Goal: Task Accomplishment & Management: Manage account settings

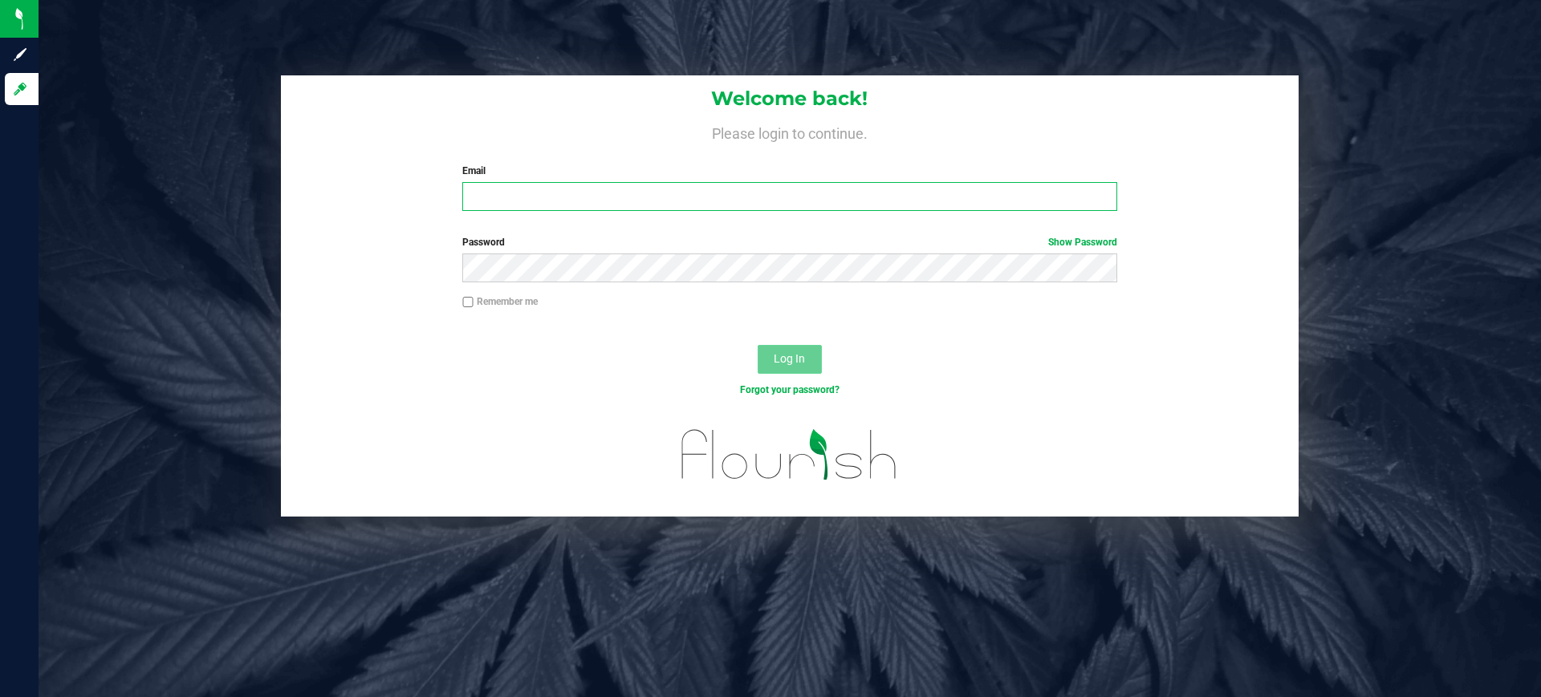
type input "[EMAIL_ADDRESS][DOMAIN_NAME]"
click at [772, 364] on button "Log In" at bounding box center [789, 359] width 64 height 29
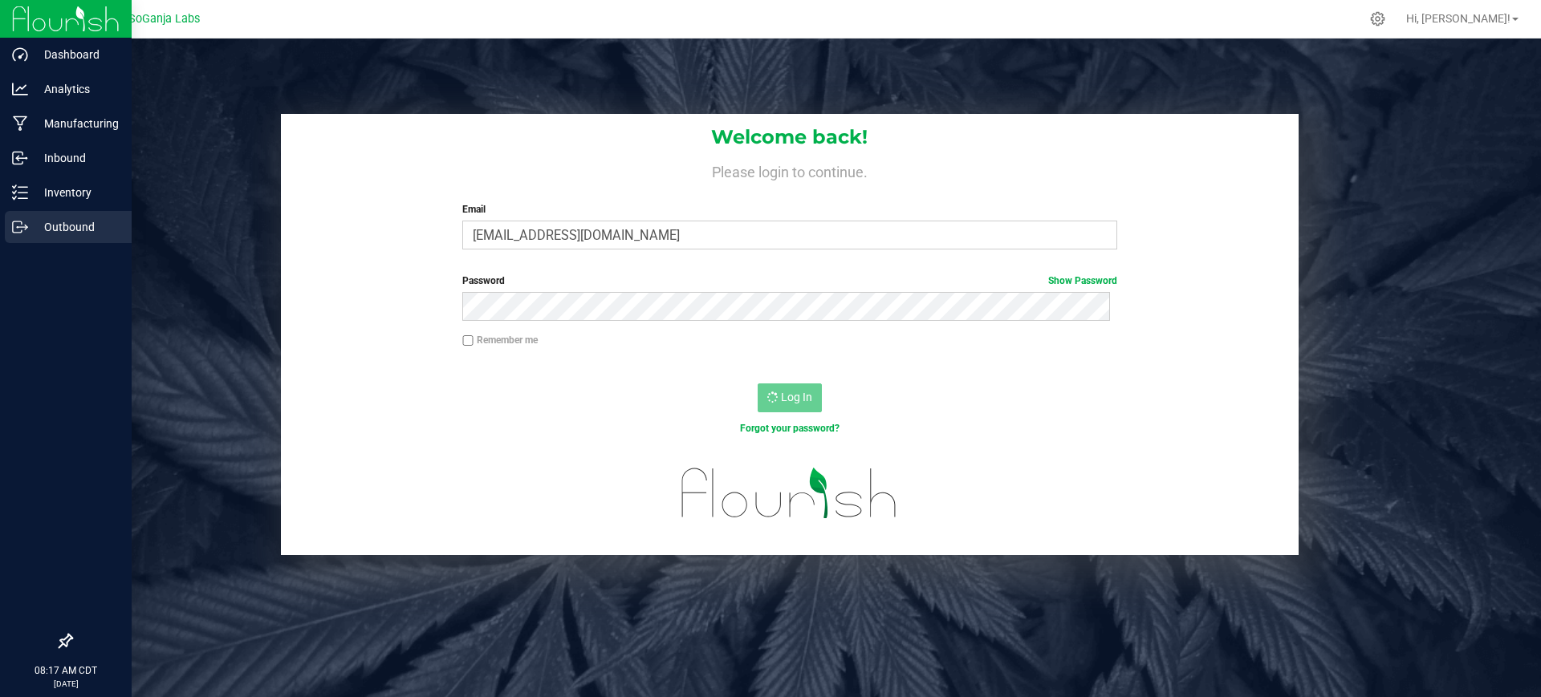
click at [93, 241] on div "Outbound" at bounding box center [68, 227] width 127 height 32
click at [104, 229] on p "Outbound" at bounding box center [76, 226] width 96 height 19
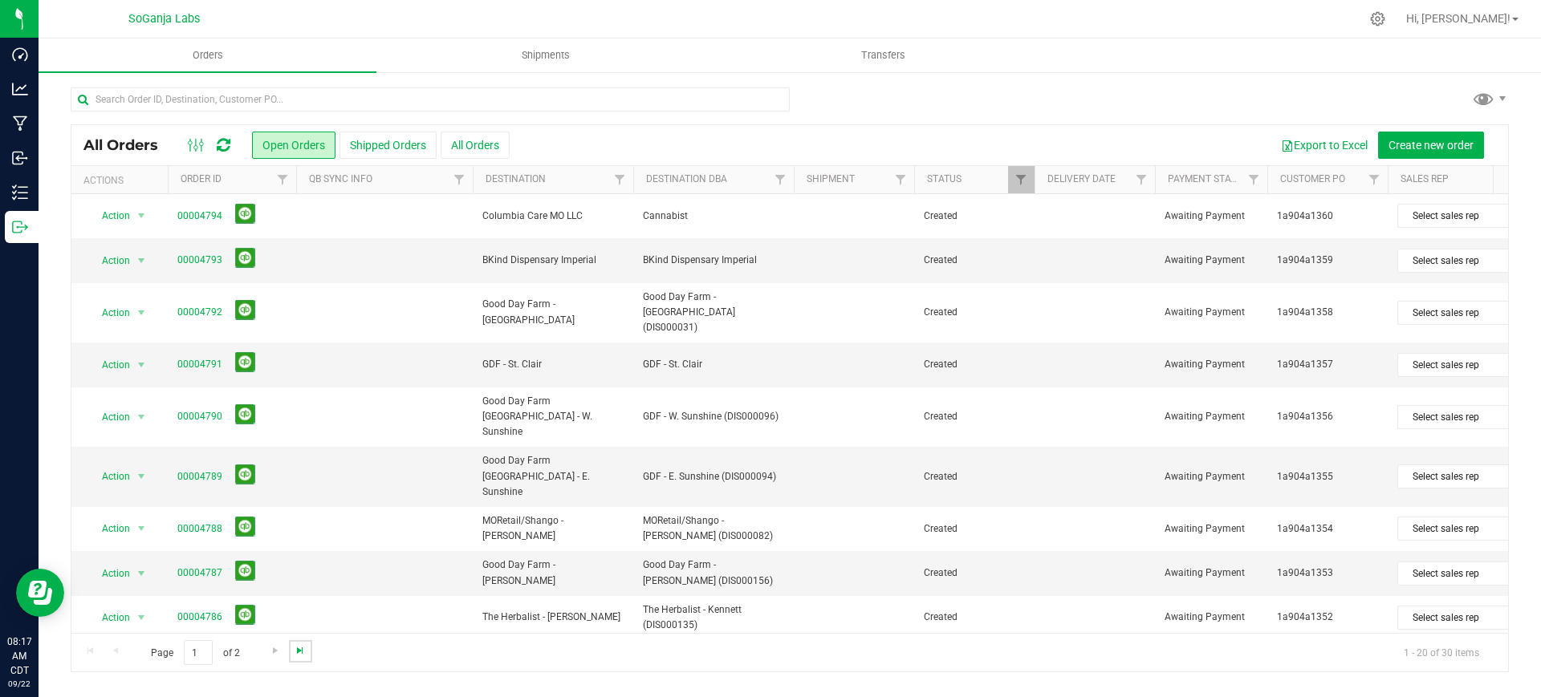
click at [300, 654] on span "Go to the last page" at bounding box center [300, 650] width 13 height 13
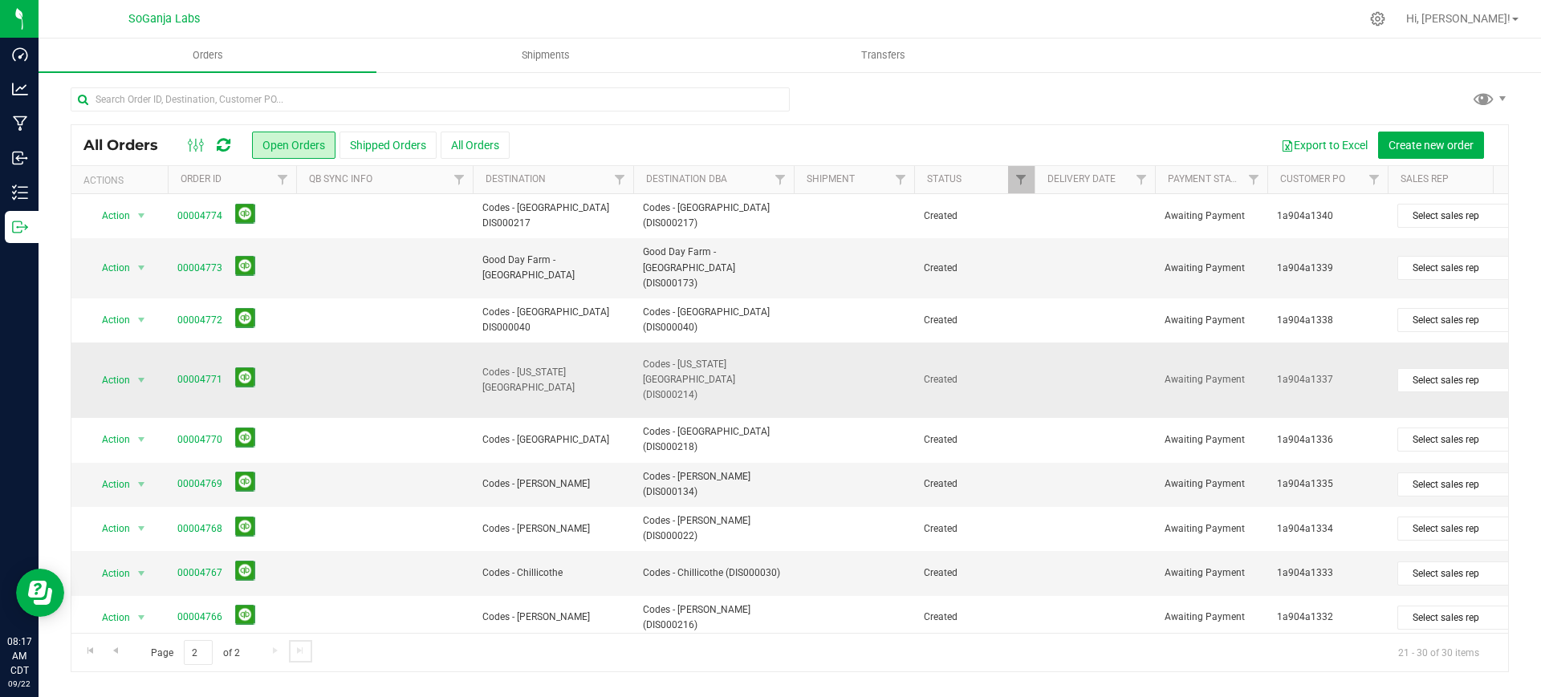
scroll to position [97, 0]
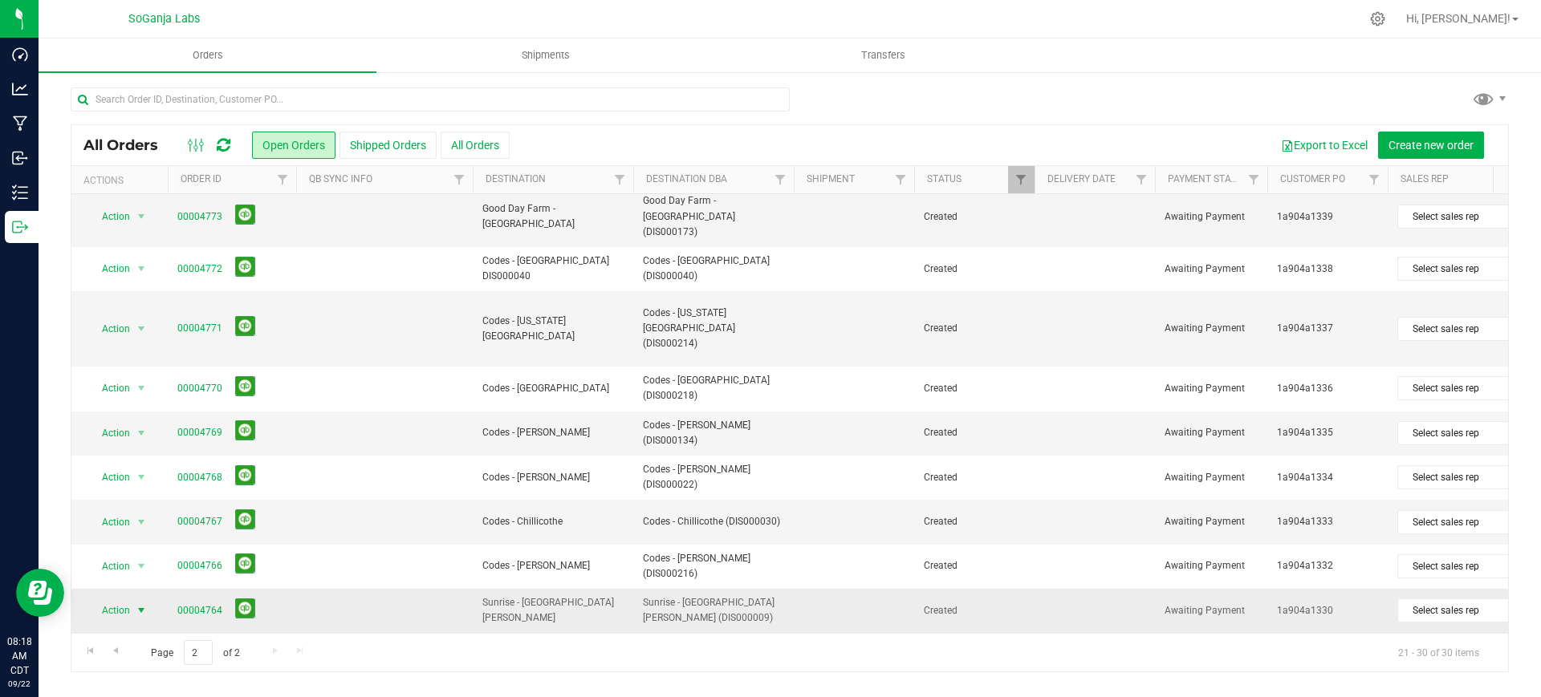
click at [150, 599] on span "select" at bounding box center [142, 610] width 20 height 22
click at [140, 397] on li "Edit order" at bounding box center [148, 398] width 120 height 24
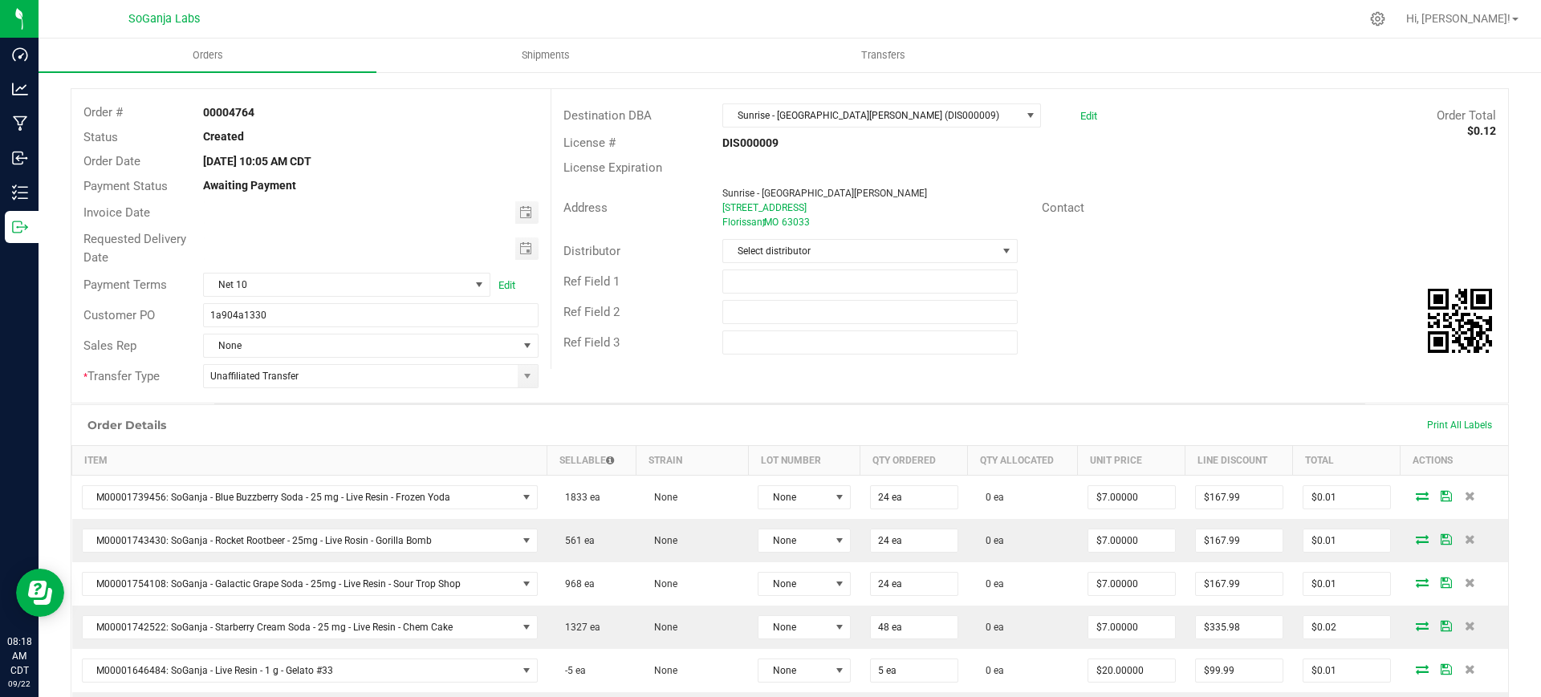
scroll to position [301, 0]
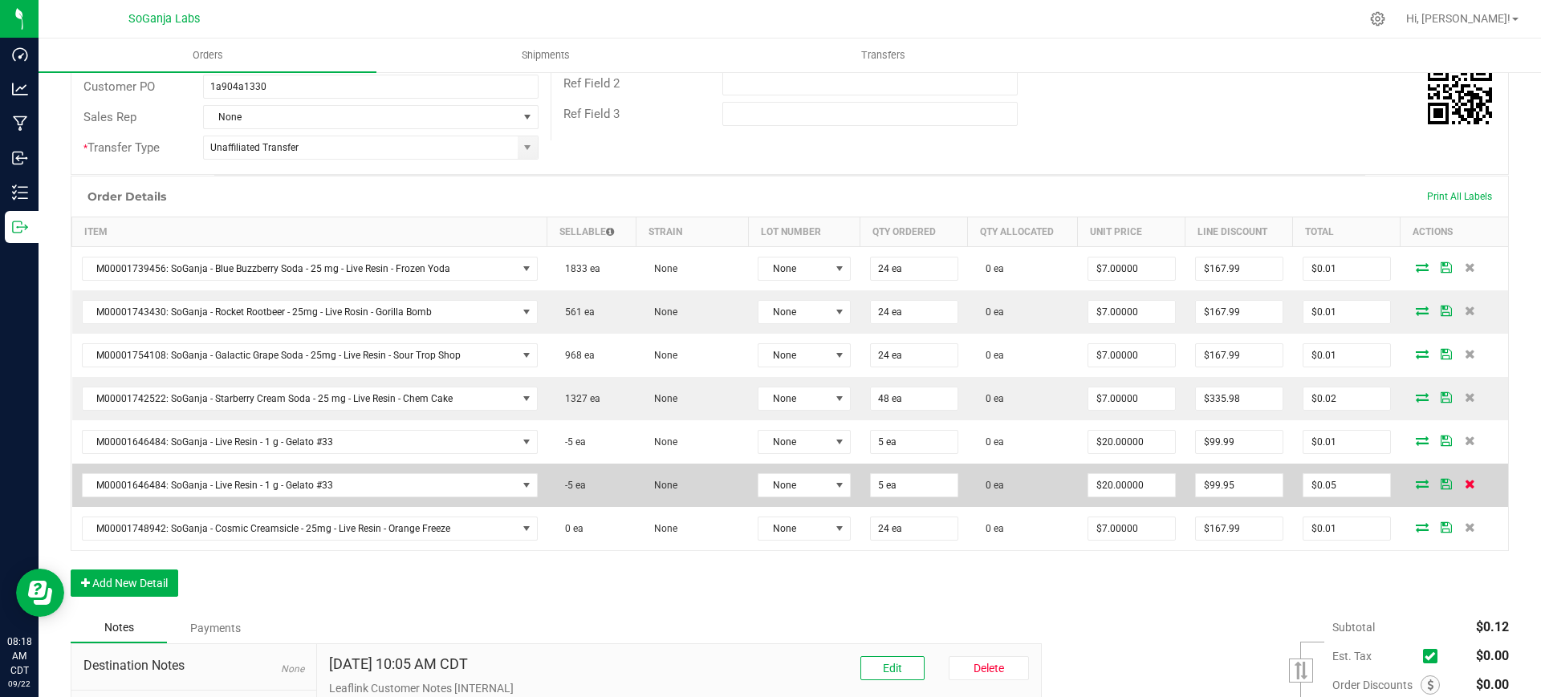
click at [1464, 481] on icon at bounding box center [1469, 484] width 10 height 10
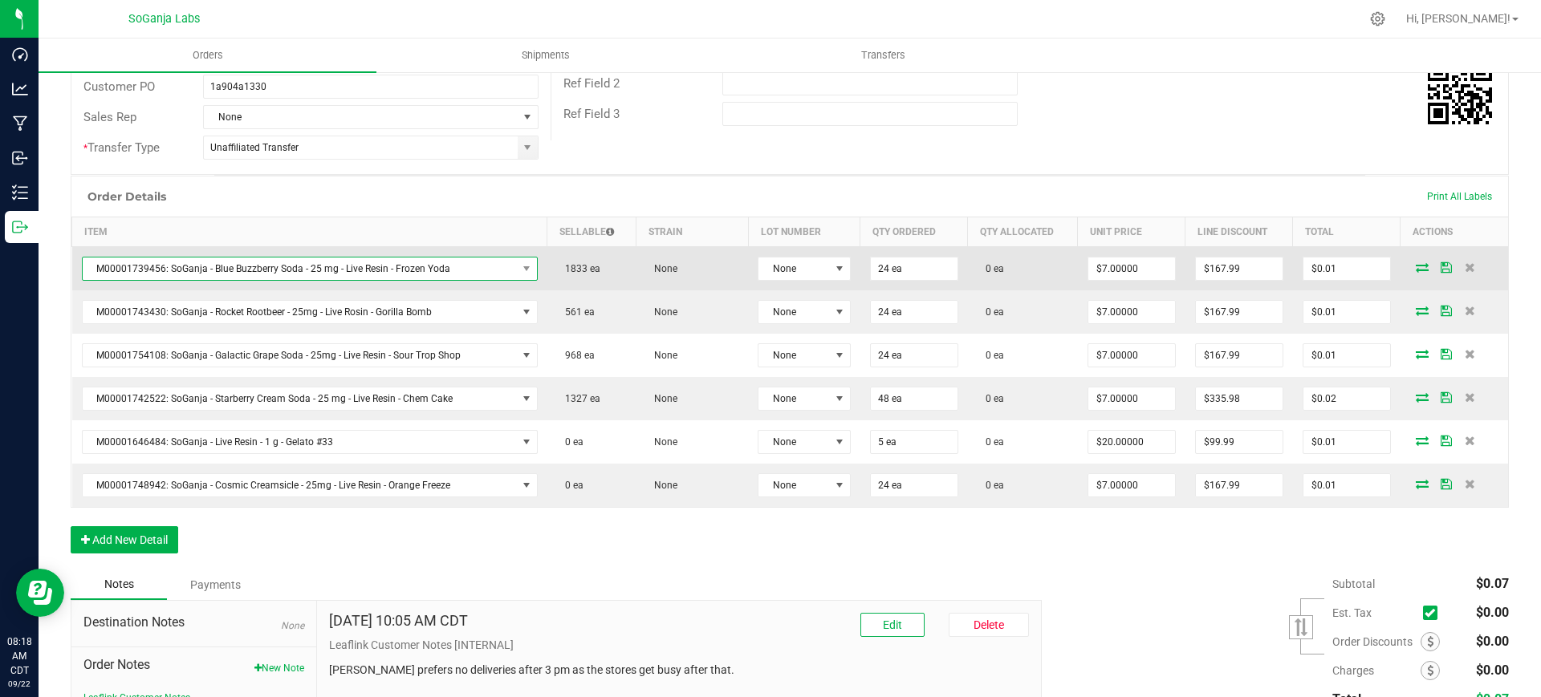
click at [437, 271] on span "M00001739456: SoGanja - Blue Buzzberry Soda - 25 mg - Live Resin - Frozen Yoda" at bounding box center [300, 269] width 434 height 22
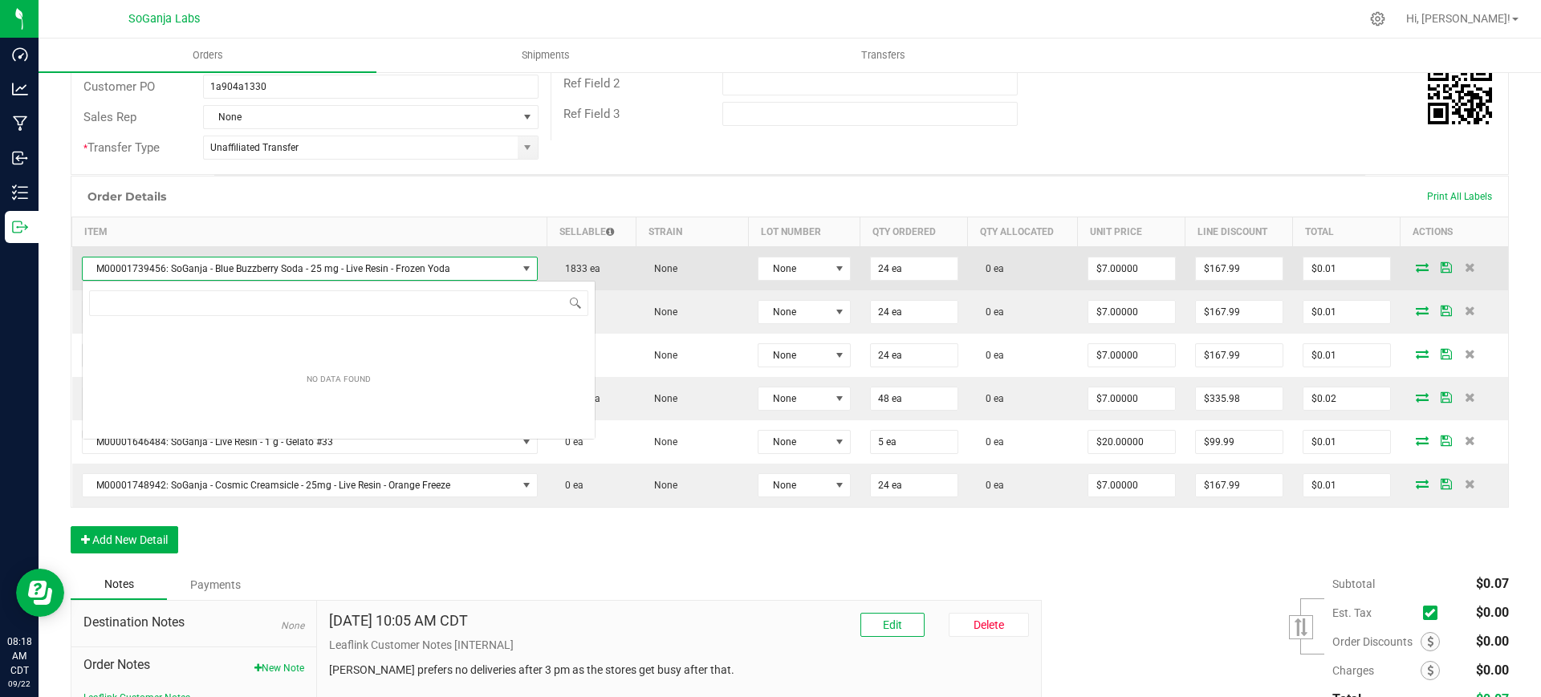
scroll to position [24, 446]
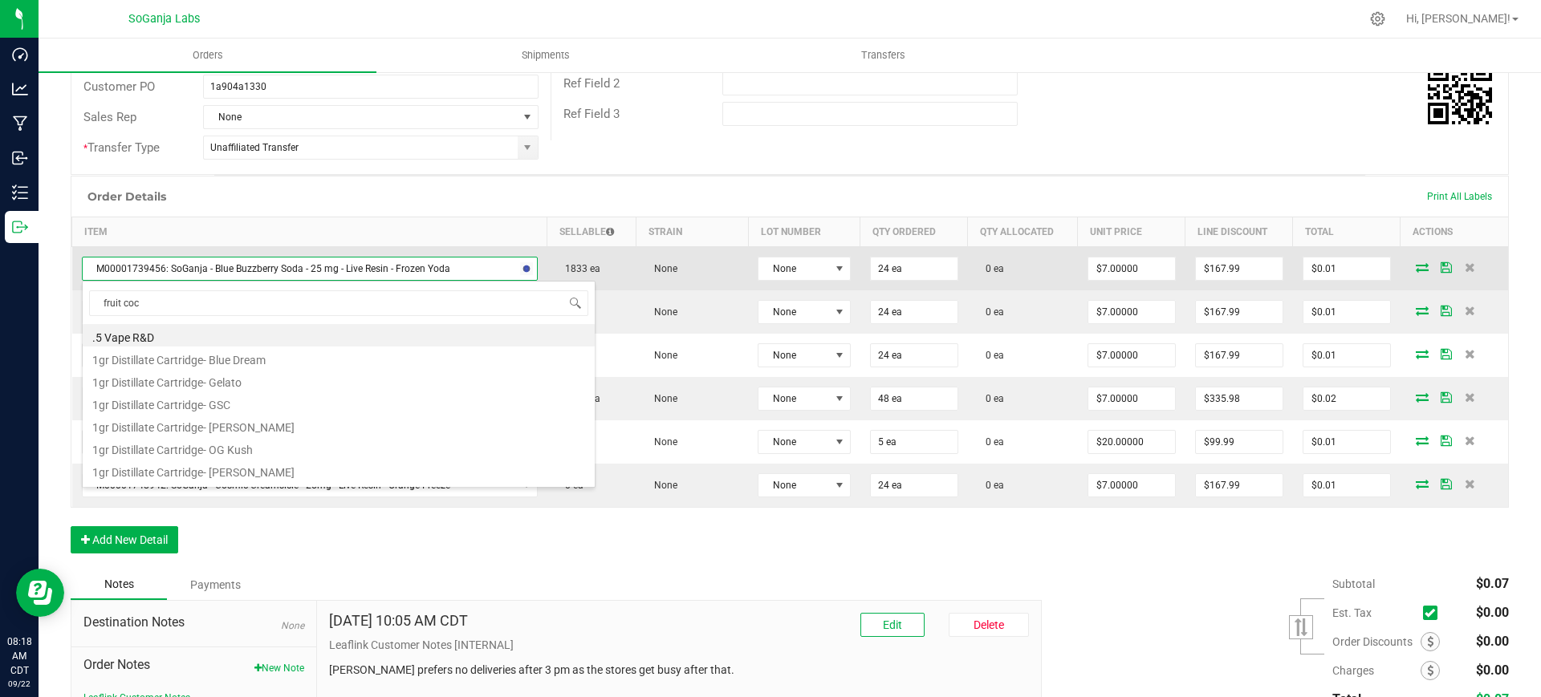
type input "fruit cock"
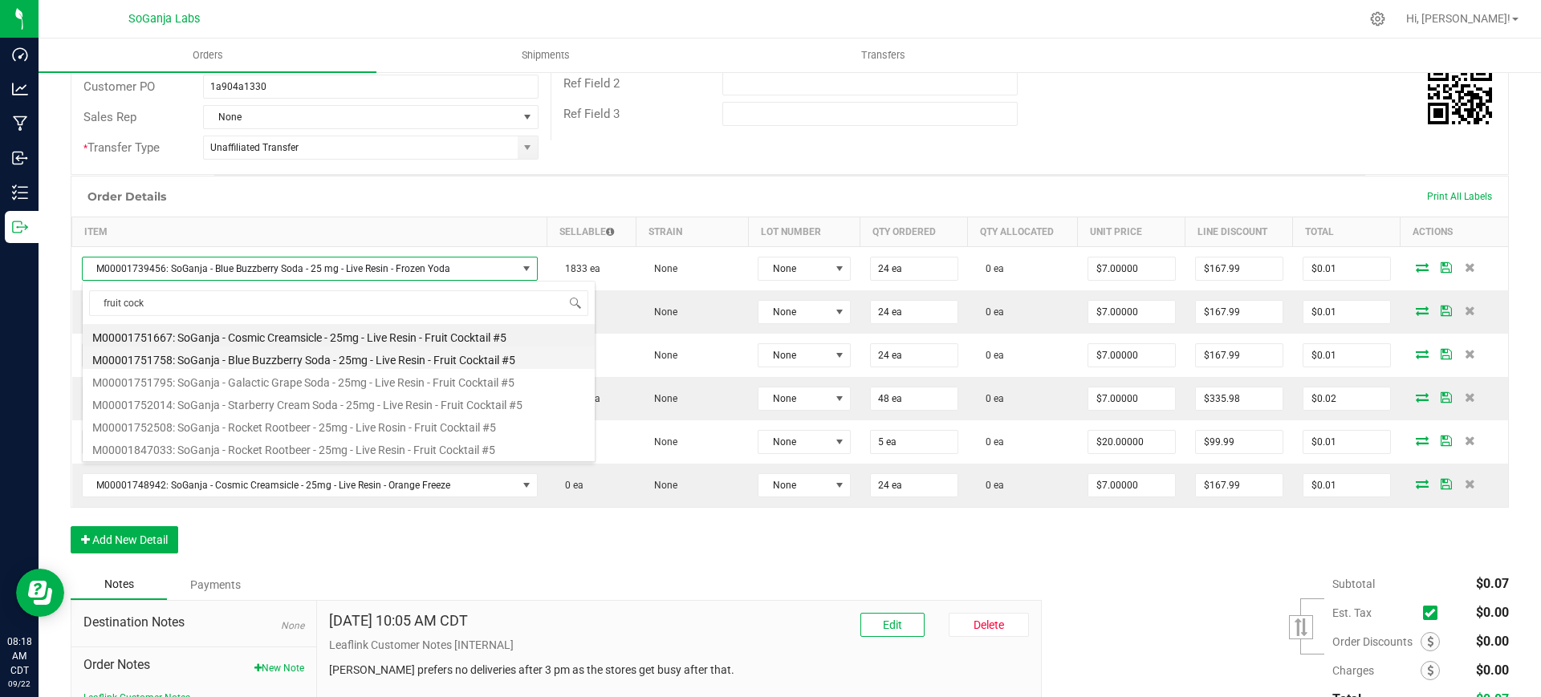
click at [510, 355] on li "M00001751758: SoGanja - Blue Buzzberry Soda - 25mg - Live Resin - Fruit Cocktai…" at bounding box center [339, 358] width 512 height 22
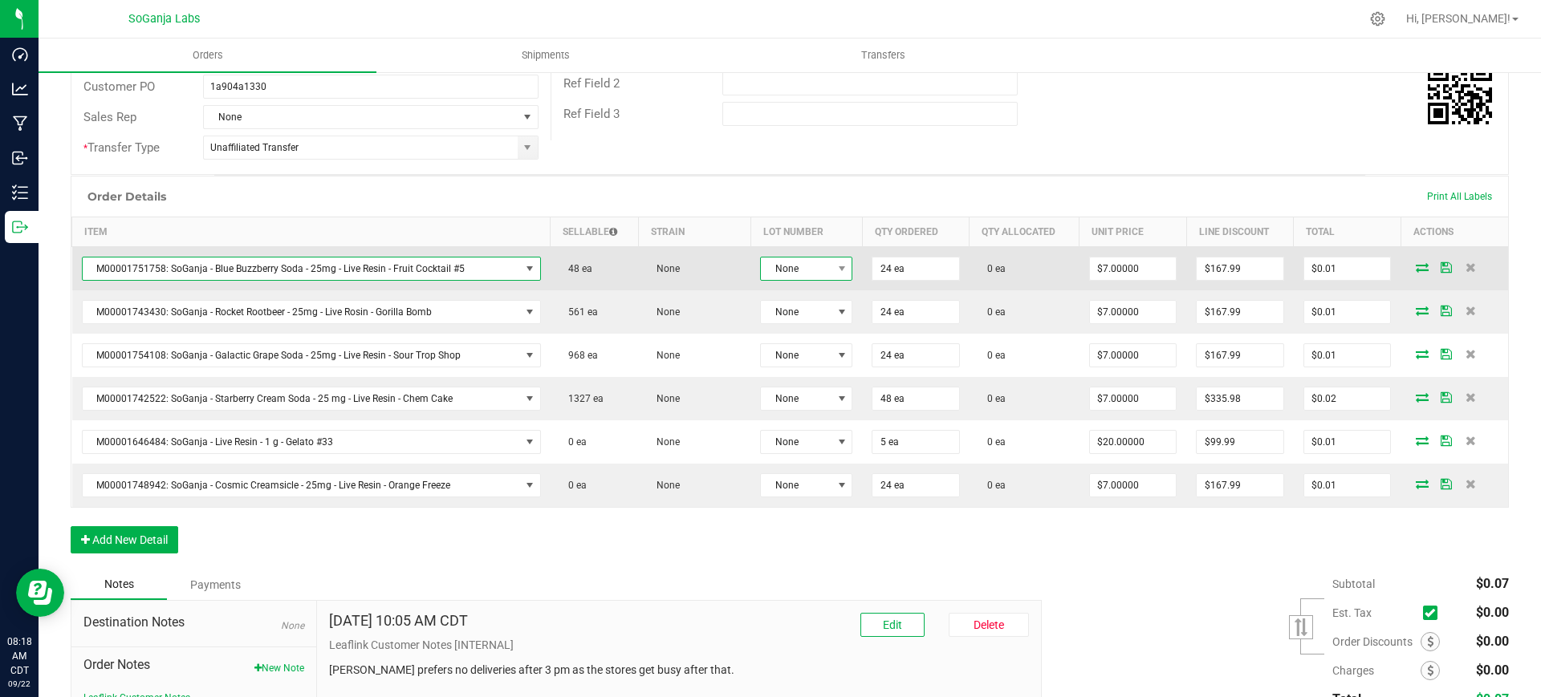
click at [795, 258] on span "None" at bounding box center [796, 269] width 71 height 22
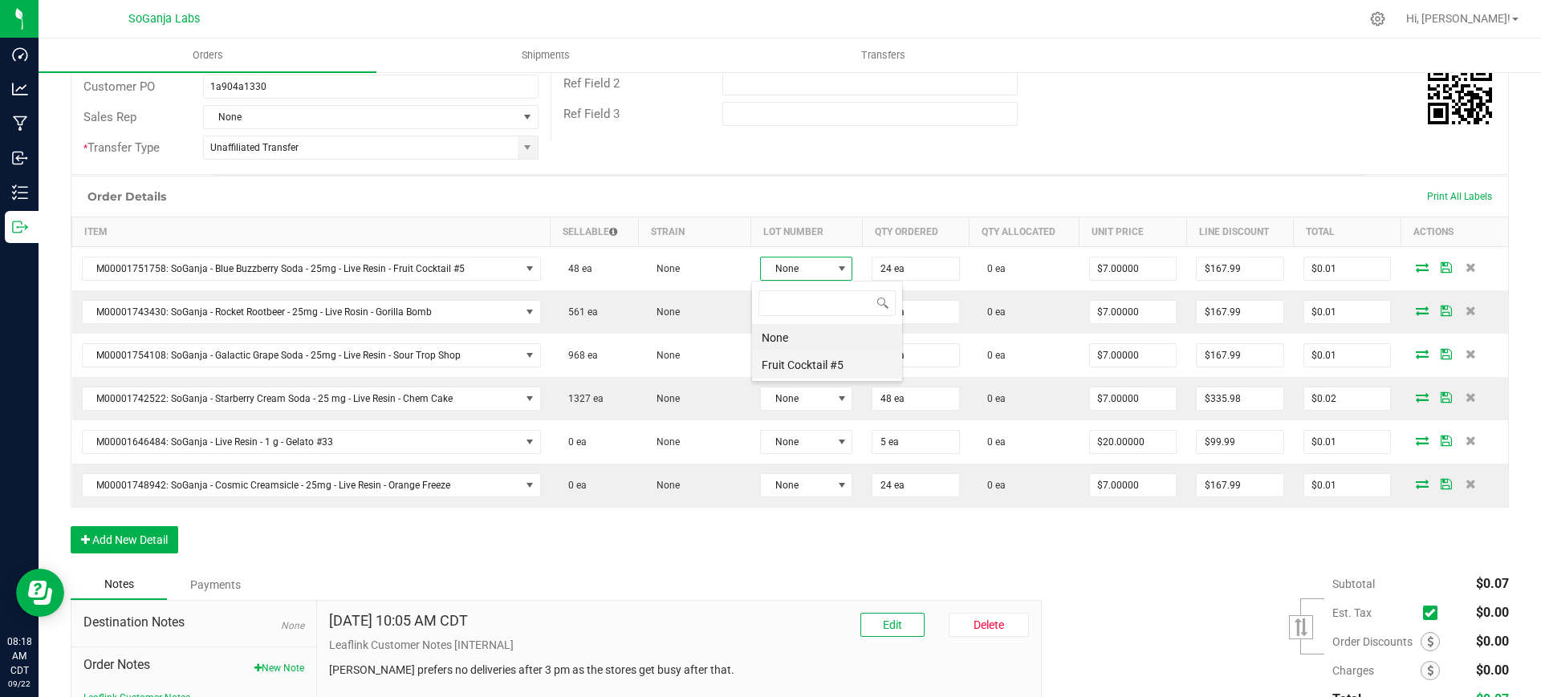
click at [808, 359] on \ "Fruit Cocktail #5" at bounding box center [827, 364] width 150 height 27
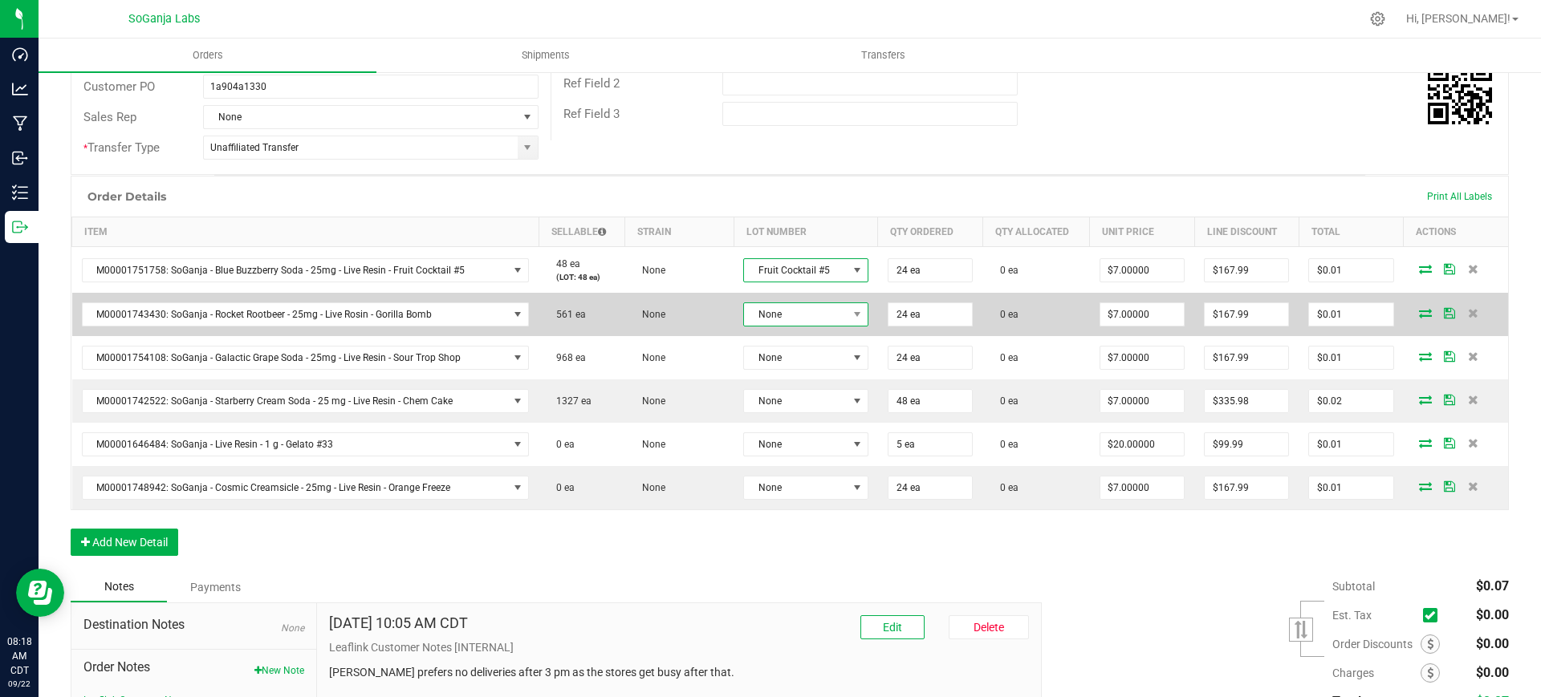
click at [806, 315] on span "None" at bounding box center [796, 314] width 104 height 22
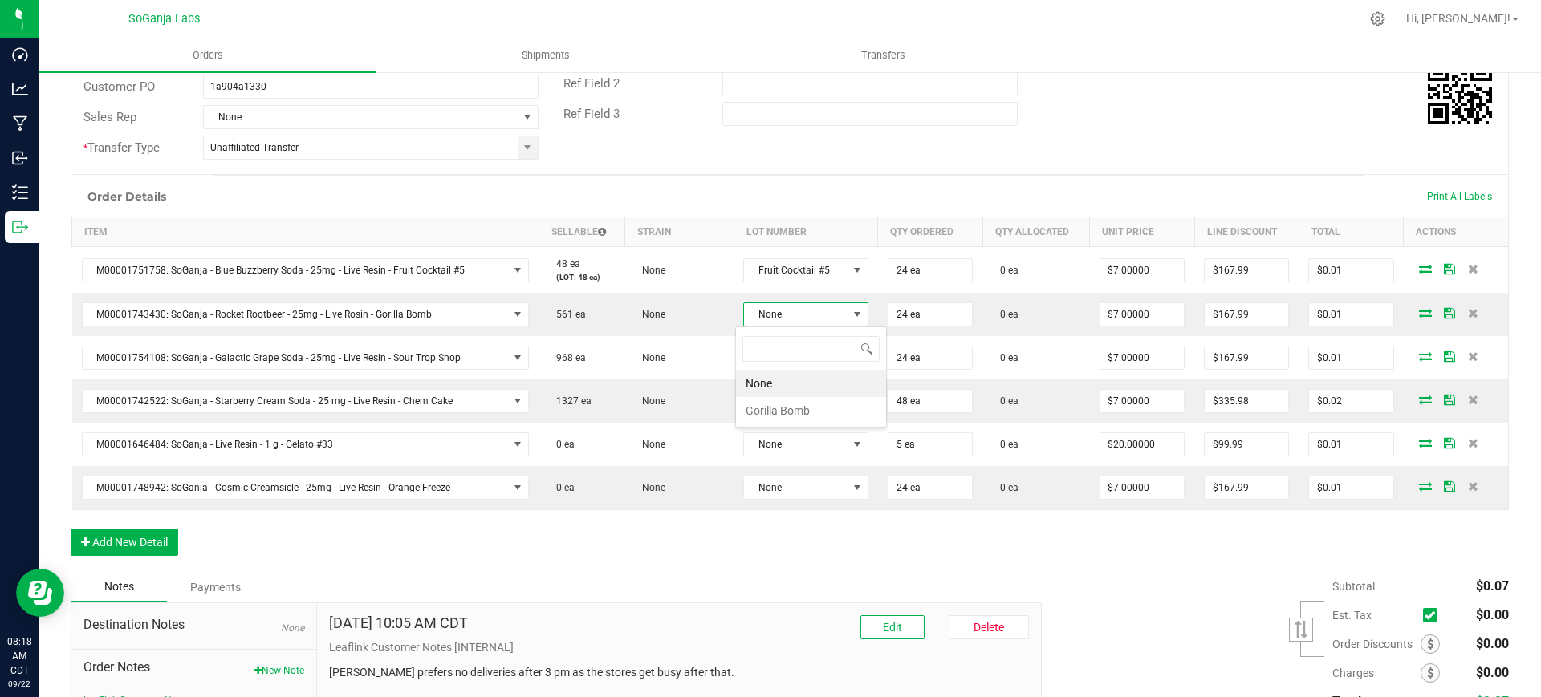
scroll to position [24, 122]
click at [789, 417] on Bomb "Gorilla Bomb" at bounding box center [811, 410] width 150 height 27
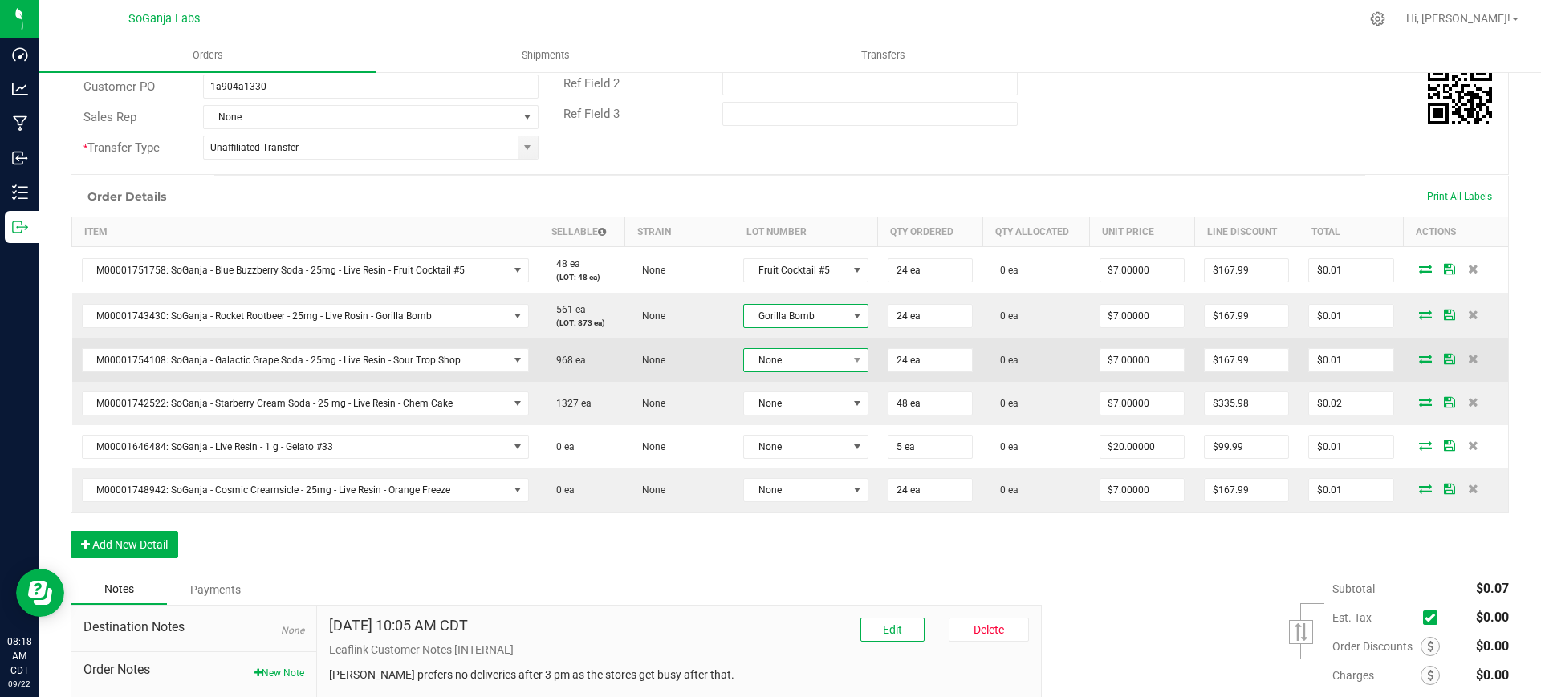
click at [776, 355] on span "None" at bounding box center [796, 360] width 104 height 22
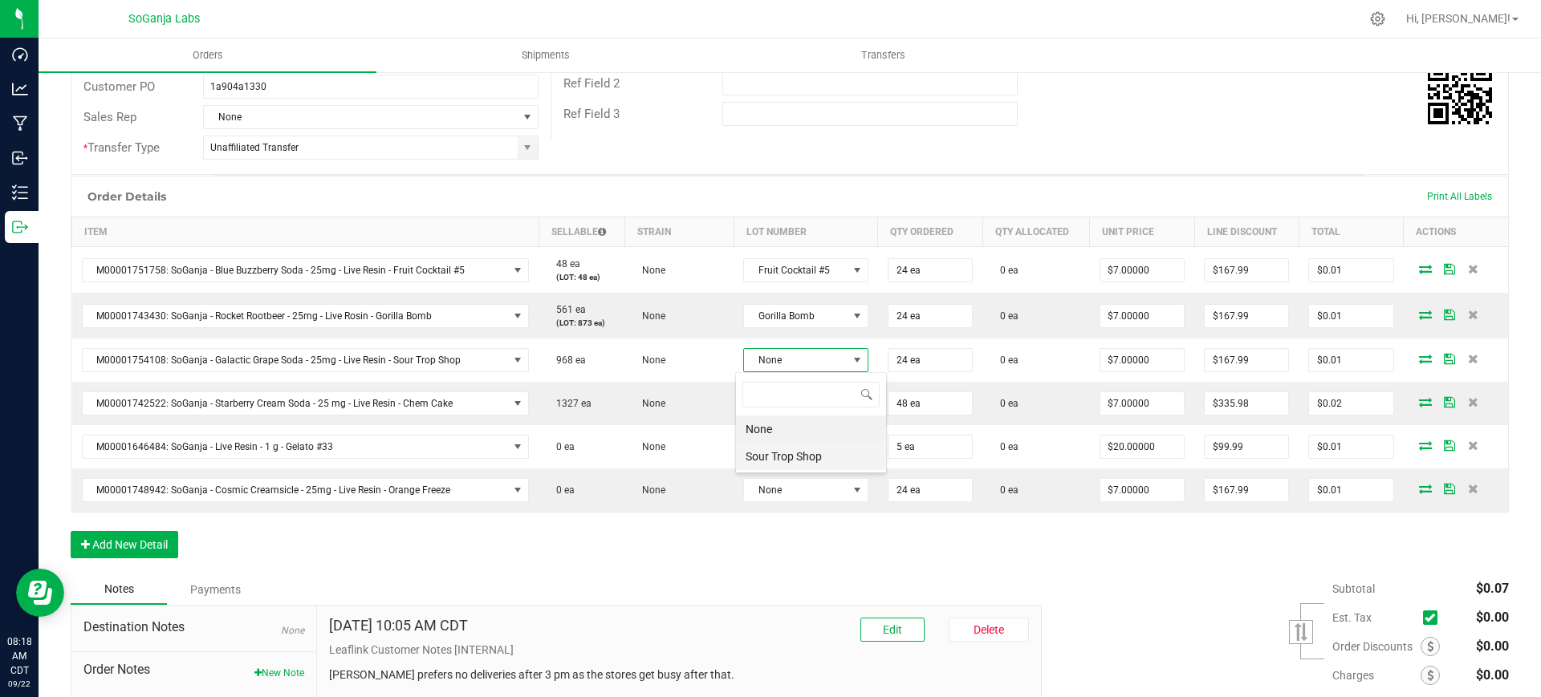
click at [785, 460] on Shop "Sour Trop Shop" at bounding box center [811, 456] width 150 height 27
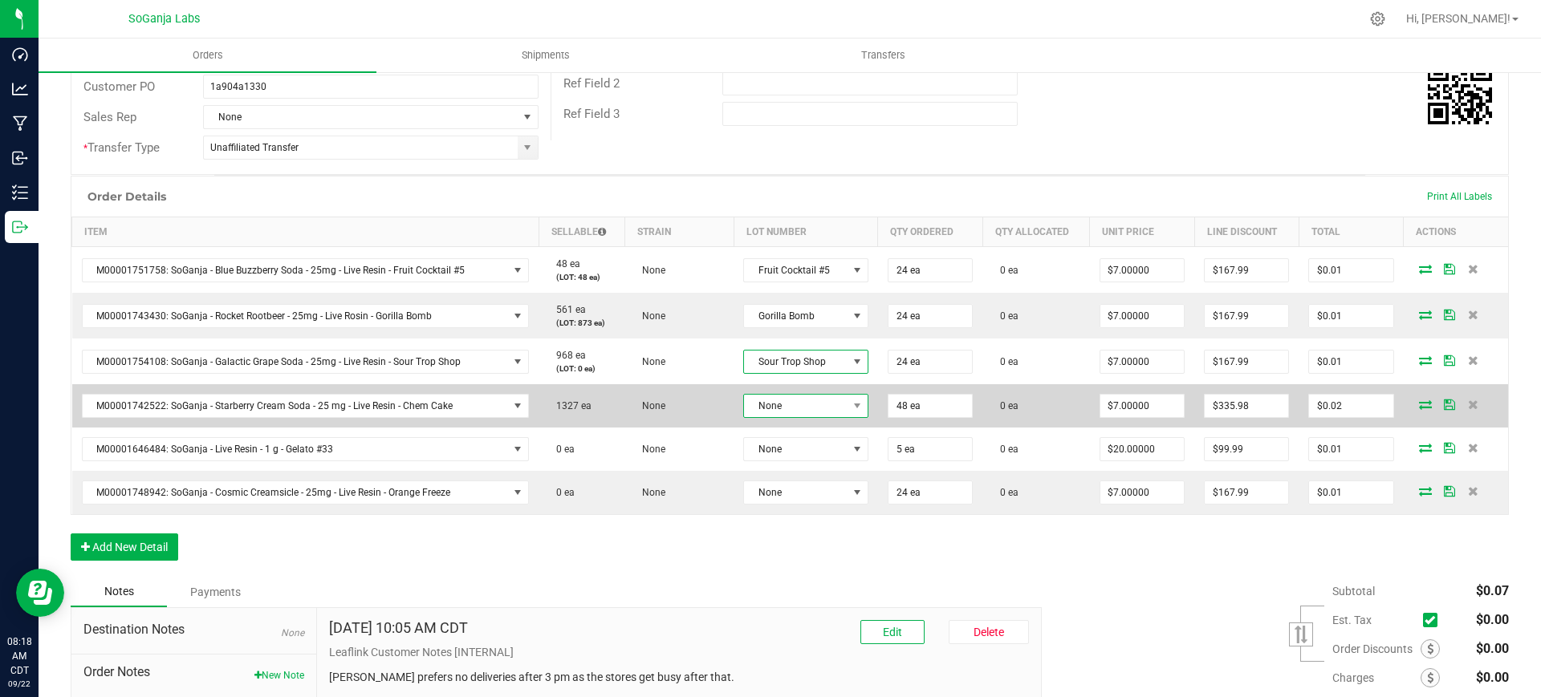
click at [783, 415] on span "None" at bounding box center [796, 406] width 104 height 22
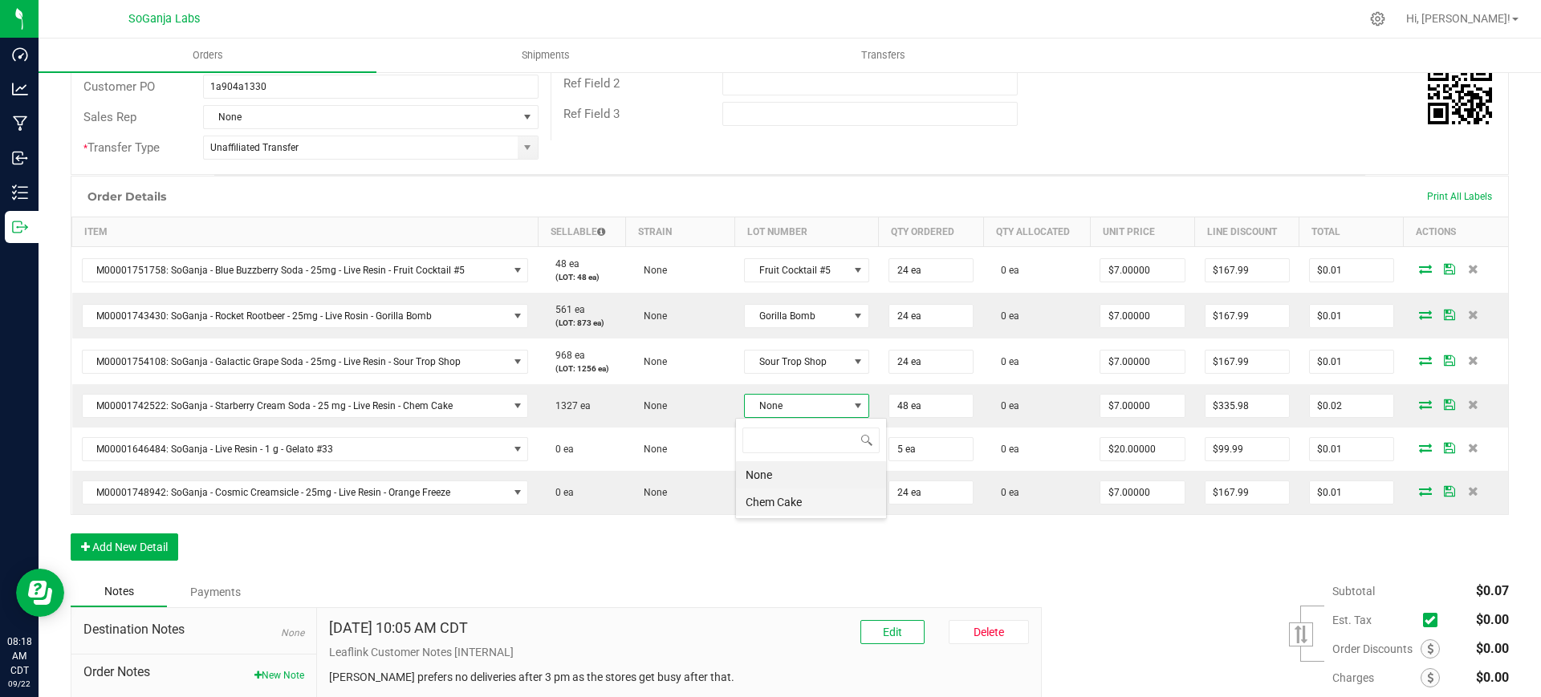
click at [777, 507] on Cake "Chem Cake" at bounding box center [811, 502] width 150 height 27
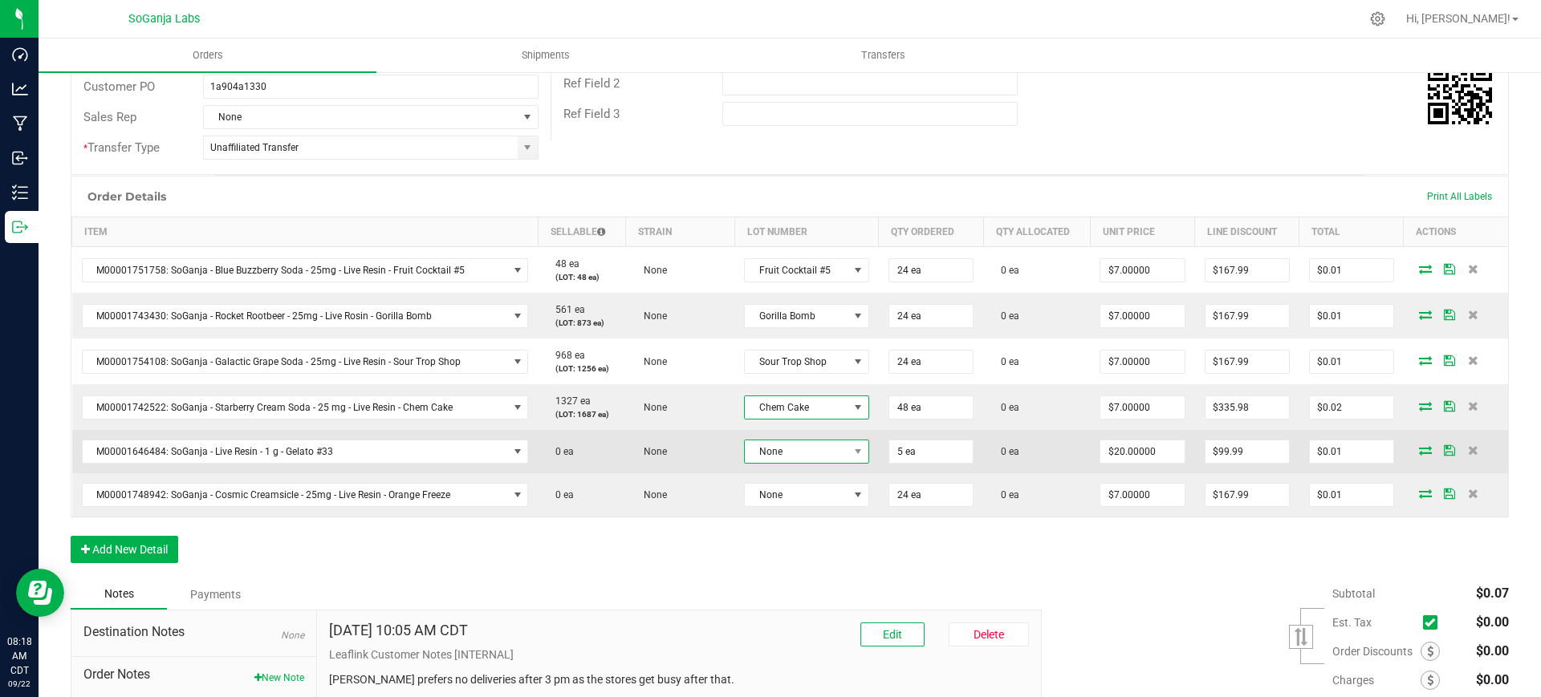
click at [780, 457] on span "None" at bounding box center [797, 451] width 104 height 22
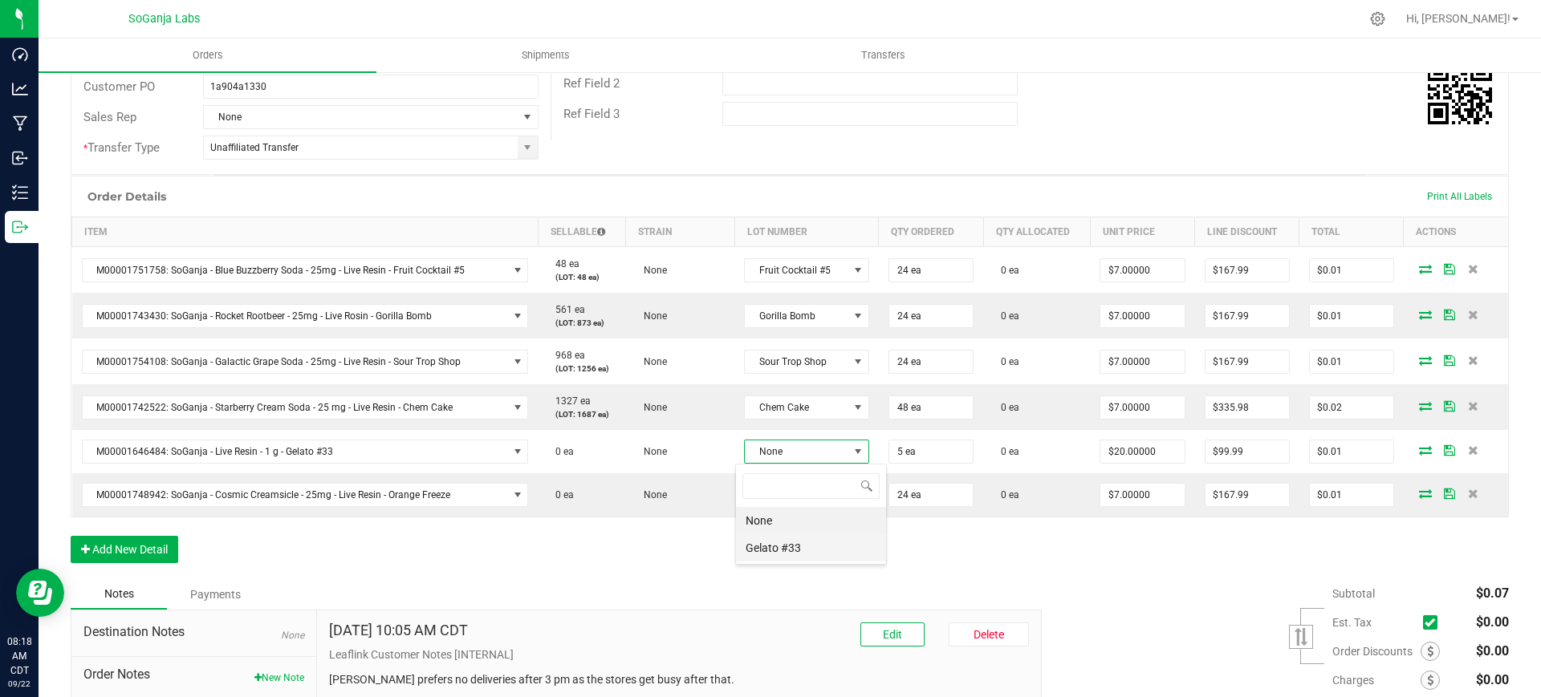
click at [777, 537] on \ "Gelato #33" at bounding box center [811, 547] width 150 height 27
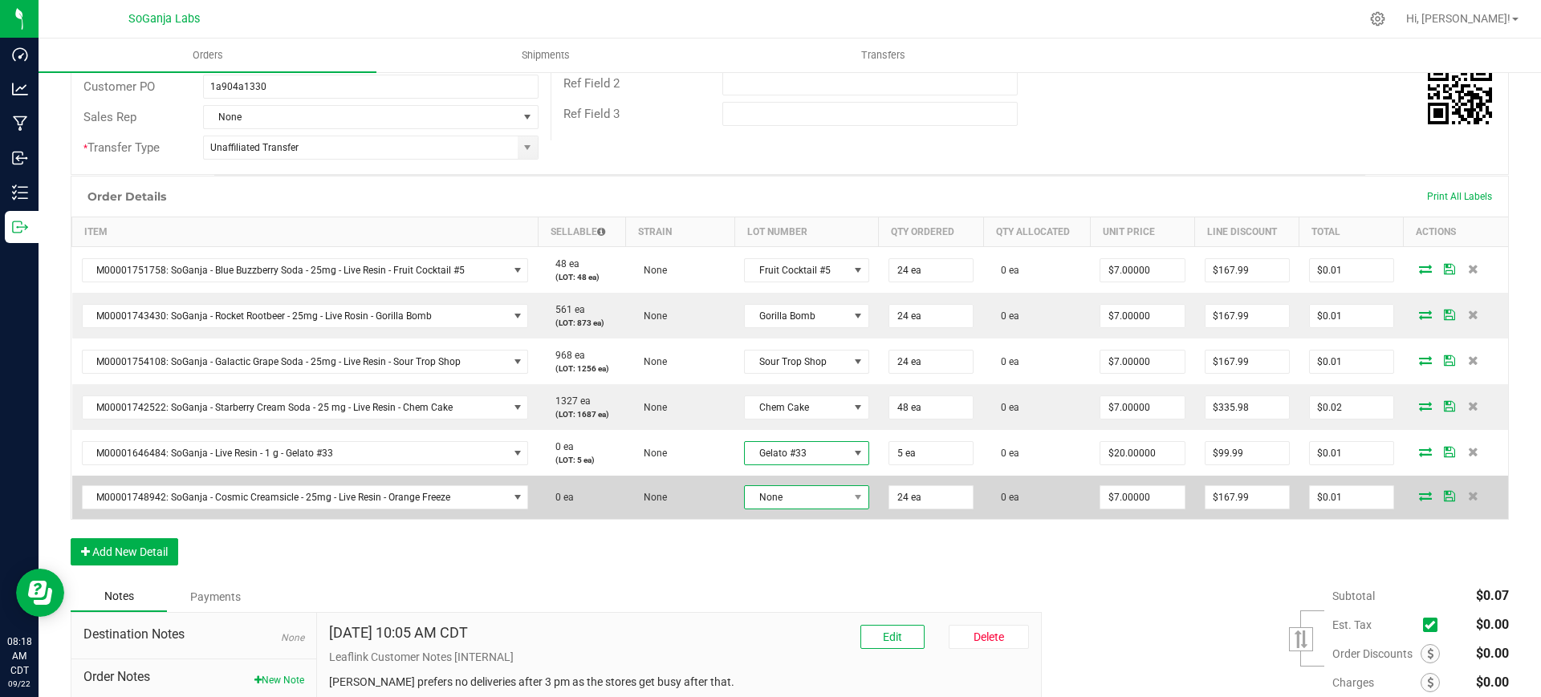
click at [786, 492] on span "None" at bounding box center [797, 497] width 104 height 22
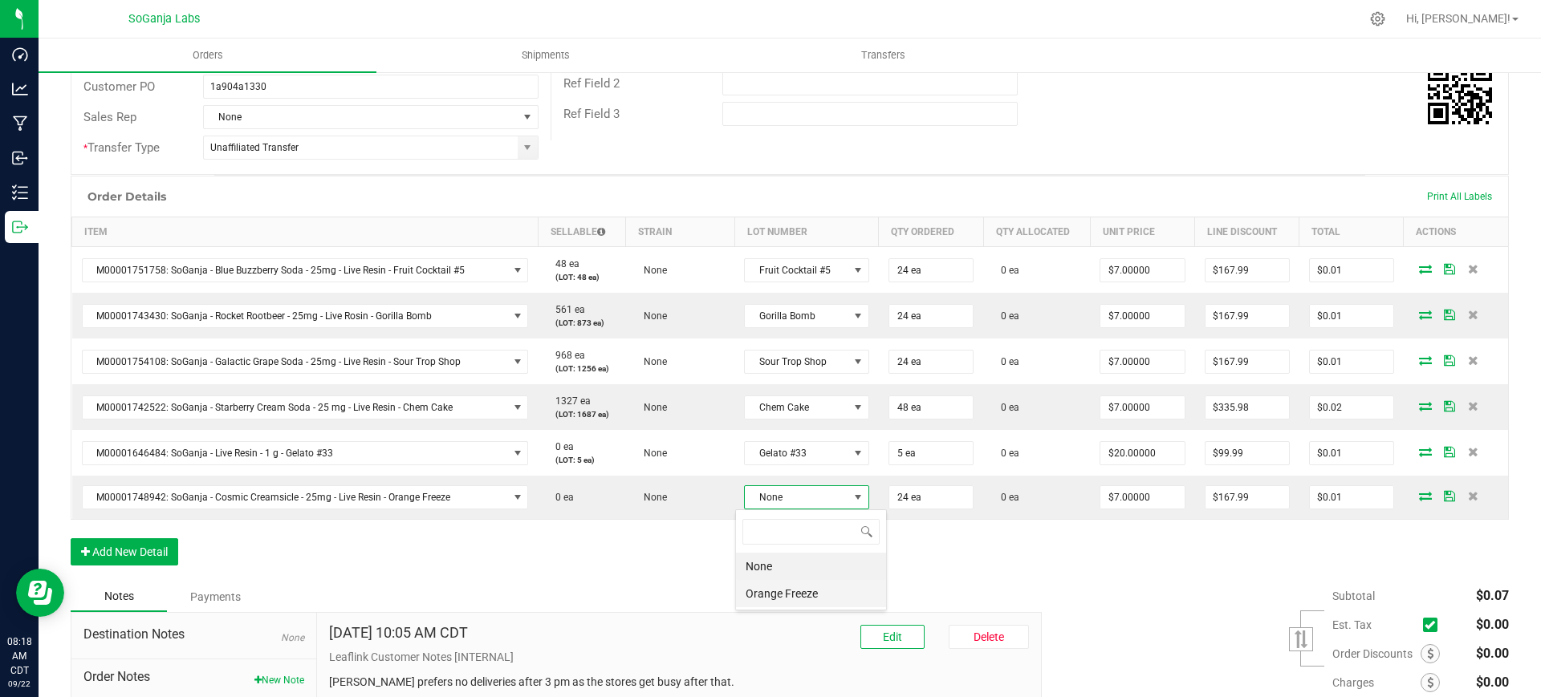
click at [787, 591] on Freeze "Orange Freeze" at bounding box center [811, 593] width 150 height 27
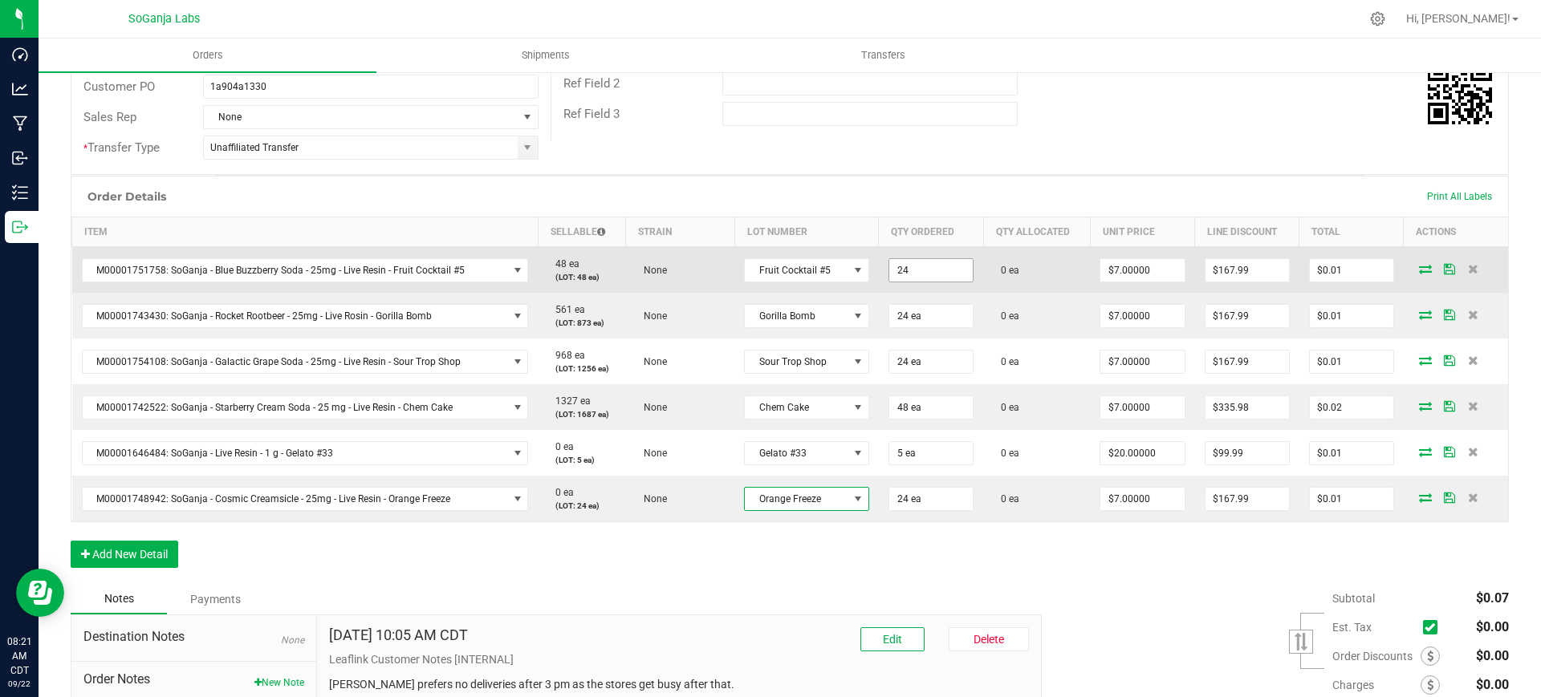
click at [904, 265] on input "24" at bounding box center [930, 270] width 83 height 22
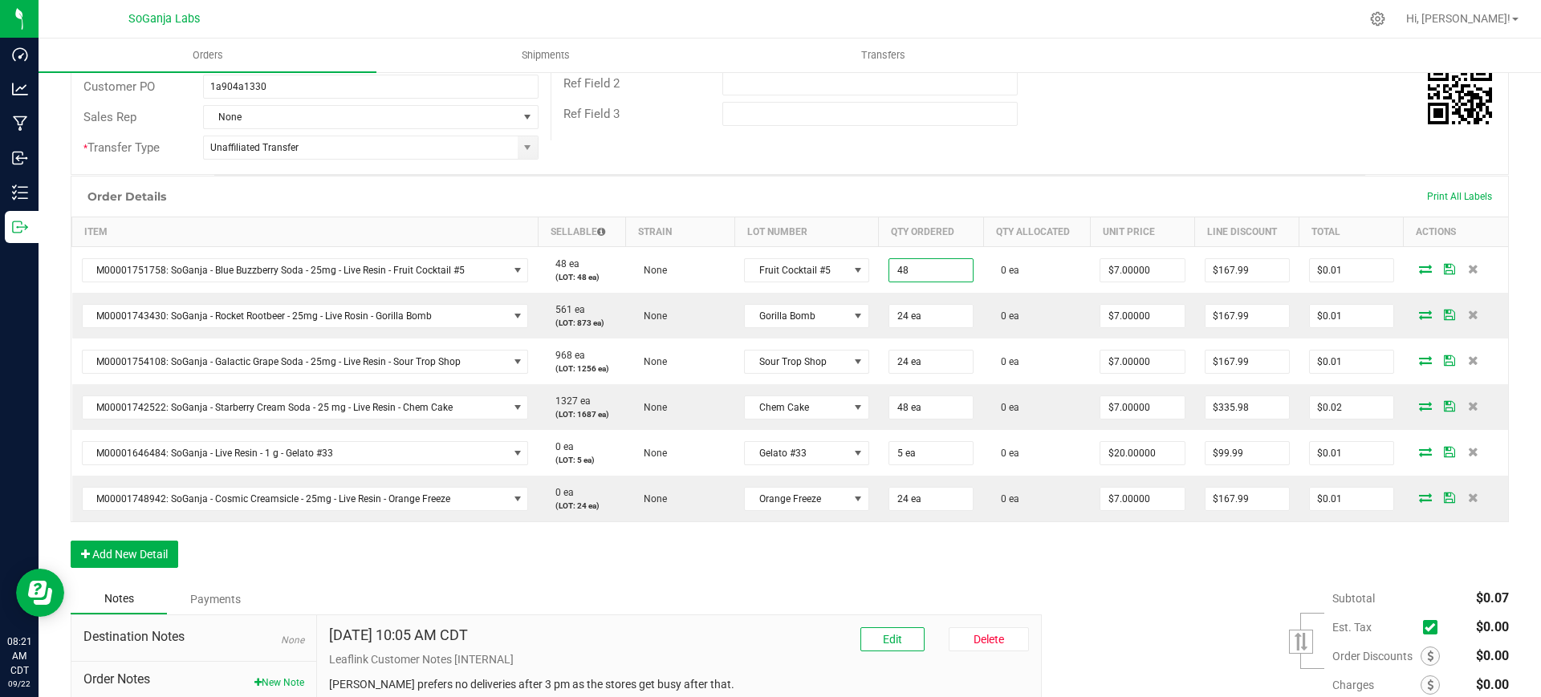
type input "48 ea"
type input "$168.01"
click at [879, 554] on div "Order Details Print All Labels Item Sellable Strain Lot Number Qty Ordered Qty …" at bounding box center [790, 380] width 1438 height 408
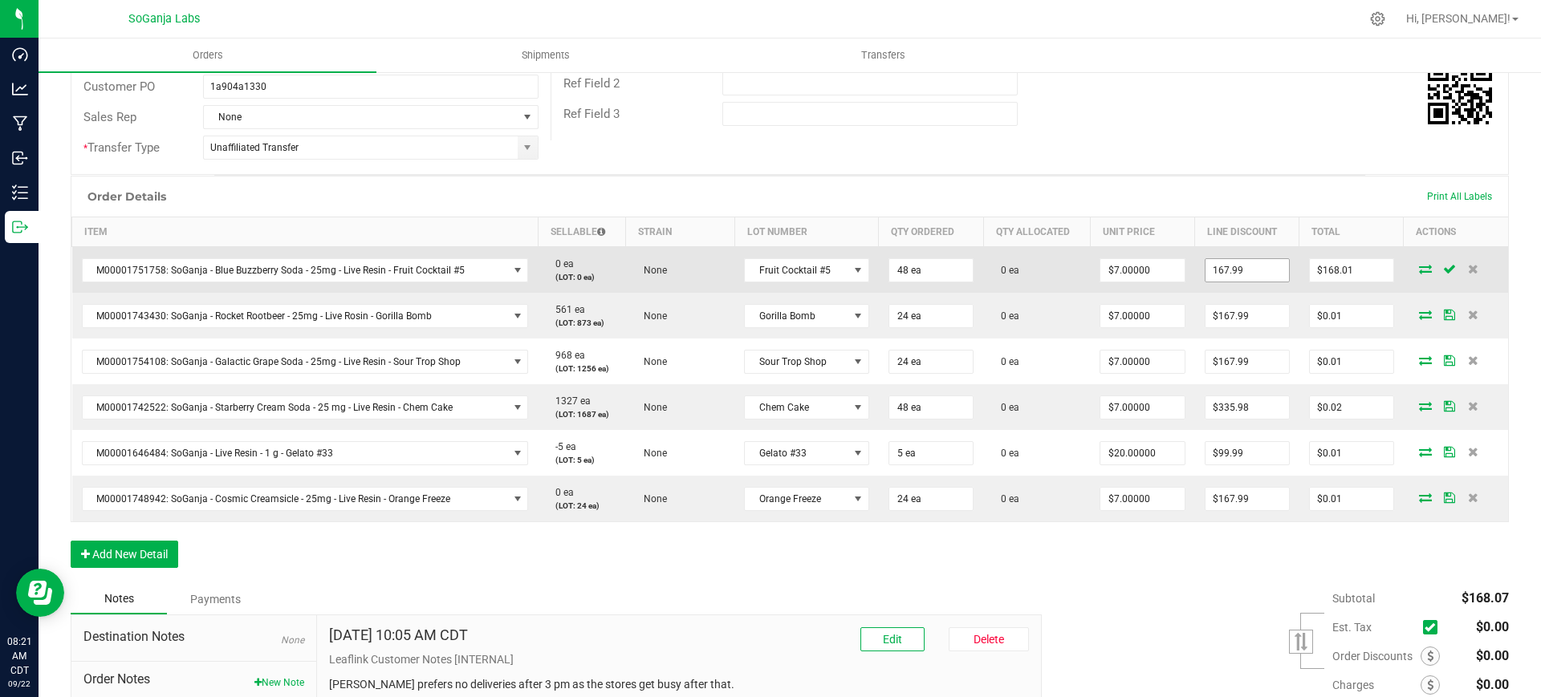
click at [1236, 267] on input "167.99" at bounding box center [1246, 270] width 83 height 22
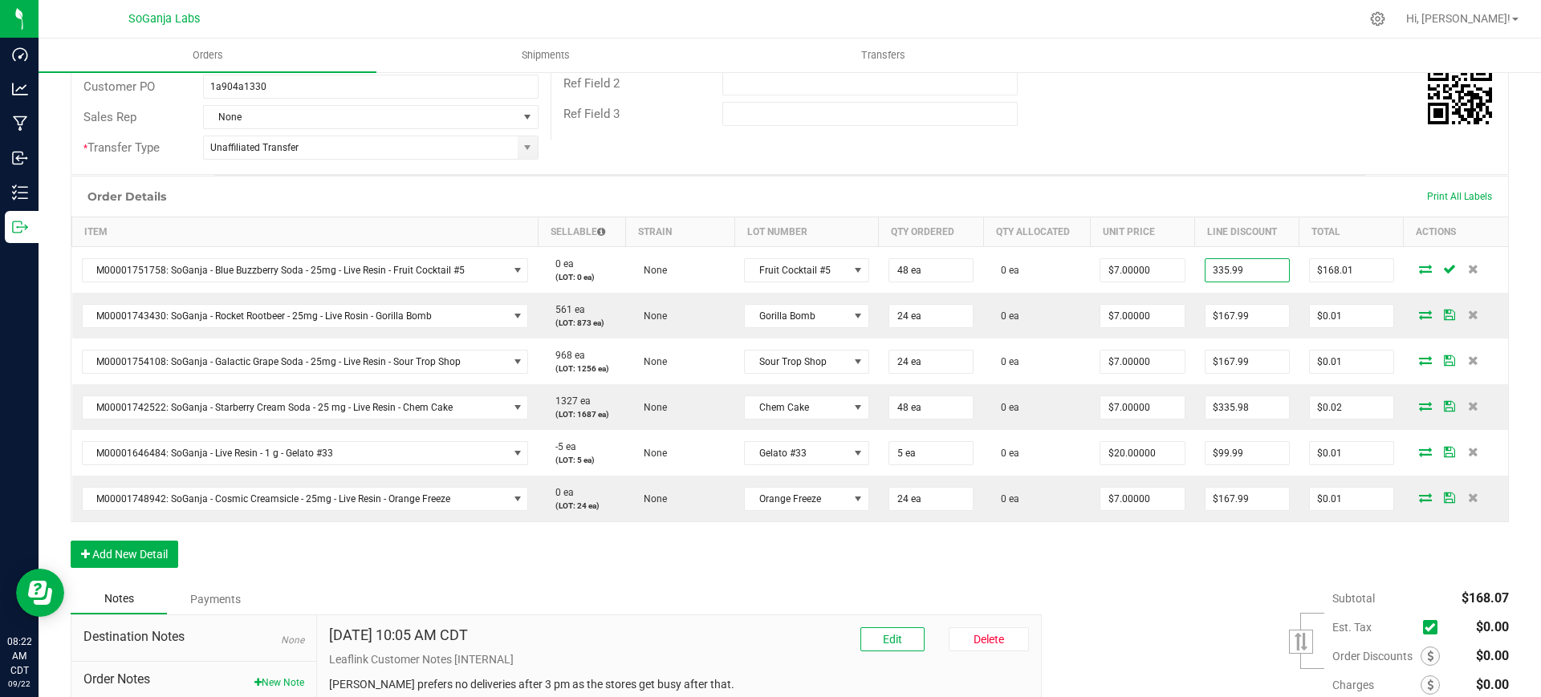
type input "$335.99"
type input "$0.01"
click at [1139, 587] on div "Subtotal $168.07 Est. Tax" at bounding box center [1268, 685] width 479 height 203
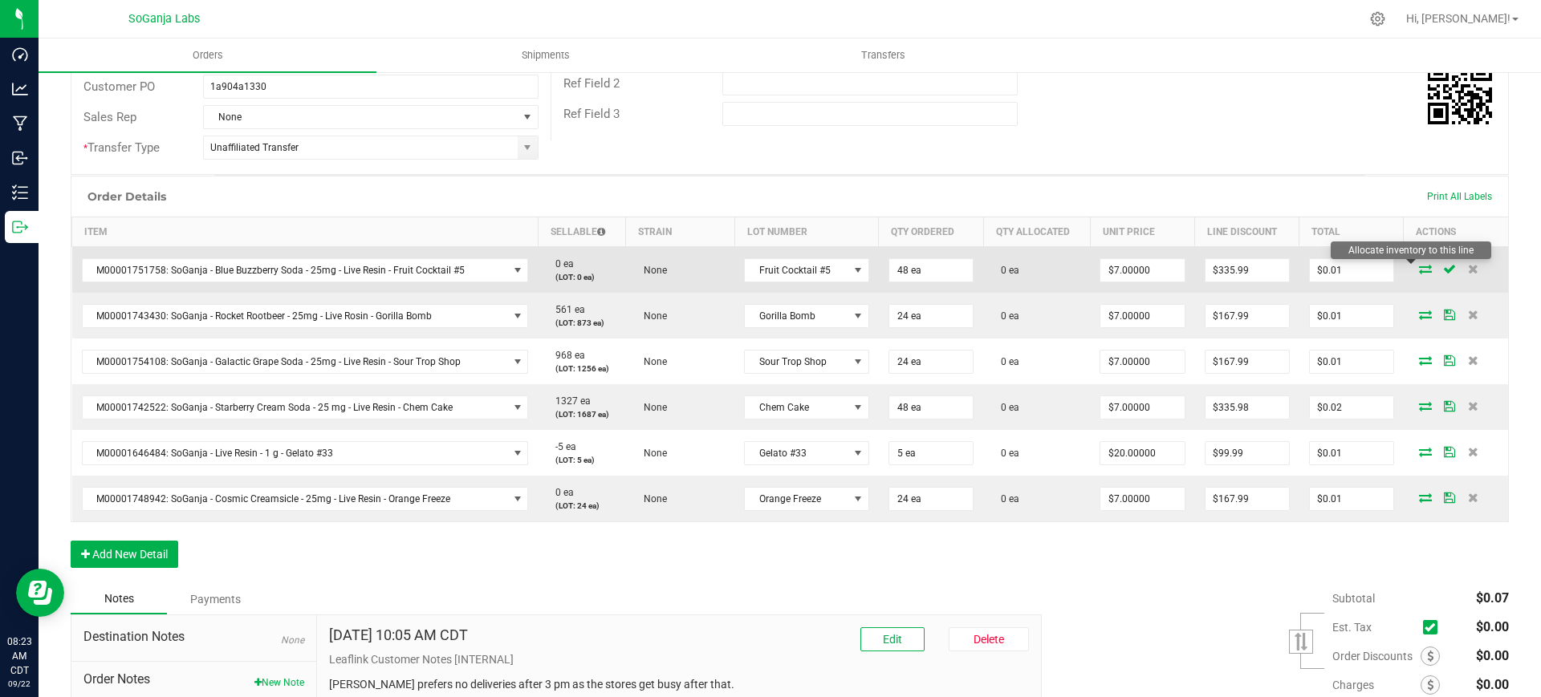
click at [1419, 270] on icon at bounding box center [1425, 269] width 13 height 10
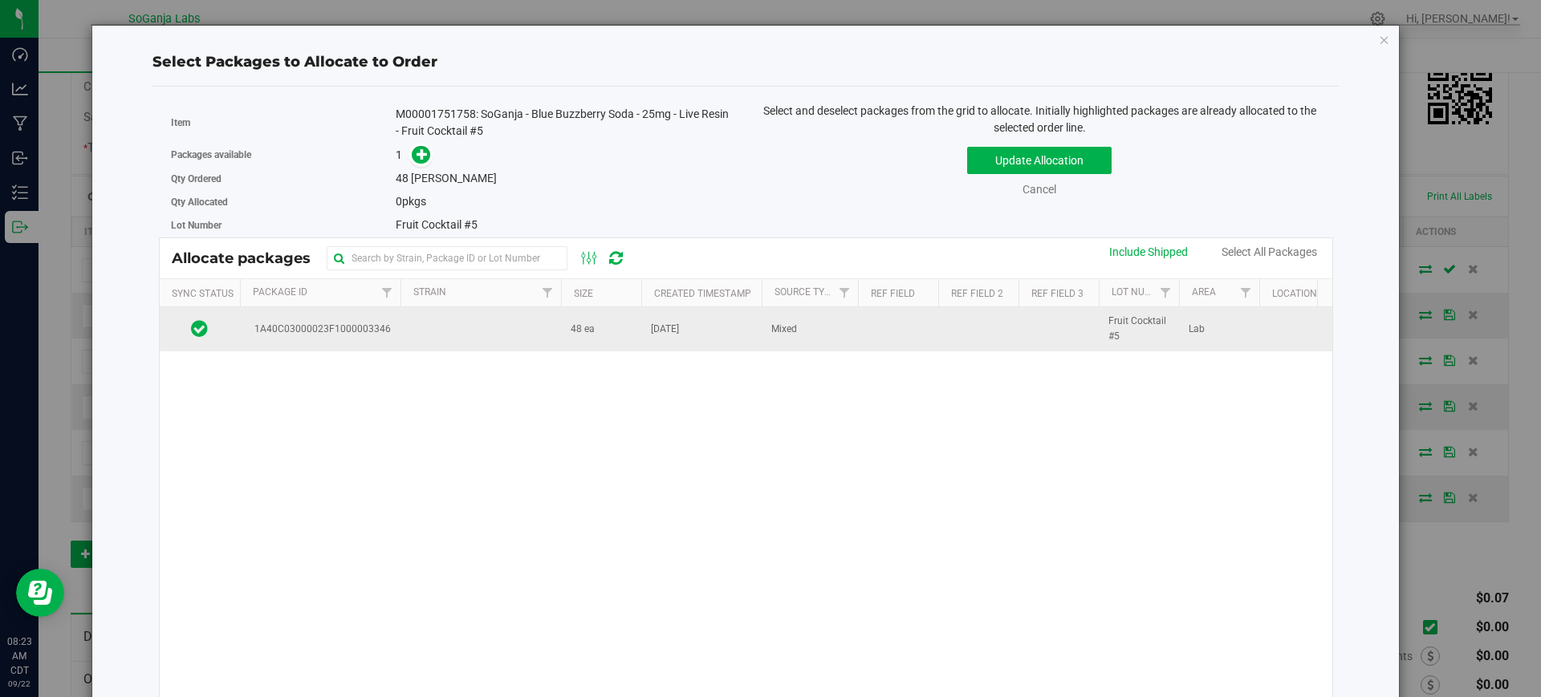
click at [546, 339] on td at bounding box center [480, 328] width 160 height 43
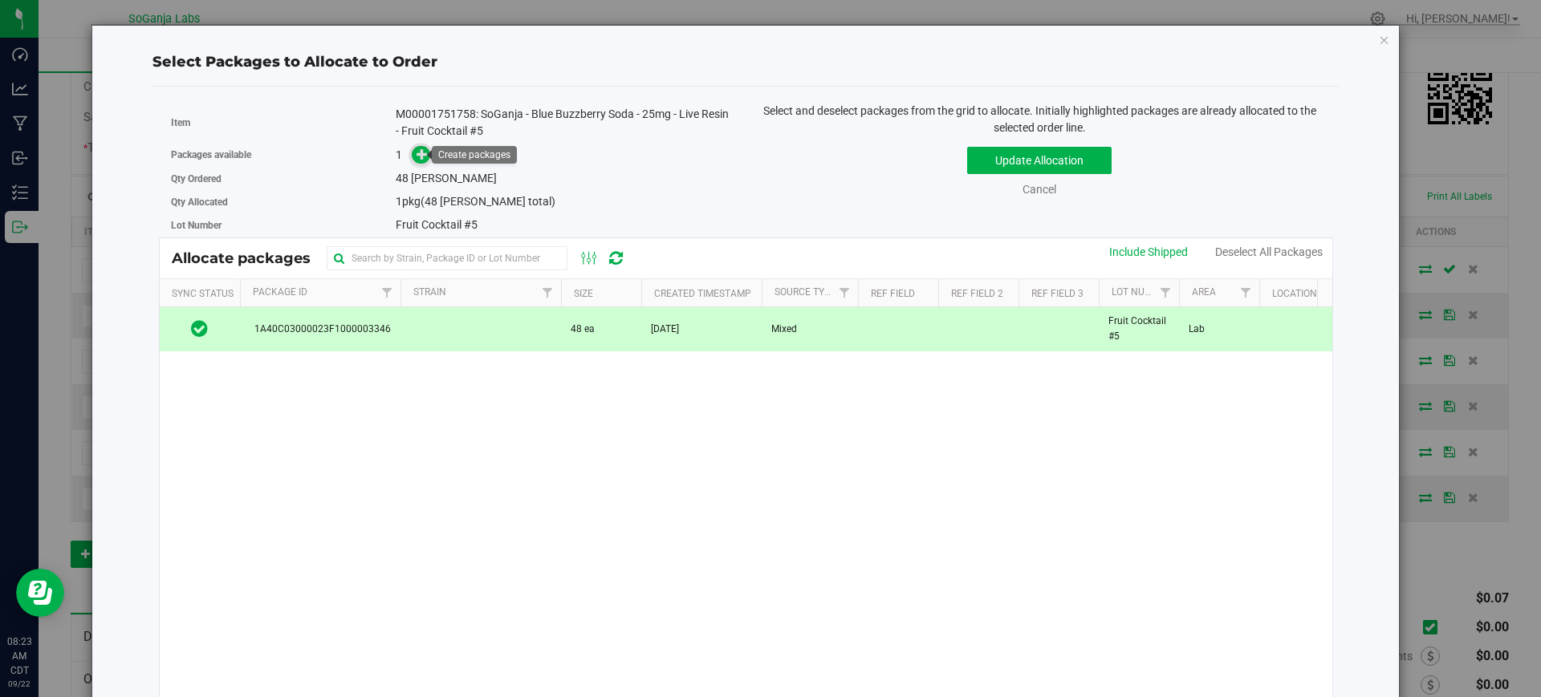
click at [418, 155] on icon at bounding box center [421, 153] width 11 height 11
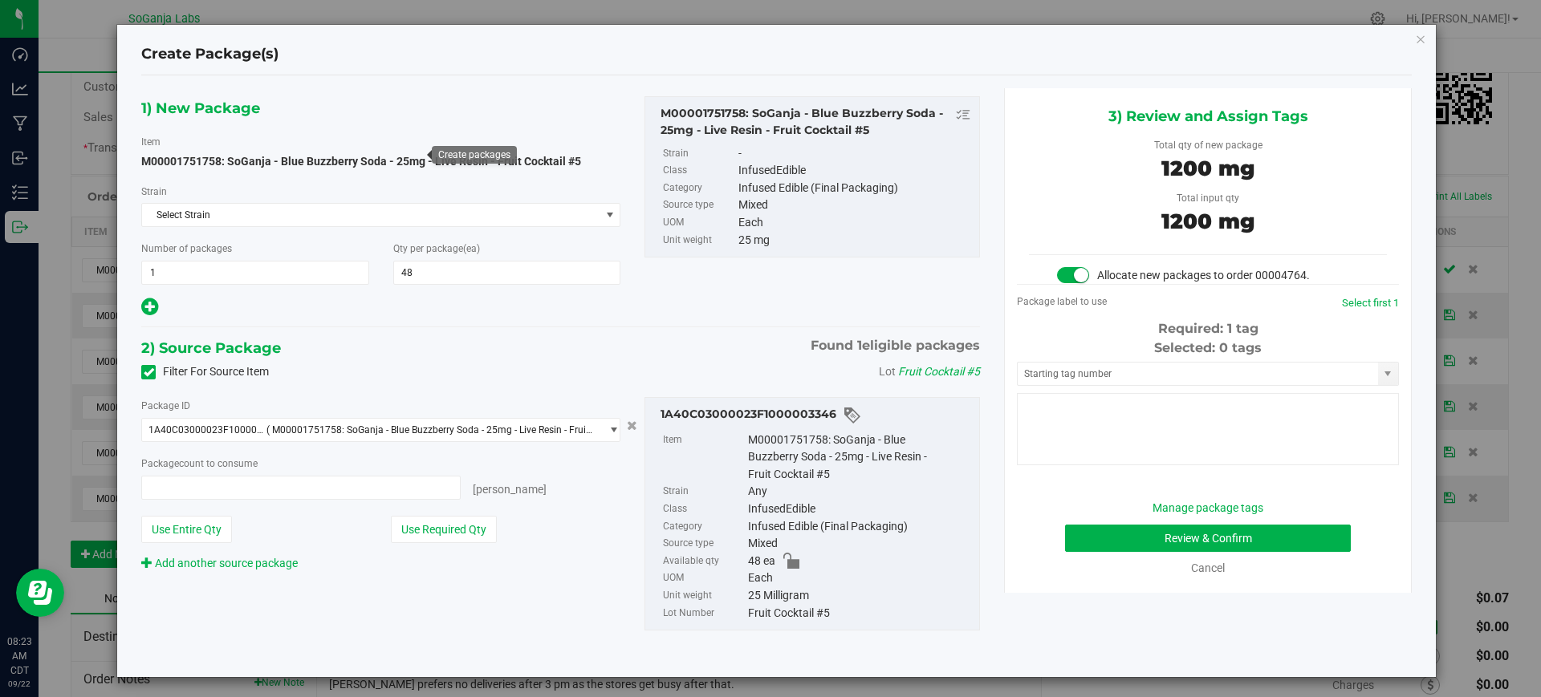
type input "48 ea"
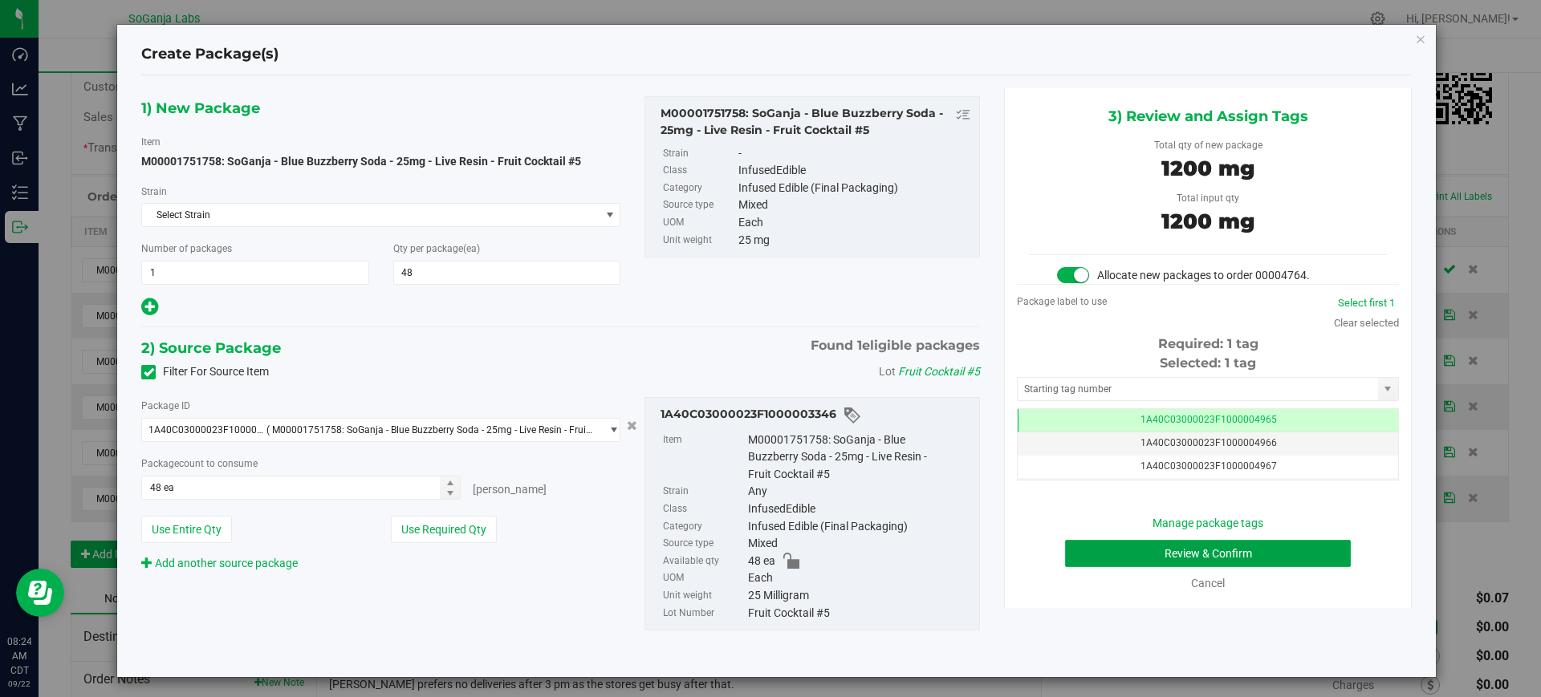
click at [1134, 557] on button "Review & Confirm" at bounding box center [1208, 553] width 286 height 27
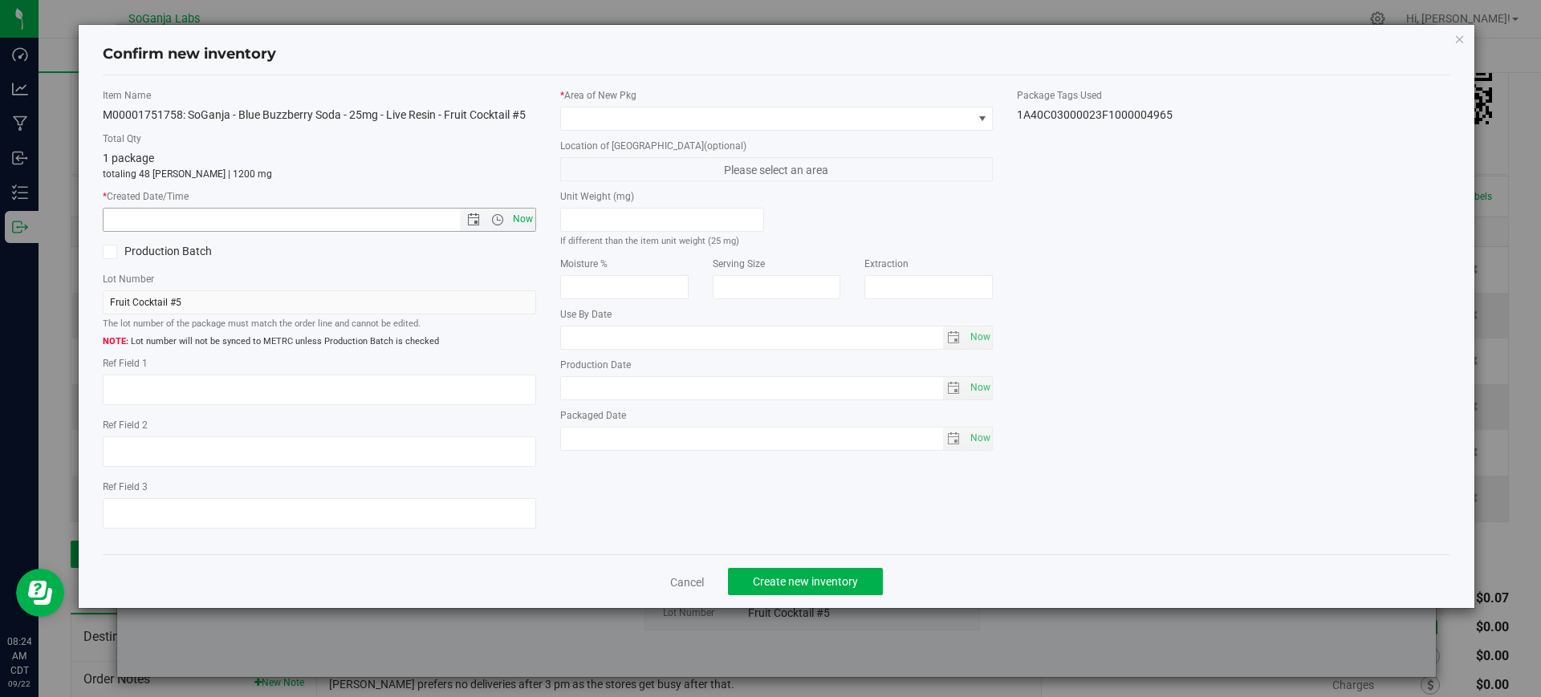
click at [527, 221] on span "Now" at bounding box center [522, 219] width 27 height 23
type input "[DATE] 8:24 AM"
drag, startPoint x: 595, startPoint y: 118, endPoint x: 592, endPoint y: 128, distance: 10.1
click at [596, 120] on span at bounding box center [767, 119] width 412 height 22
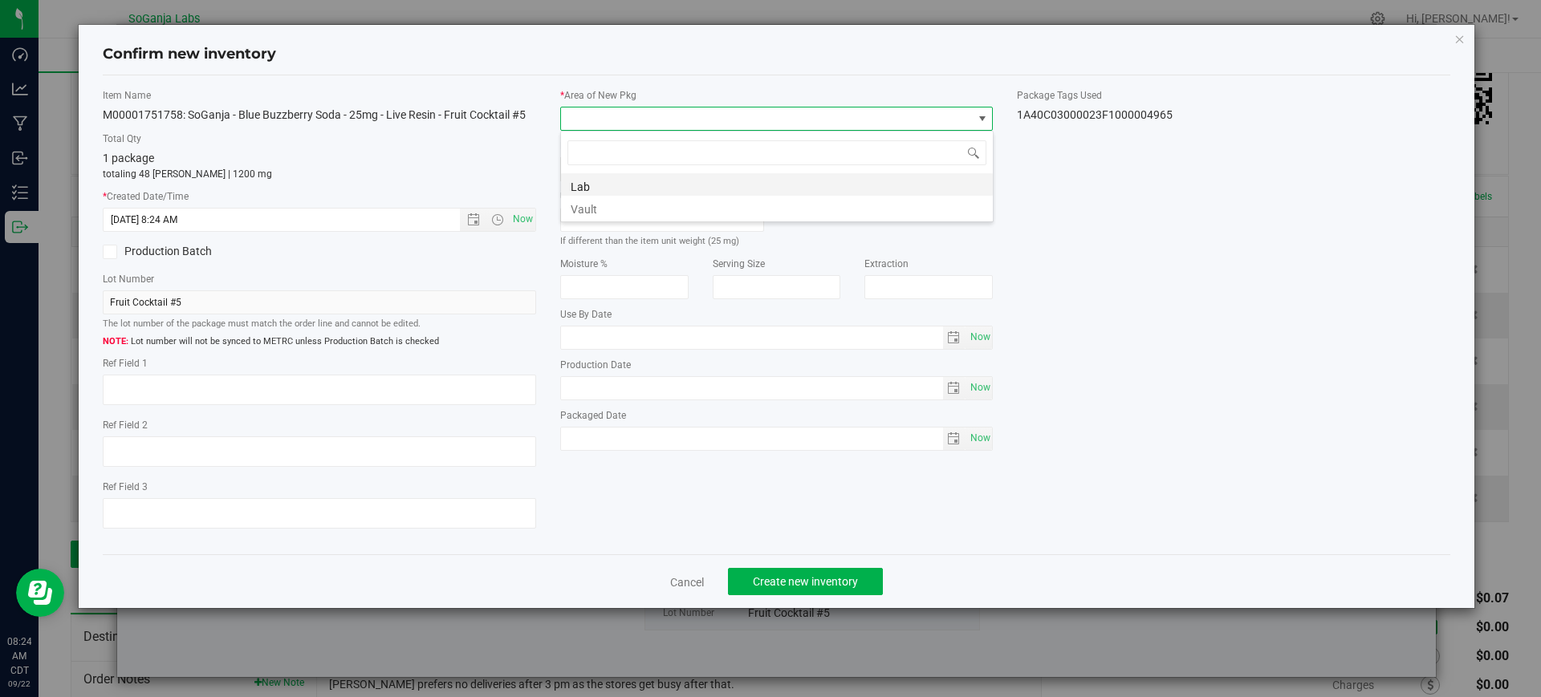
scroll to position [24, 433]
click at [591, 202] on li "Vault" at bounding box center [777, 207] width 432 height 22
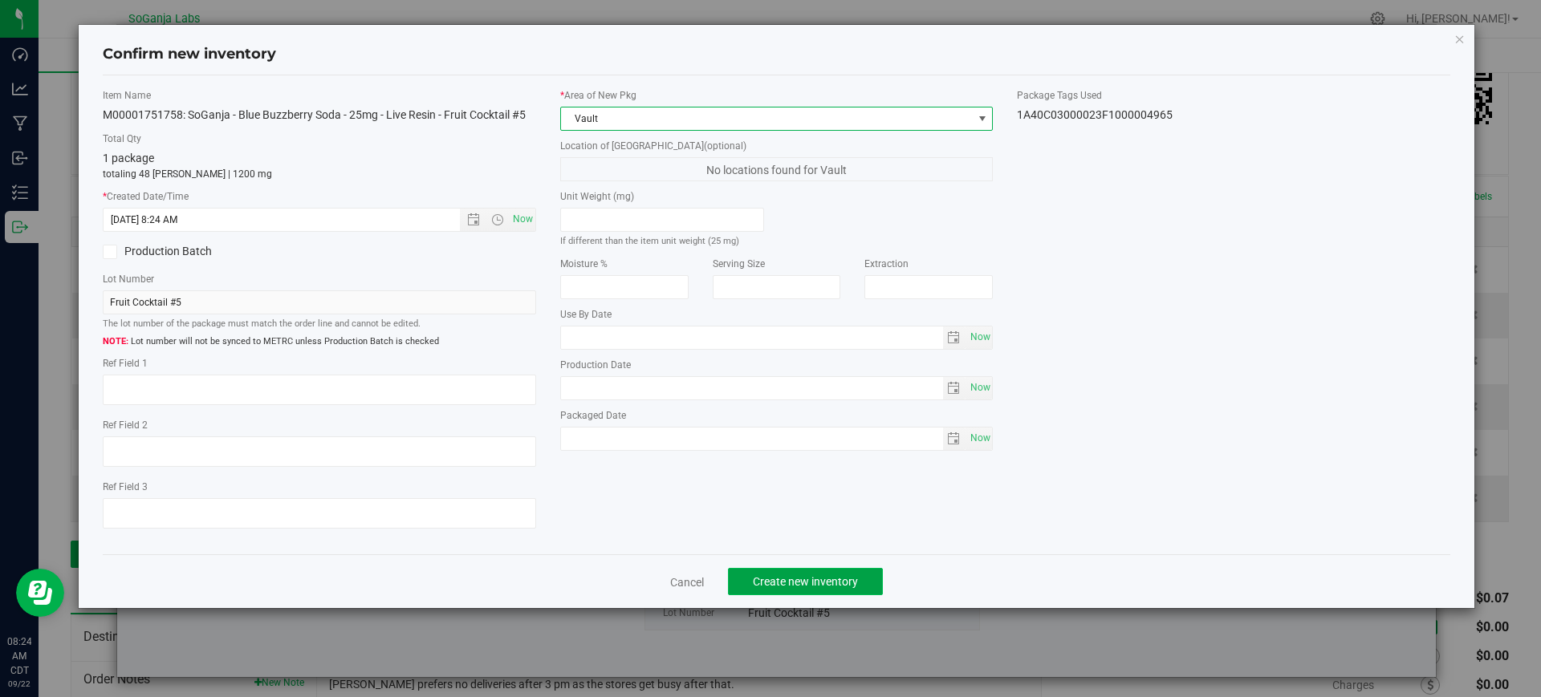
click at [795, 575] on span "Create new inventory" at bounding box center [805, 581] width 105 height 13
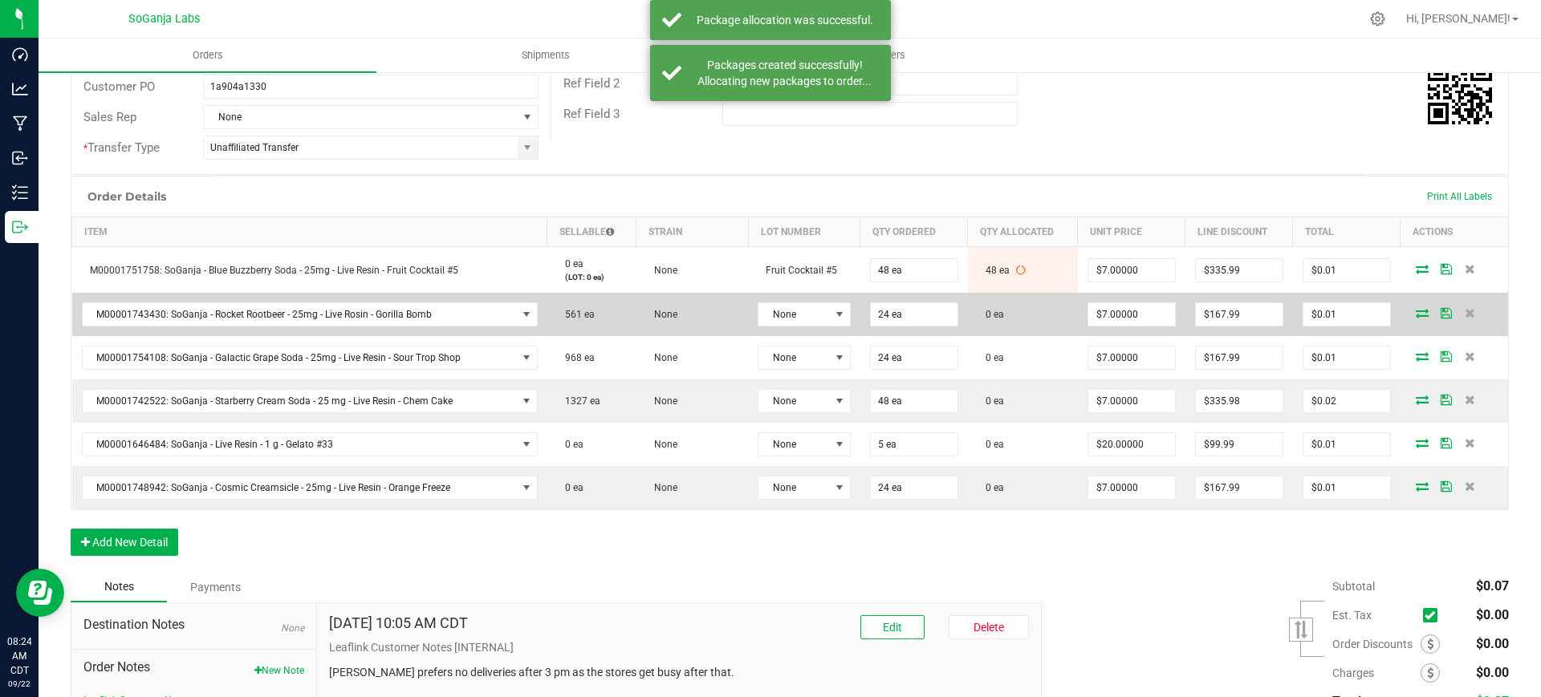
click at [1415, 310] on icon at bounding box center [1421, 313] width 13 height 10
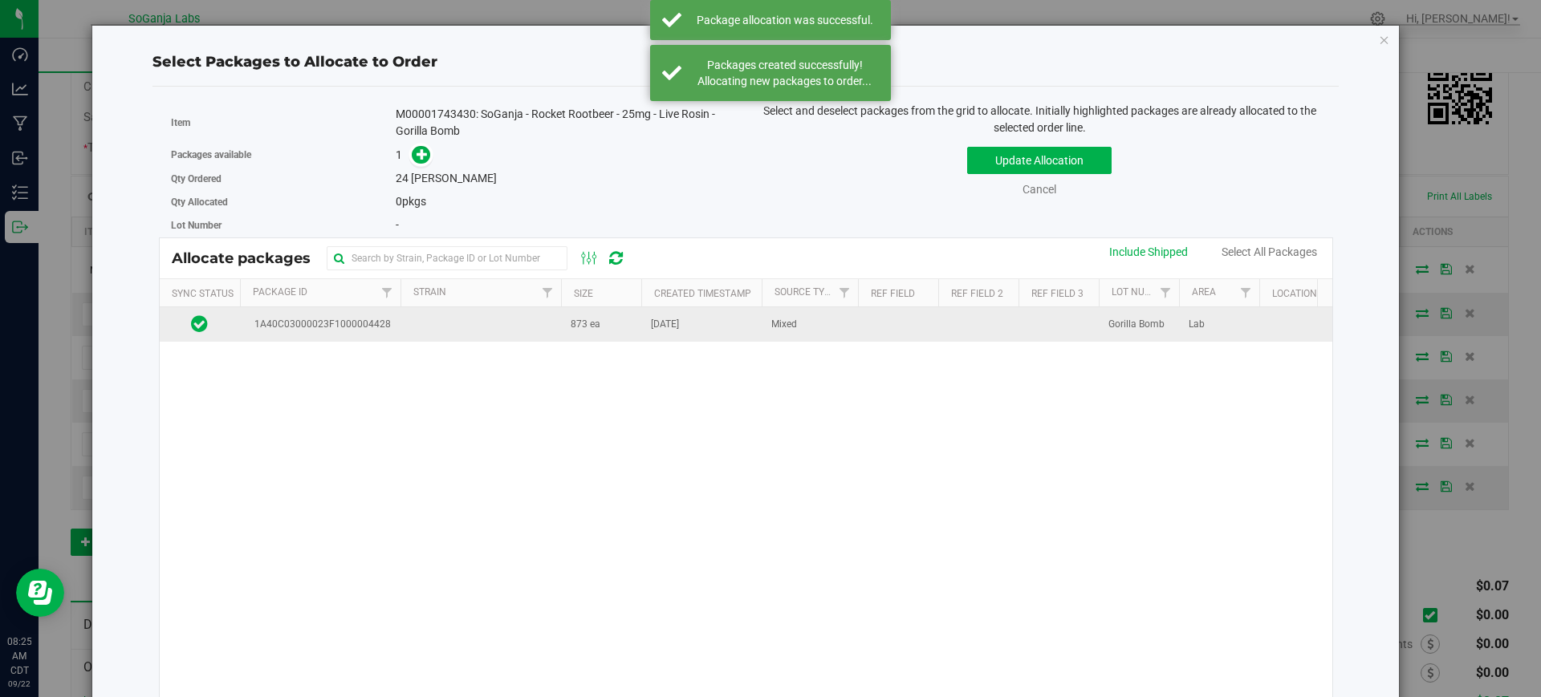
click at [651, 339] on td "[DATE]" at bounding box center [701, 324] width 120 height 35
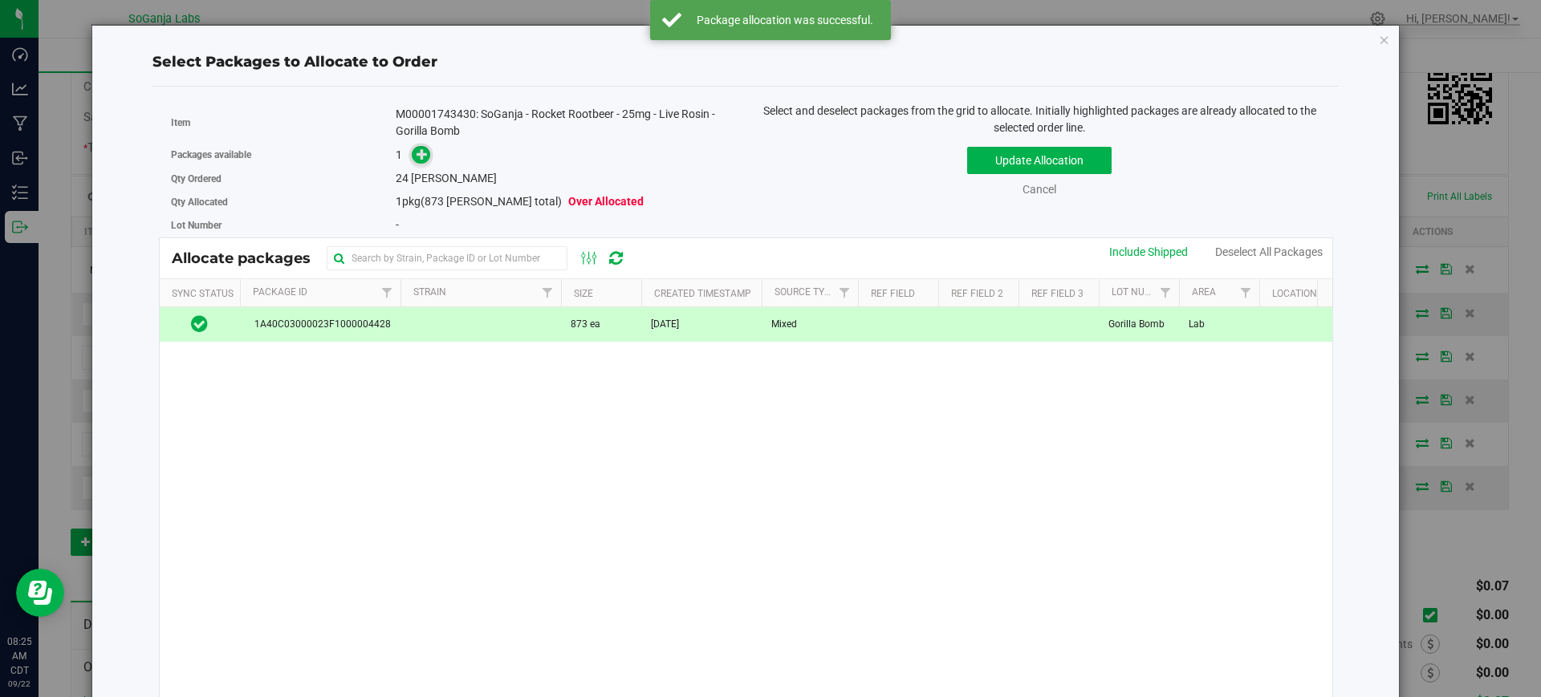
click at [416, 150] on icon at bounding box center [421, 153] width 11 height 11
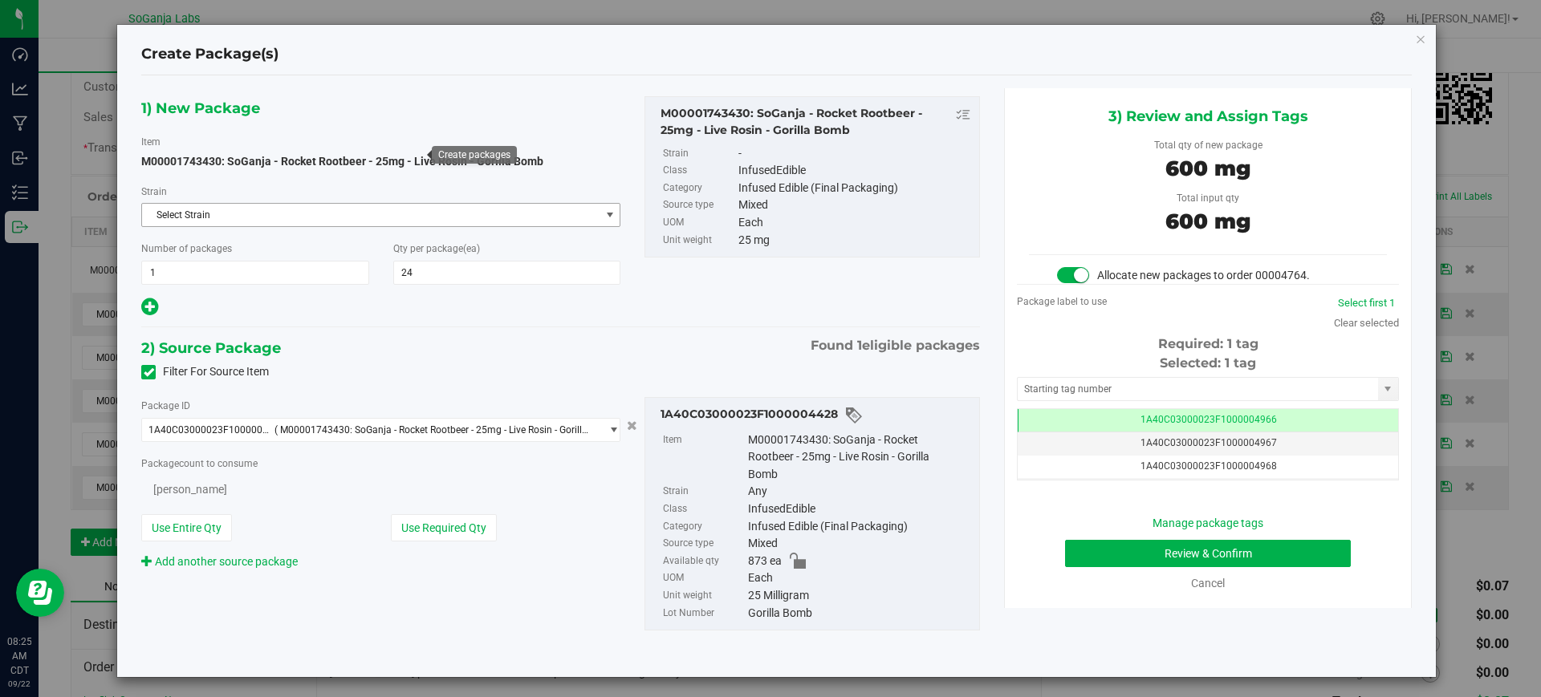
scroll to position [0, -1]
click at [1217, 550] on button "Review & Confirm" at bounding box center [1208, 553] width 286 height 27
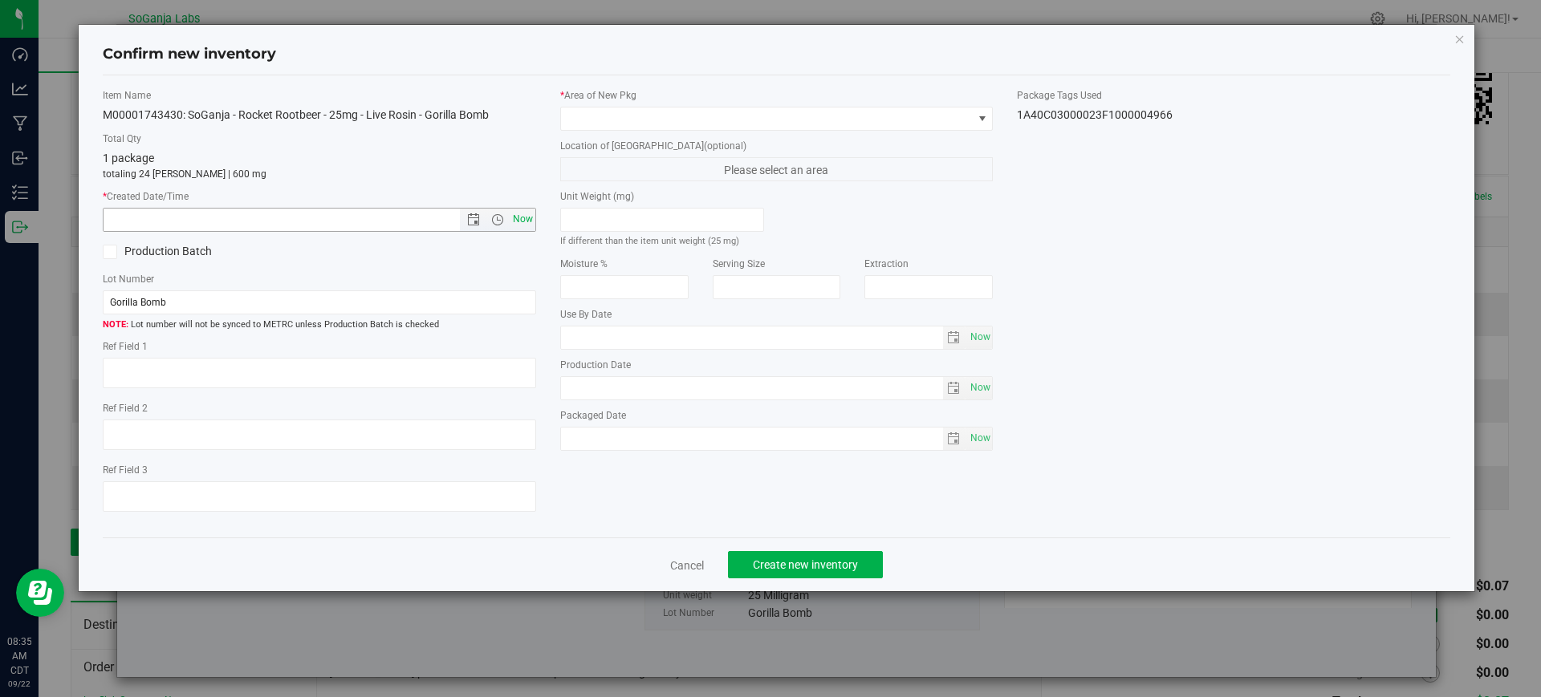
click at [531, 217] on span "Now" at bounding box center [522, 219] width 27 height 23
type input "[DATE] 8:35 AM"
click at [597, 118] on span at bounding box center [767, 119] width 412 height 22
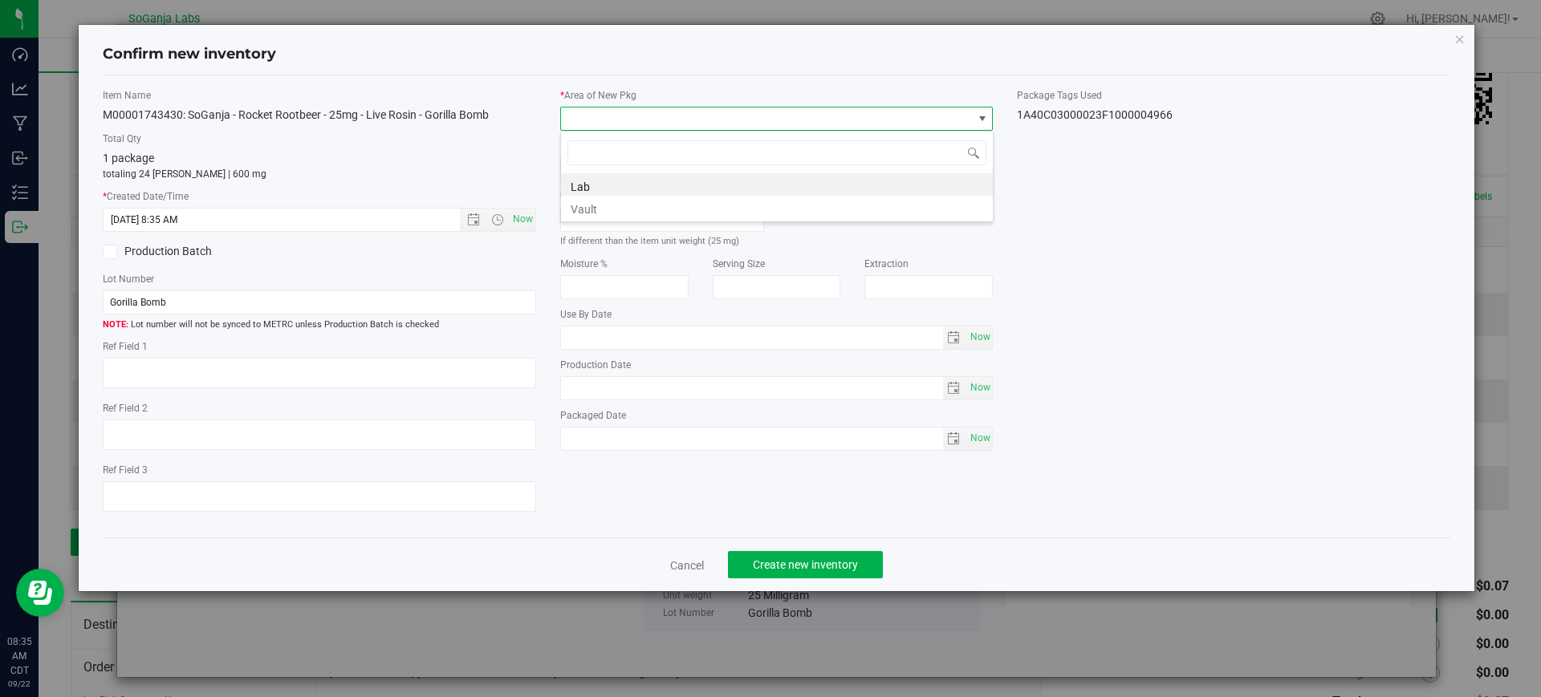
scroll to position [24, 433]
click at [599, 198] on li "Vault" at bounding box center [777, 207] width 432 height 22
click at [798, 572] on button "Create new inventory" at bounding box center [805, 564] width 155 height 27
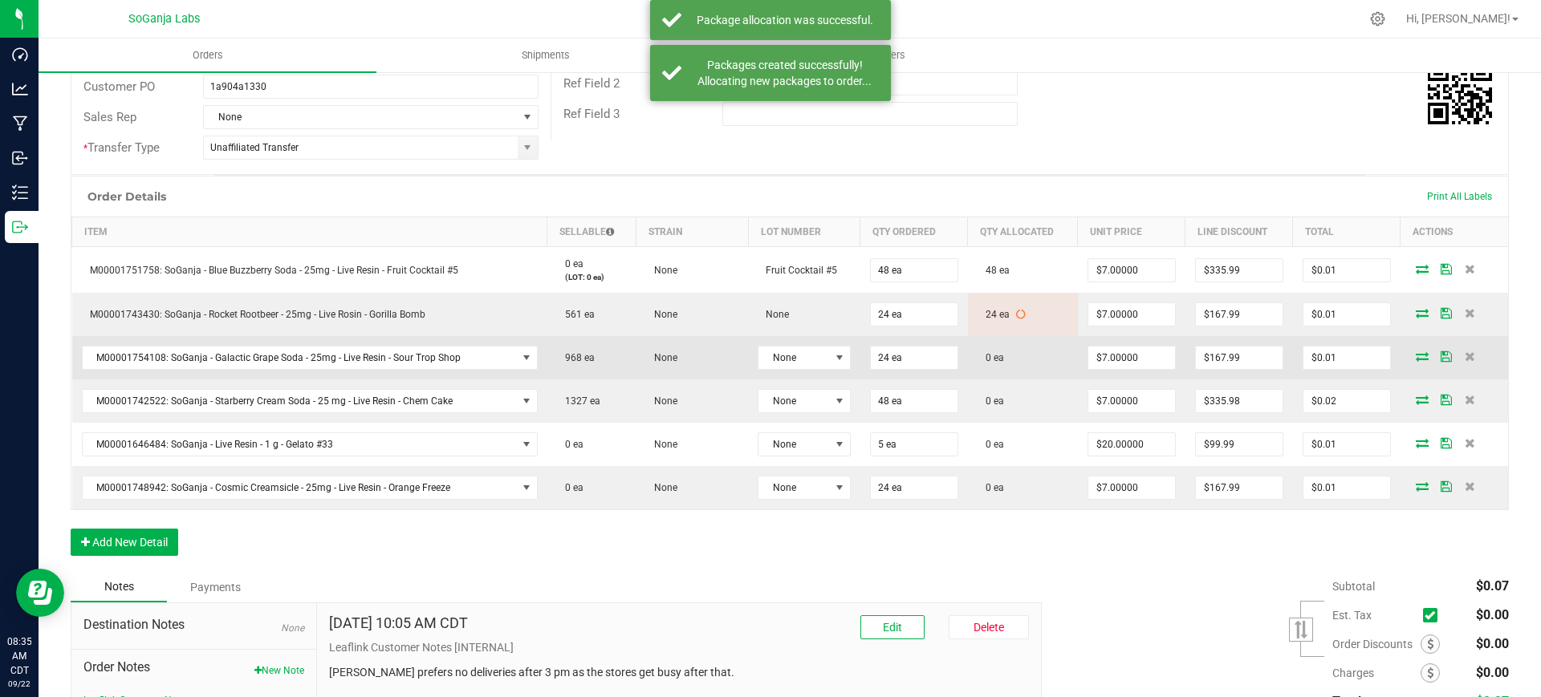
click at [1415, 353] on icon at bounding box center [1421, 356] width 13 height 10
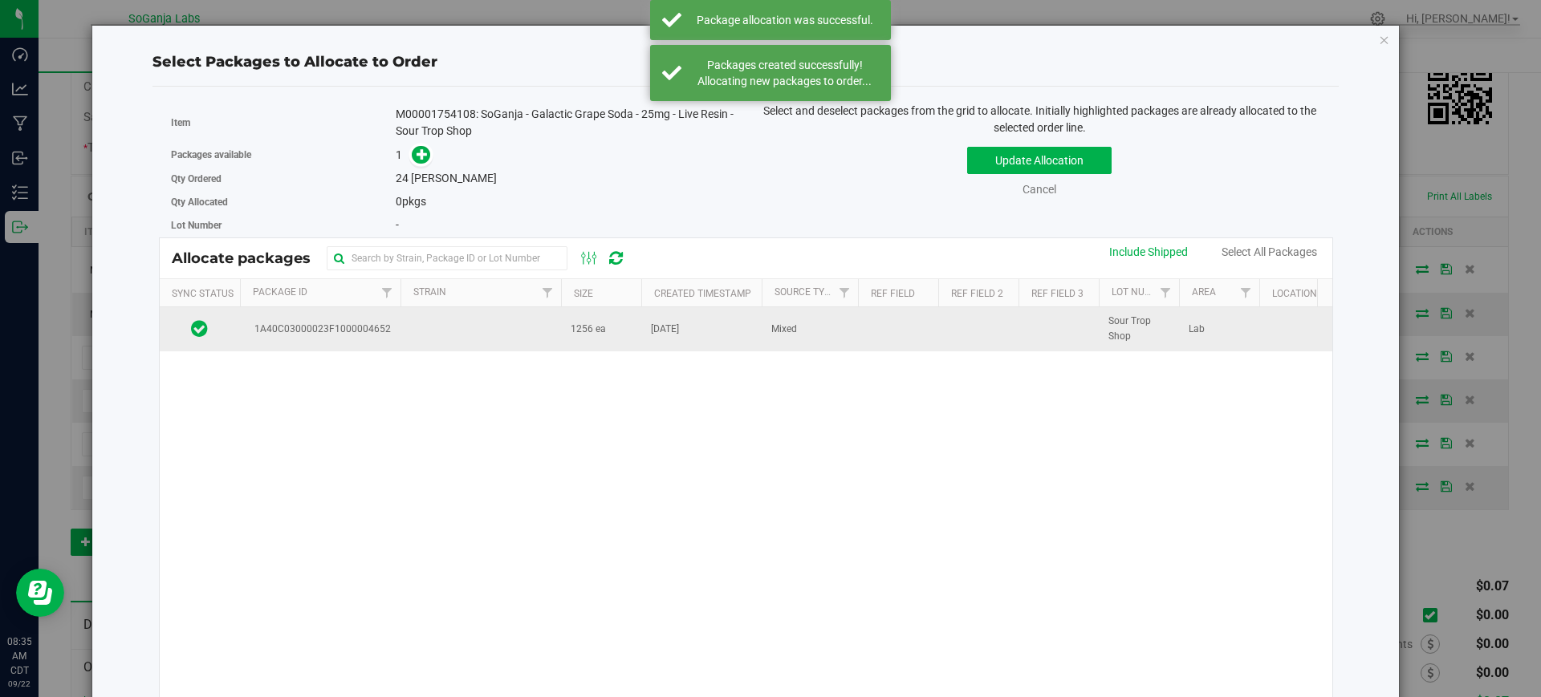
click at [517, 331] on td at bounding box center [480, 328] width 160 height 43
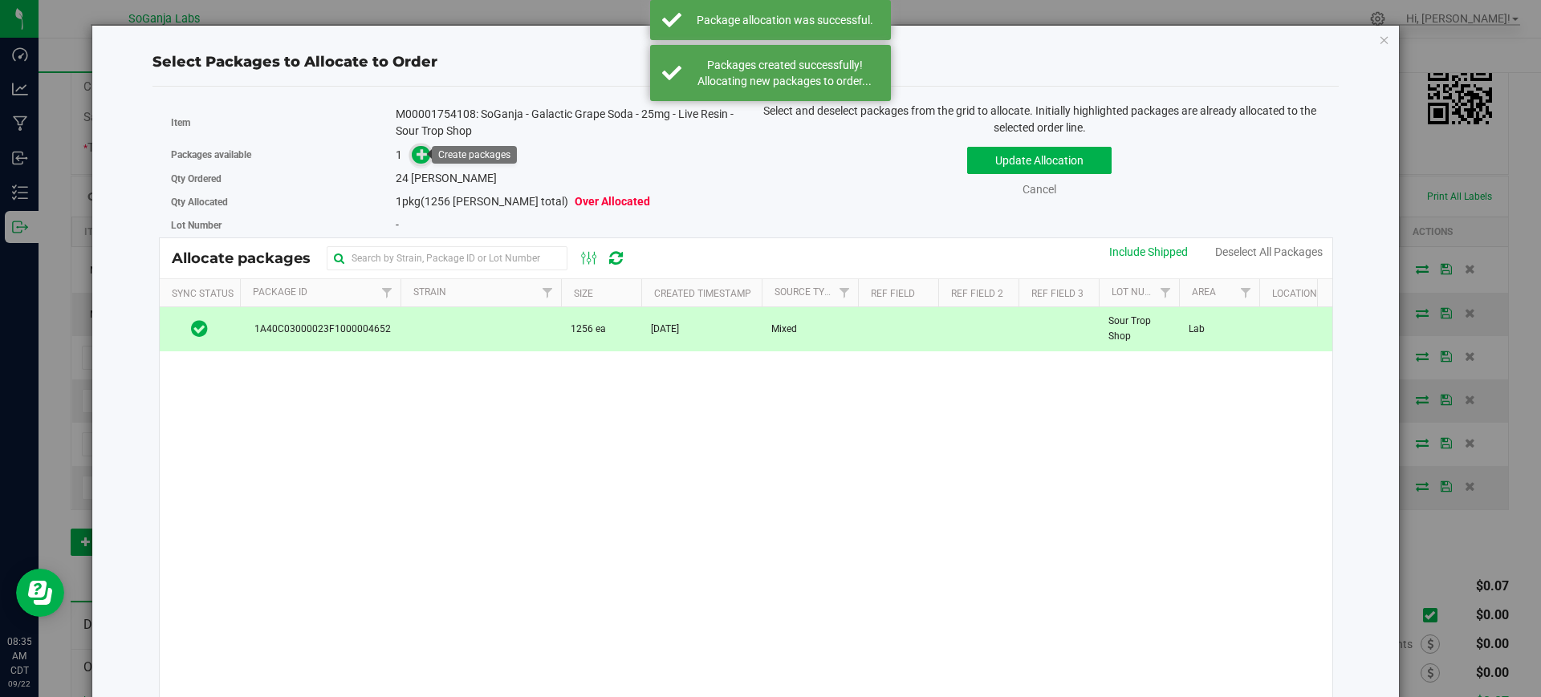
click at [418, 156] on icon at bounding box center [421, 153] width 11 height 11
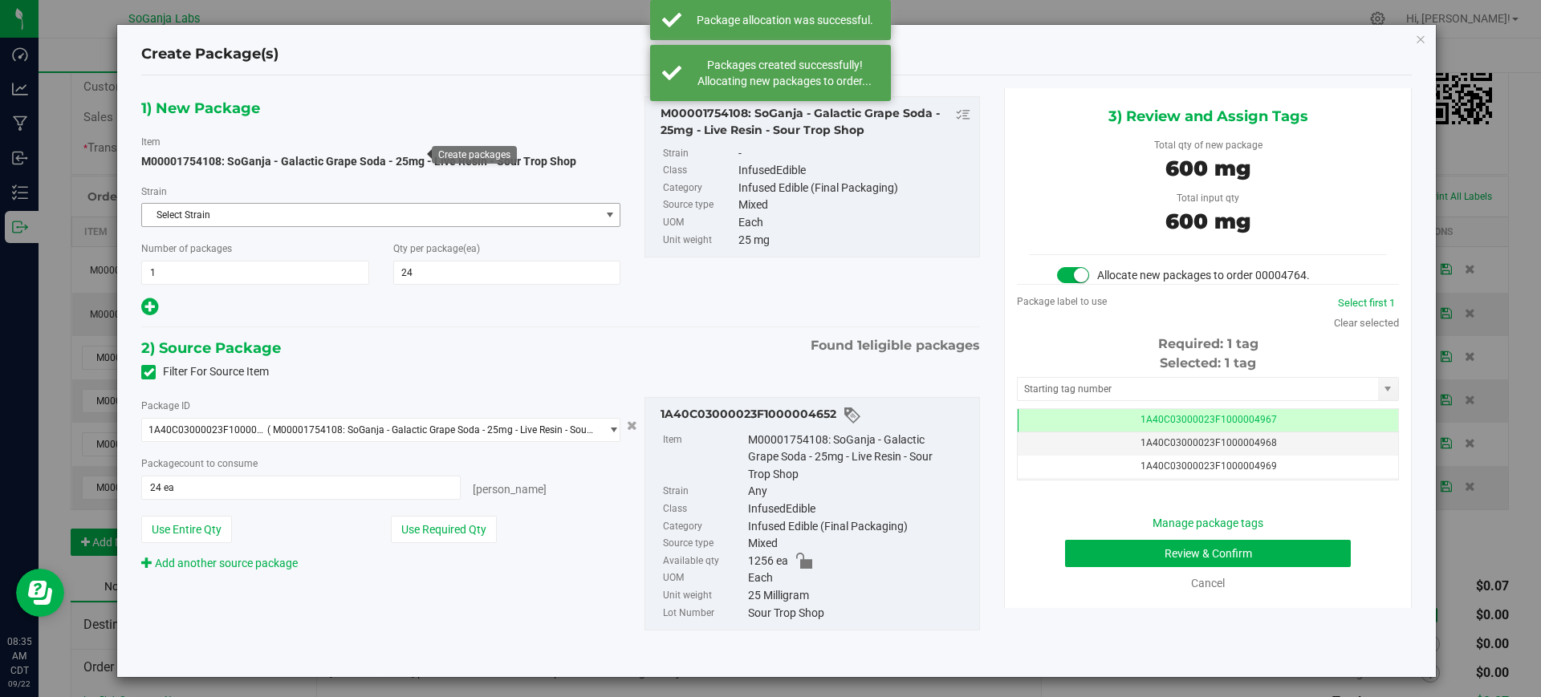
scroll to position [0, -1]
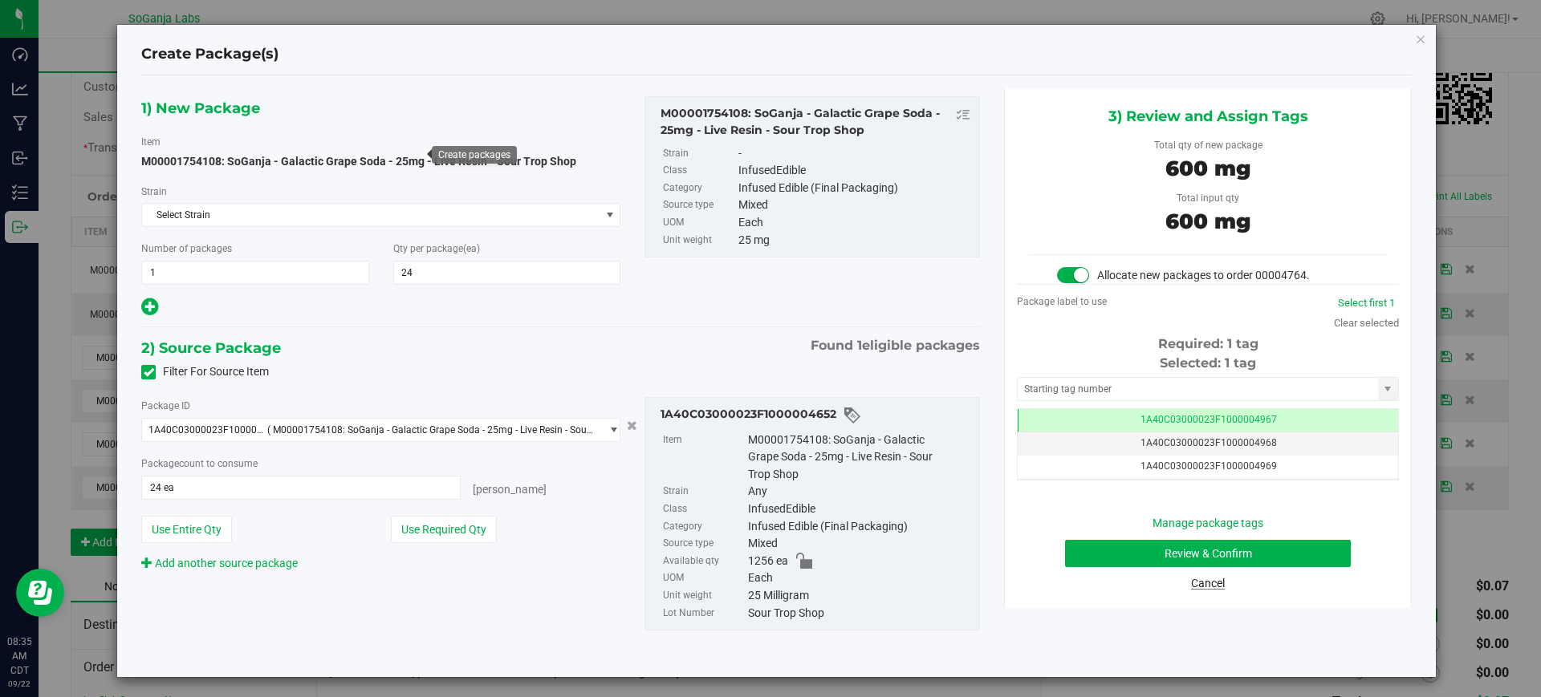
click at [1191, 586] on link "Cancel" at bounding box center [1208, 583] width 34 height 13
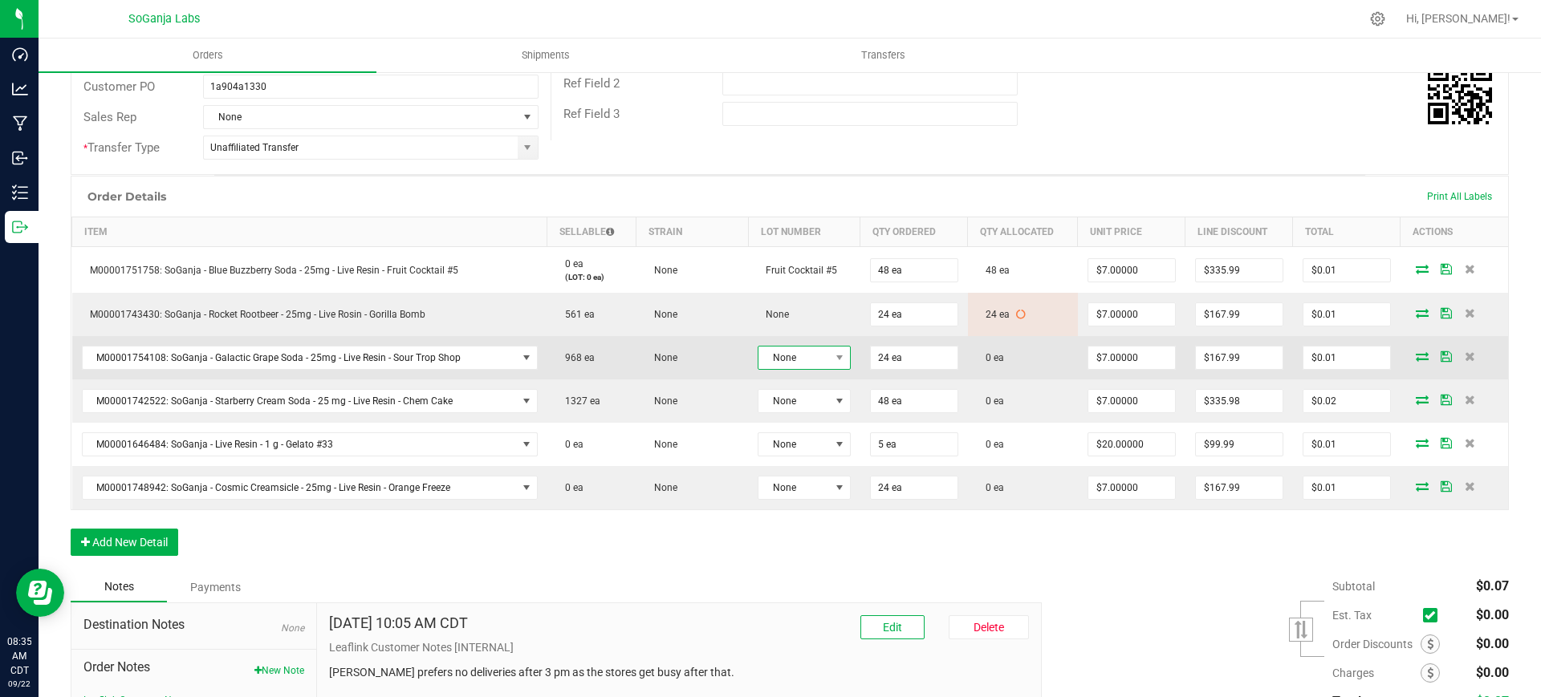
click at [769, 361] on span "None" at bounding box center [793, 358] width 71 height 22
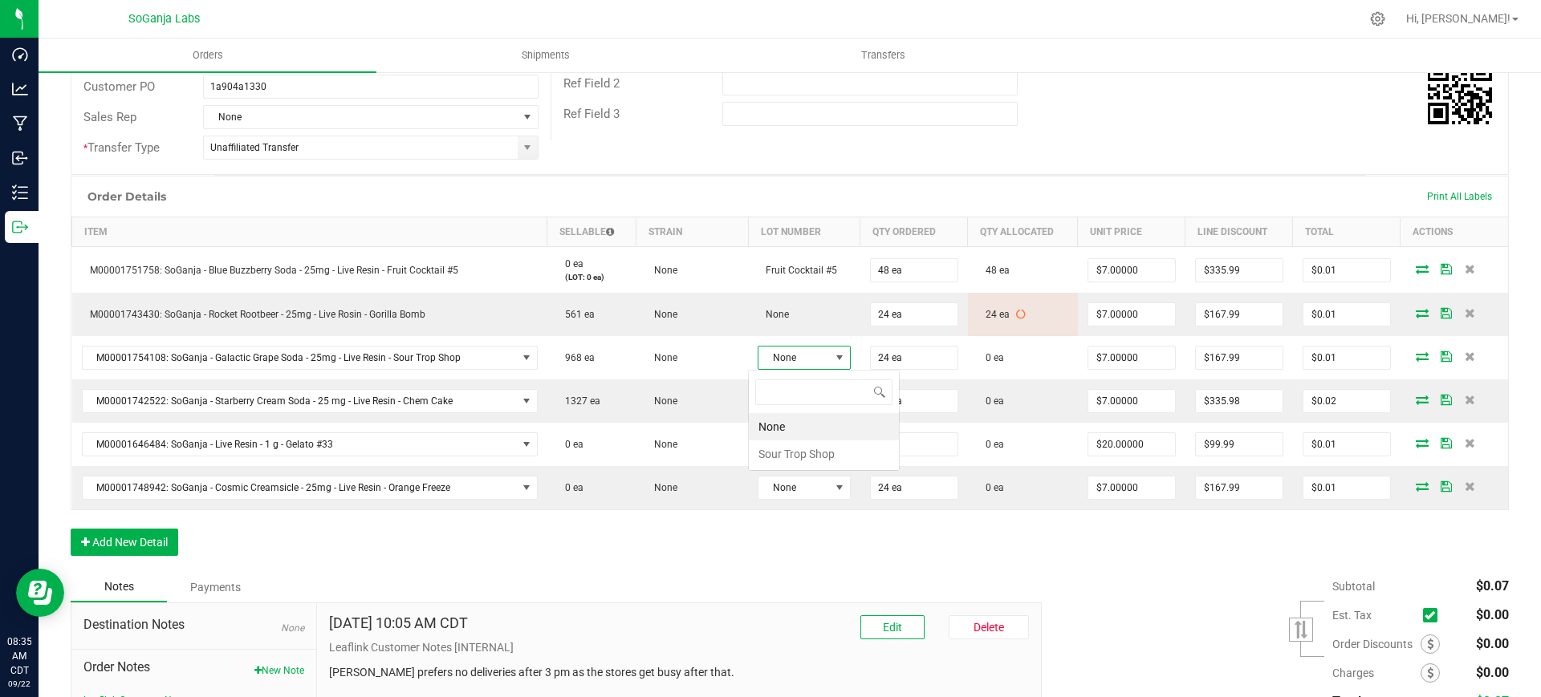
scroll to position [24, 91]
click at [779, 455] on Shop "Sour Trop Shop" at bounding box center [824, 453] width 150 height 27
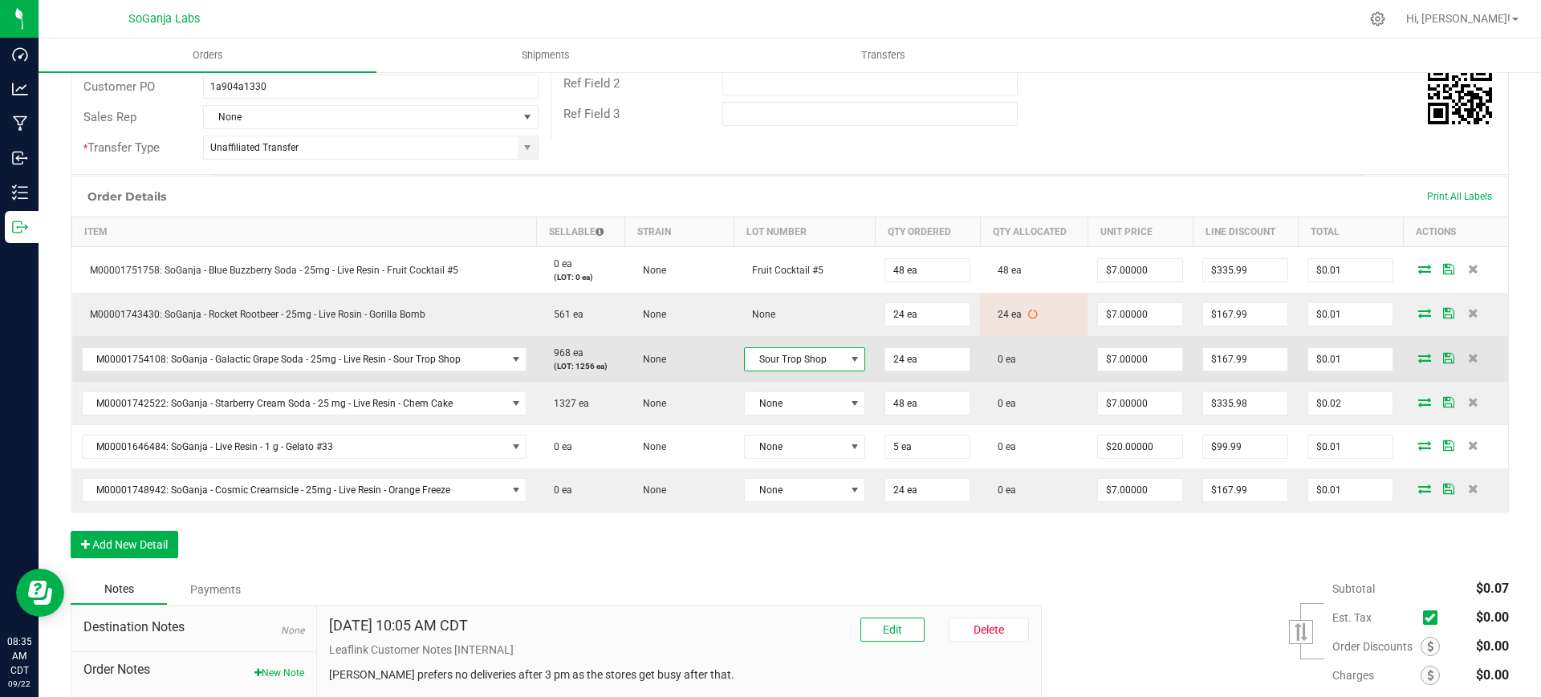
click at [1418, 356] on icon at bounding box center [1424, 358] width 13 height 10
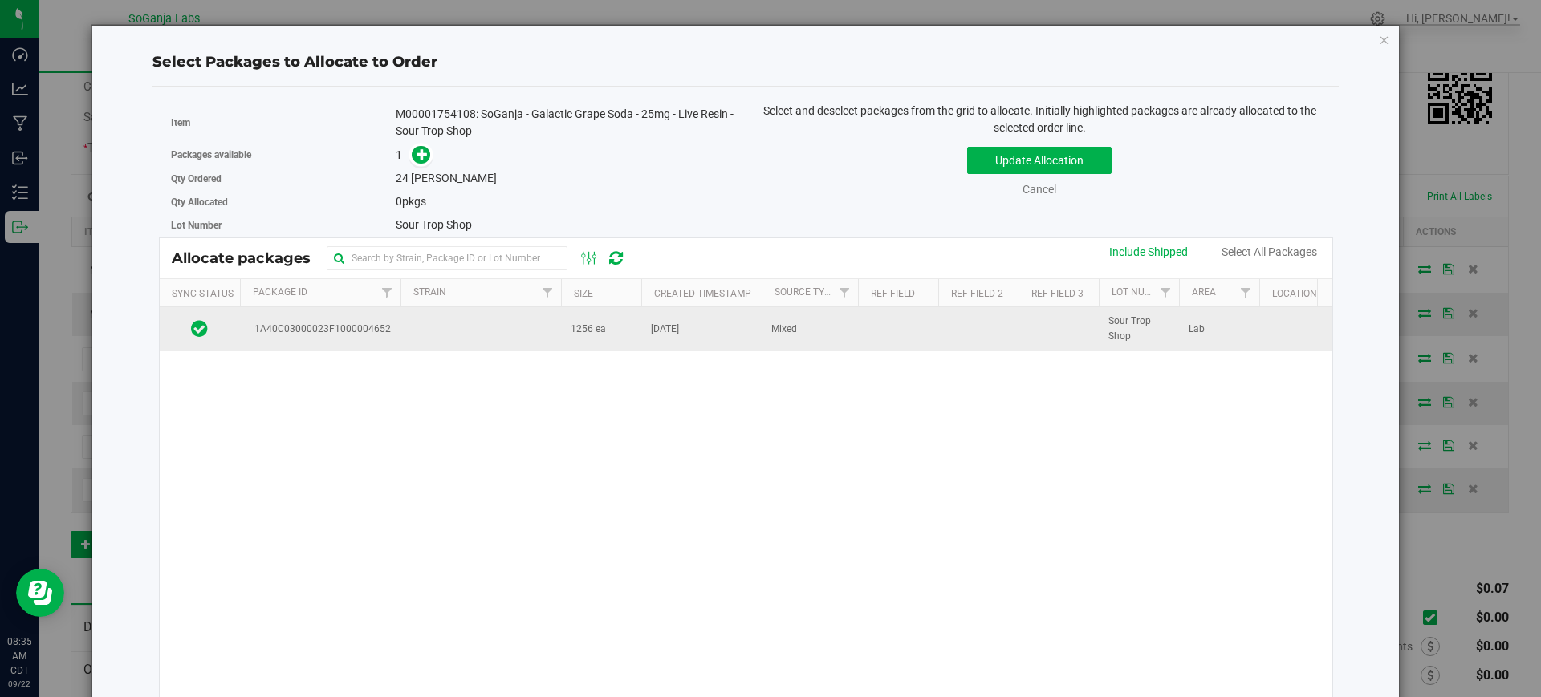
click at [512, 330] on td at bounding box center [480, 328] width 160 height 43
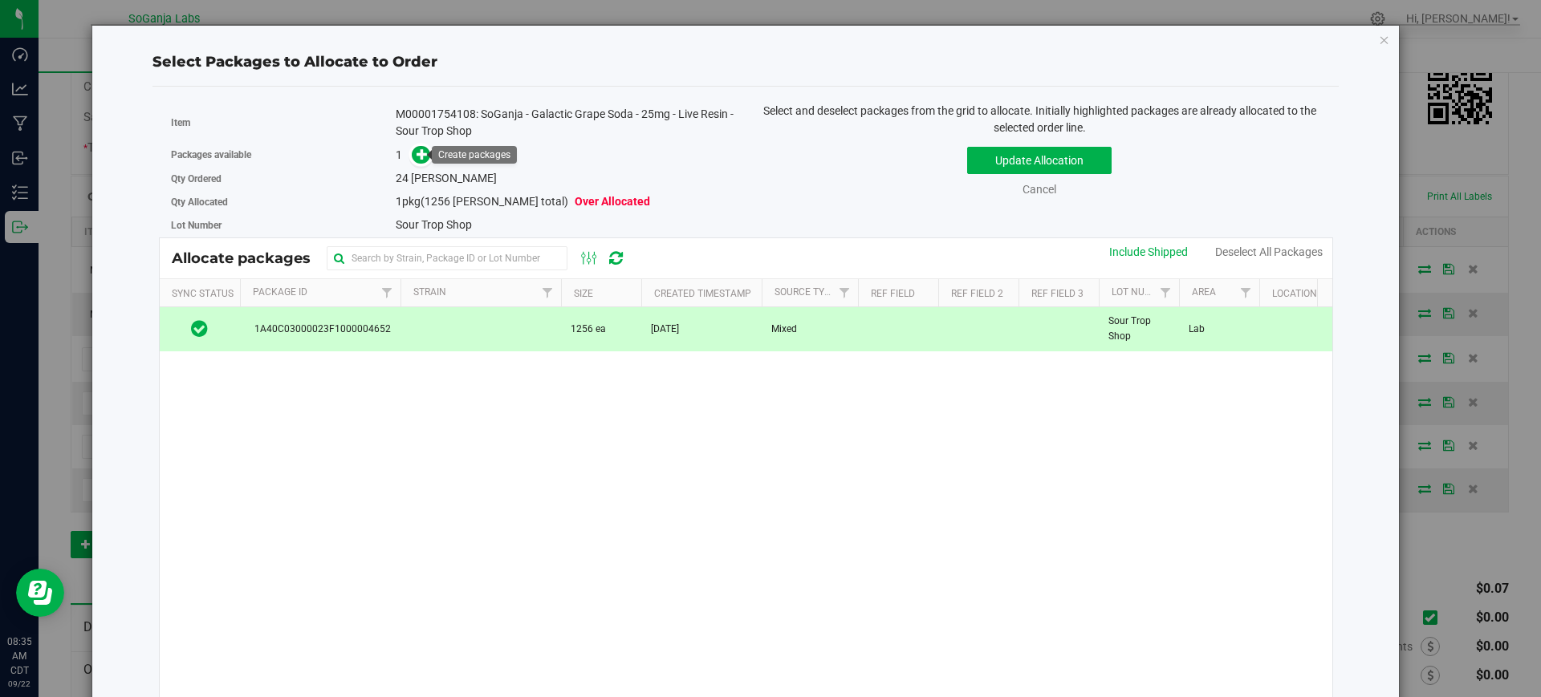
click at [424, 164] on div "Packages available 1" at bounding box center [452, 155] width 563 height 25
click at [419, 152] on icon at bounding box center [421, 153] width 11 height 11
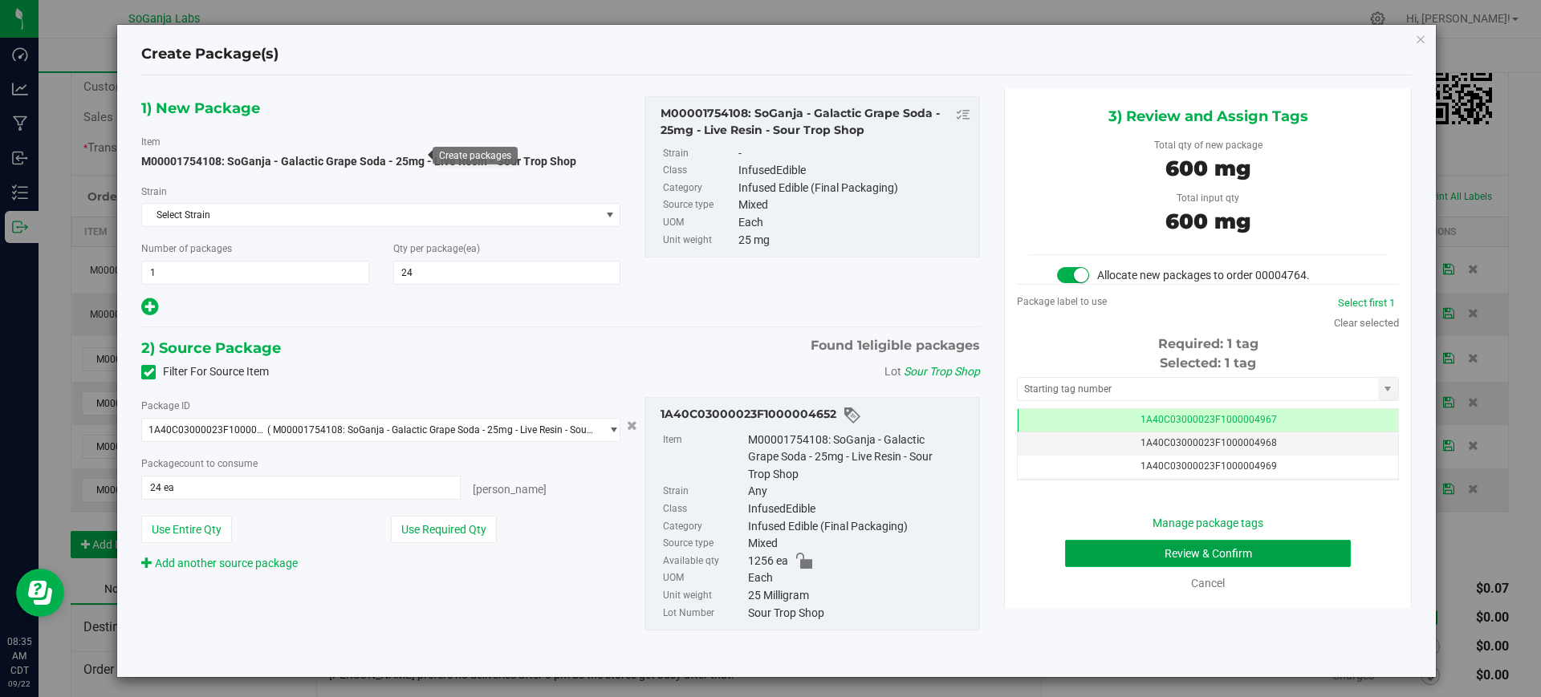
click at [1228, 554] on button "Review & Confirm" at bounding box center [1208, 553] width 286 height 27
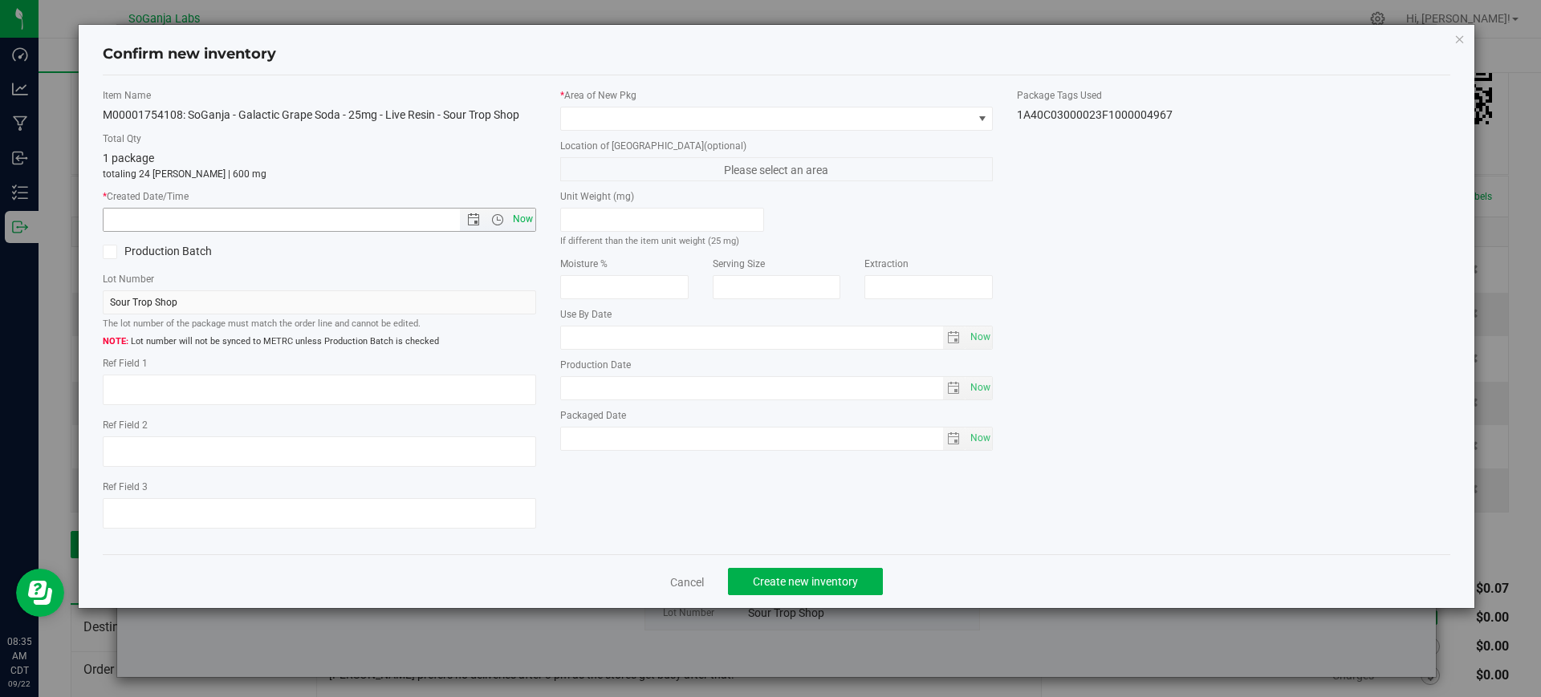
click at [523, 218] on span "Now" at bounding box center [522, 219] width 27 height 23
type input "[DATE] 8:35 AM"
click at [619, 115] on span at bounding box center [767, 119] width 412 height 22
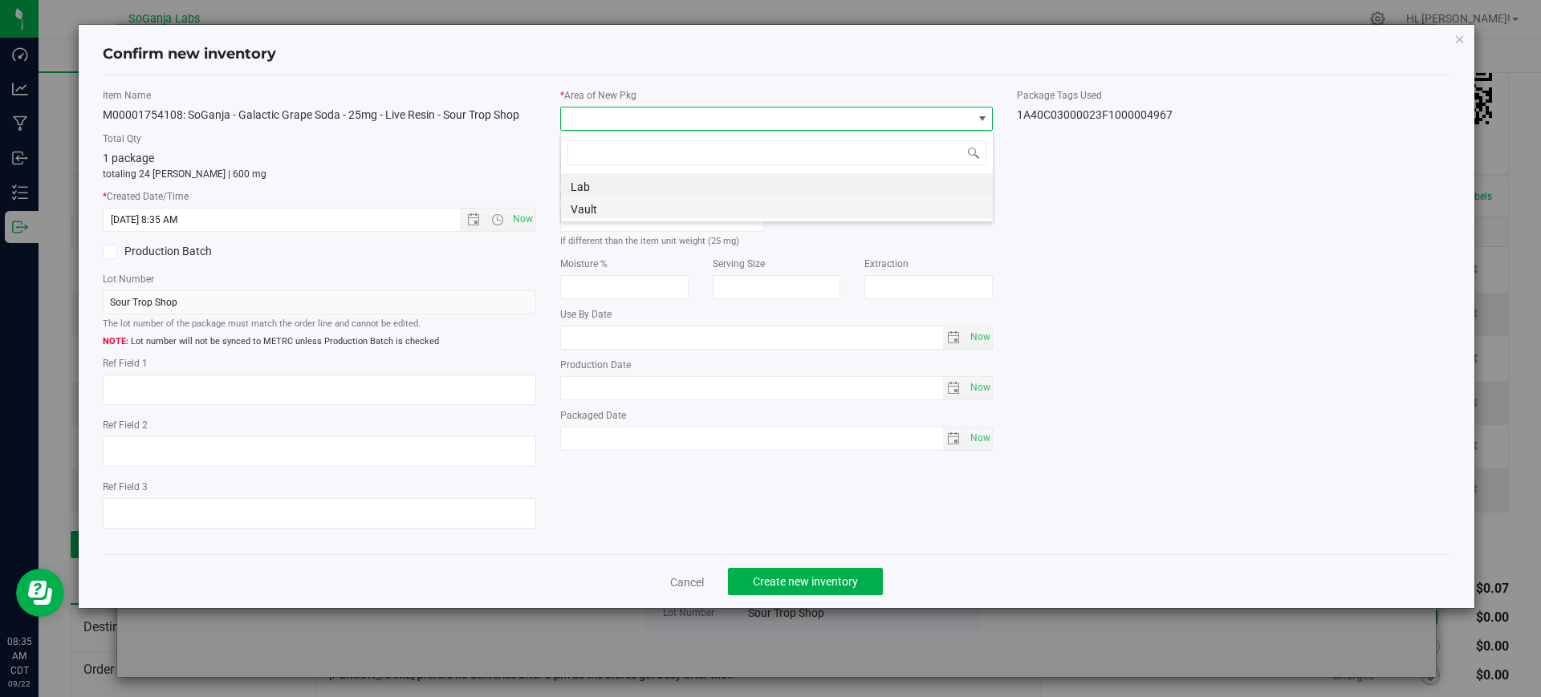
click at [618, 205] on li "Vault" at bounding box center [777, 207] width 432 height 22
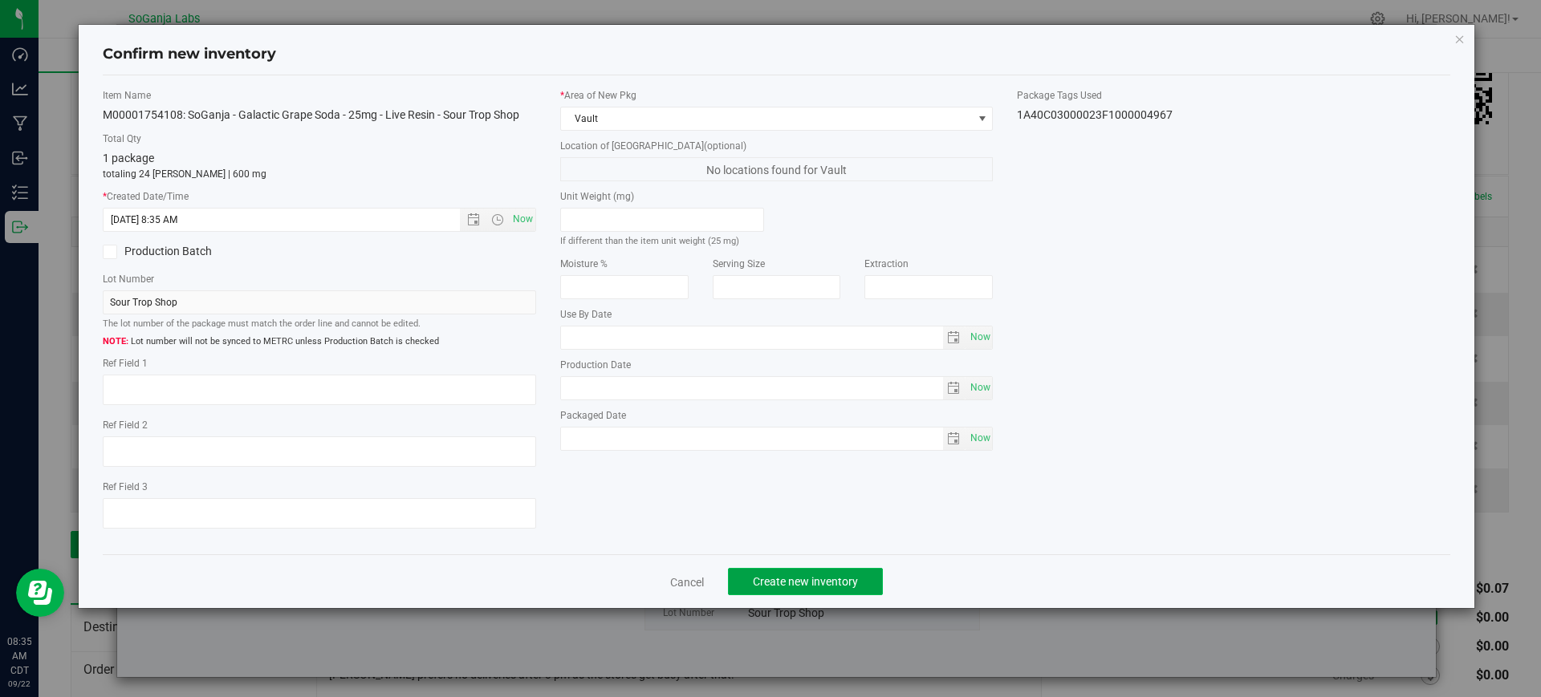
click at [855, 586] on span "Create new inventory" at bounding box center [805, 581] width 105 height 13
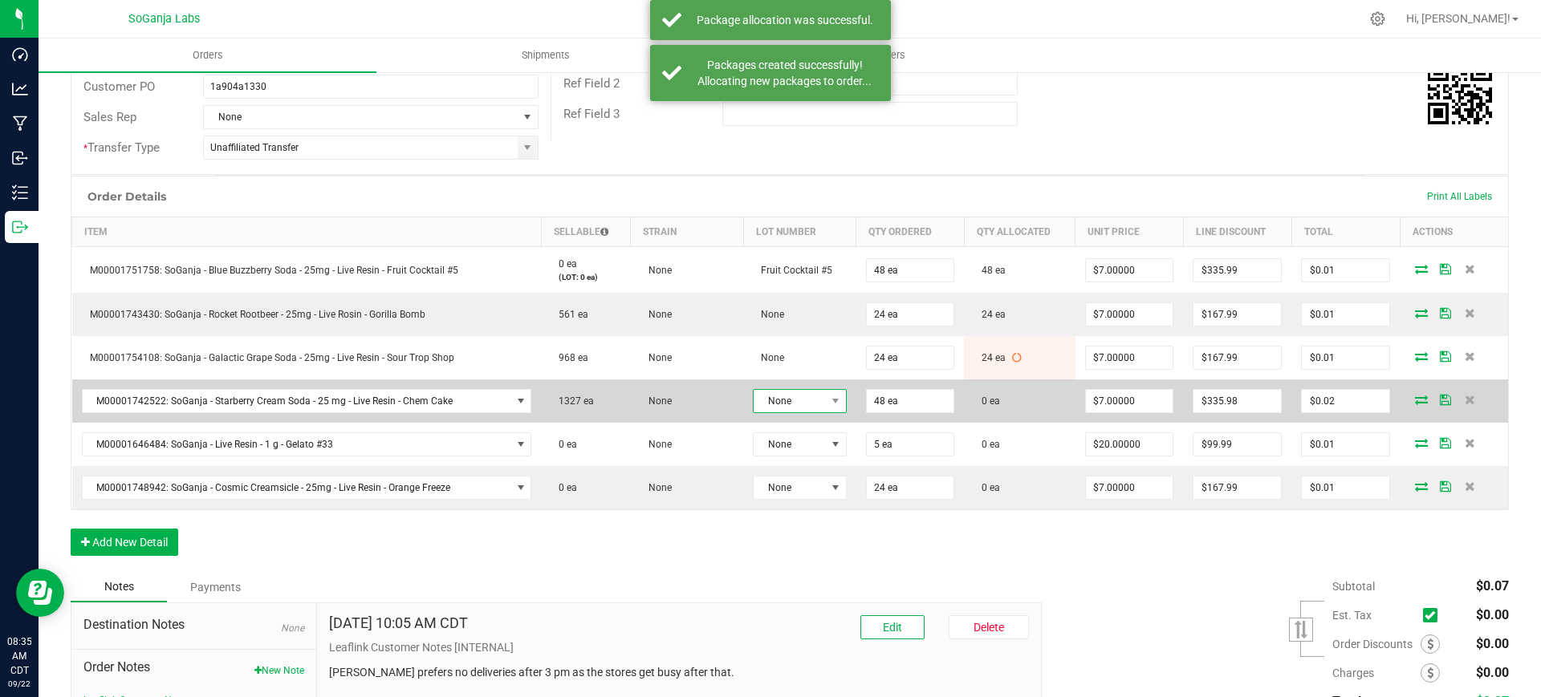
click at [777, 395] on span "None" at bounding box center [788, 401] width 71 height 22
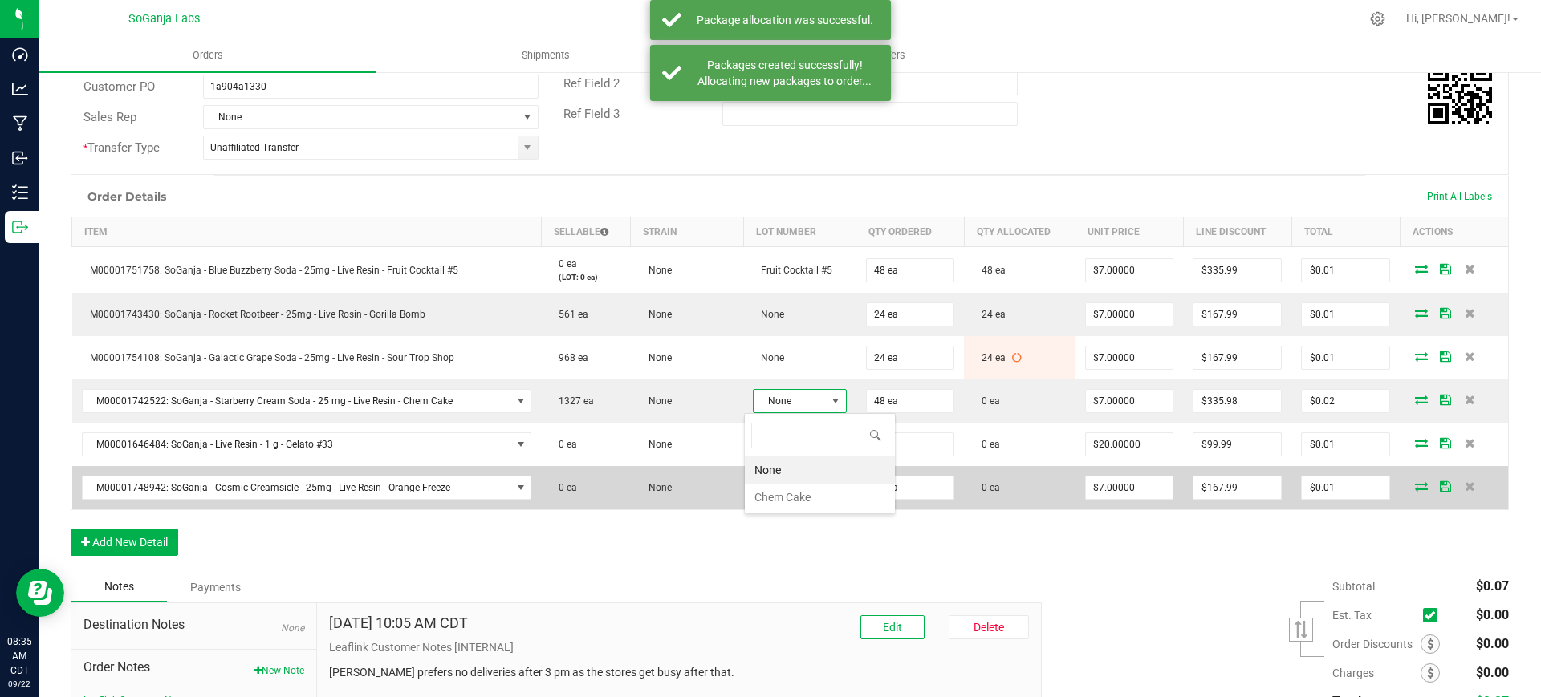
click at [786, 495] on Cake "Chem Cake" at bounding box center [820, 497] width 150 height 27
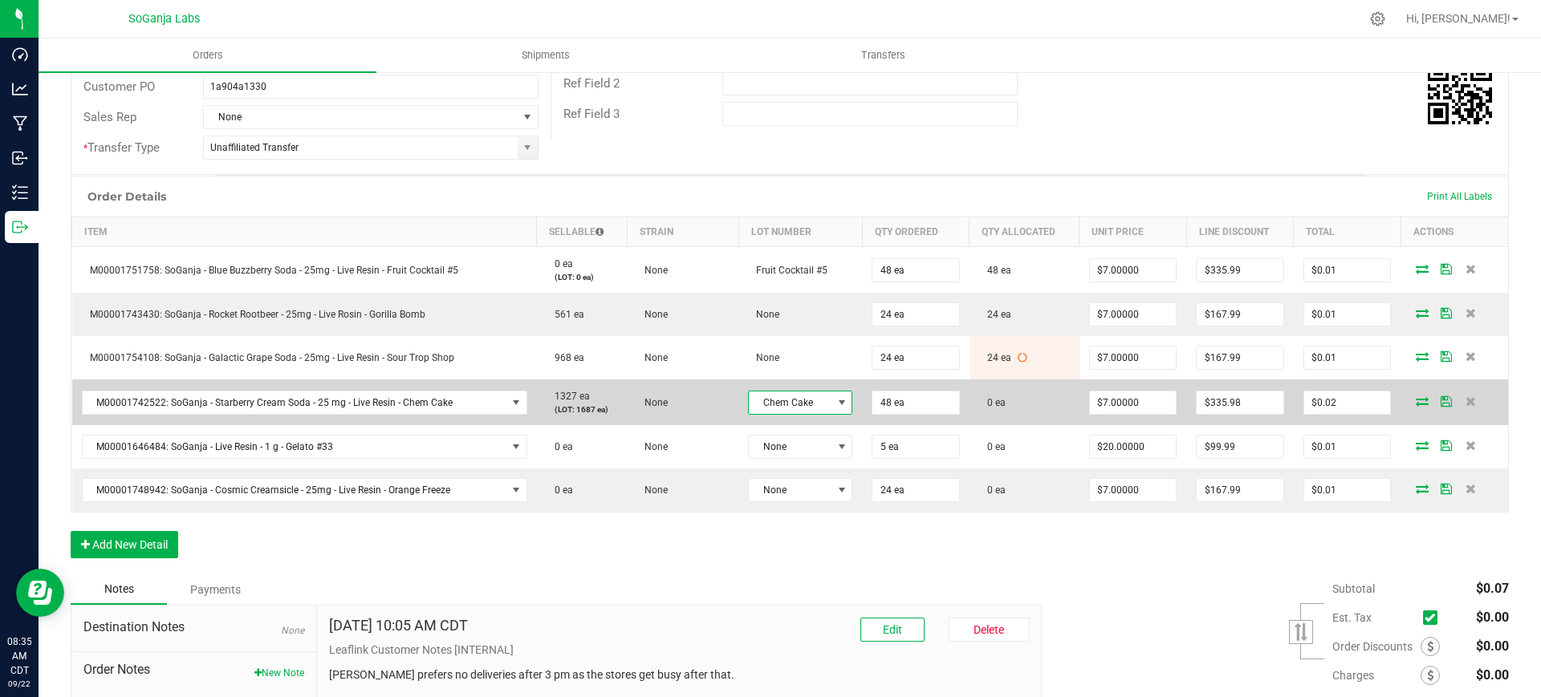
click at [1415, 401] on icon at bounding box center [1421, 401] width 13 height 10
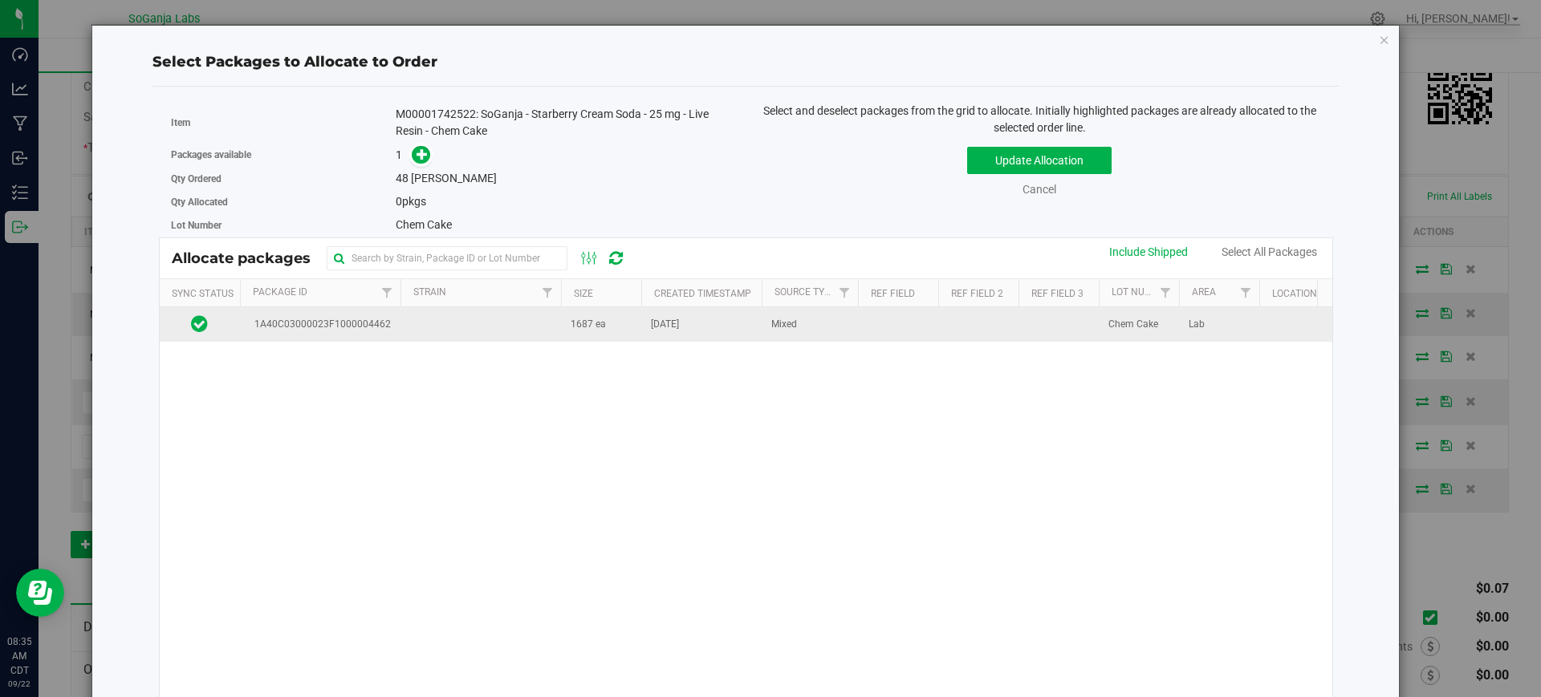
click at [679, 330] on span "[DATE]" at bounding box center [665, 324] width 28 height 15
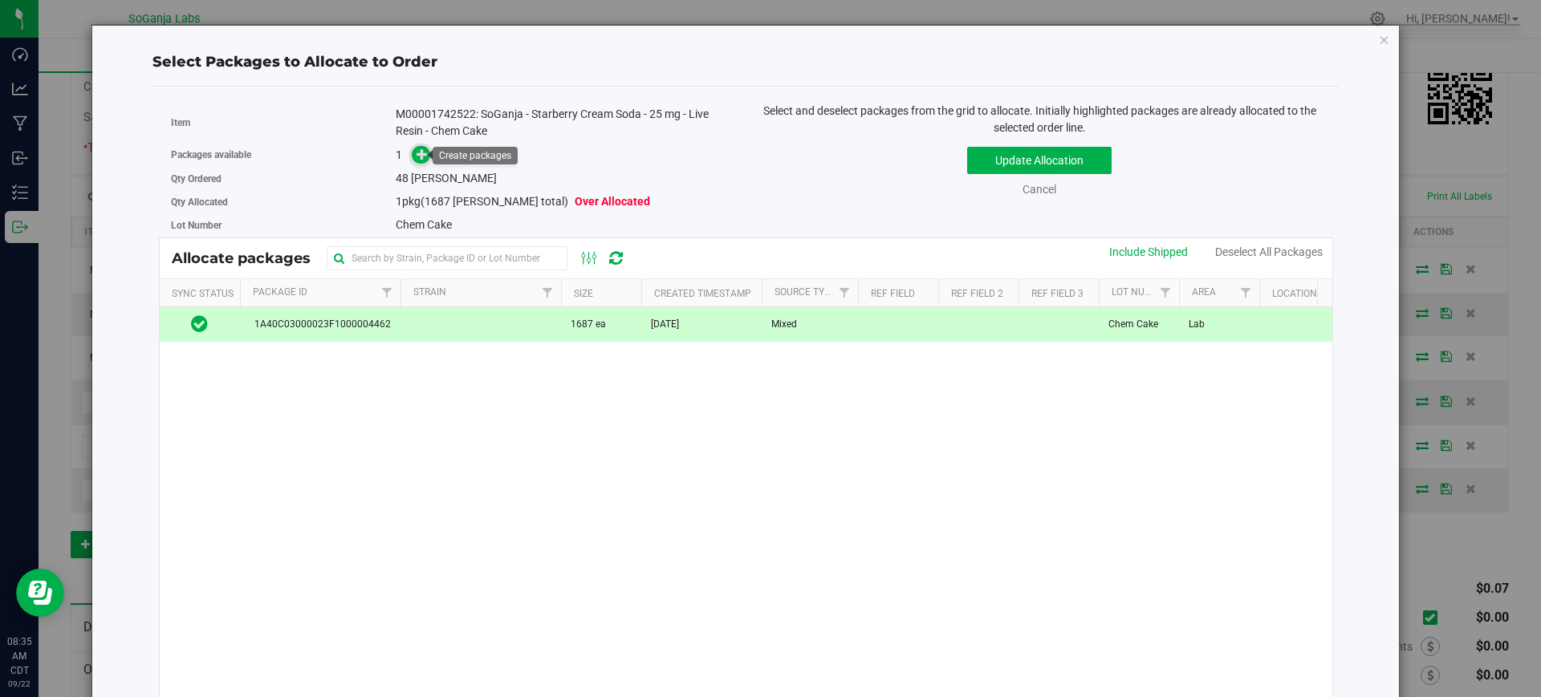
click at [425, 158] on icon at bounding box center [421, 153] width 11 height 11
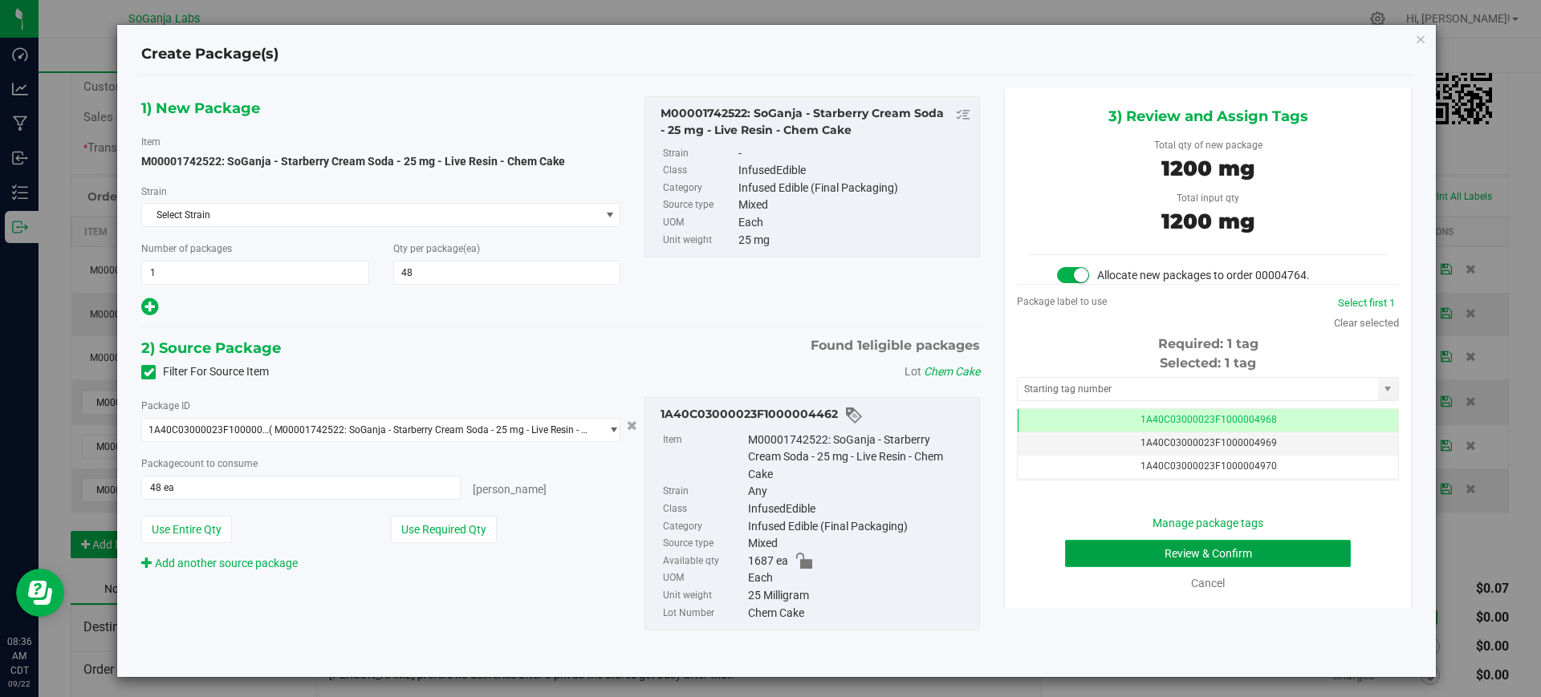
click at [1217, 558] on button "Review & Confirm" at bounding box center [1208, 553] width 286 height 27
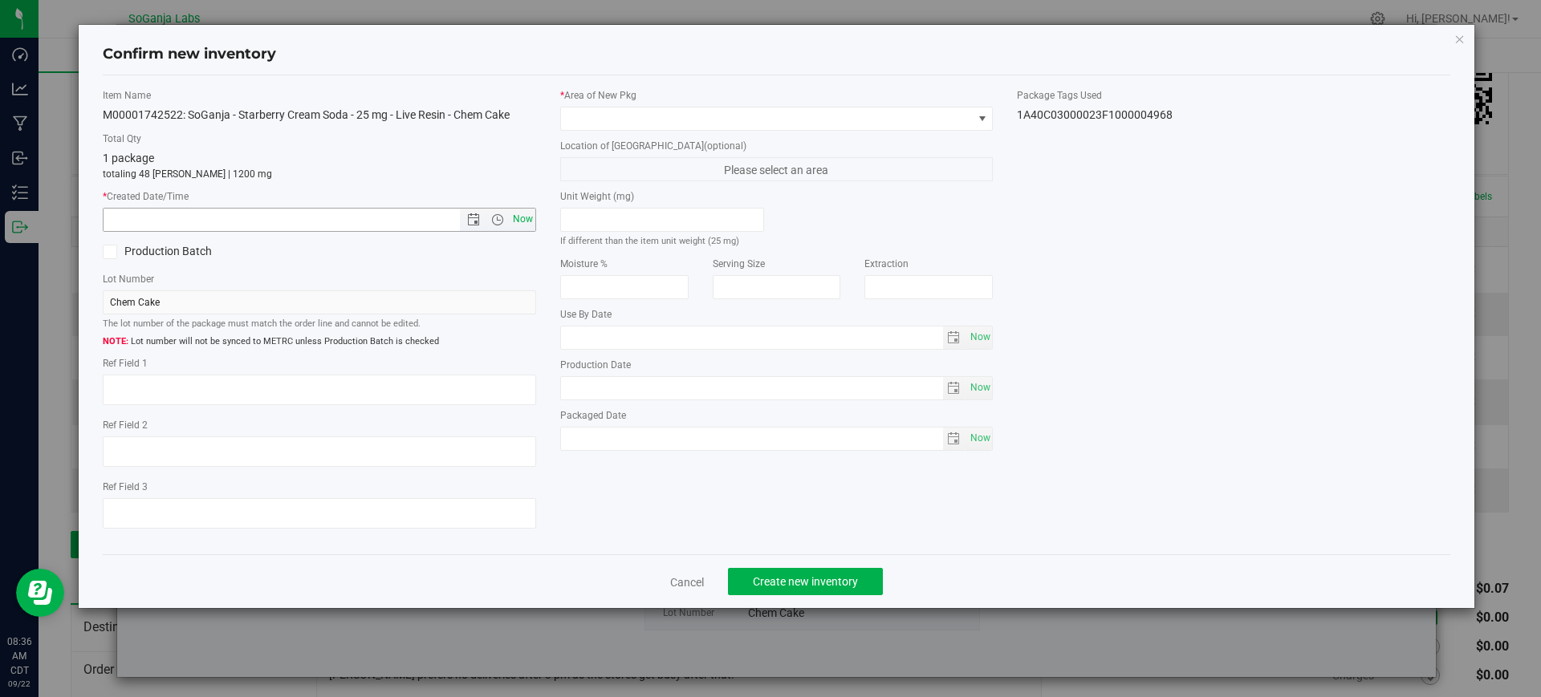
click at [526, 217] on span "Now" at bounding box center [522, 219] width 27 height 23
type input "[DATE] 8:36 AM"
click at [628, 125] on span at bounding box center [767, 119] width 412 height 22
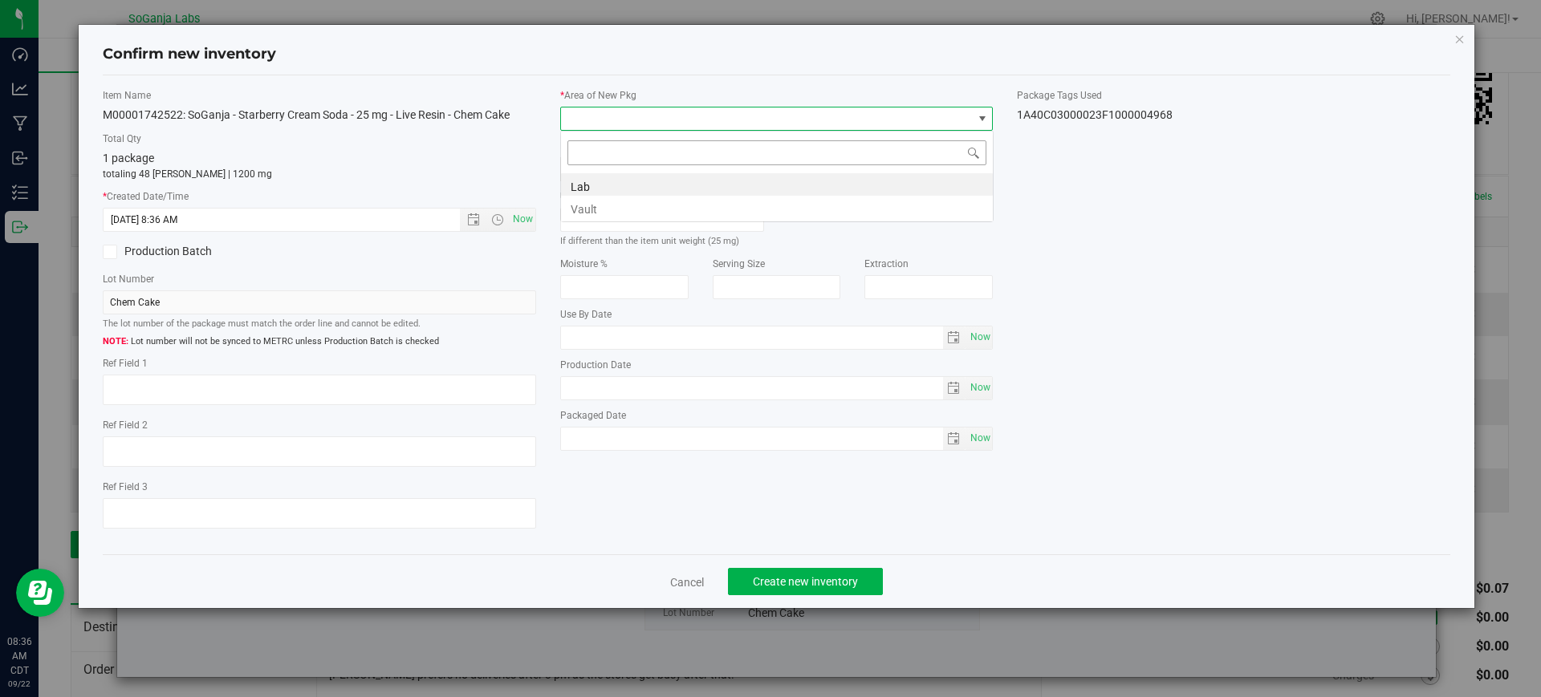
scroll to position [24, 433]
click at [623, 209] on li "Vault" at bounding box center [777, 207] width 432 height 22
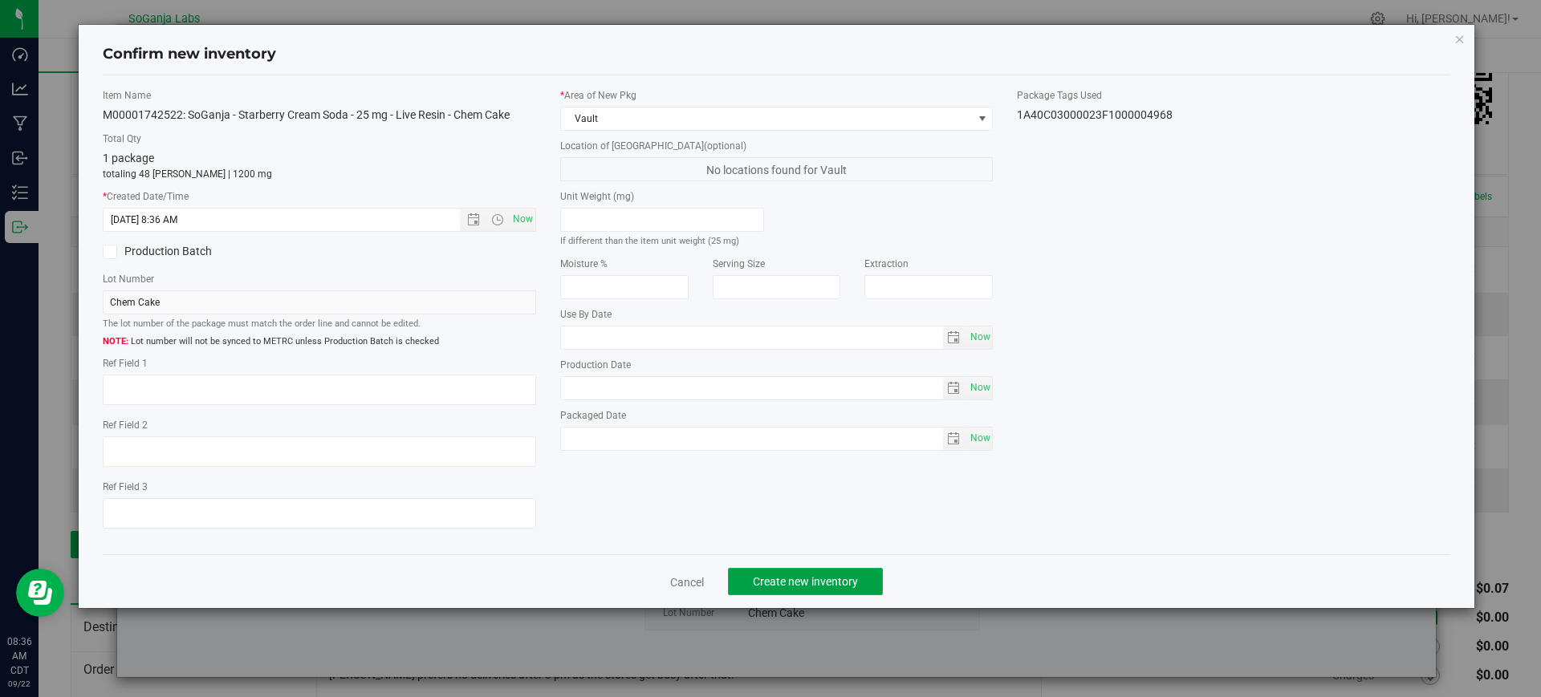
click at [826, 575] on span "Create new inventory" at bounding box center [805, 581] width 105 height 13
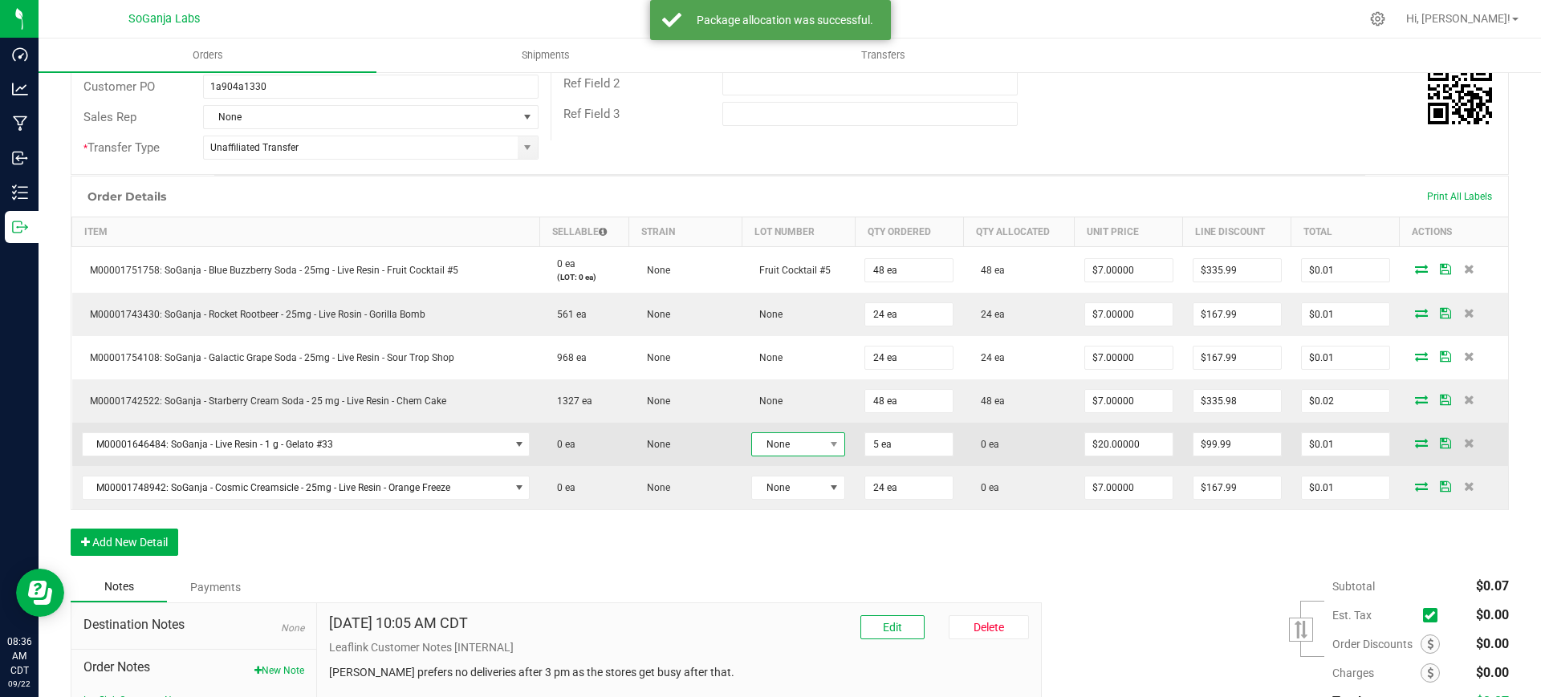
click at [795, 434] on span "None" at bounding box center [788, 444] width 72 height 22
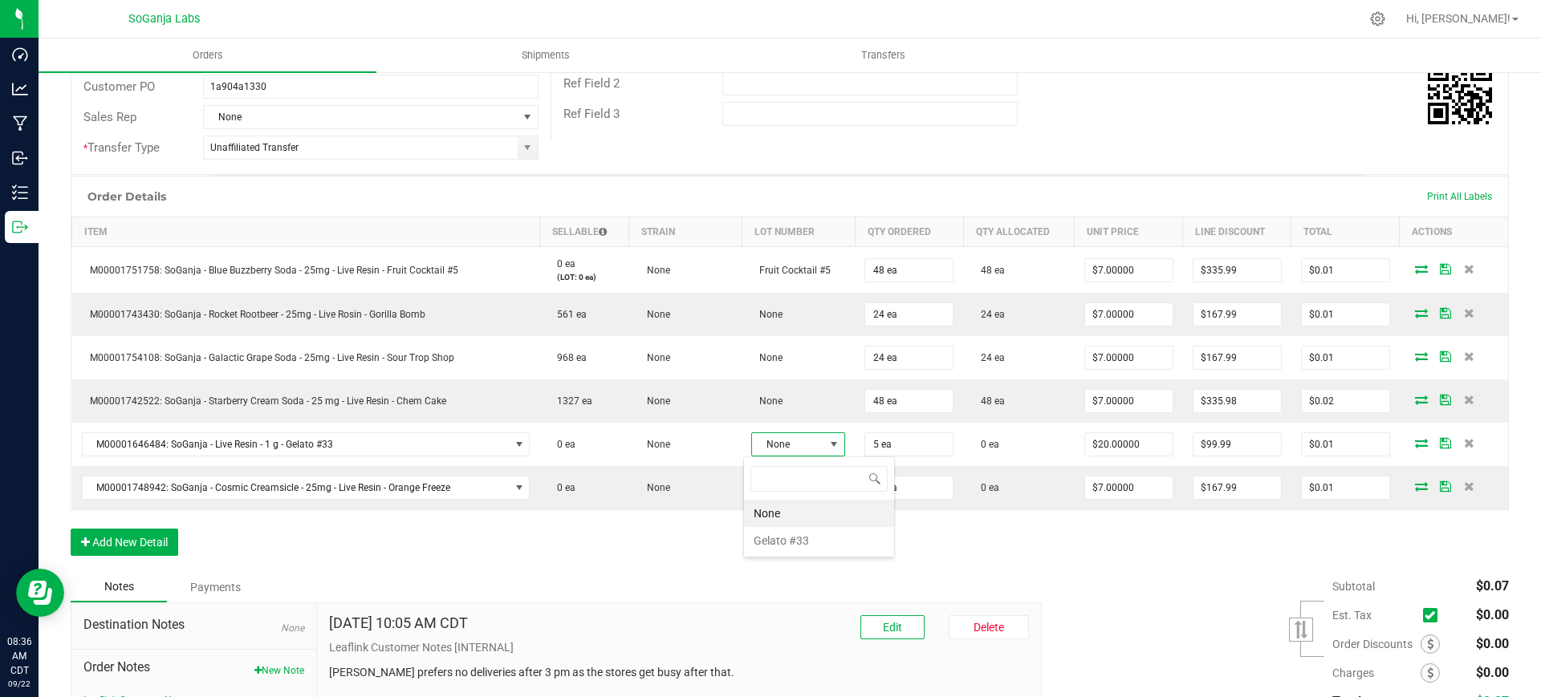
scroll to position [24, 93]
drag, startPoint x: 771, startPoint y: 538, endPoint x: 776, endPoint y: 527, distance: 12.2
click at [772, 538] on \ "Gelato #33" at bounding box center [819, 540] width 150 height 27
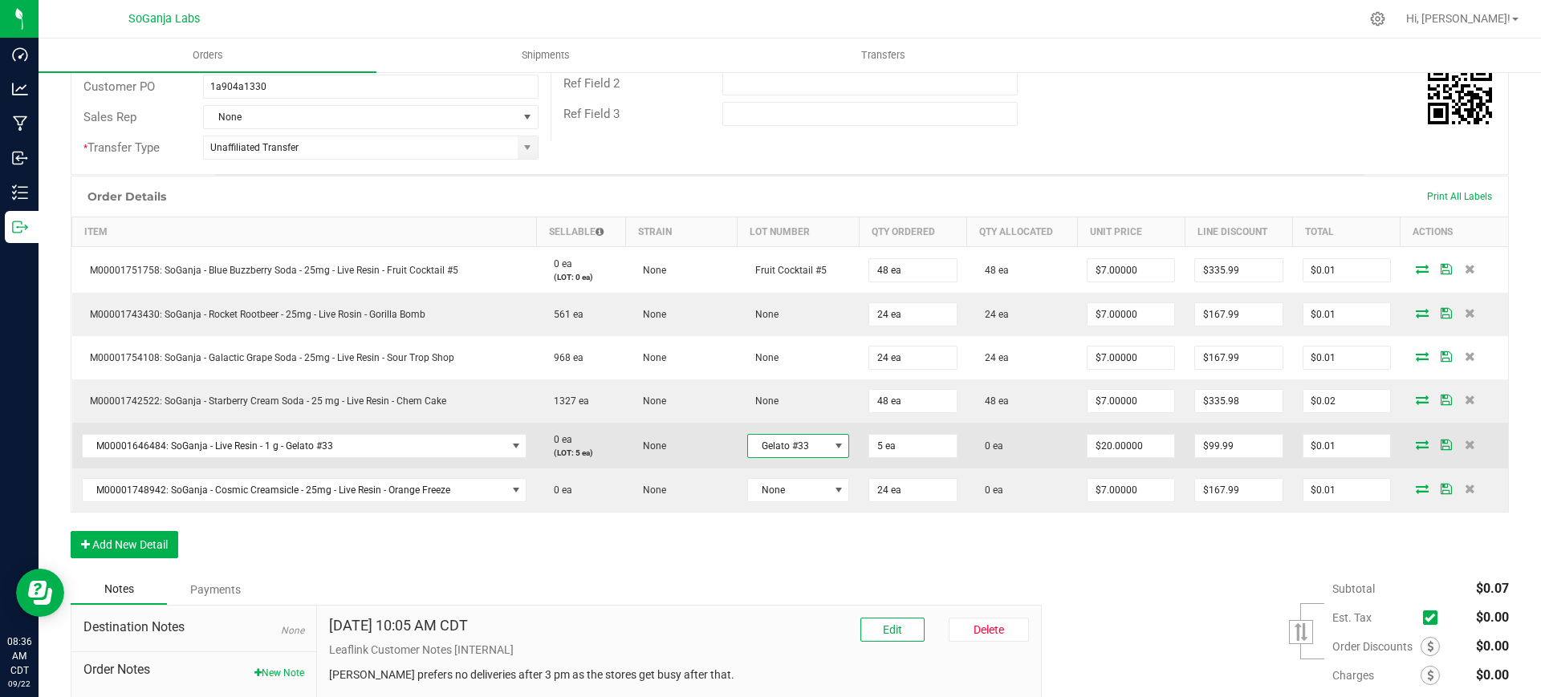
click at [1415, 440] on icon at bounding box center [1421, 445] width 13 height 10
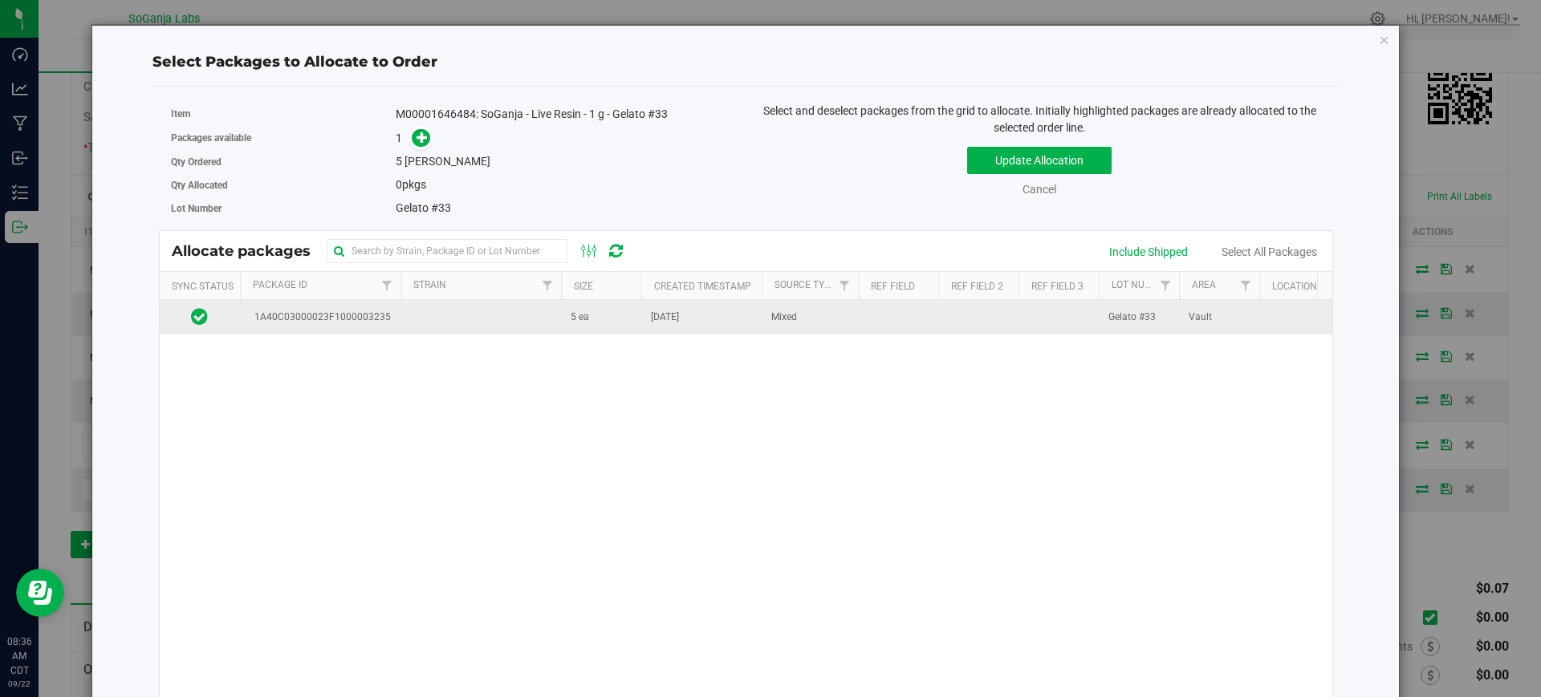
drag, startPoint x: 644, startPoint y: 323, endPoint x: 636, endPoint y: 321, distance: 8.2
click at [643, 323] on td "[DATE]" at bounding box center [701, 317] width 120 height 35
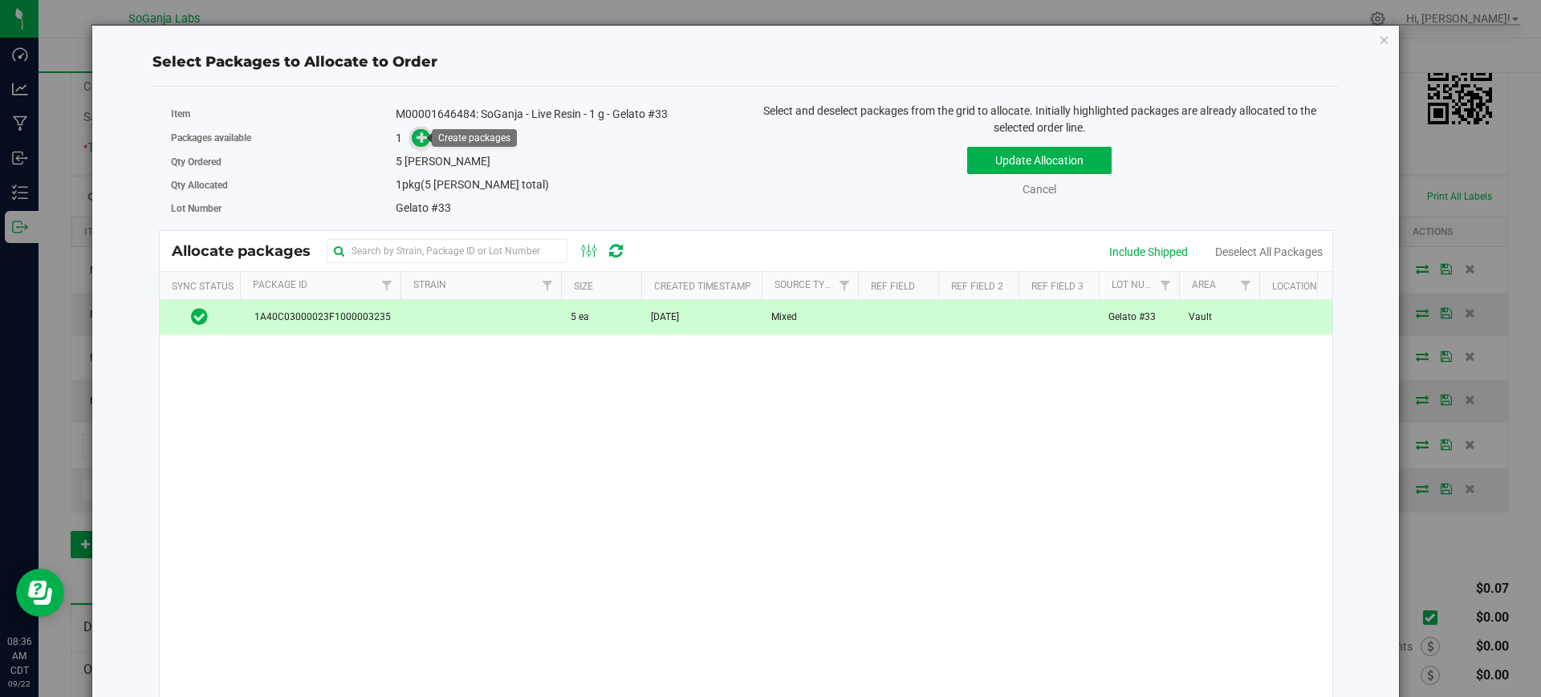
click at [423, 140] on icon at bounding box center [421, 137] width 11 height 11
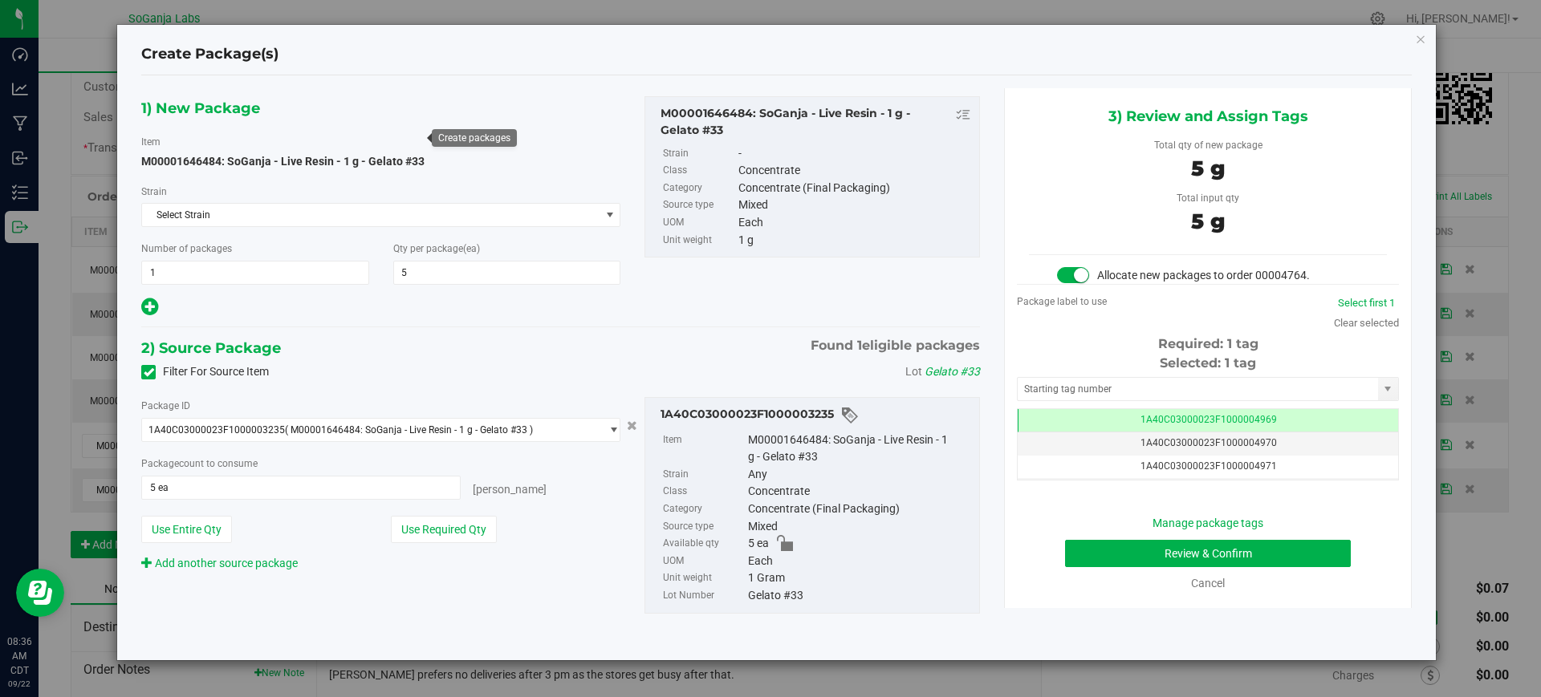
scroll to position [0, -1]
click at [1159, 547] on button "Review & Confirm" at bounding box center [1208, 553] width 286 height 27
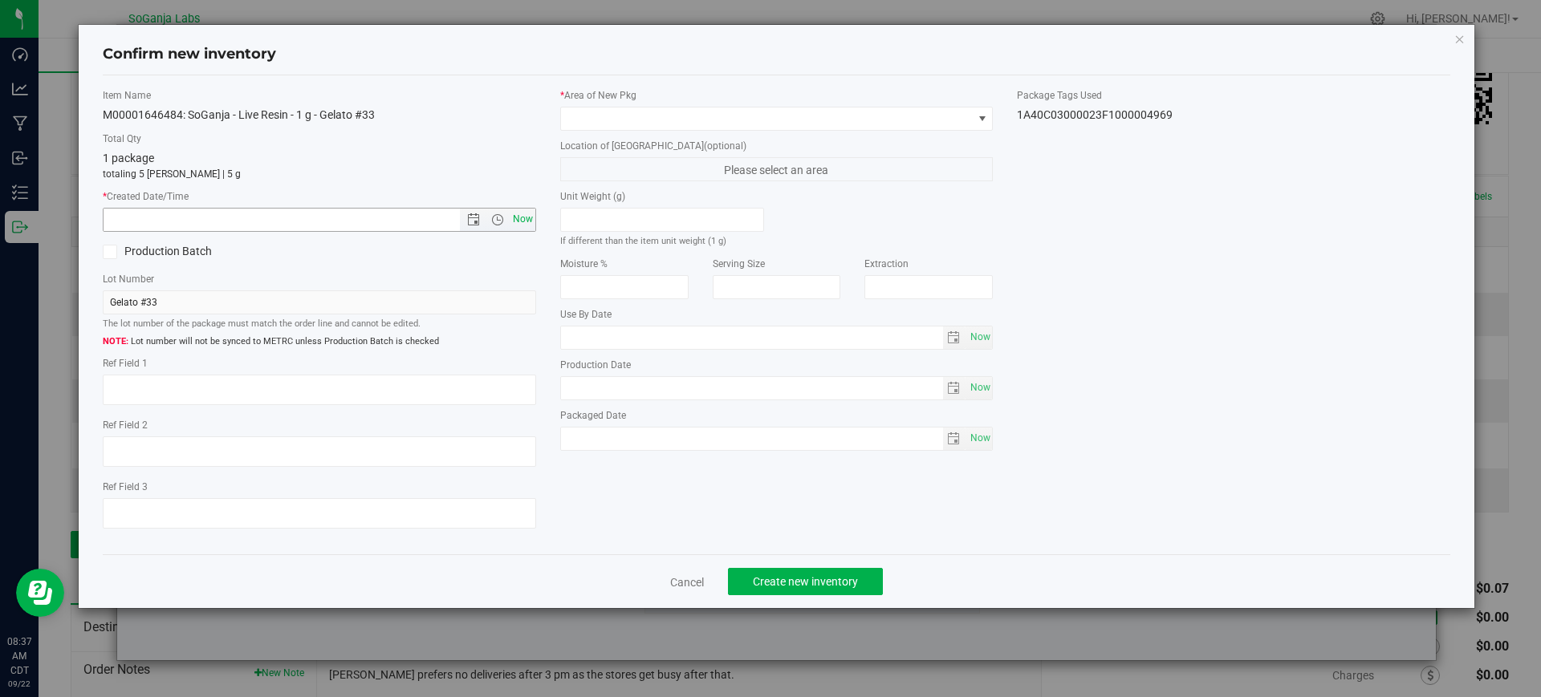
click at [523, 224] on span "Now" at bounding box center [522, 219] width 27 height 23
type input "[DATE] 8:37 AM"
click at [586, 117] on span at bounding box center [767, 119] width 412 height 22
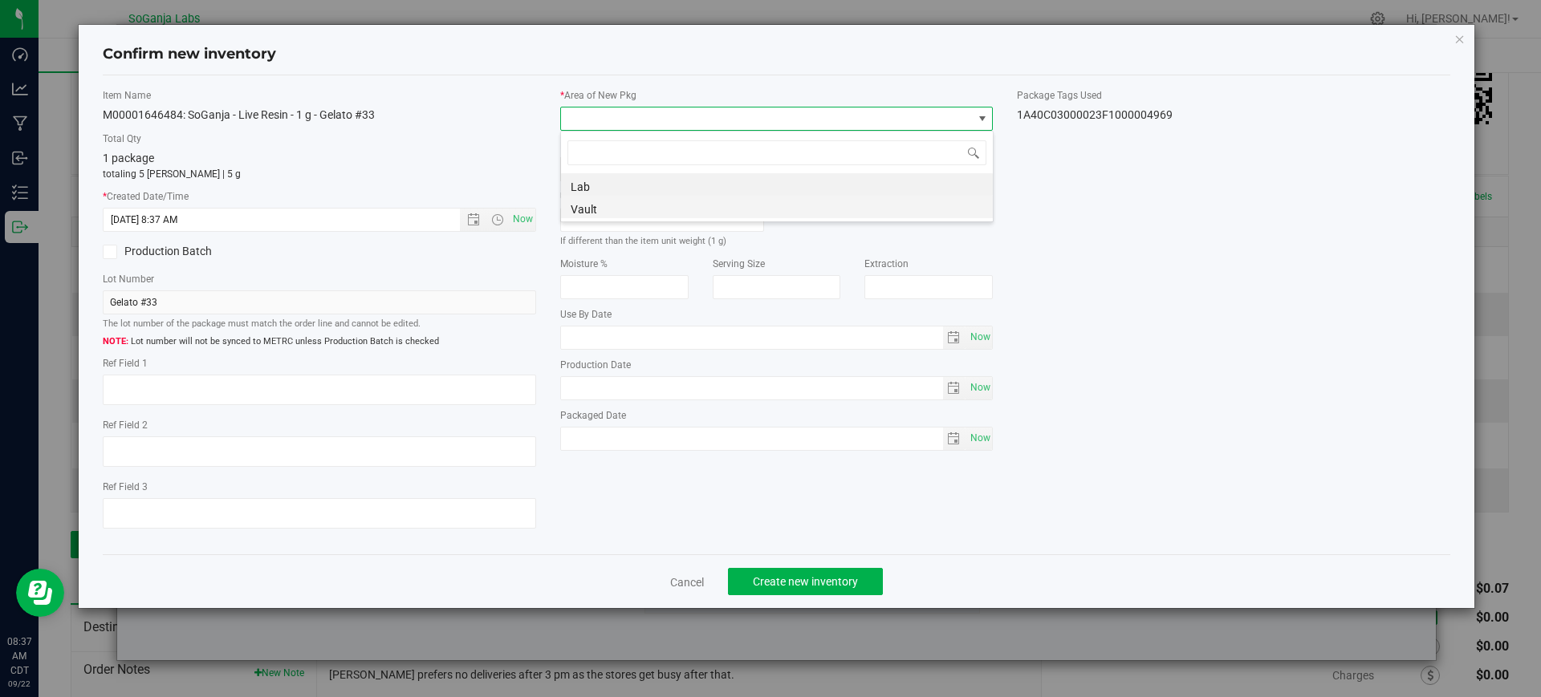
click at [592, 204] on li "Vault" at bounding box center [777, 207] width 432 height 22
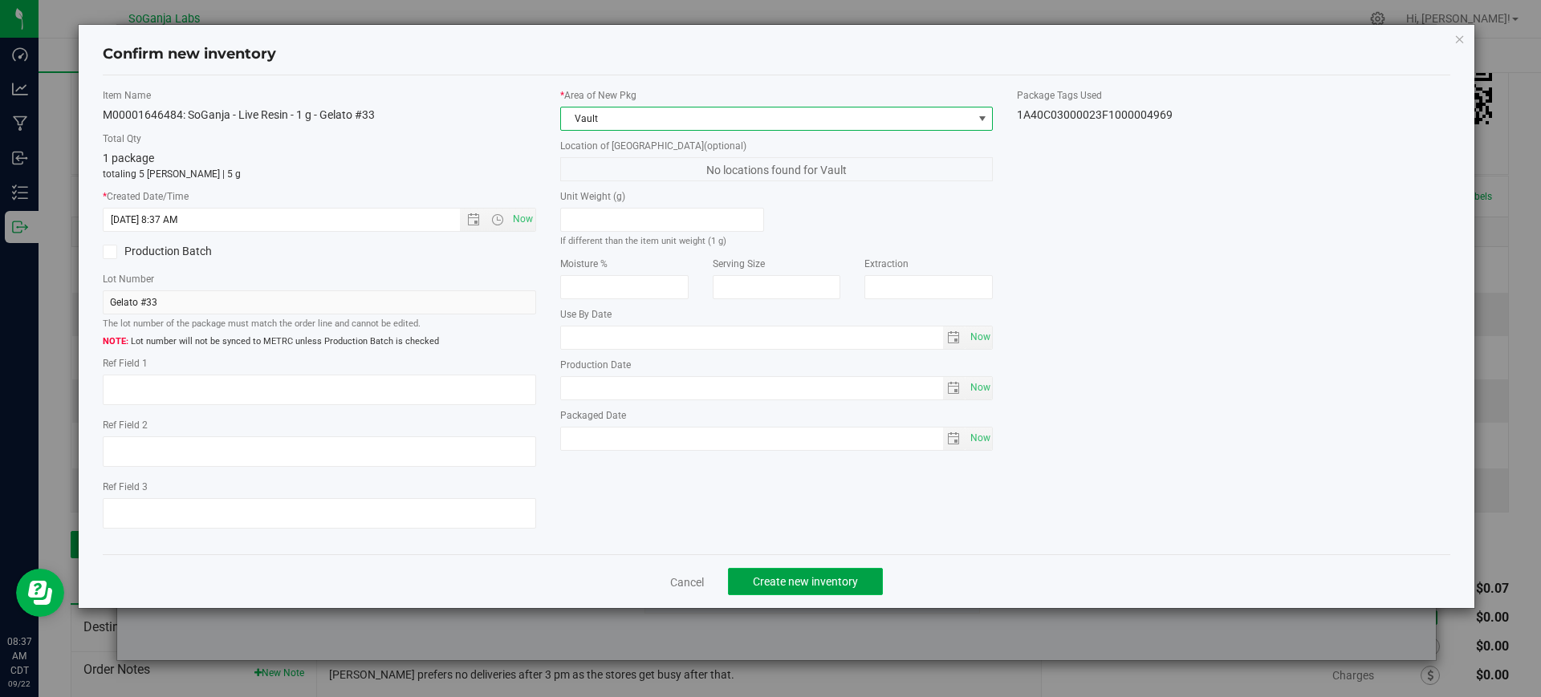
click at [820, 579] on span "Create new inventory" at bounding box center [805, 581] width 105 height 13
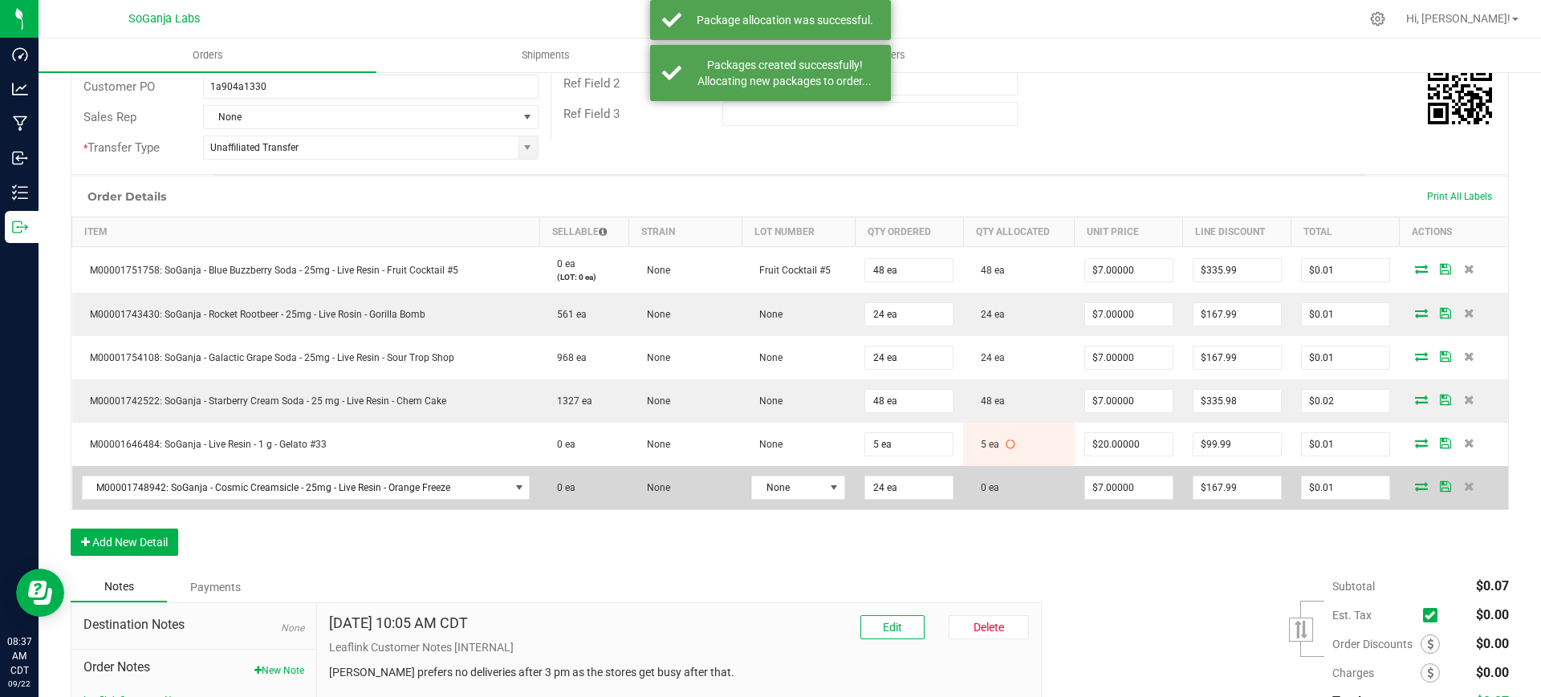
click at [1415, 486] on icon at bounding box center [1421, 486] width 13 height 10
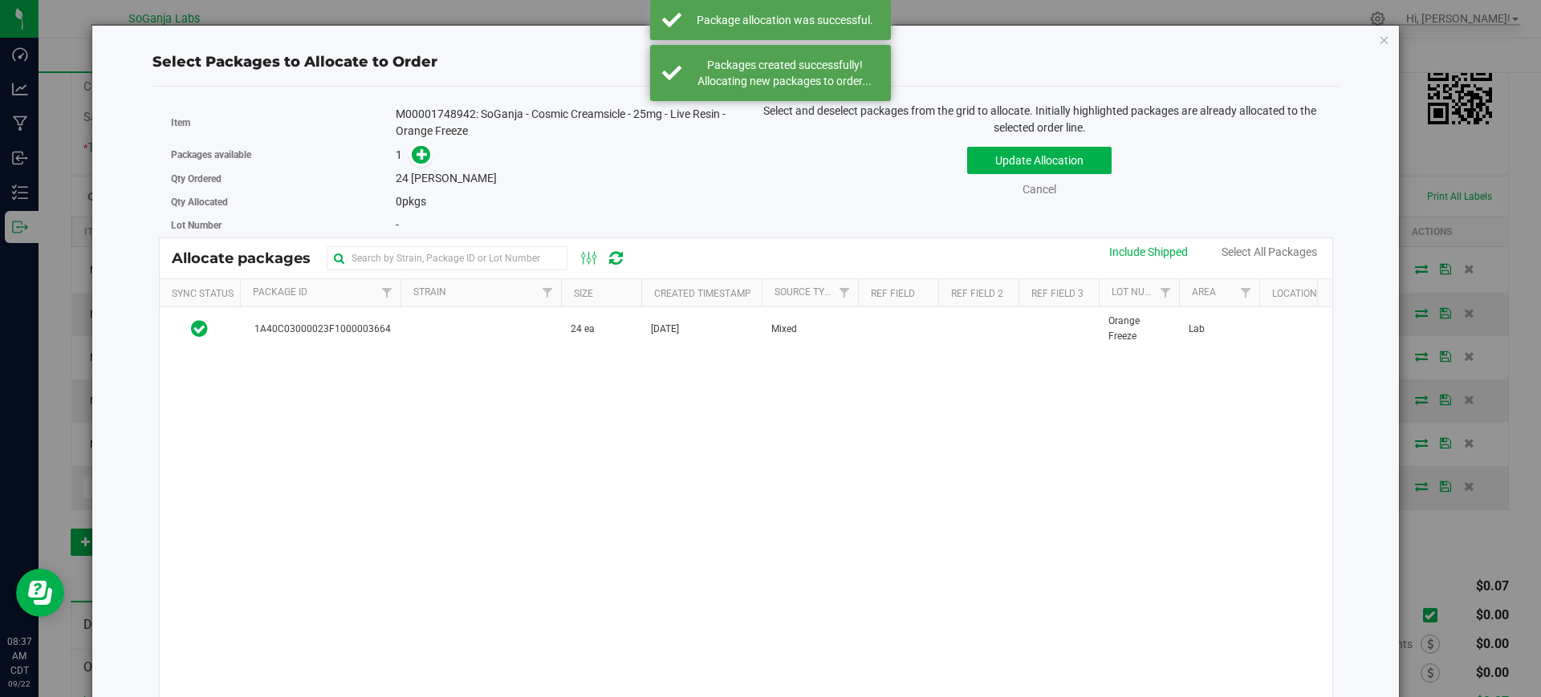
click at [622, 294] on th "Size" at bounding box center [601, 293] width 80 height 28
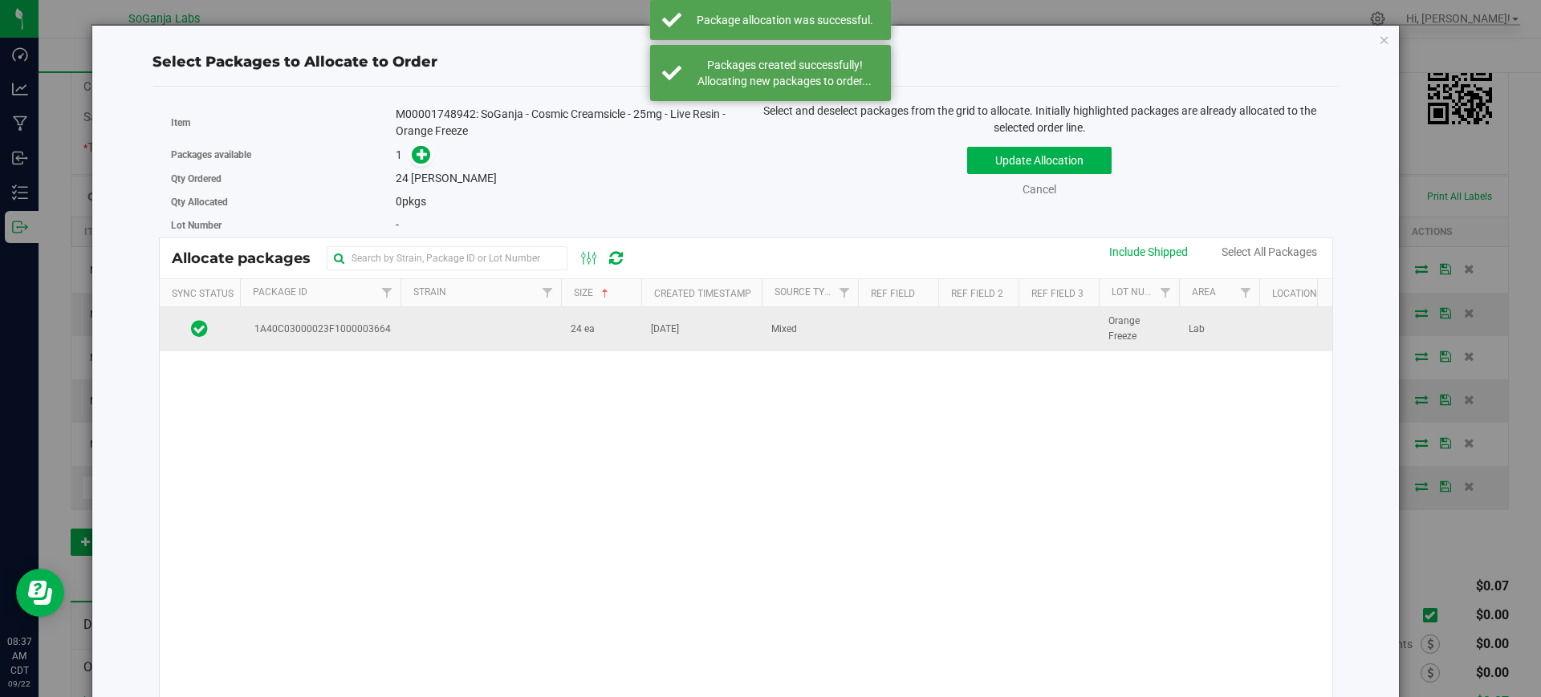
click at [613, 332] on td "24 ea" at bounding box center [601, 328] width 80 height 43
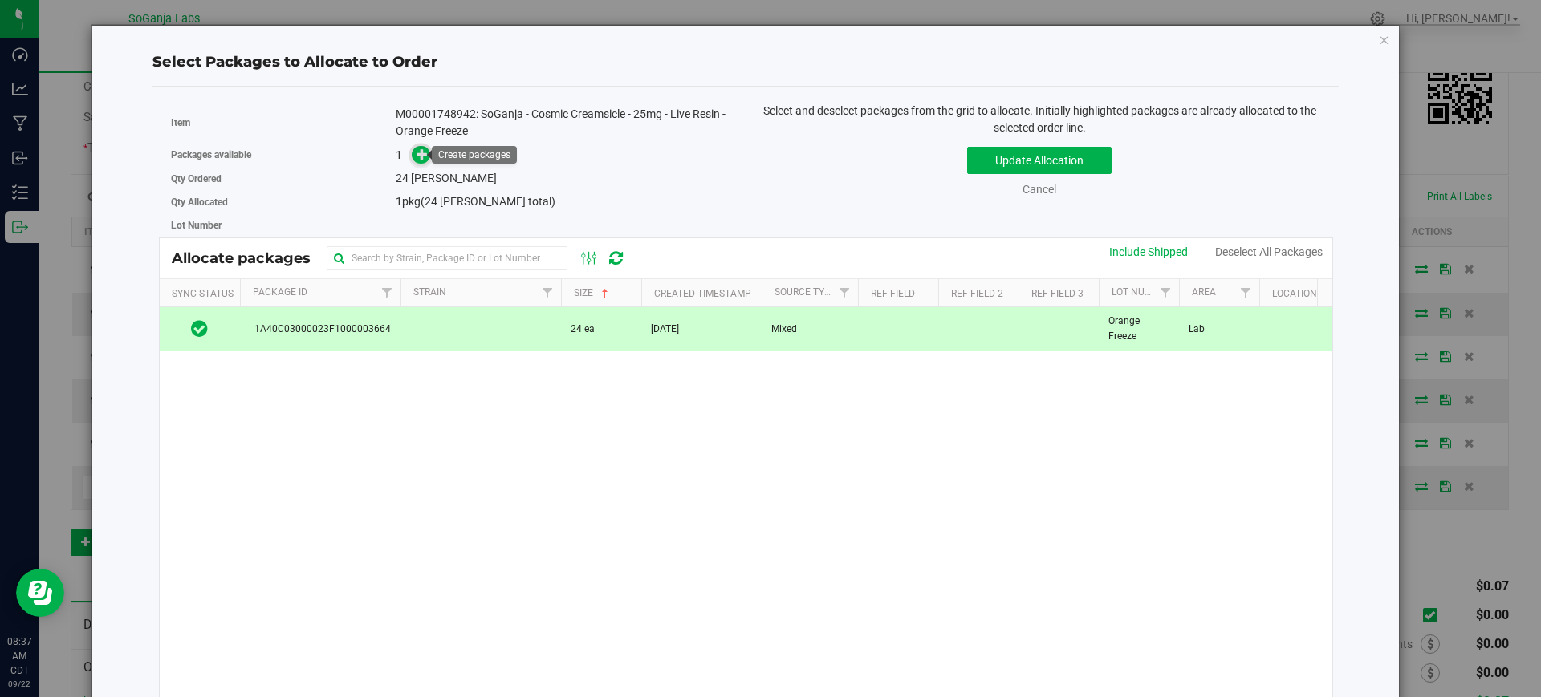
click at [424, 158] on icon at bounding box center [421, 153] width 11 height 11
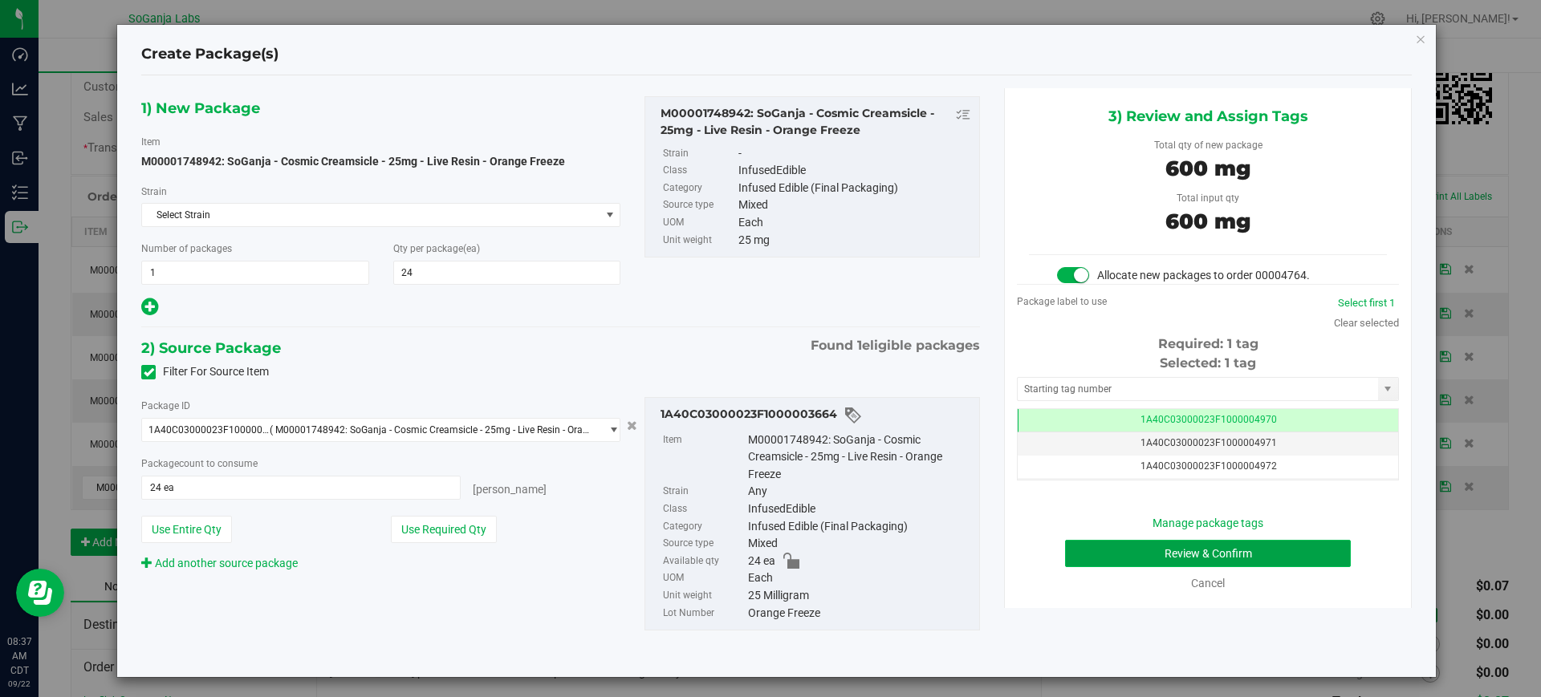
click at [1152, 544] on button "Review & Confirm" at bounding box center [1208, 553] width 286 height 27
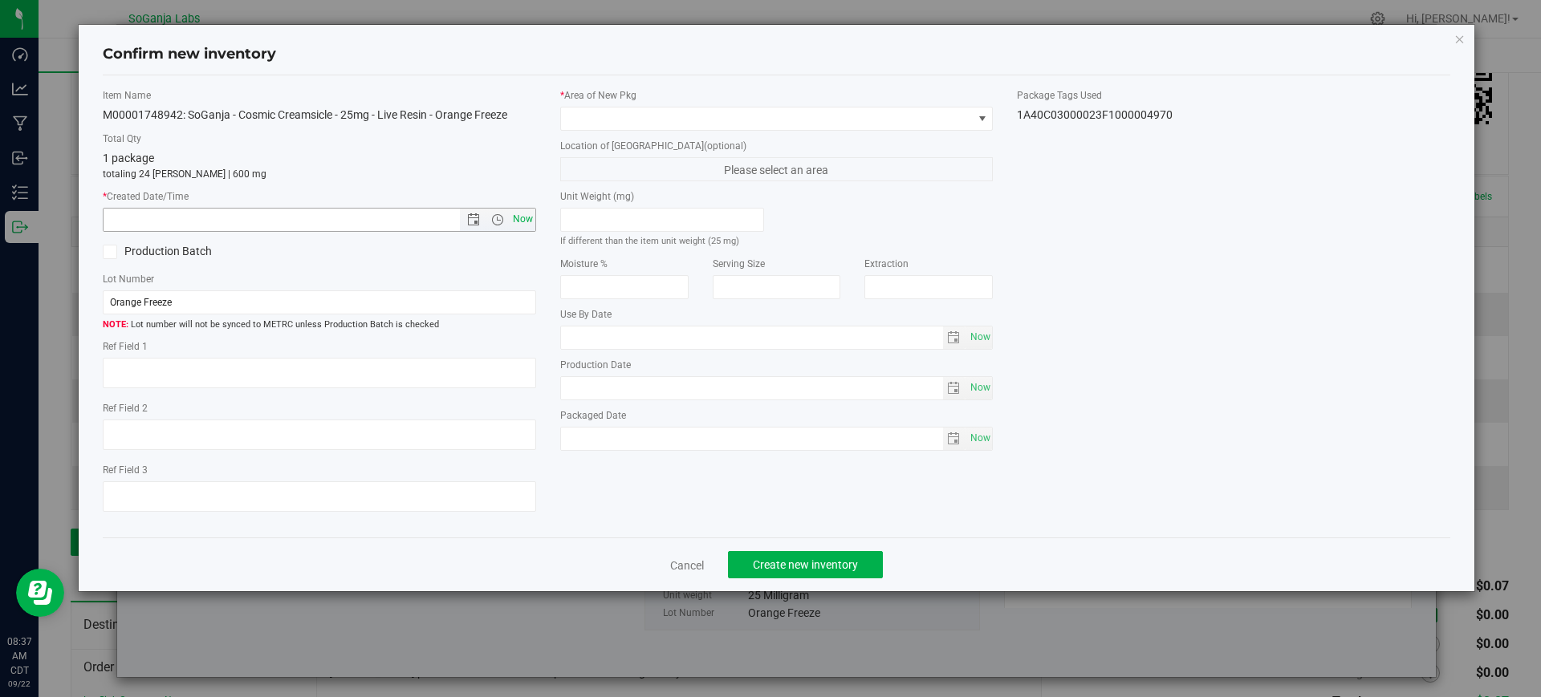
click at [527, 221] on span "Now" at bounding box center [522, 219] width 27 height 23
type input "[DATE] 8:37 AM"
click at [607, 116] on span at bounding box center [767, 119] width 412 height 22
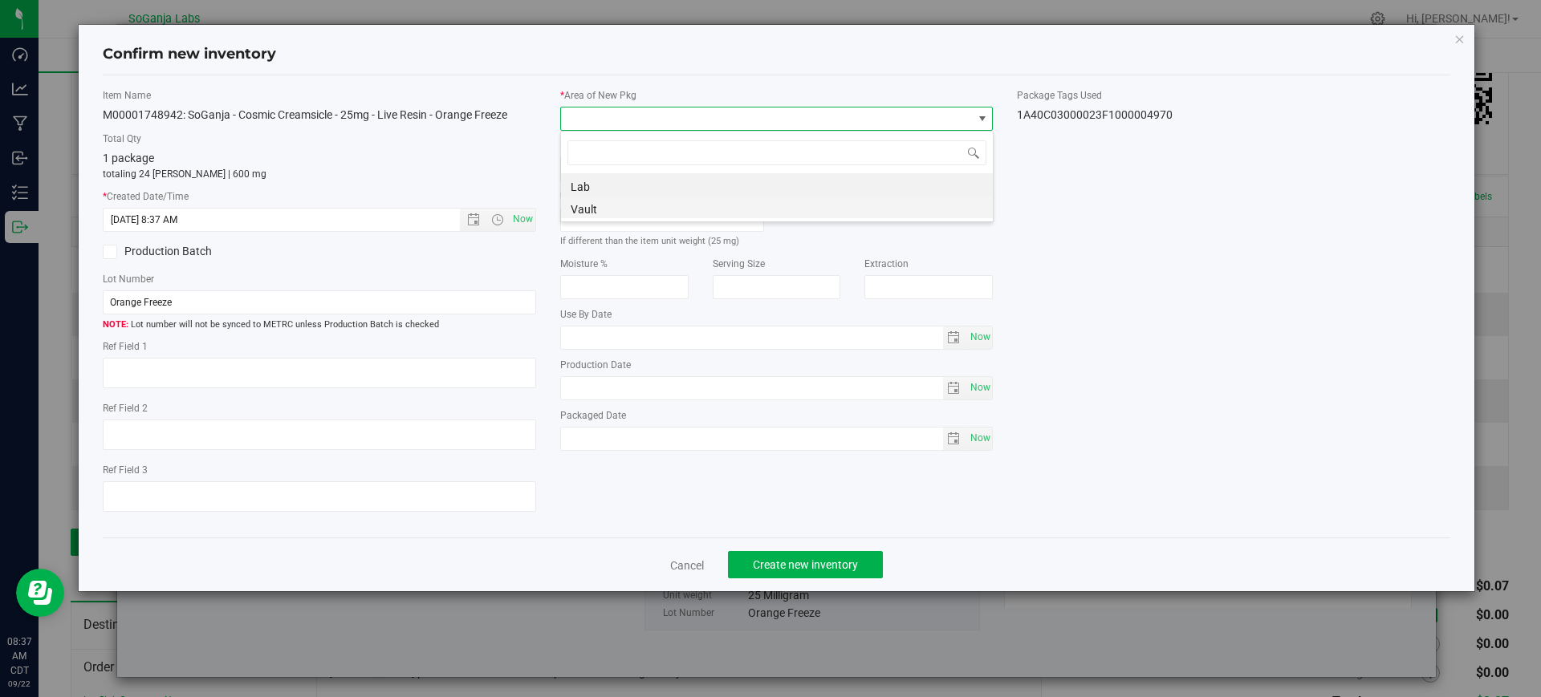
click at [594, 207] on li "Vault" at bounding box center [777, 207] width 432 height 22
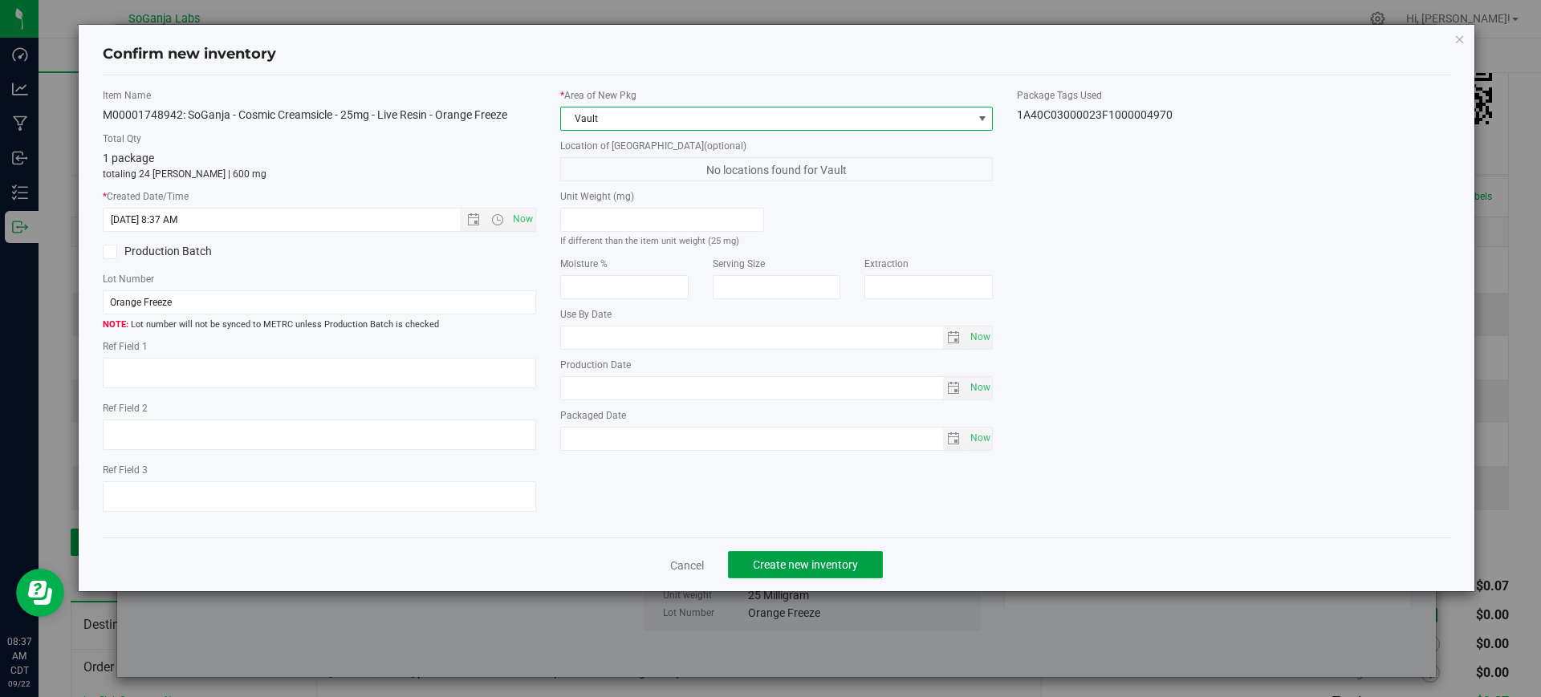
click at [798, 557] on button "Create new inventory" at bounding box center [805, 564] width 155 height 27
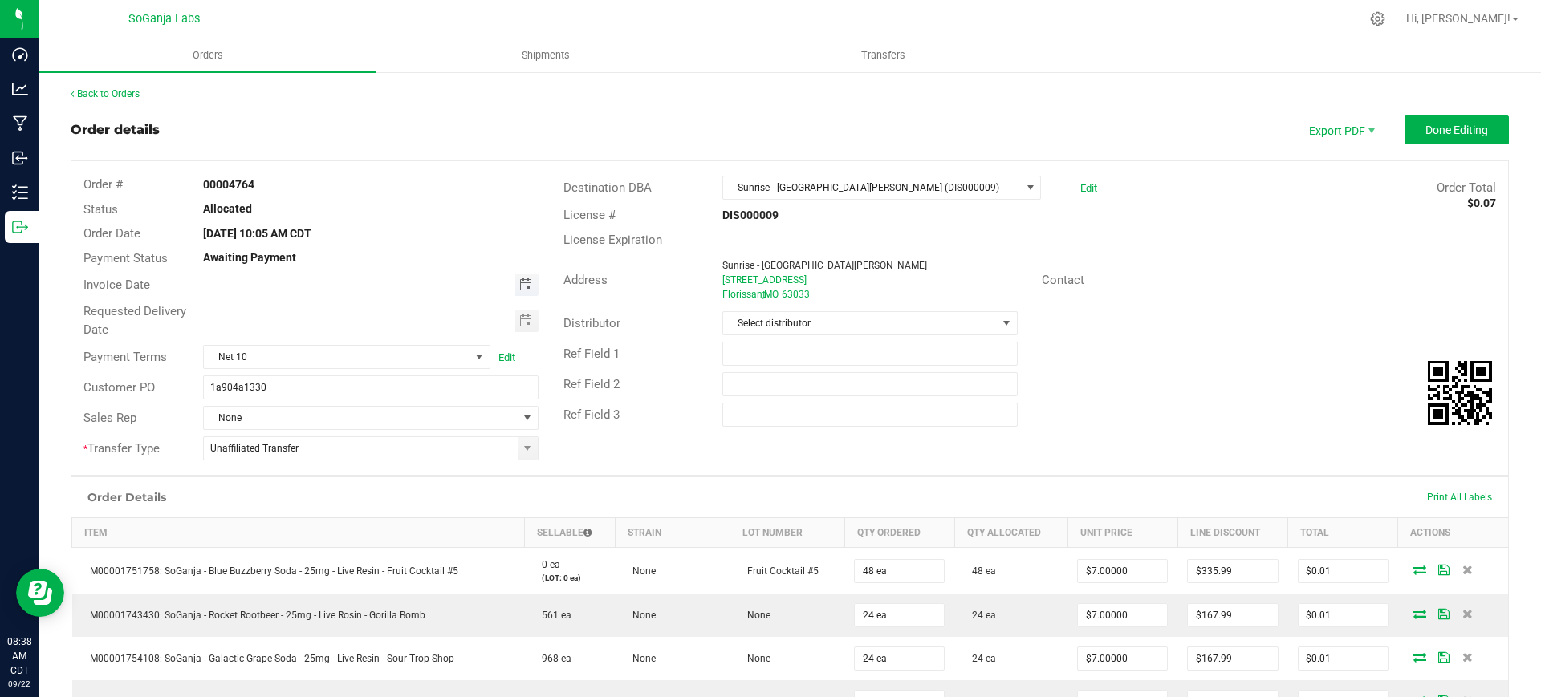
click at [519, 284] on span "Toggle calendar" at bounding box center [525, 284] width 13 height 13
click at [302, 412] on span "15" at bounding box center [298, 418] width 23 height 25
type input "[DATE]"
click at [524, 315] on span "Toggle calendar" at bounding box center [525, 321] width 13 height 13
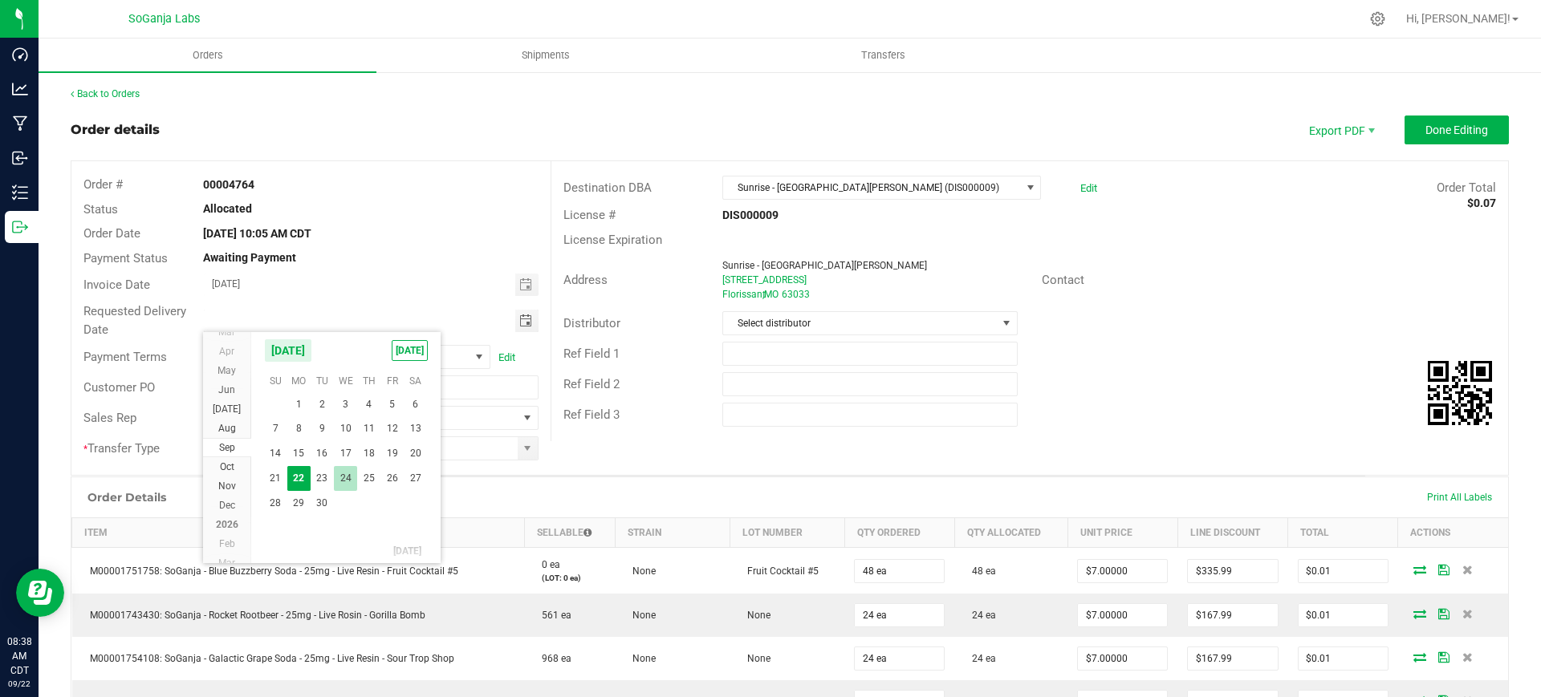
click at [338, 480] on span "24" at bounding box center [345, 478] width 23 height 25
type input "[DATE]"
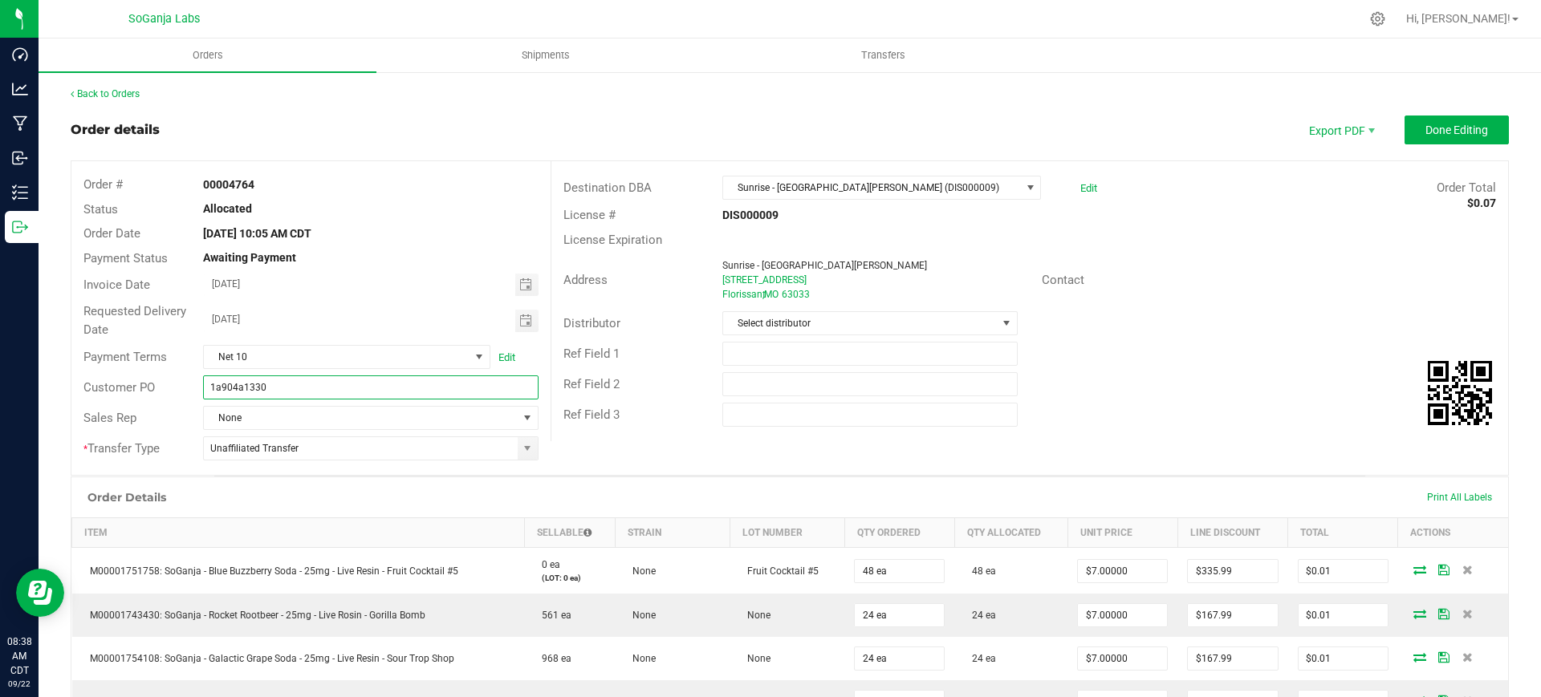
click at [380, 380] on input "1a904a1330" at bounding box center [370, 388] width 335 height 24
type input "1a904a1330 Sunrise - [GEOGRAPHIC_DATA] DIS000009"
click at [743, 324] on span "Select distributor" at bounding box center [859, 323] width 273 height 22
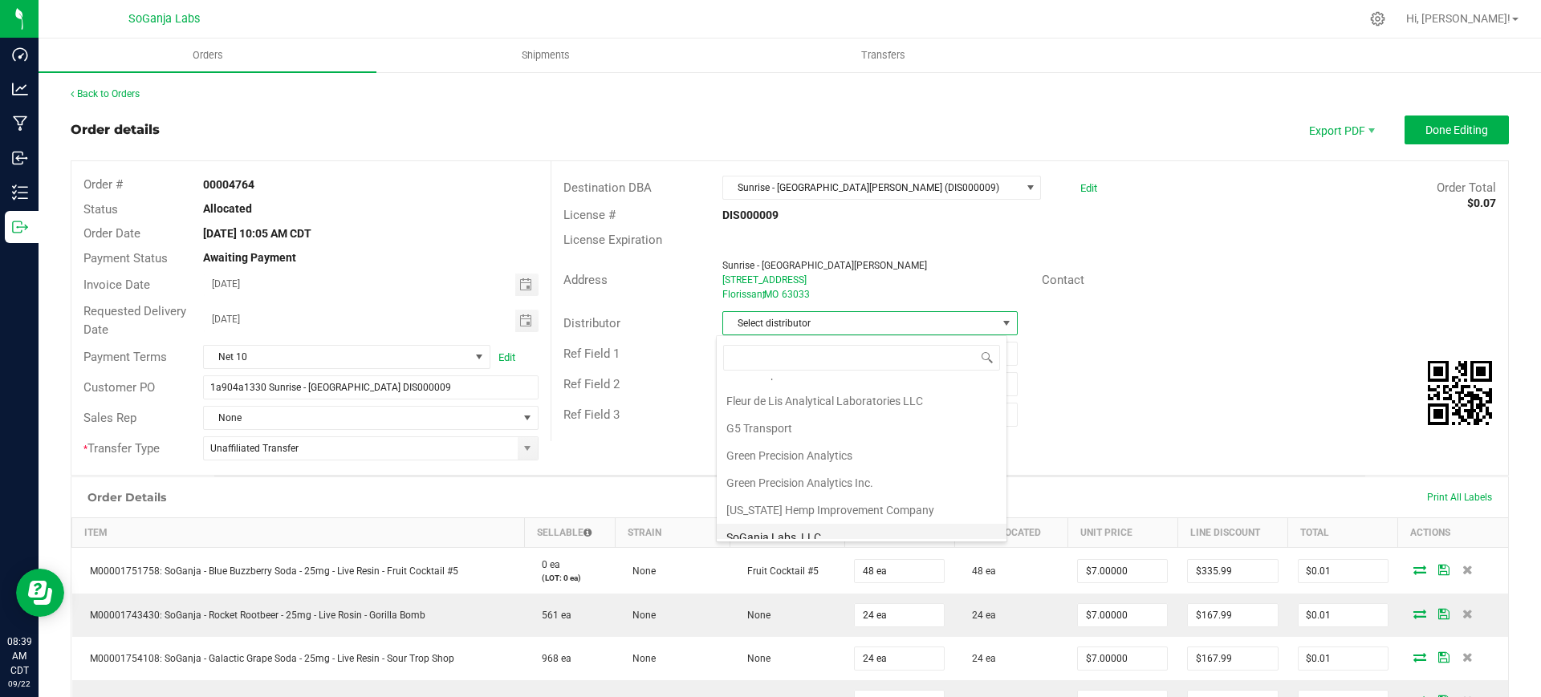
scroll to position [85, 0]
click at [794, 532] on li "Wellerman Transport" at bounding box center [862, 525] width 290 height 27
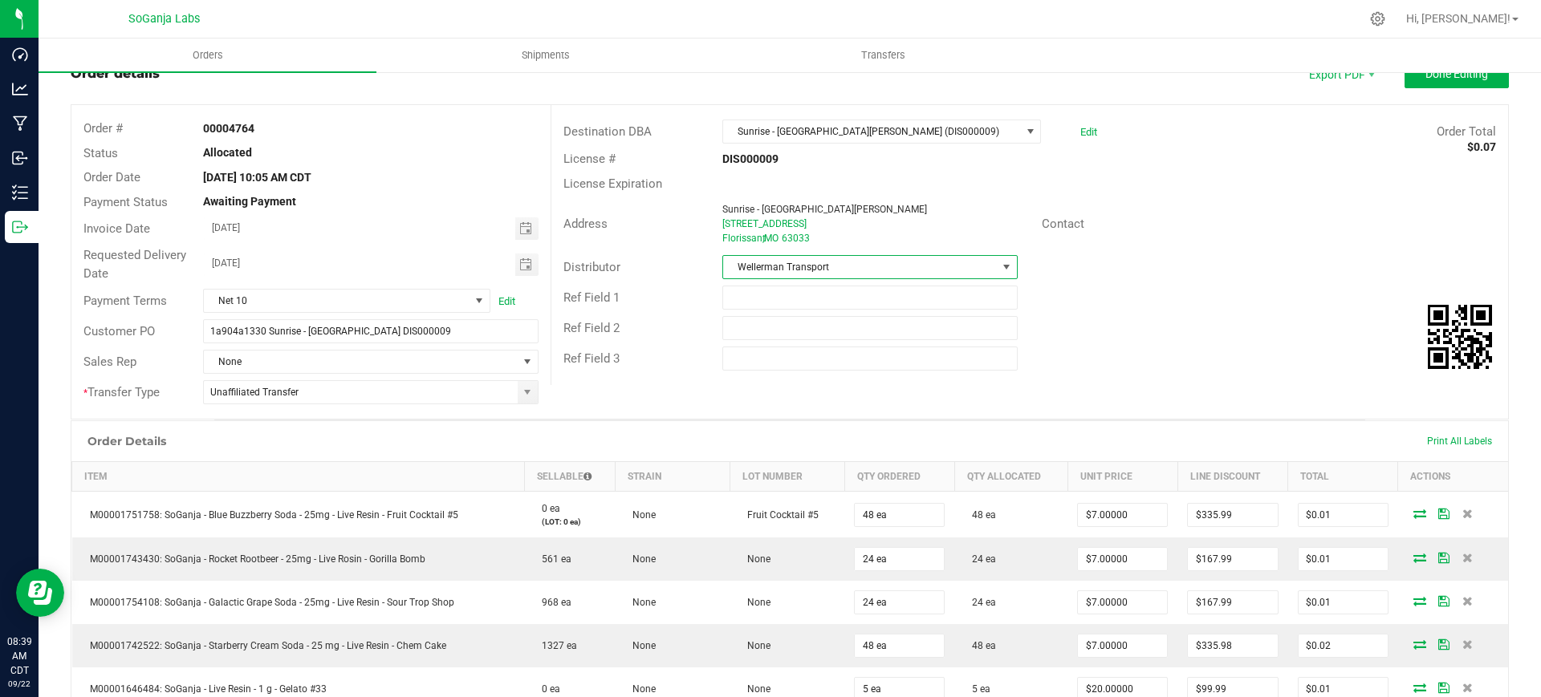
scroll to position [0, 0]
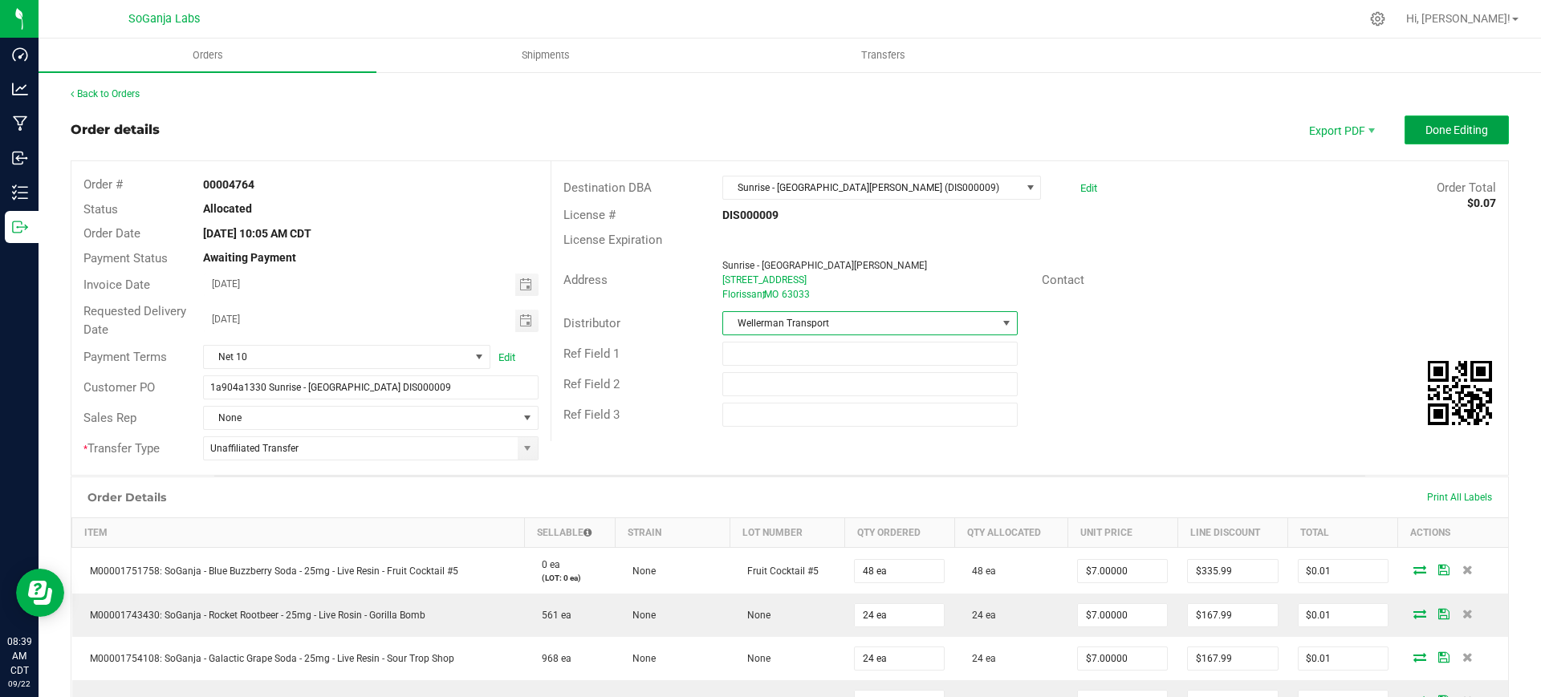
click at [1428, 135] on span "Done Editing" at bounding box center [1456, 130] width 63 height 13
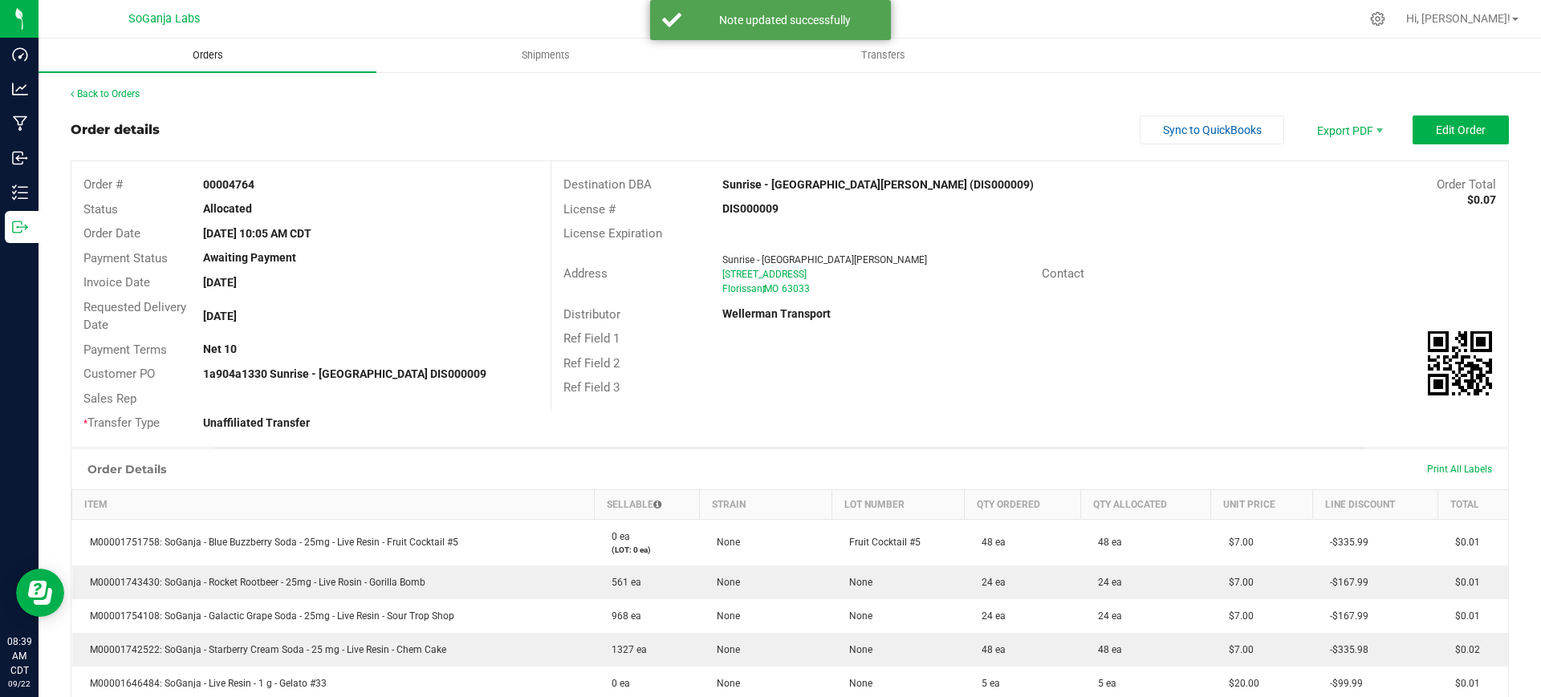
click at [213, 48] on span "Orders" at bounding box center [208, 55] width 74 height 14
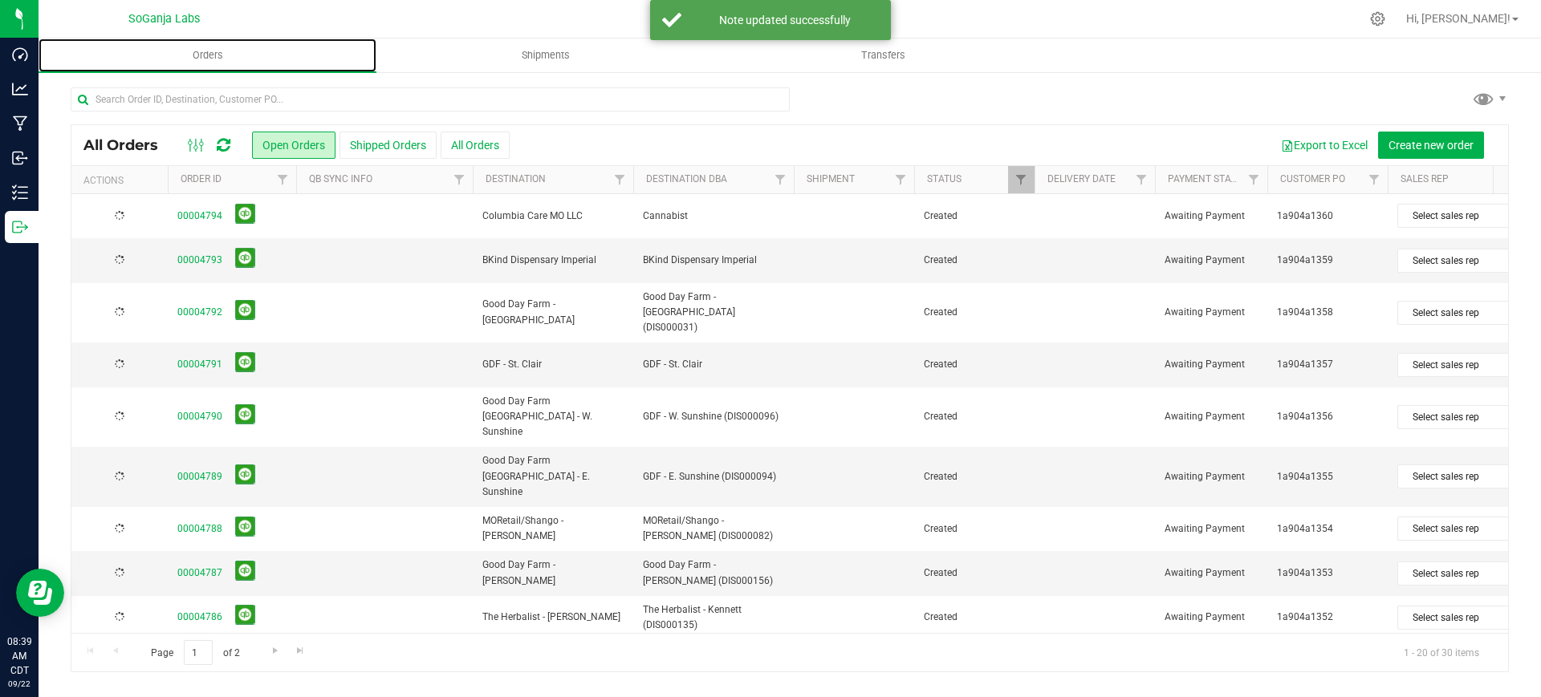
scroll to position [511, 0]
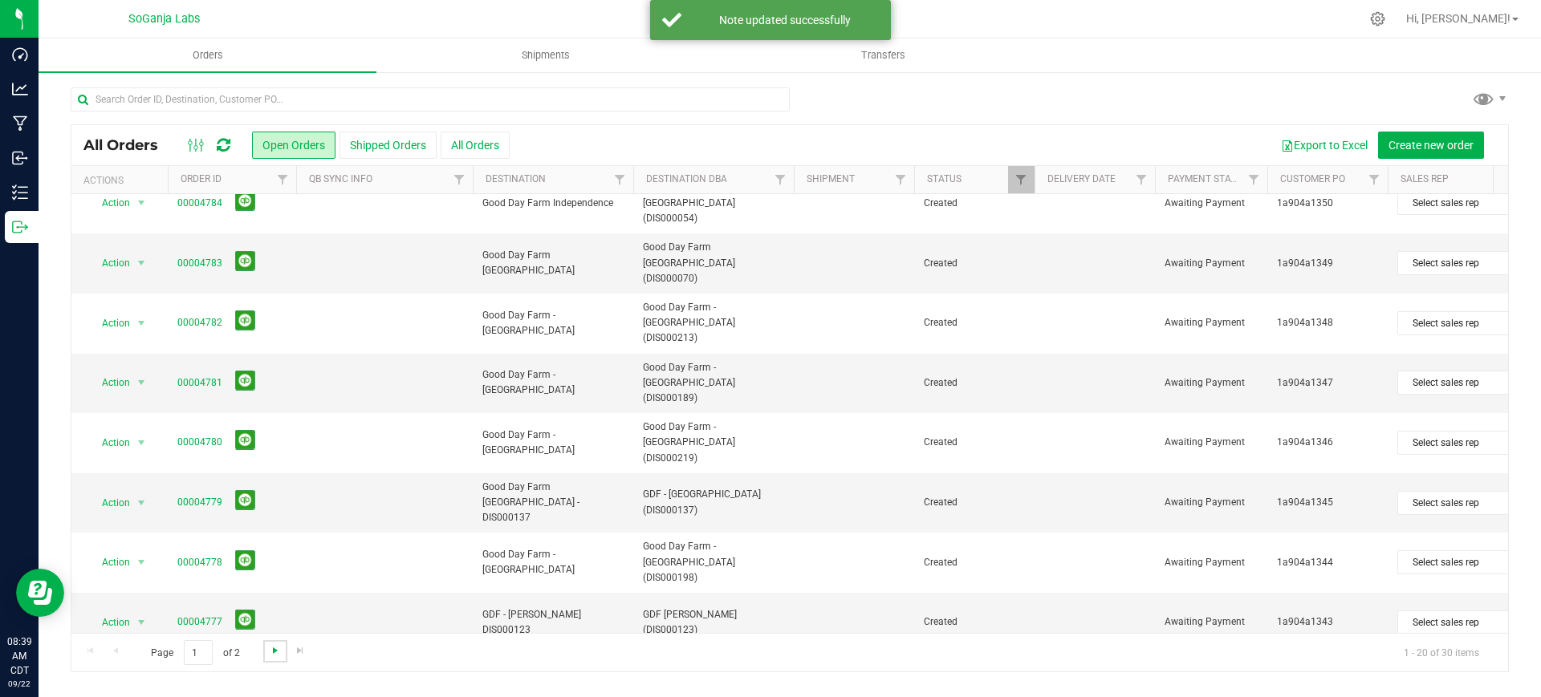
click at [269, 650] on span "Go to the next page" at bounding box center [275, 650] width 13 height 13
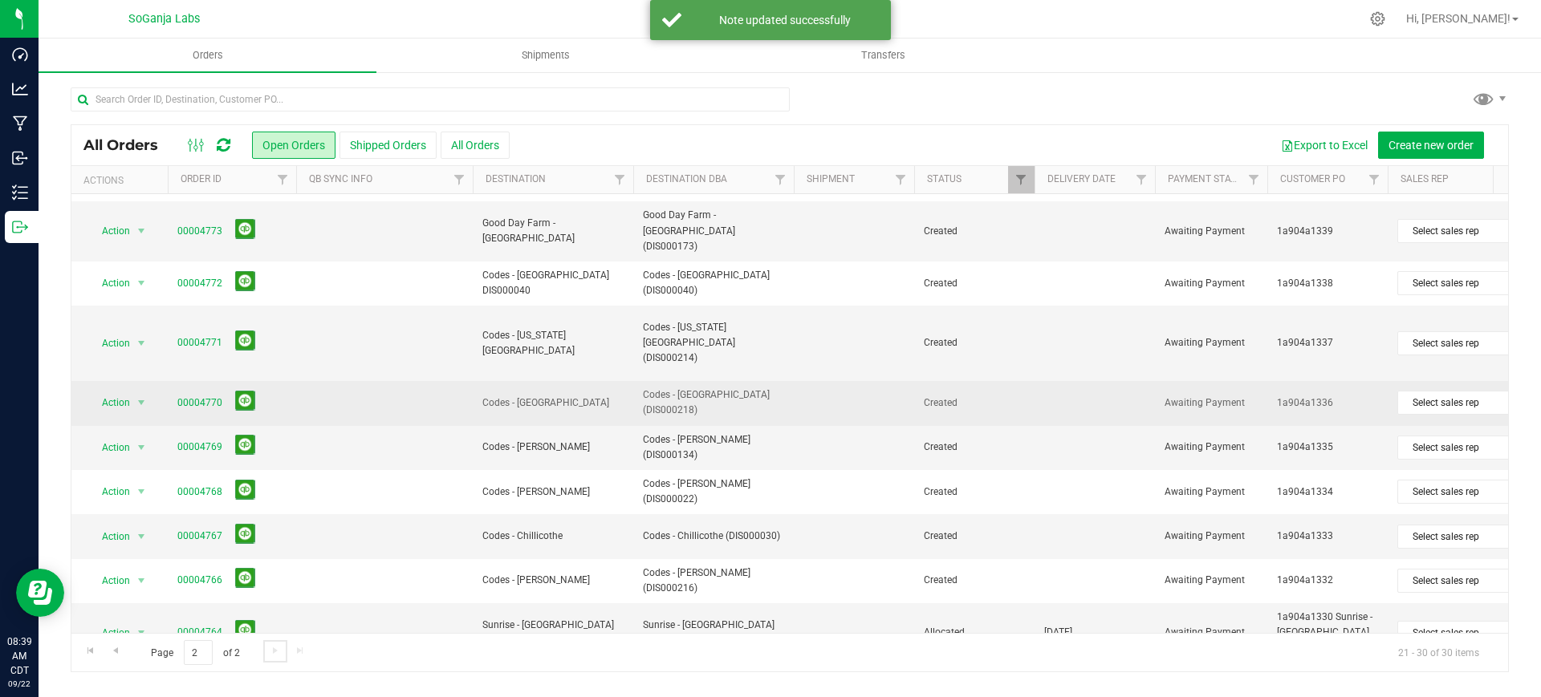
scroll to position [97, 0]
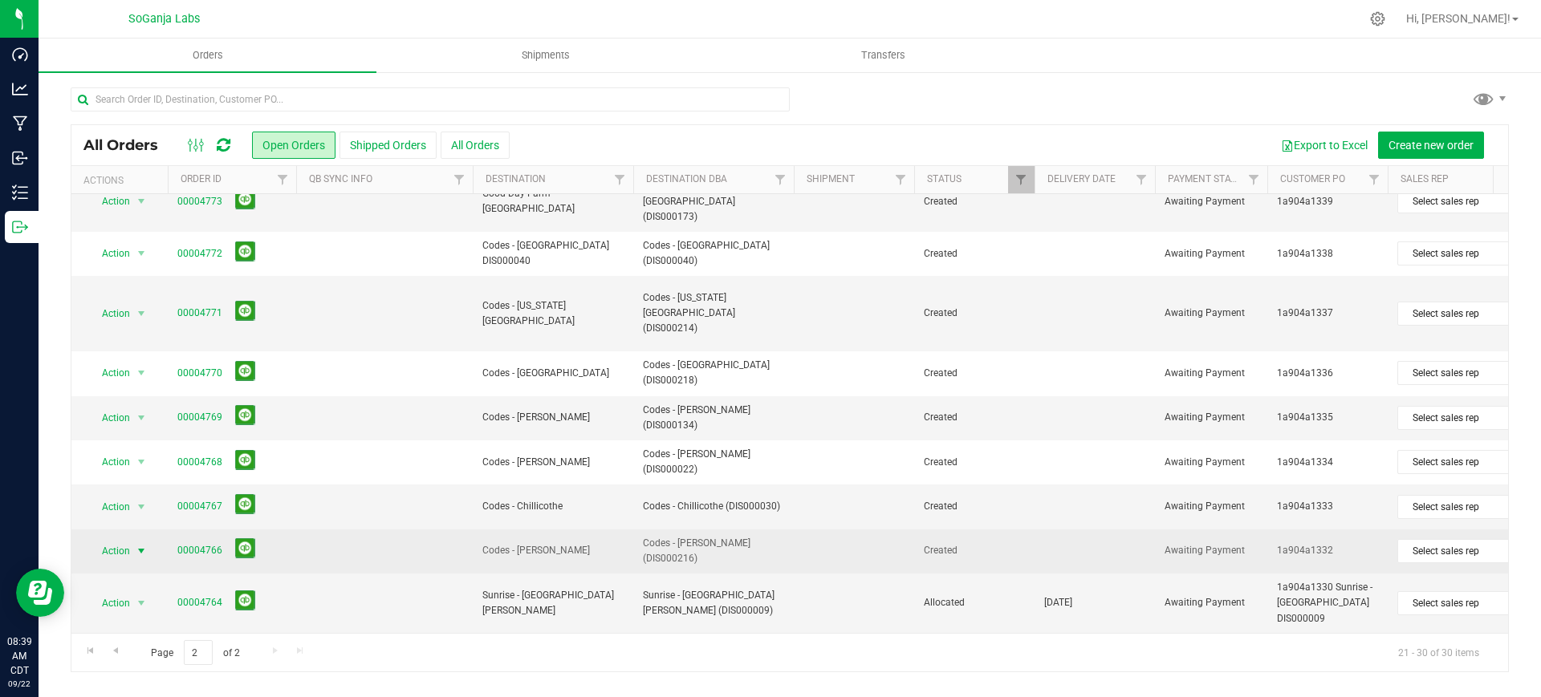
click at [132, 540] on span "select" at bounding box center [142, 551] width 20 height 22
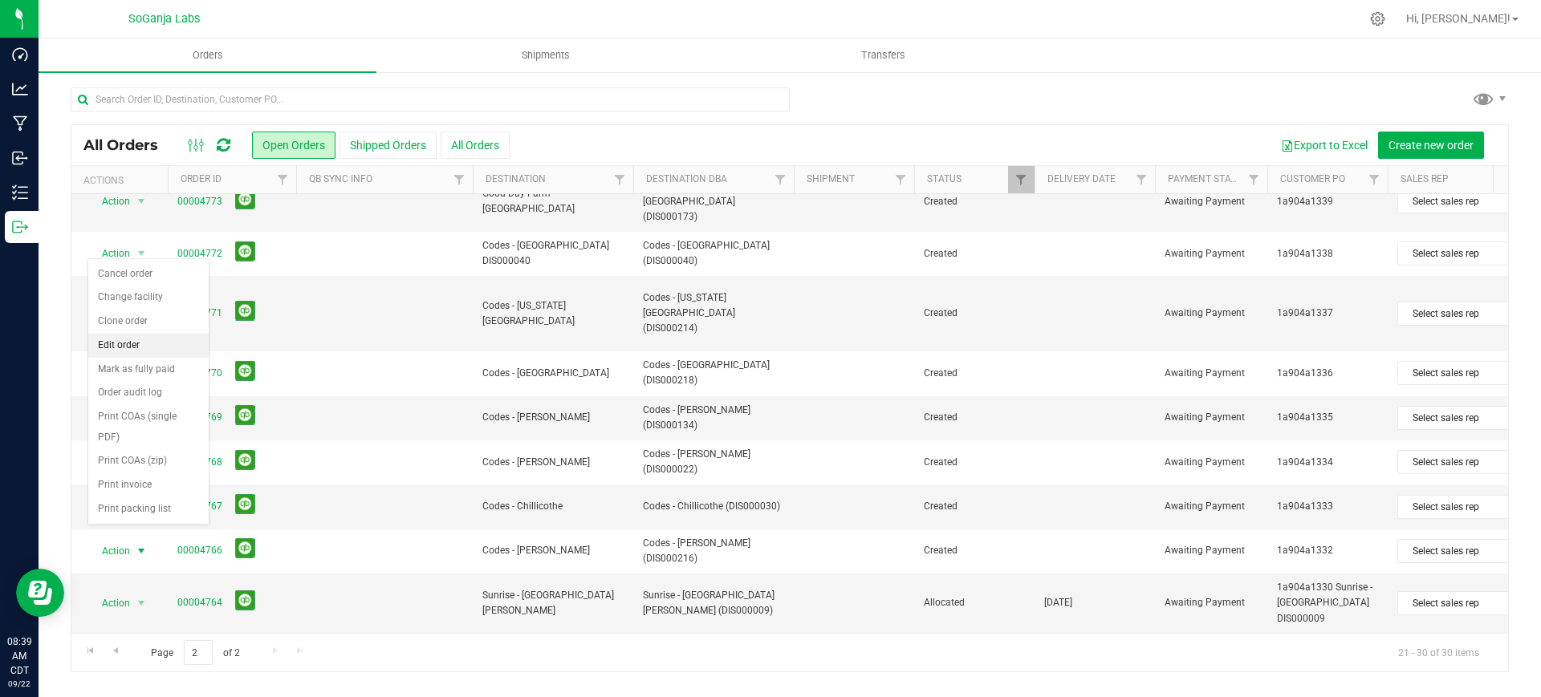
click at [132, 347] on li "Edit order" at bounding box center [148, 346] width 120 height 24
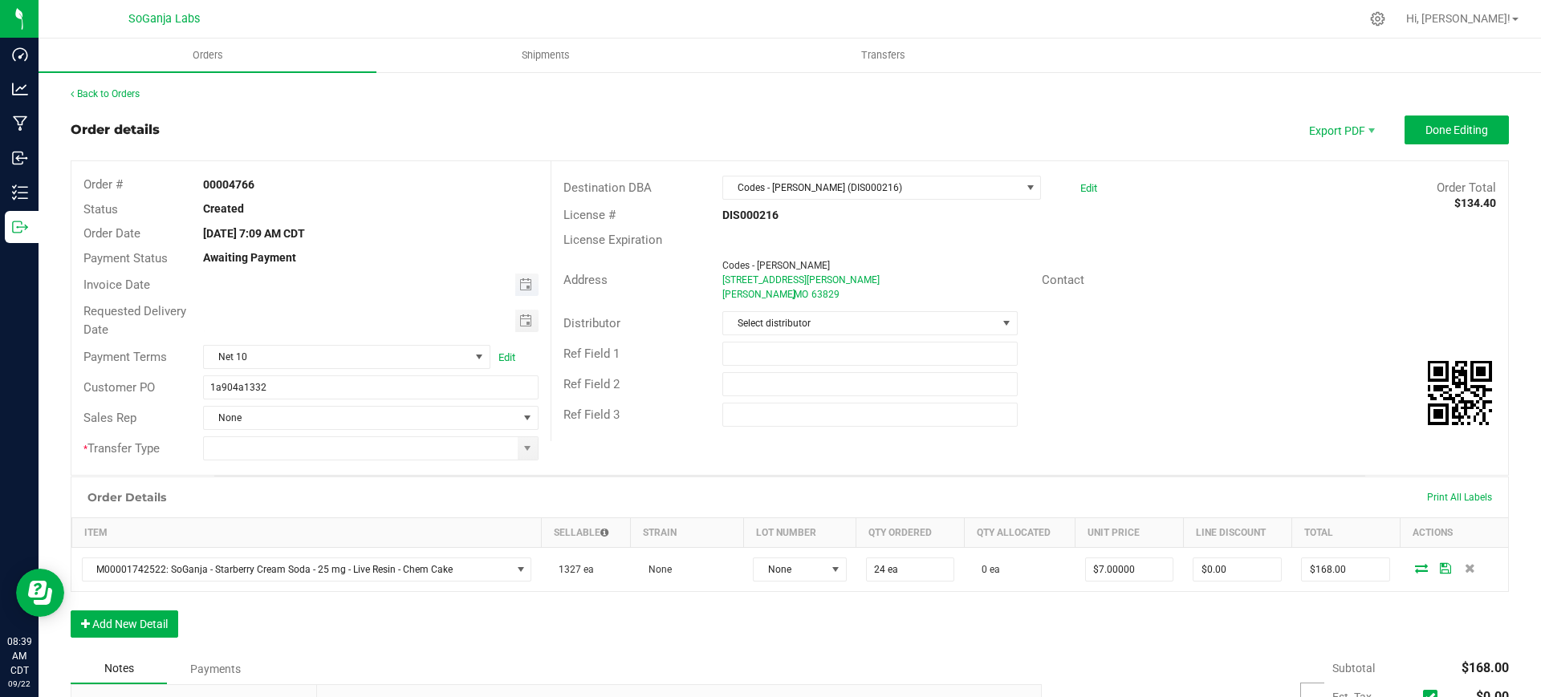
click at [522, 275] on span "Toggle calendar" at bounding box center [526, 285] width 23 height 22
click at [365, 419] on span "18" at bounding box center [368, 418] width 23 height 25
type input "[DATE]"
click at [526, 319] on span "Toggle calendar" at bounding box center [525, 321] width 13 height 13
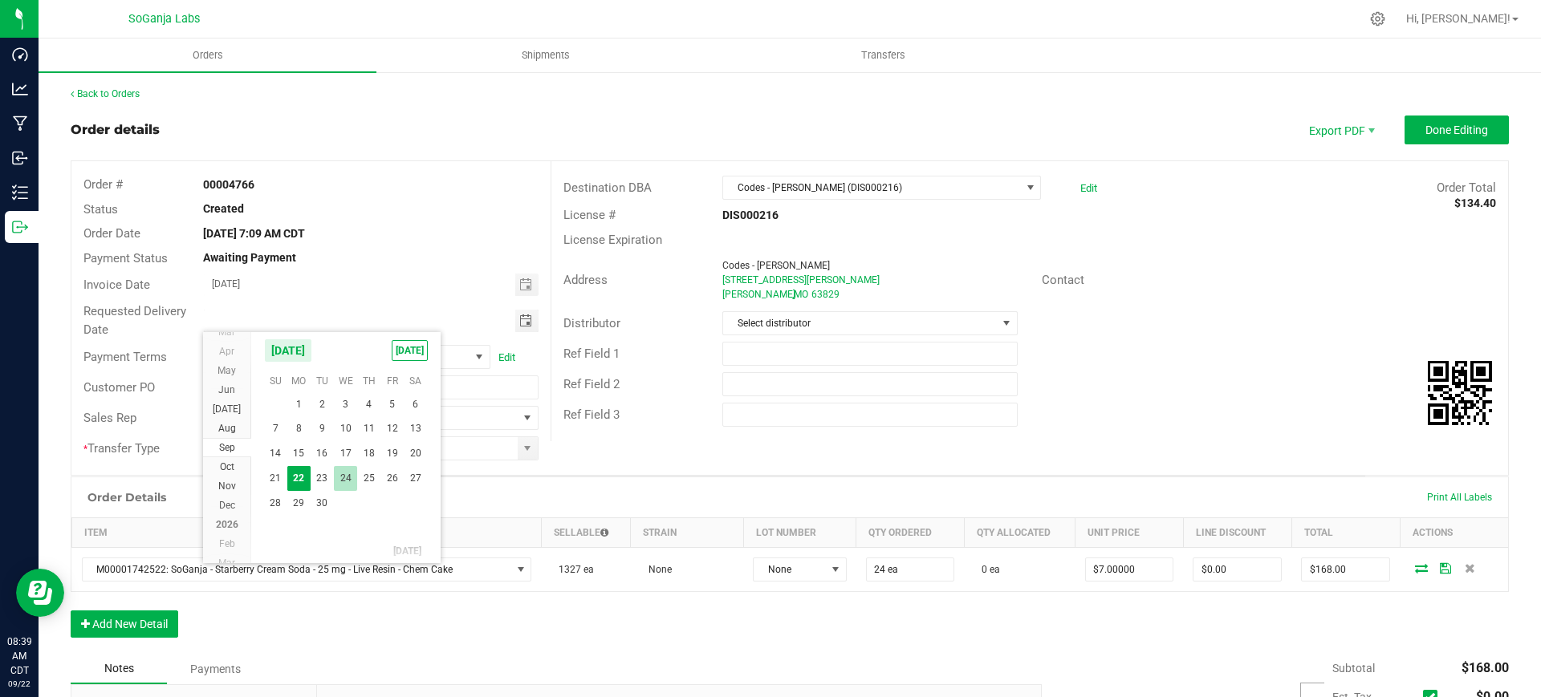
click at [351, 477] on span "24" at bounding box center [345, 478] width 23 height 25
type input "[DATE]"
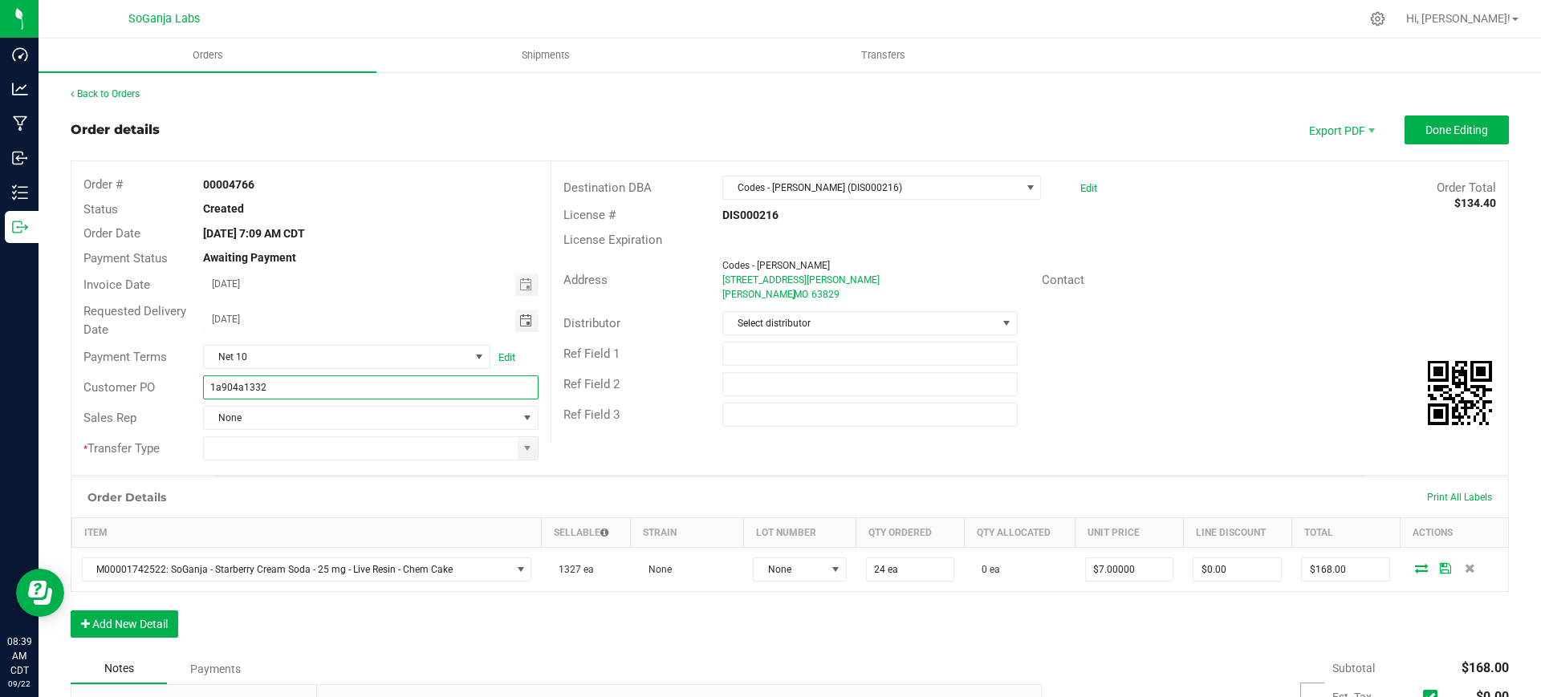
click at [327, 379] on input "1a904a1332" at bounding box center [370, 388] width 335 height 24
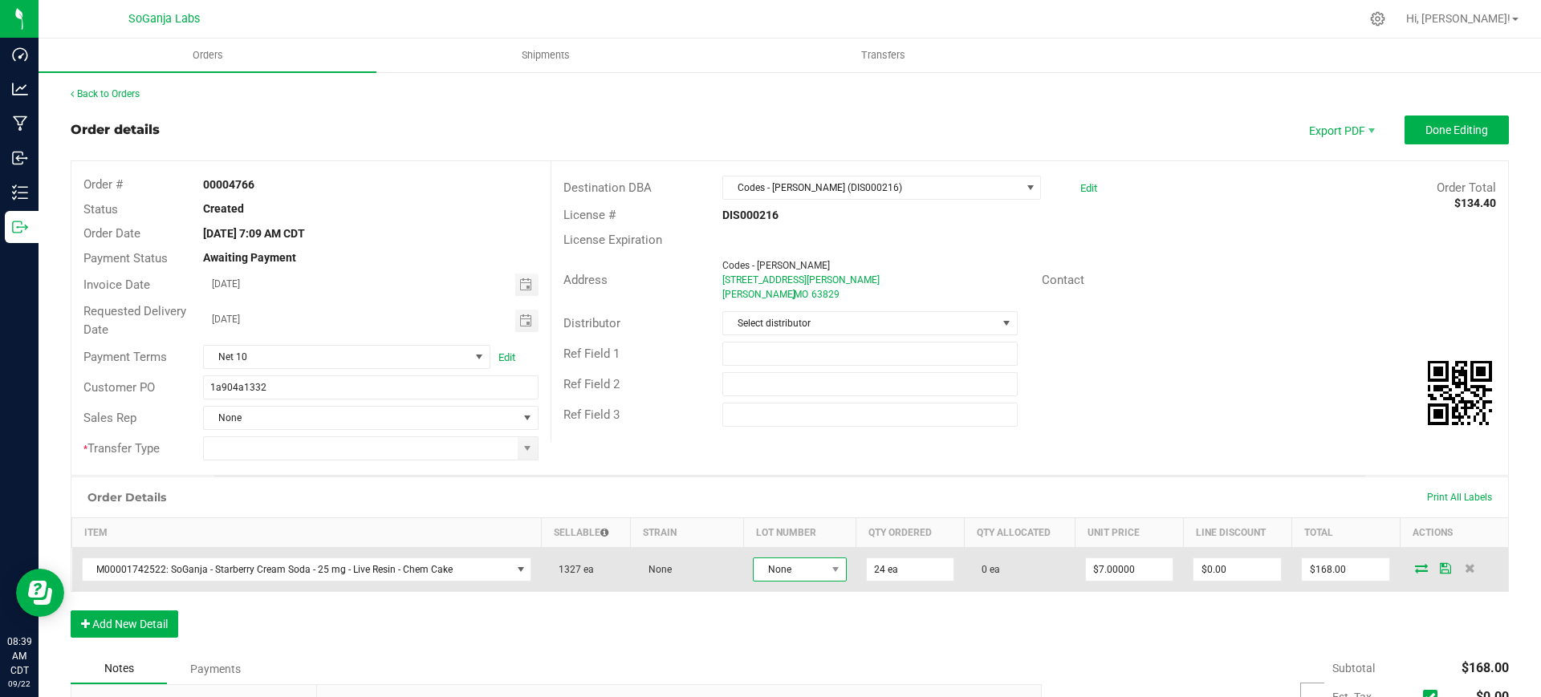
click at [802, 570] on span "None" at bounding box center [788, 569] width 71 height 22
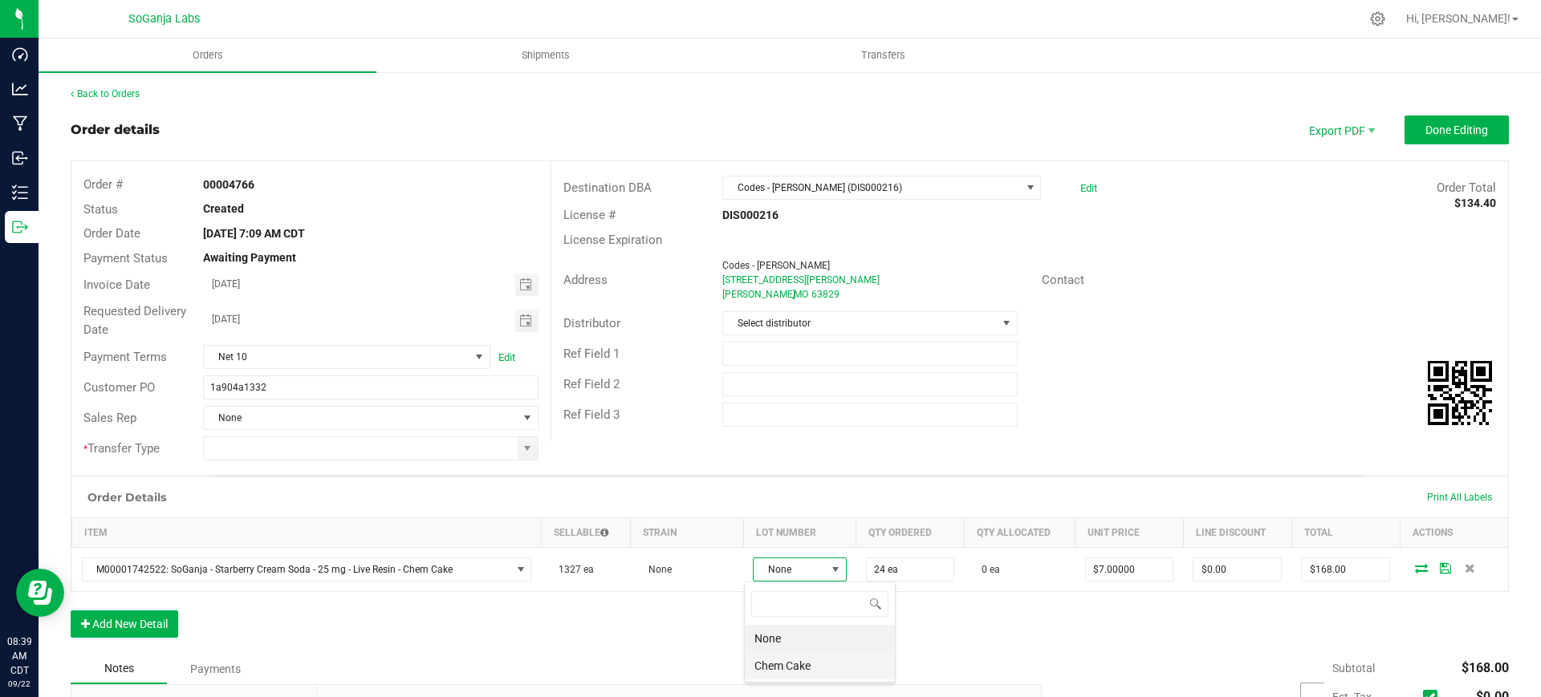
click at [782, 664] on Cake "Chem Cake" at bounding box center [820, 665] width 150 height 27
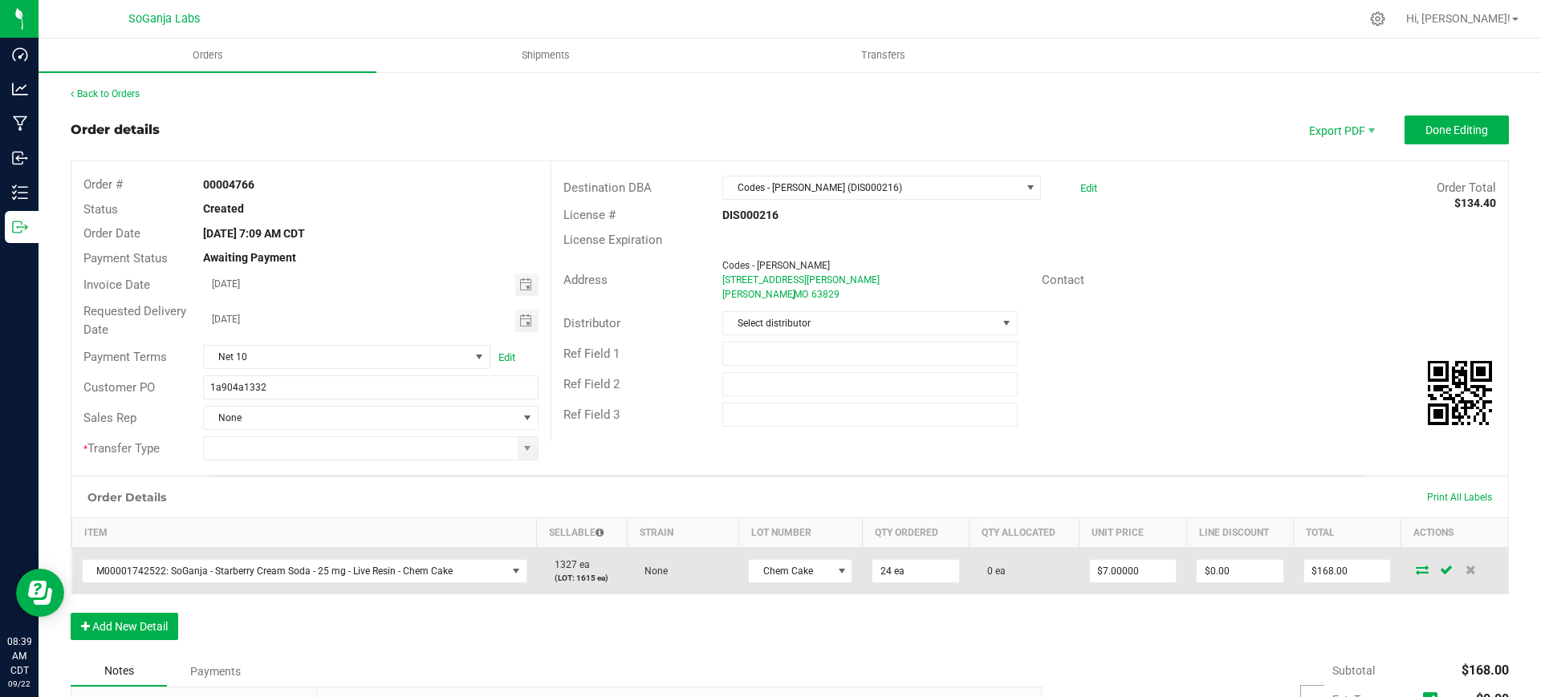
click at [1415, 570] on icon at bounding box center [1421, 570] width 13 height 10
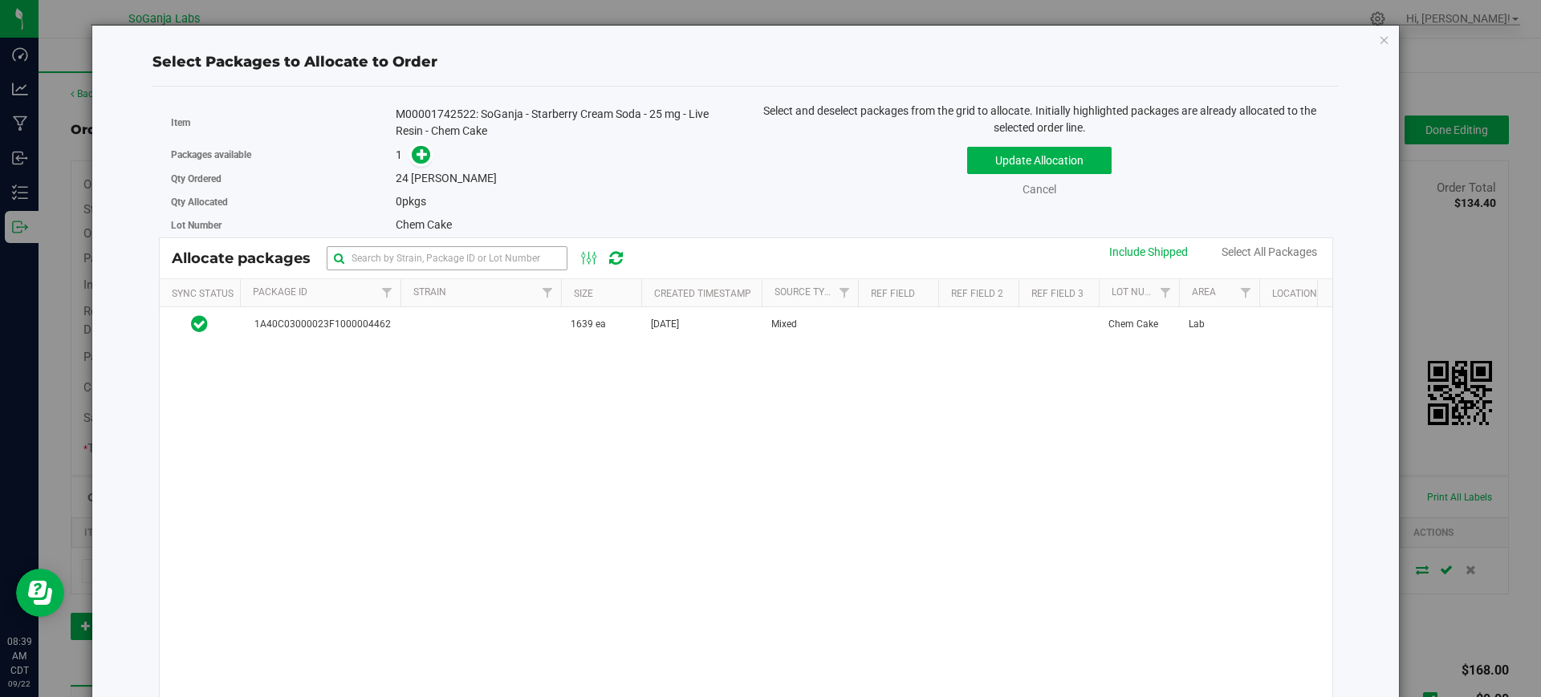
drag, startPoint x: 433, startPoint y: 322, endPoint x: 399, endPoint y: 259, distance: 71.5
click at [433, 322] on td at bounding box center [480, 324] width 160 height 35
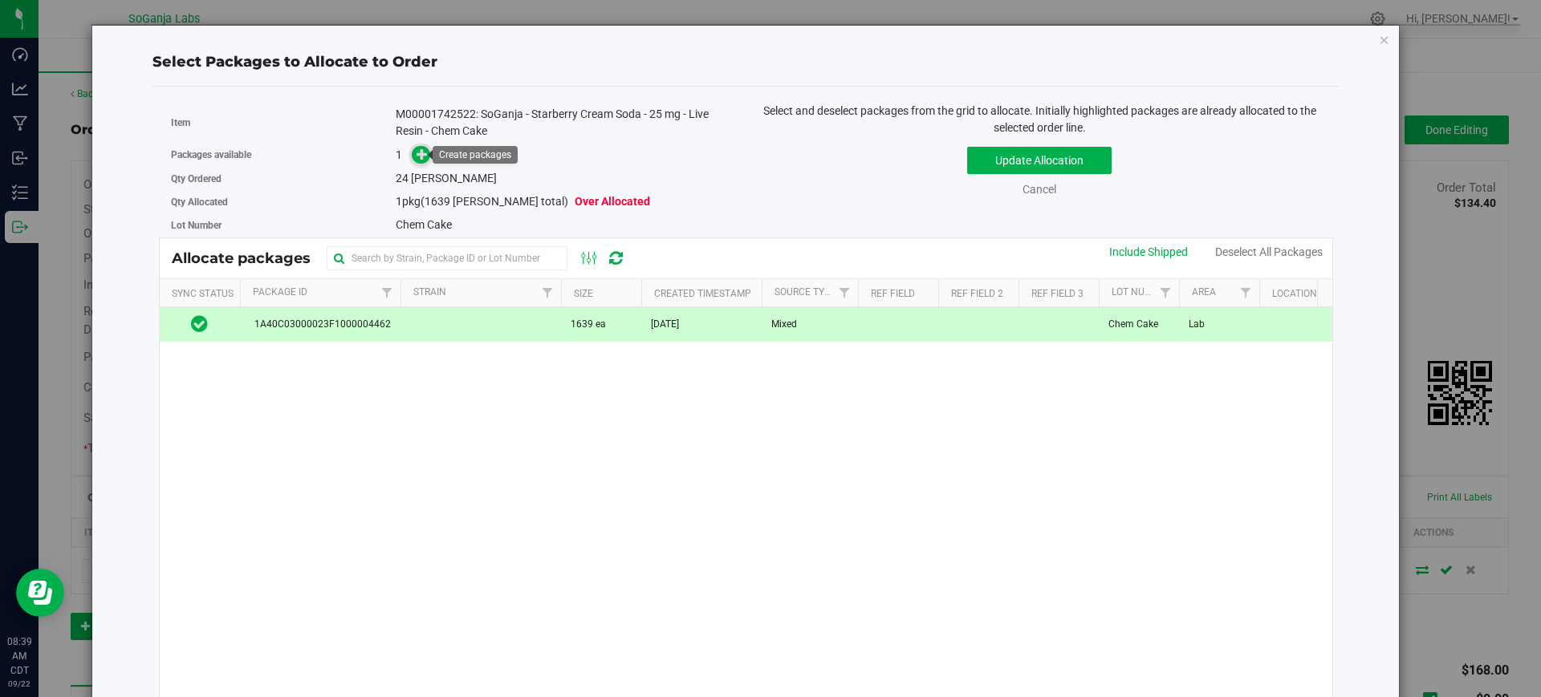
click at [423, 151] on icon at bounding box center [421, 153] width 11 height 11
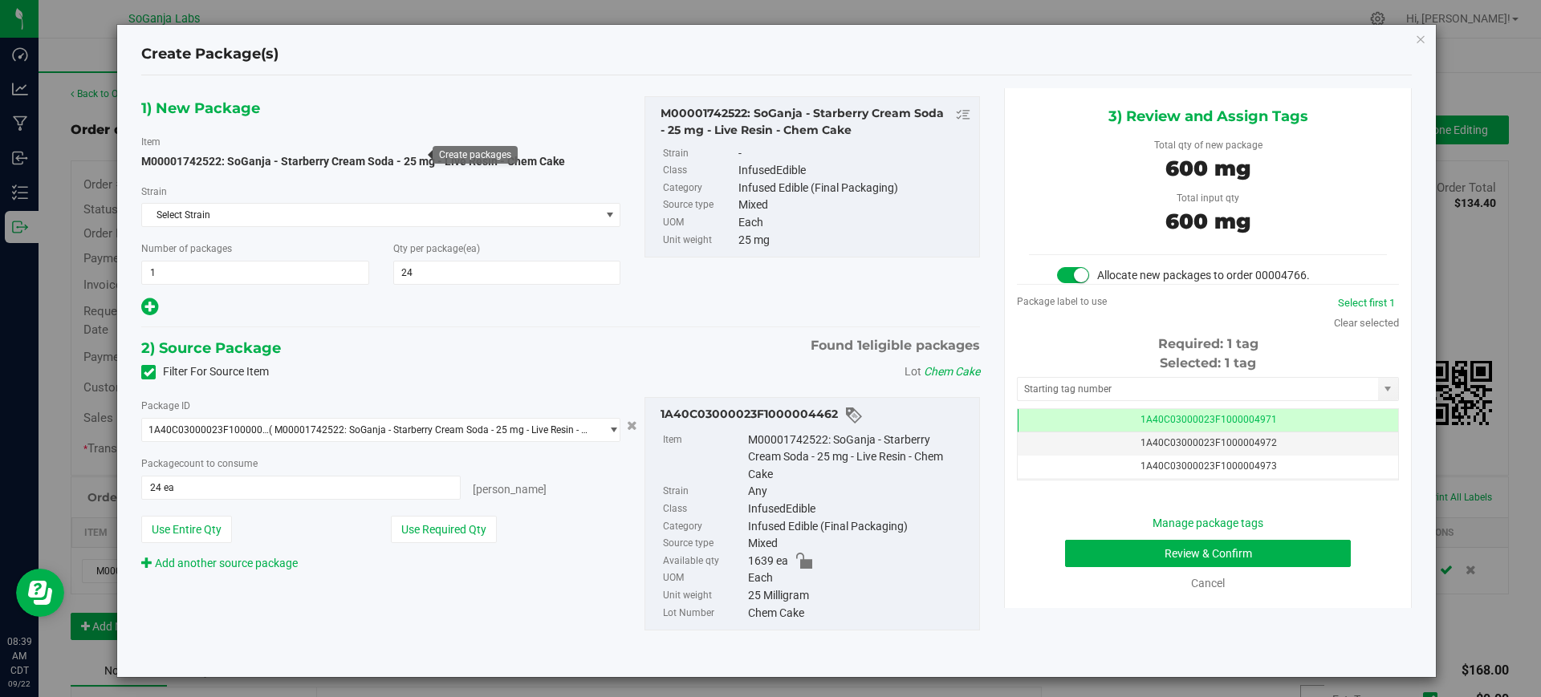
scroll to position [0, -1]
click at [1140, 558] on button "Review & Confirm" at bounding box center [1208, 553] width 286 height 27
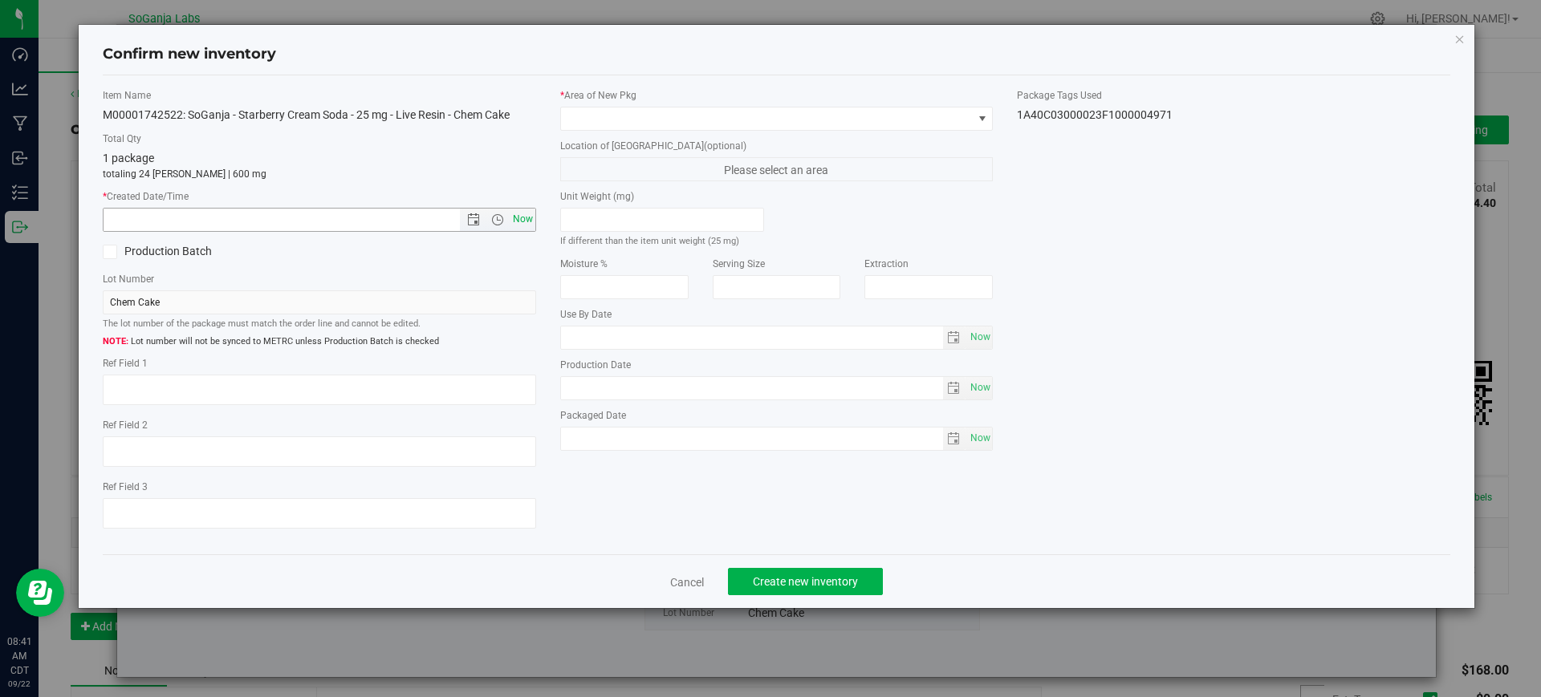
click at [519, 229] on span "Now" at bounding box center [522, 219] width 27 height 23
type input "[DATE] 8:41 AM"
click at [587, 119] on span at bounding box center [767, 119] width 412 height 22
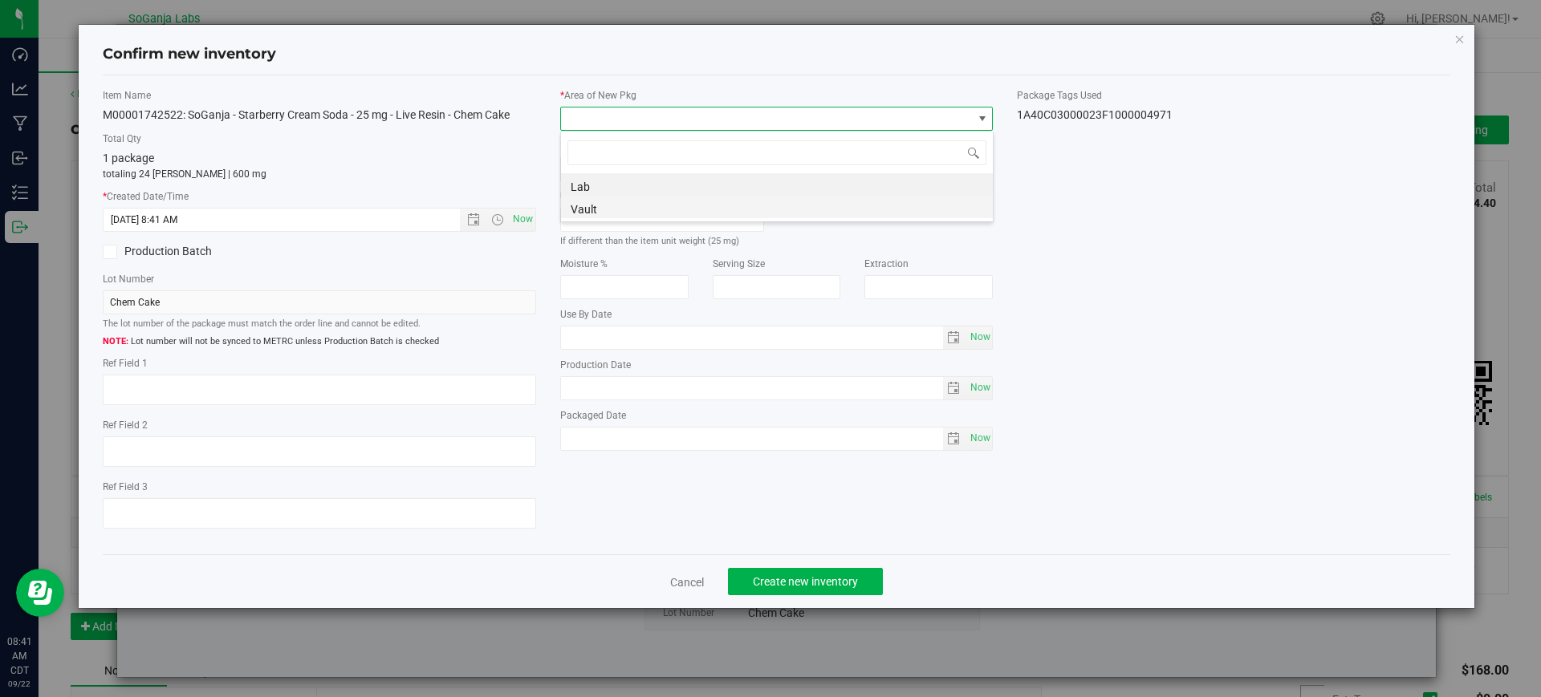
scroll to position [24, 433]
click at [612, 213] on li "Vault" at bounding box center [777, 207] width 432 height 22
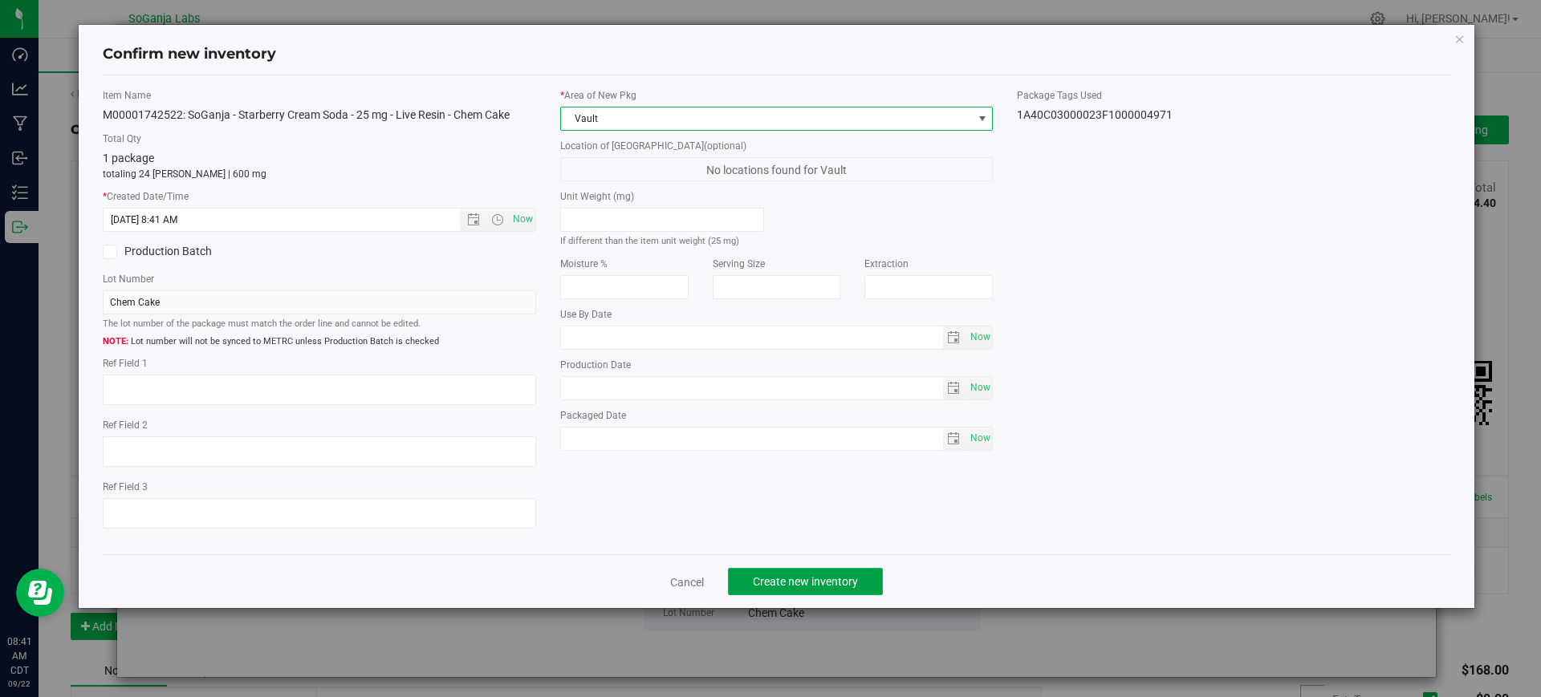
click at [823, 575] on span "Create new inventory" at bounding box center [805, 581] width 105 height 13
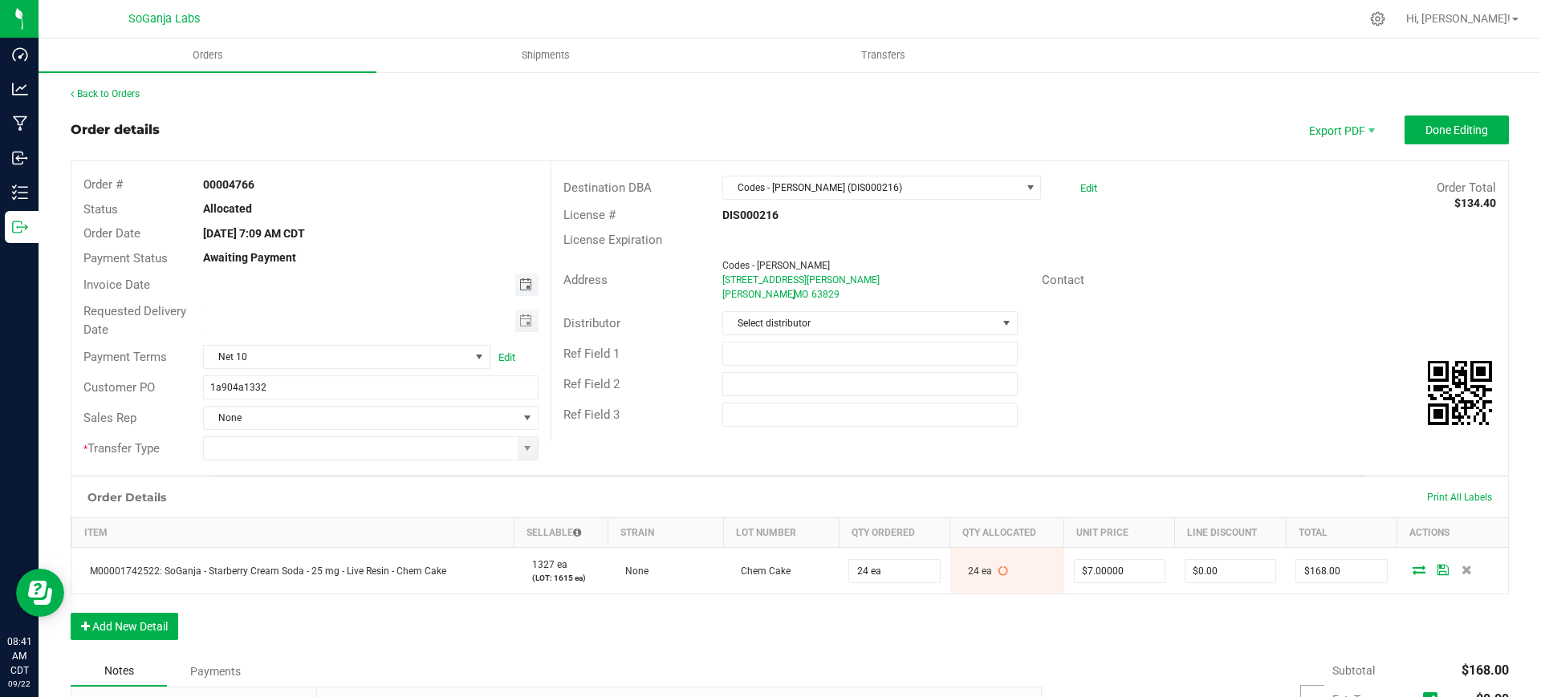
click at [519, 290] on span "Toggle calendar" at bounding box center [525, 284] width 13 height 13
click at [371, 423] on span "18" at bounding box center [368, 418] width 23 height 25
type input "[DATE]"
click at [523, 324] on span "Toggle calendar" at bounding box center [525, 321] width 13 height 13
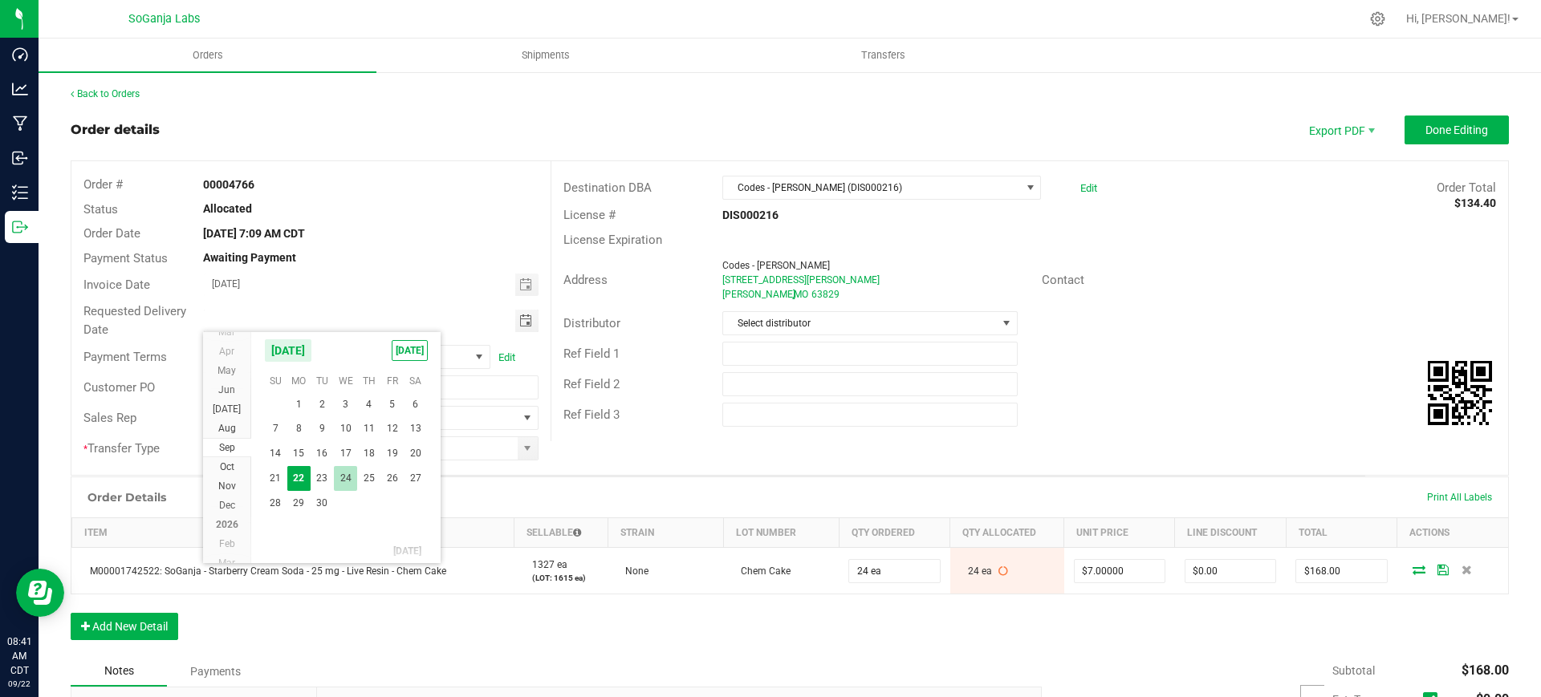
click at [350, 475] on span "24" at bounding box center [345, 478] width 23 height 25
type input "[DATE]"
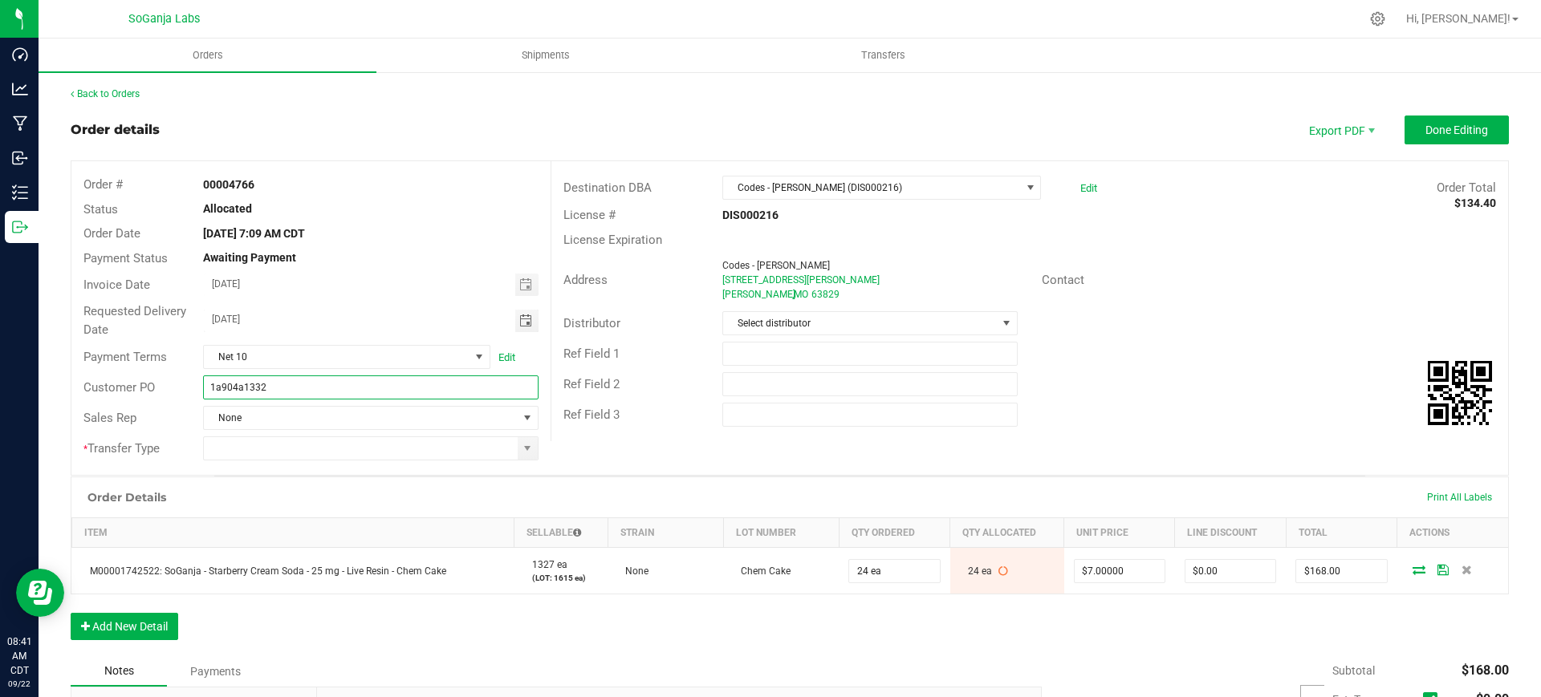
click at [347, 390] on input "1a904a1332" at bounding box center [370, 388] width 335 height 24
click at [521, 454] on span at bounding box center [527, 448] width 13 height 13
type input "1a904a1332 Codes - [PERSON_NAME] DIS000216"
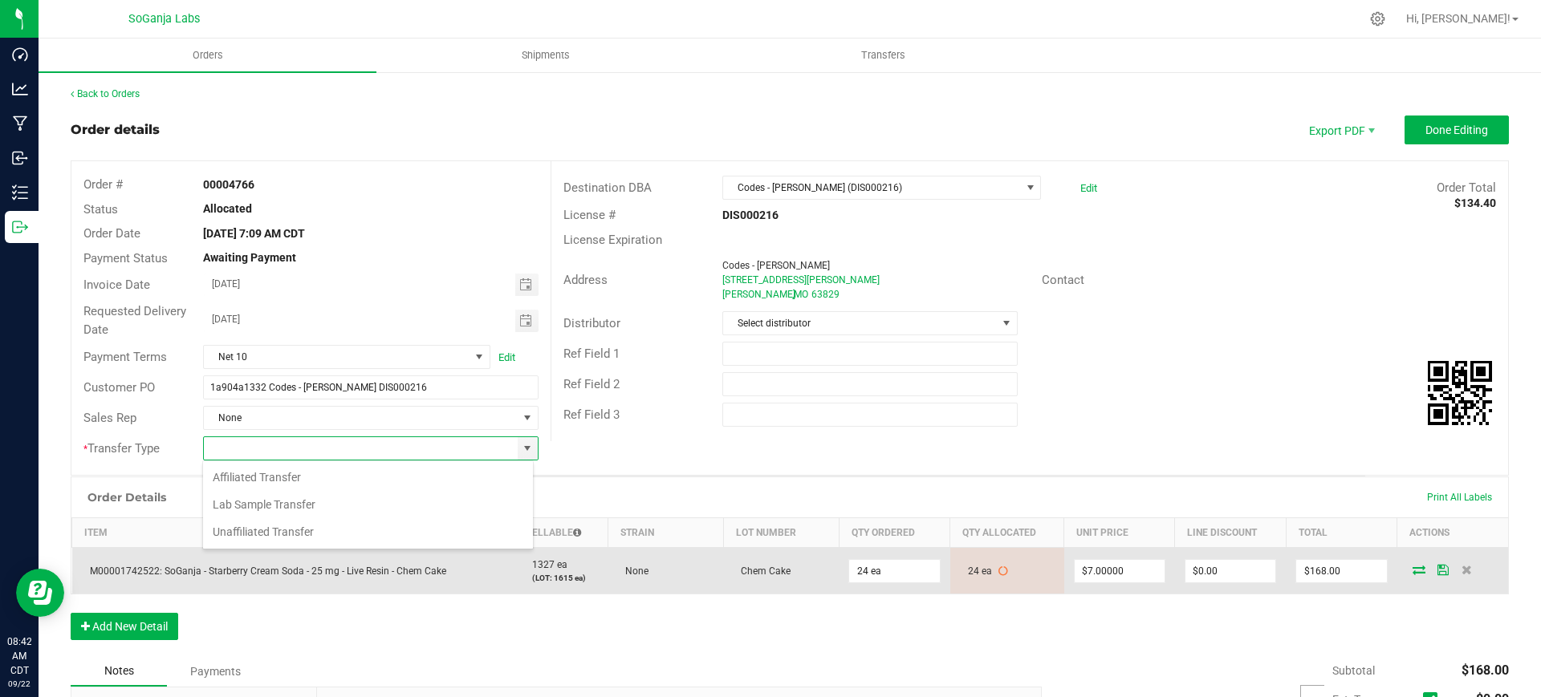
scroll to position [24, 331]
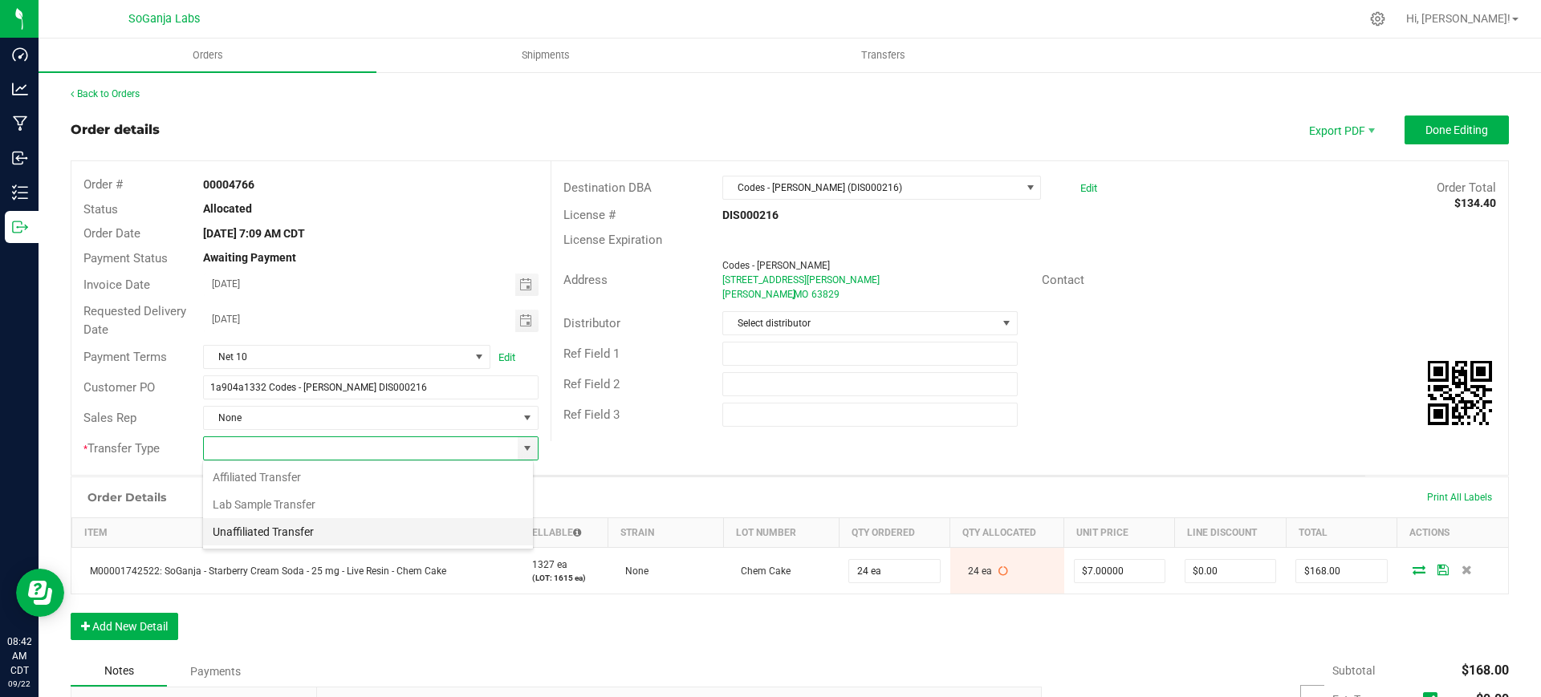
click at [253, 532] on li "Unaffiliated Transfer" at bounding box center [368, 531] width 330 height 27
type input "Unaffiliated Transfer"
click at [832, 321] on span "Select distributor" at bounding box center [859, 323] width 273 height 22
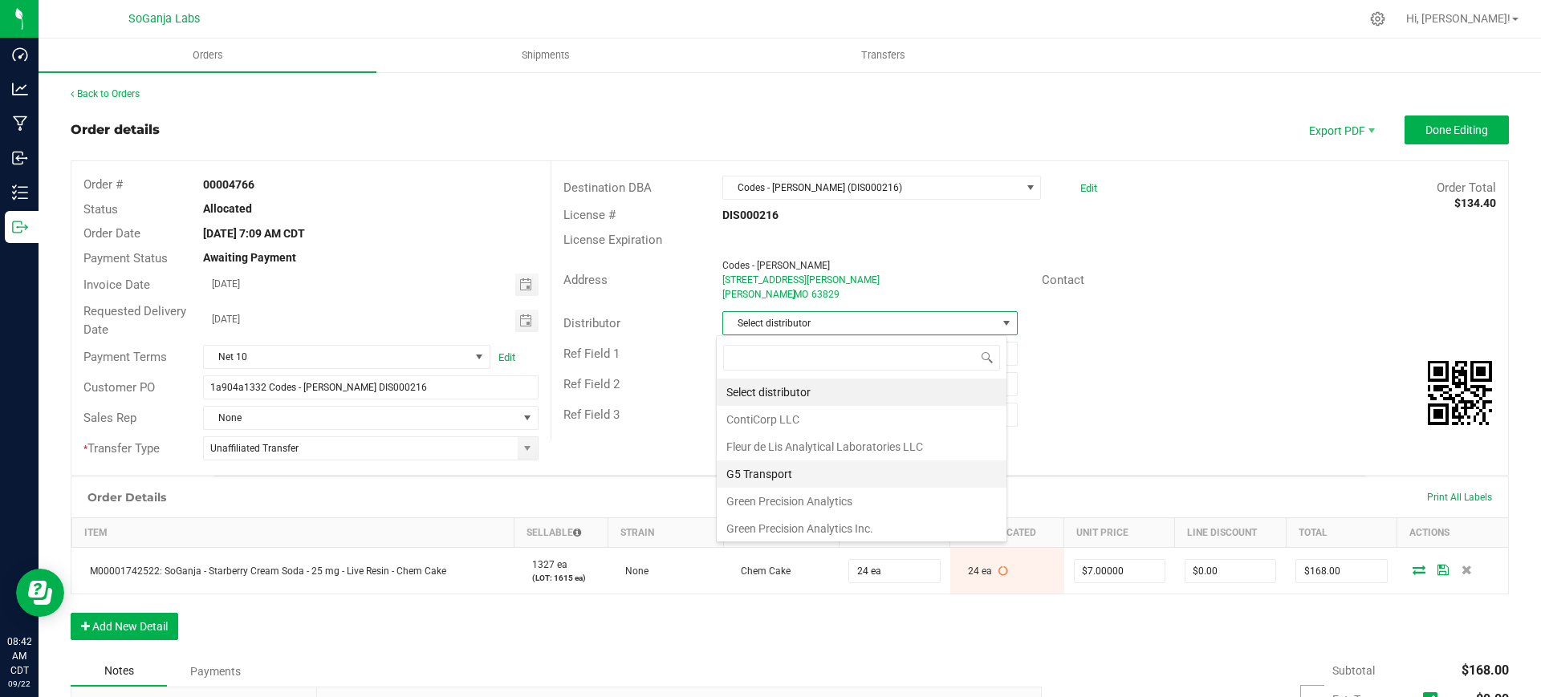
scroll to position [85, 0]
click at [846, 523] on li "Wellerman Transport" at bounding box center [862, 525] width 290 height 27
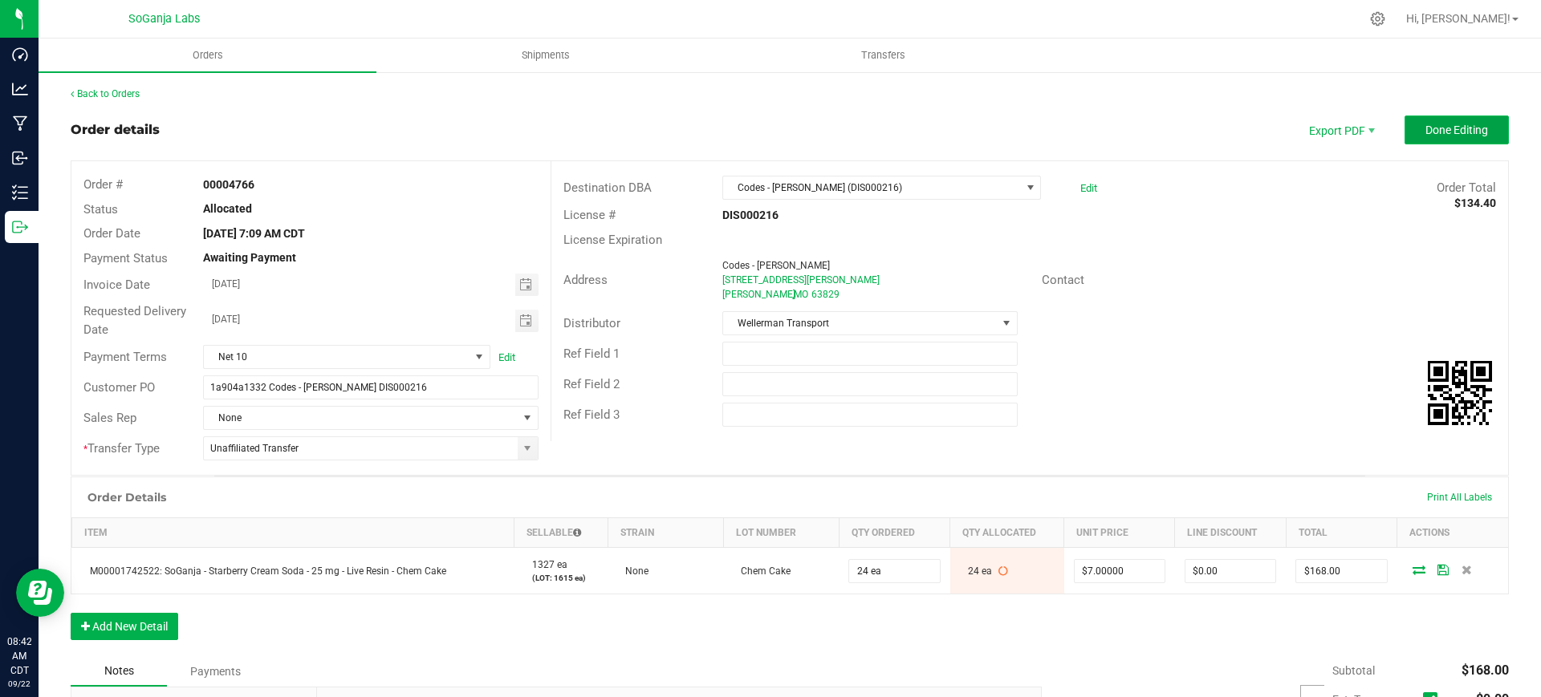
click at [1455, 131] on span "Done Editing" at bounding box center [1456, 130] width 63 height 13
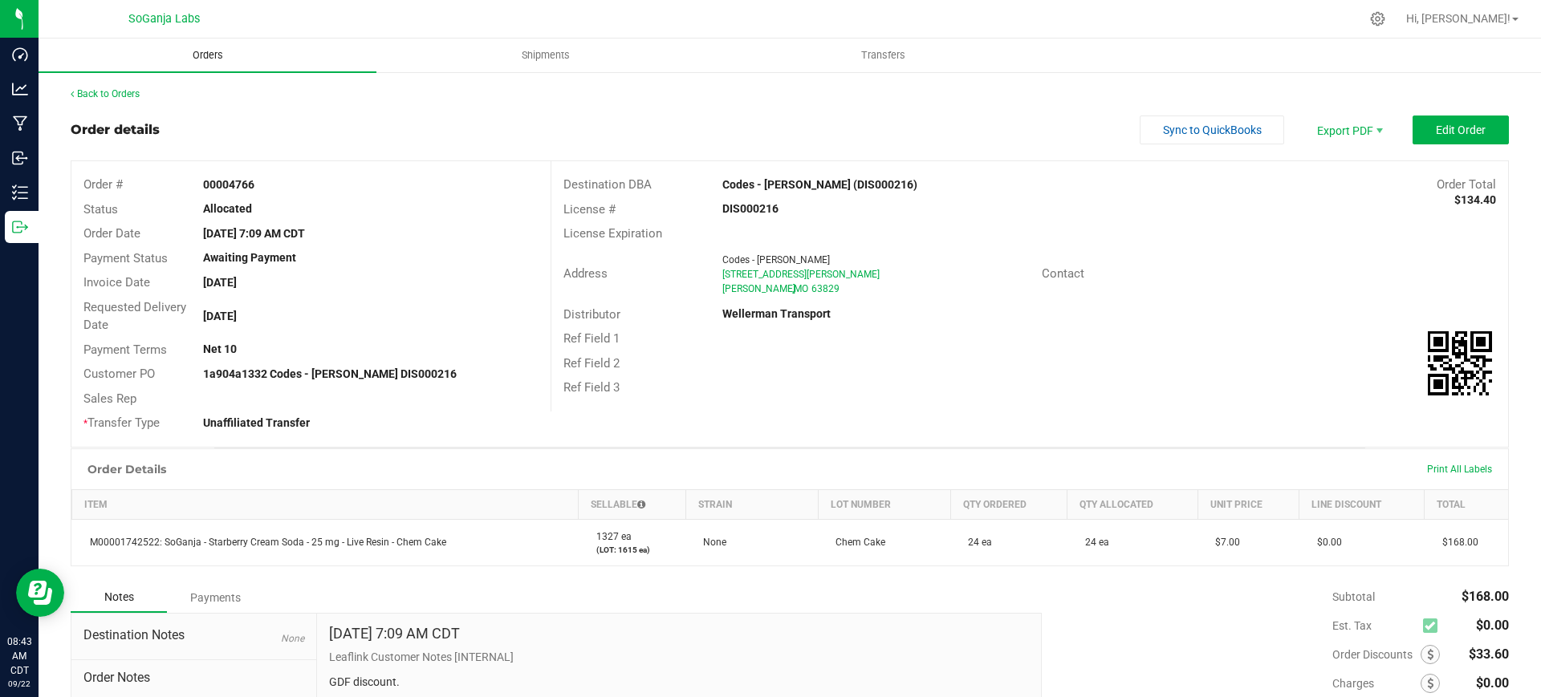
click at [225, 55] on span "Orders" at bounding box center [208, 55] width 74 height 14
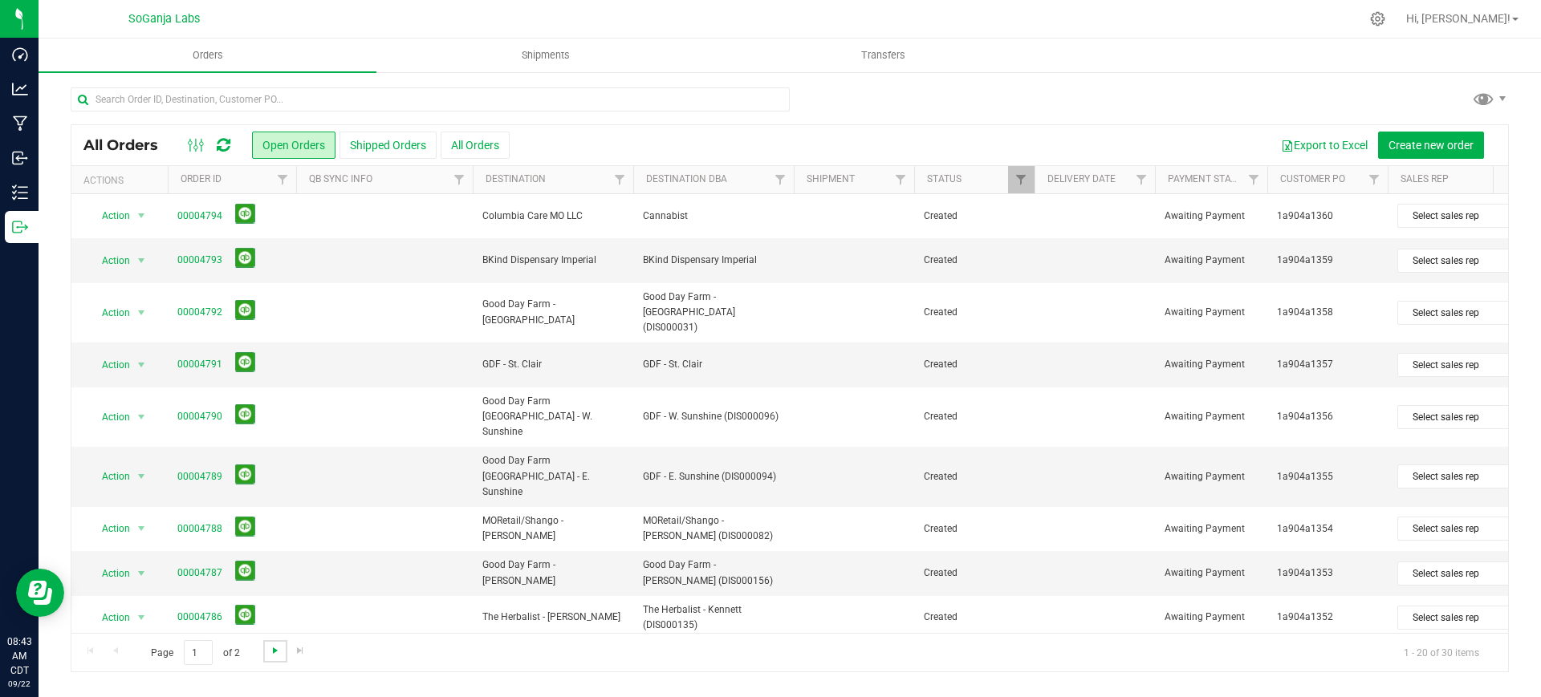
click at [272, 652] on span "Go to the next page" at bounding box center [275, 650] width 13 height 13
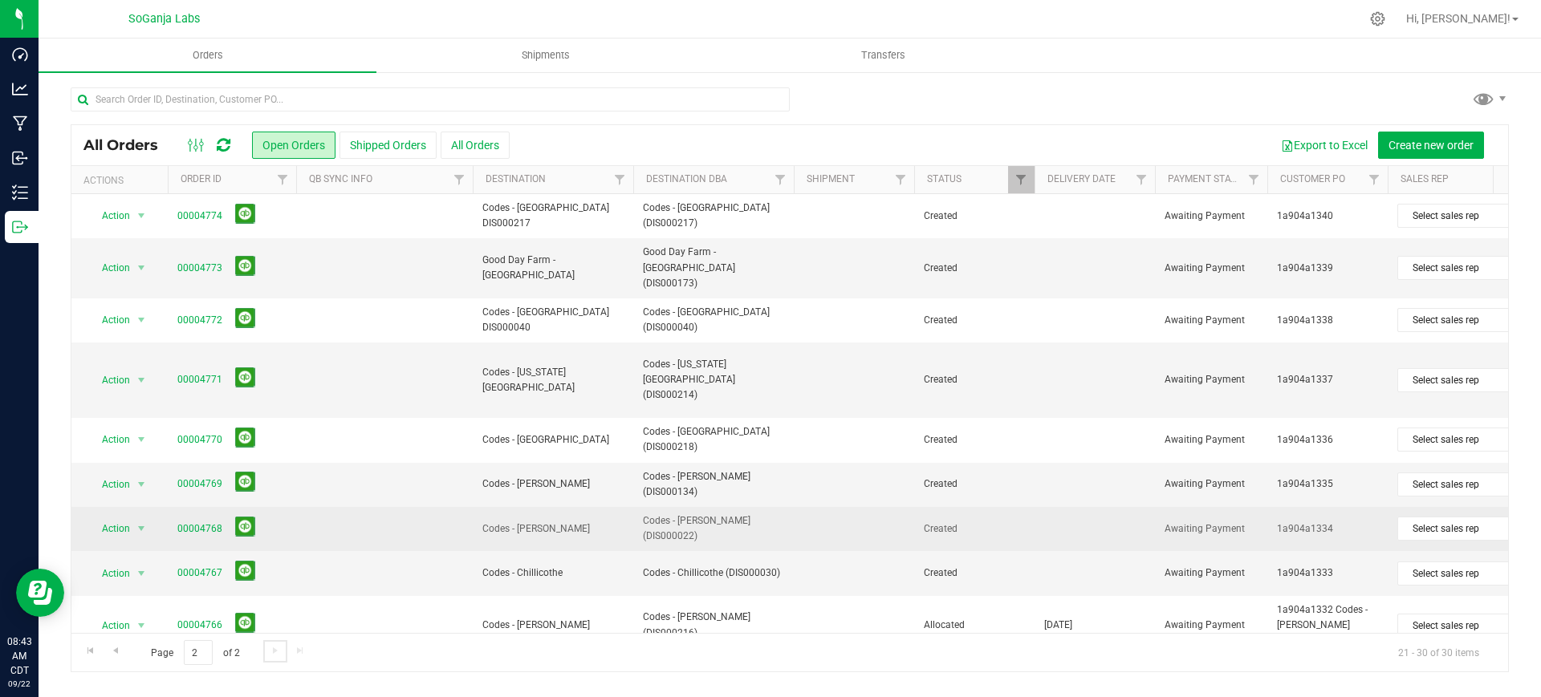
scroll to position [97, 0]
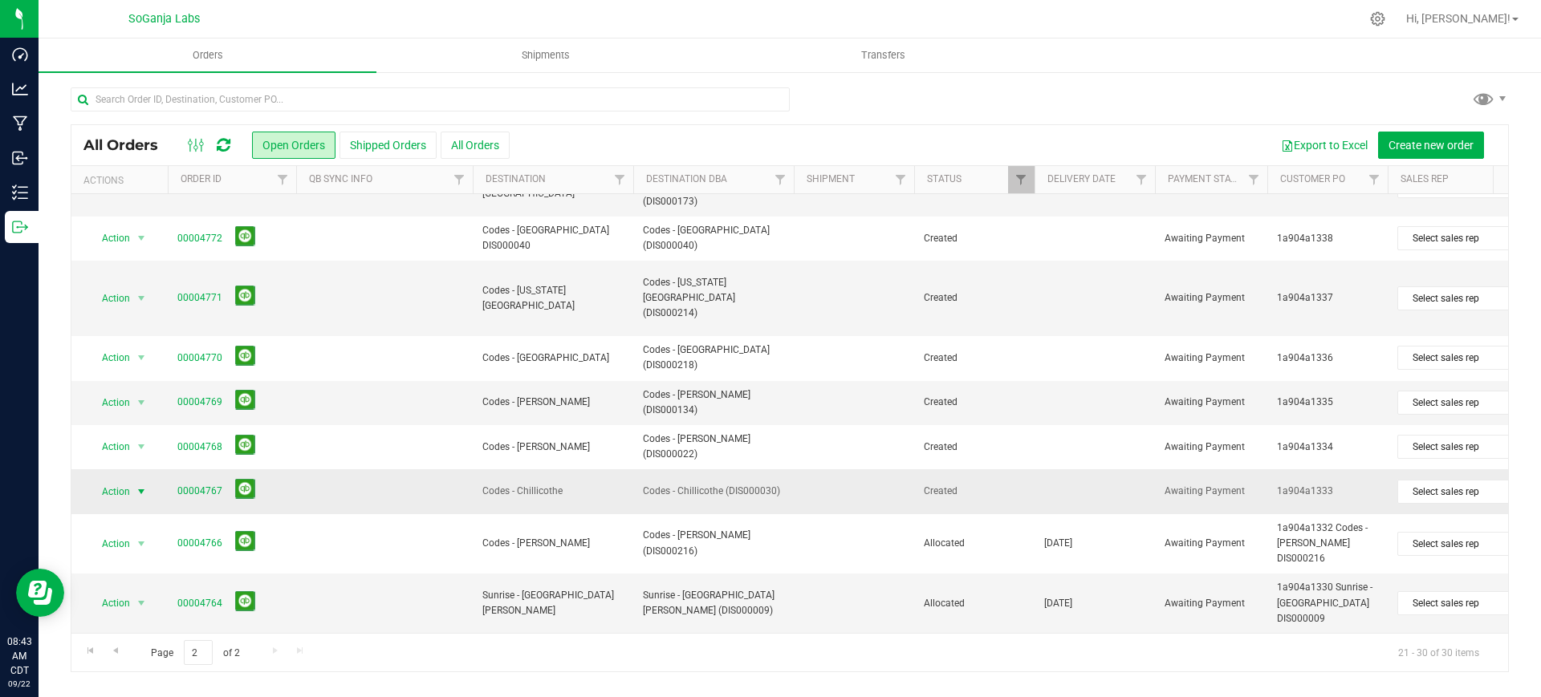
click at [129, 487] on span "Action" at bounding box center [108, 492] width 43 height 22
click at [120, 295] on li "Edit order" at bounding box center [148, 301] width 120 height 24
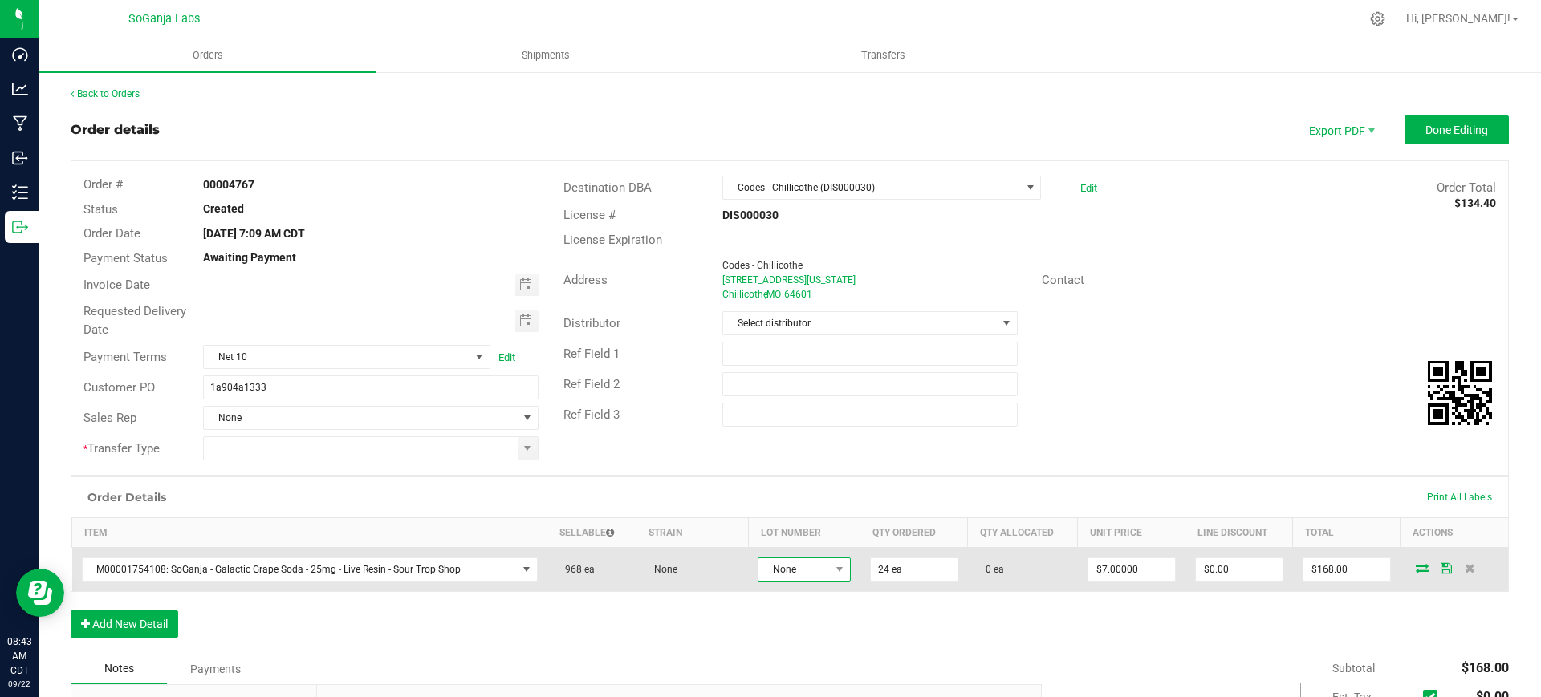
click at [790, 561] on span "None" at bounding box center [793, 569] width 71 height 22
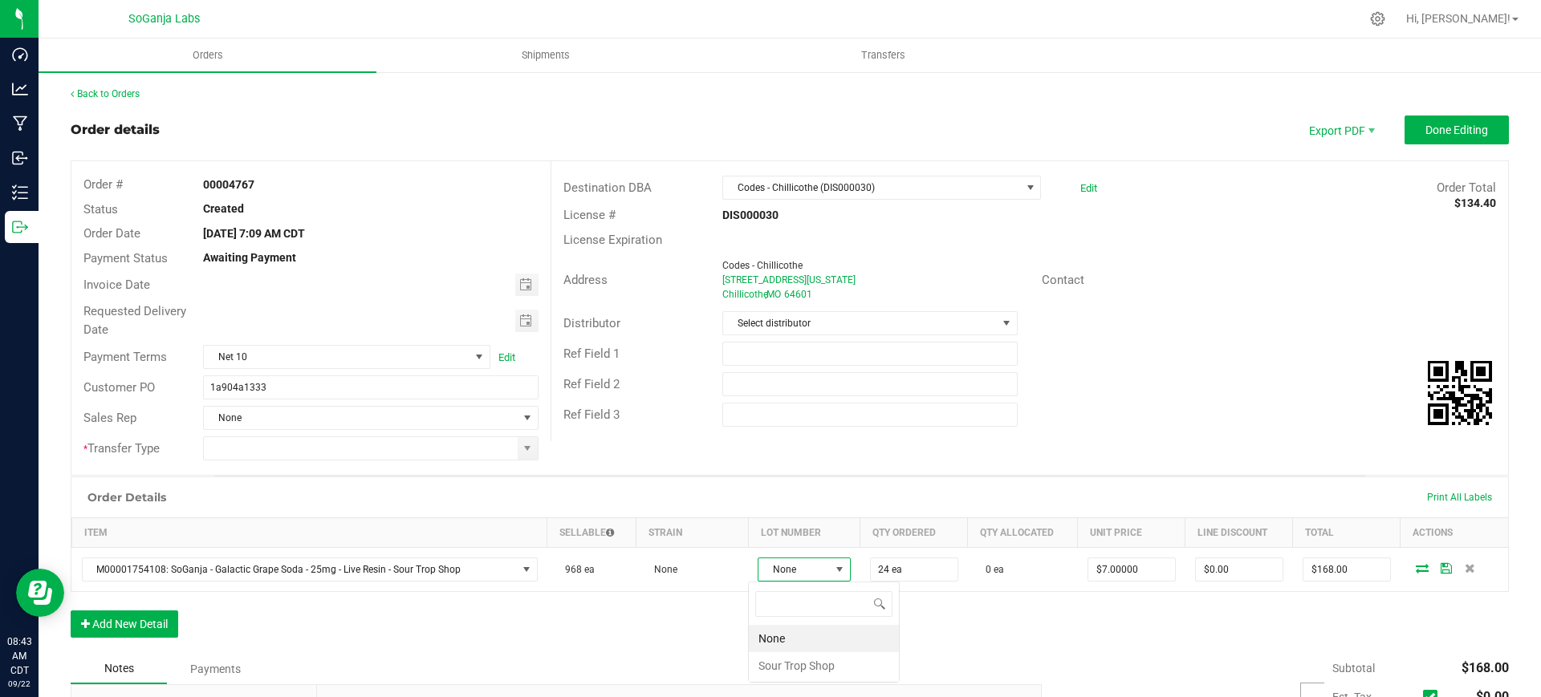
scroll to position [24, 91]
click at [803, 664] on Shop "Sour Trop Shop" at bounding box center [824, 665] width 150 height 27
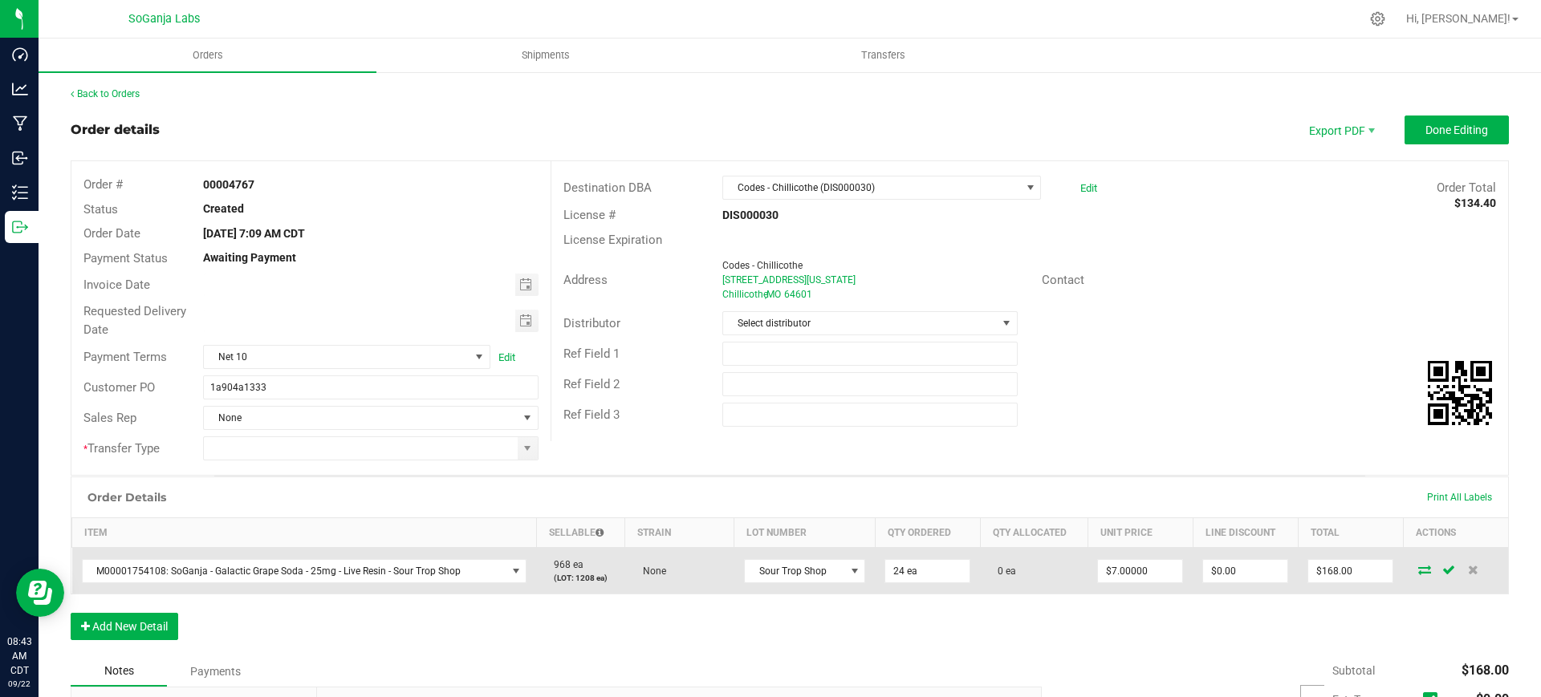
click at [1418, 567] on icon at bounding box center [1424, 570] width 13 height 10
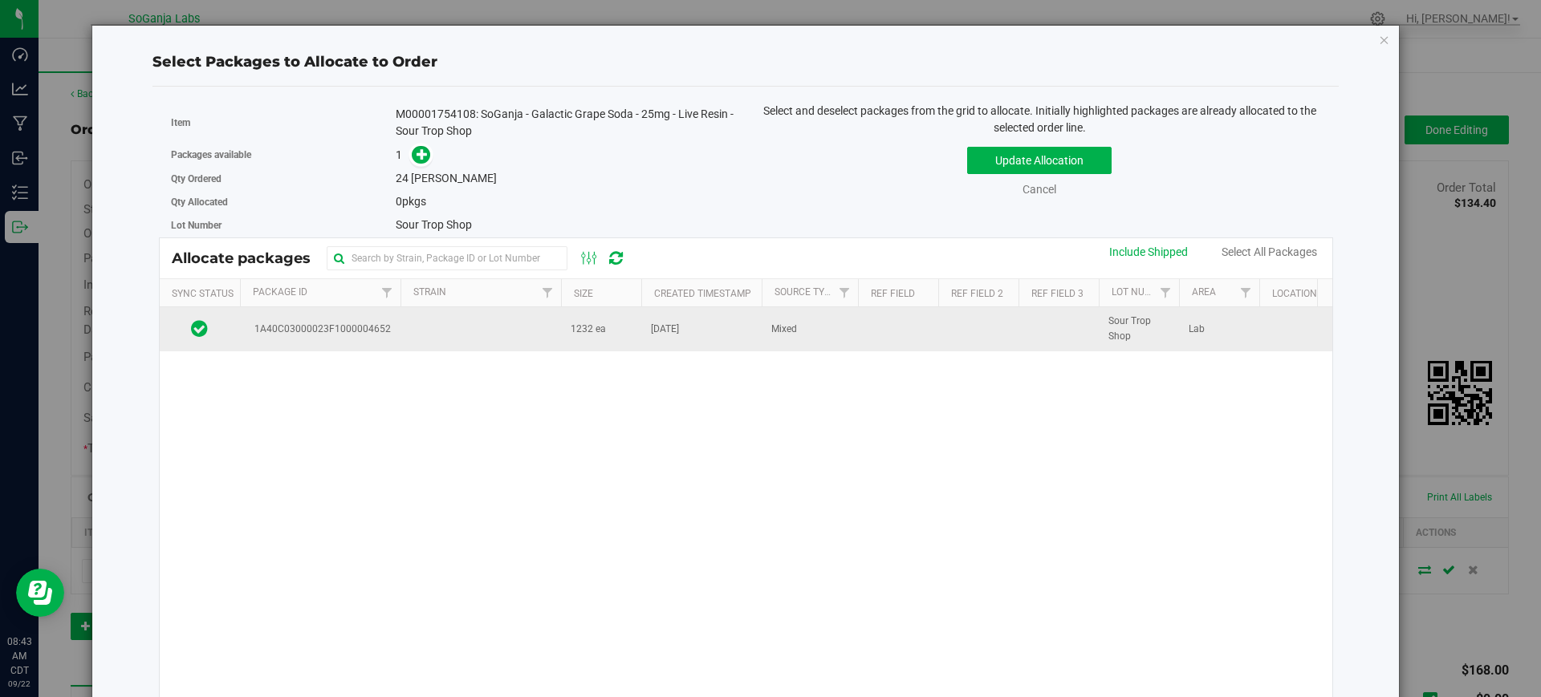
click at [643, 307] on td "[DATE]" at bounding box center [701, 328] width 120 height 43
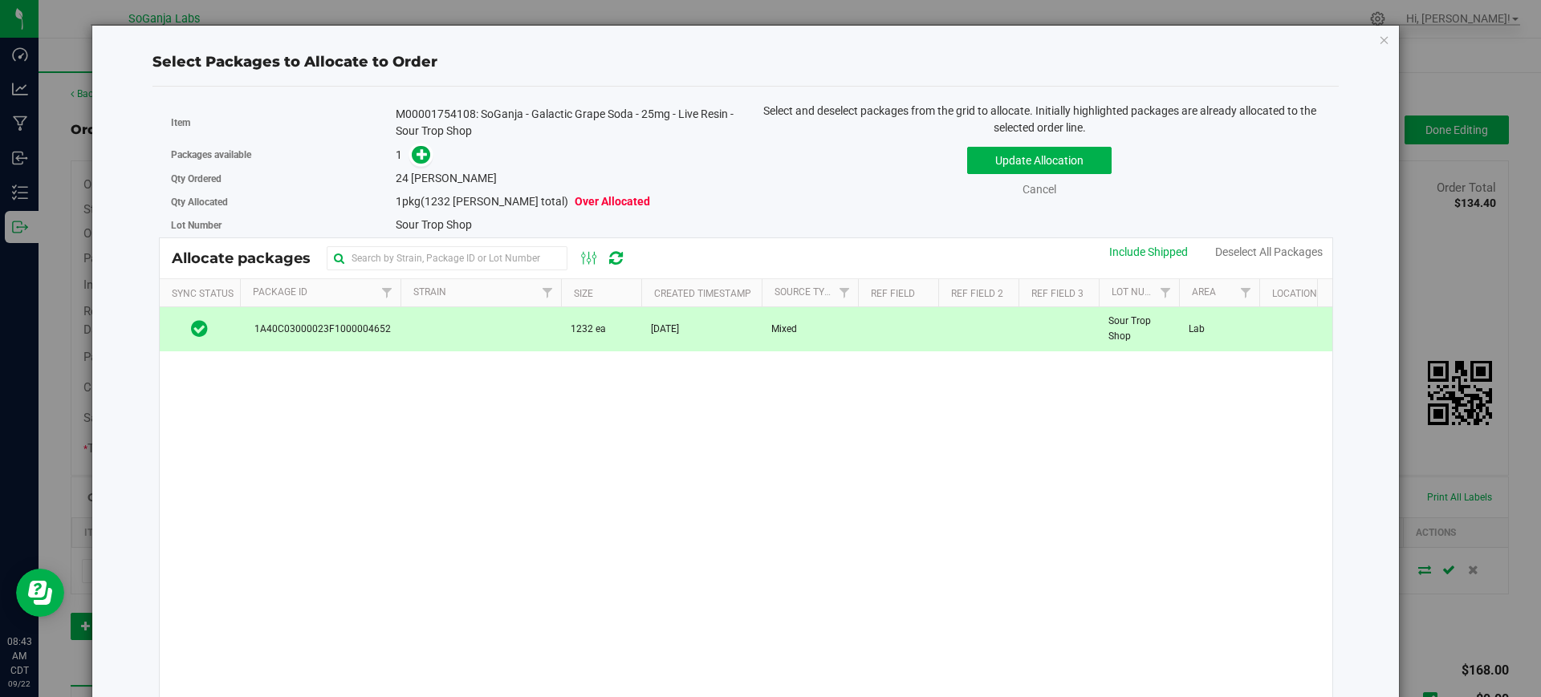
click at [412, 148] on link at bounding box center [421, 154] width 18 height 13
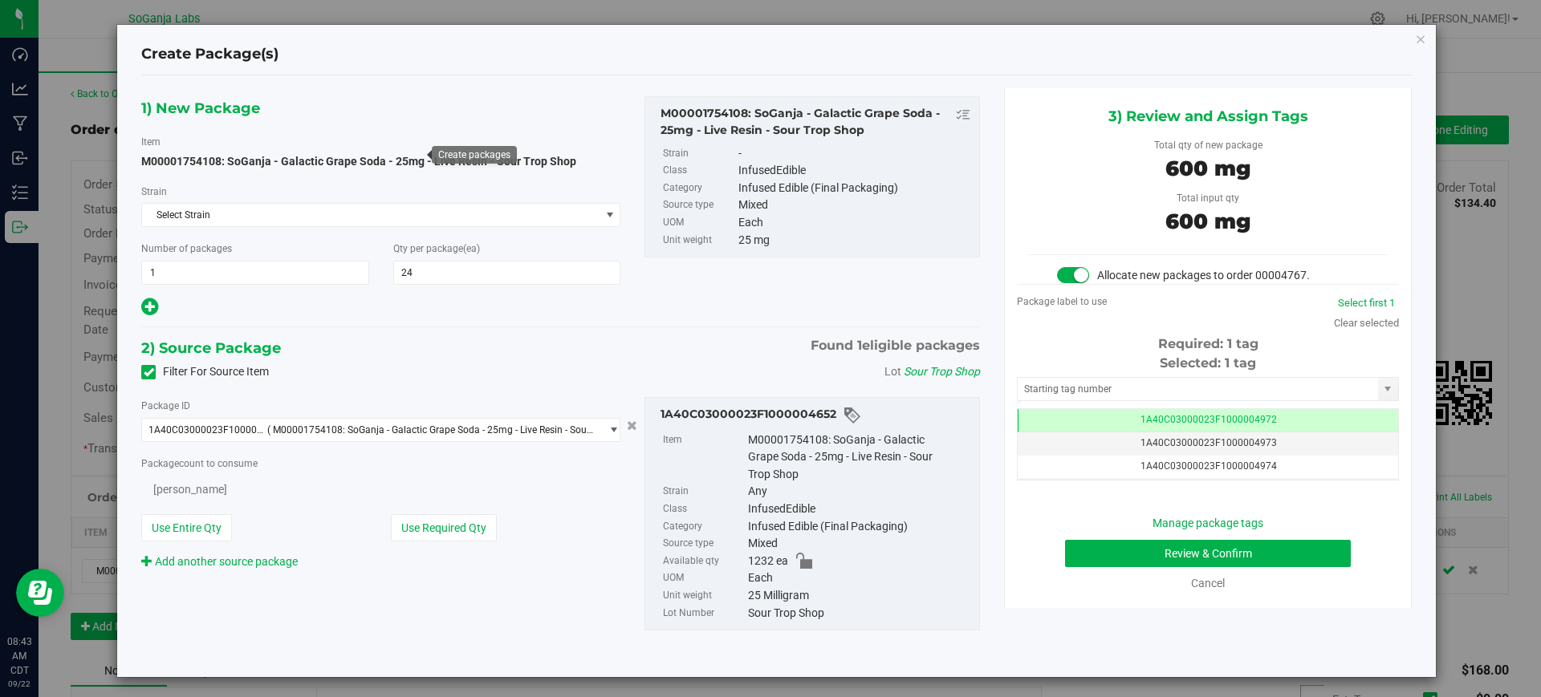
scroll to position [0, -1]
click at [1311, 562] on button "Review & Confirm" at bounding box center [1208, 553] width 286 height 27
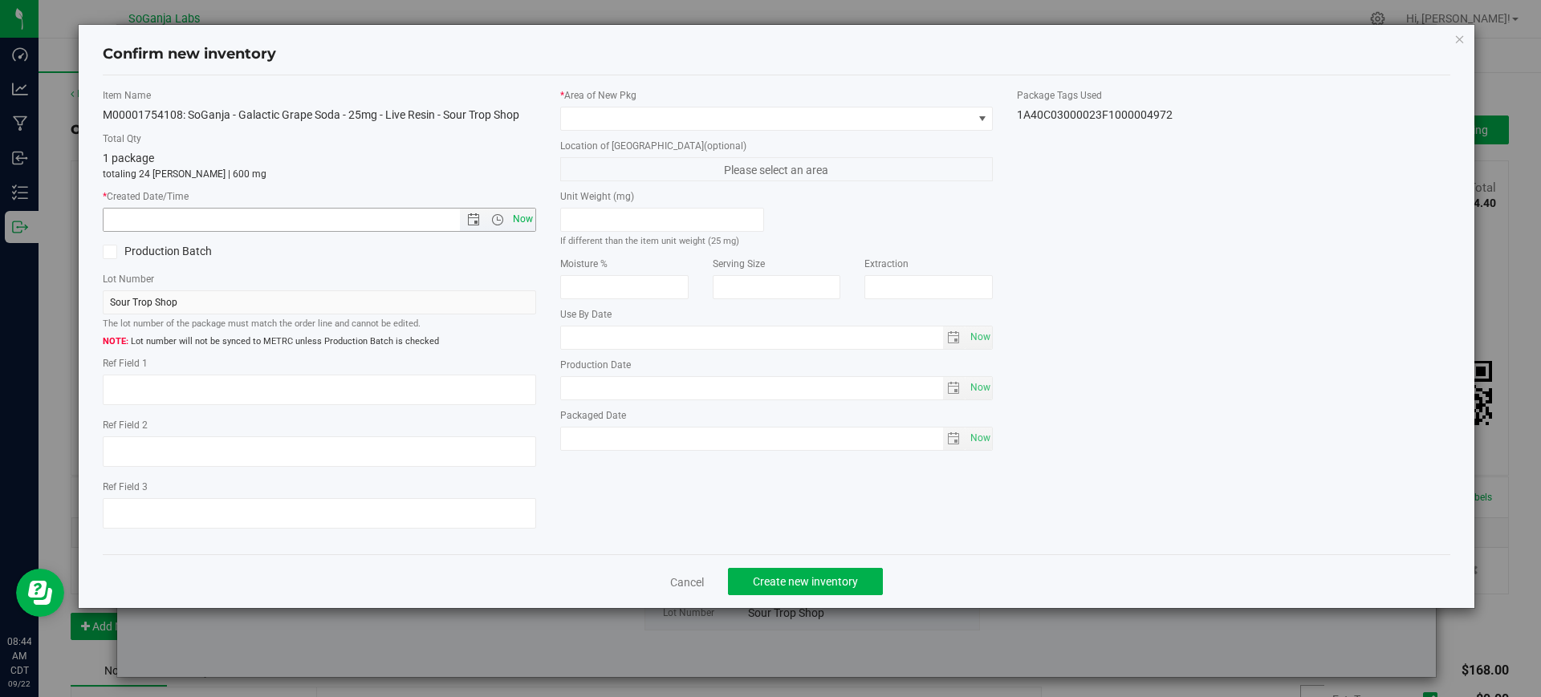
click at [519, 216] on span "Now" at bounding box center [522, 219] width 27 height 23
type input "[DATE] 8:44 AM"
click at [592, 124] on span at bounding box center [767, 119] width 412 height 22
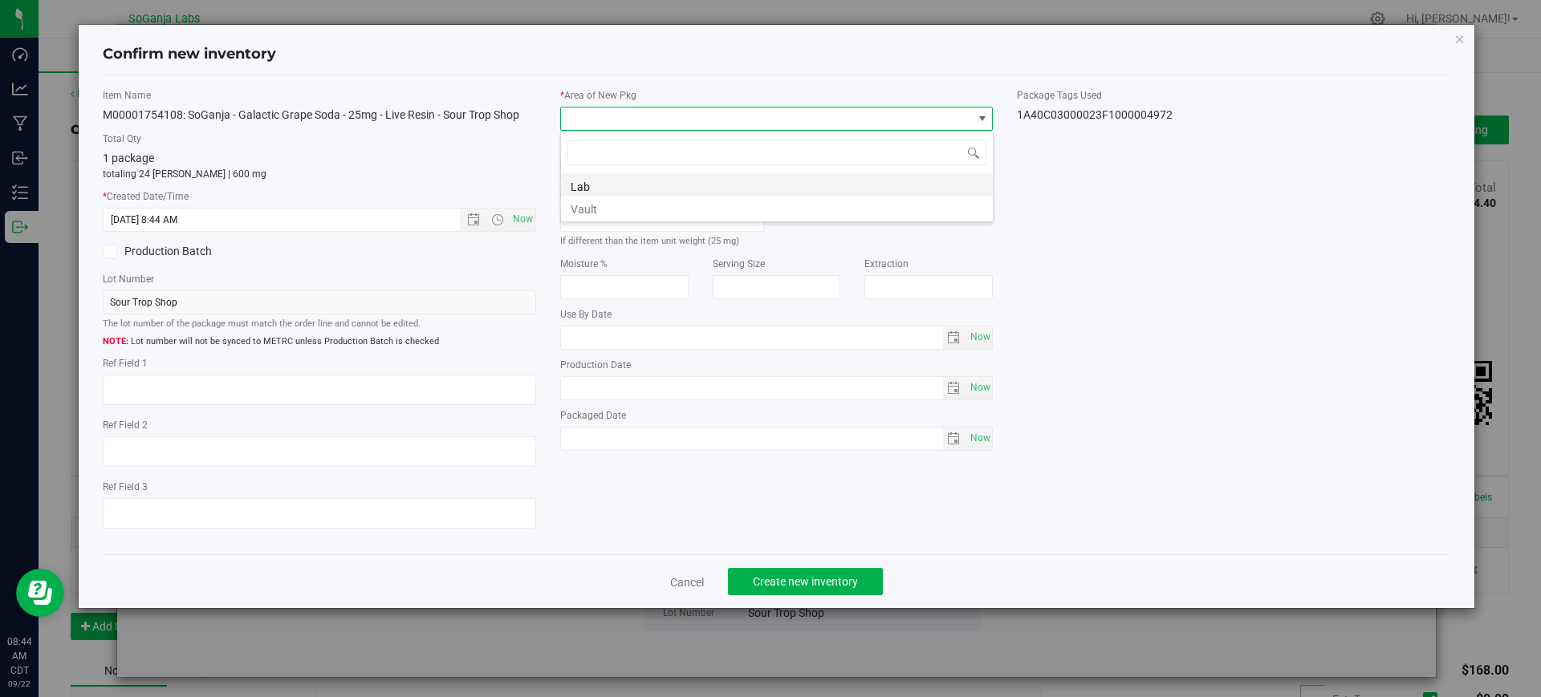
scroll to position [24, 433]
click at [594, 204] on li "Vault" at bounding box center [777, 207] width 432 height 22
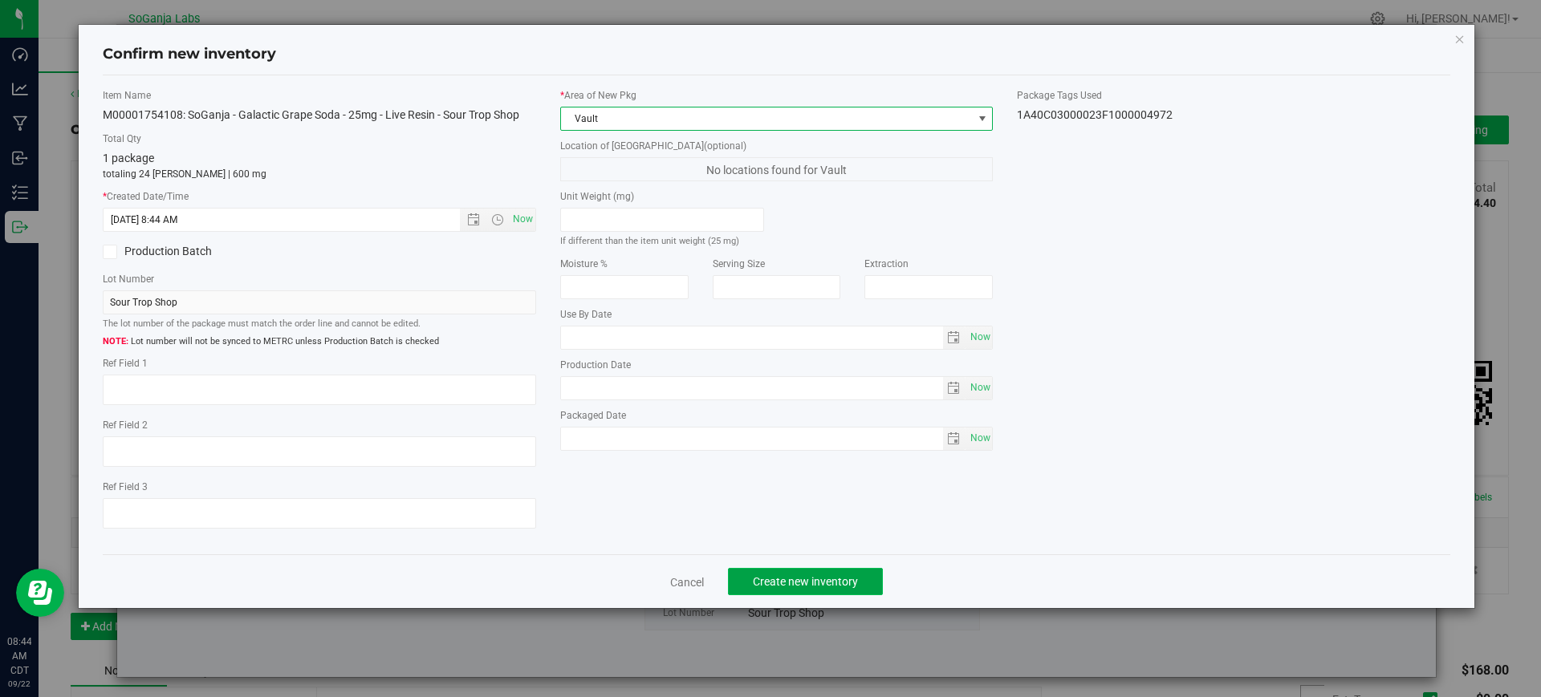
click at [802, 577] on span "Create new inventory" at bounding box center [805, 581] width 105 height 13
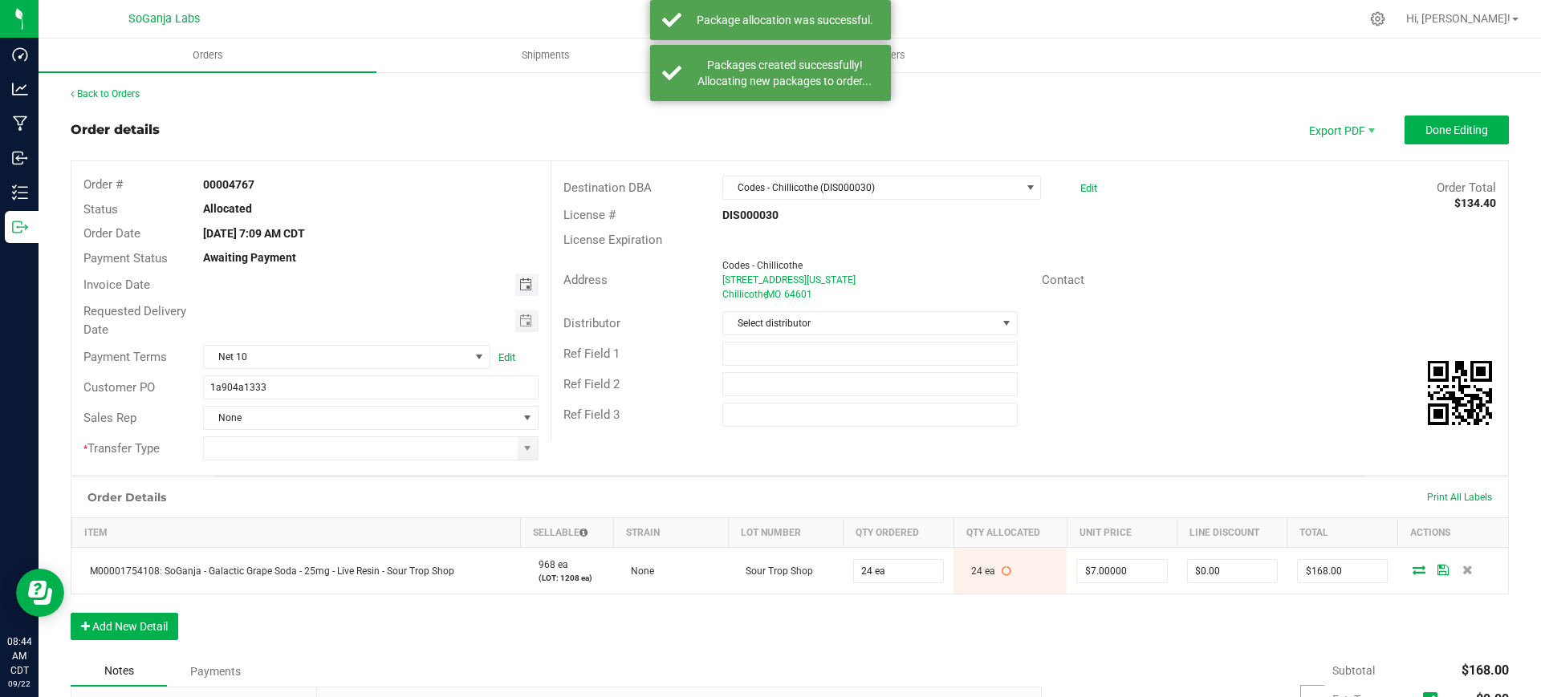
click at [519, 287] on span "Toggle calendar" at bounding box center [525, 284] width 13 height 13
click at [366, 423] on span "18" at bounding box center [368, 418] width 23 height 25
type input "[DATE]"
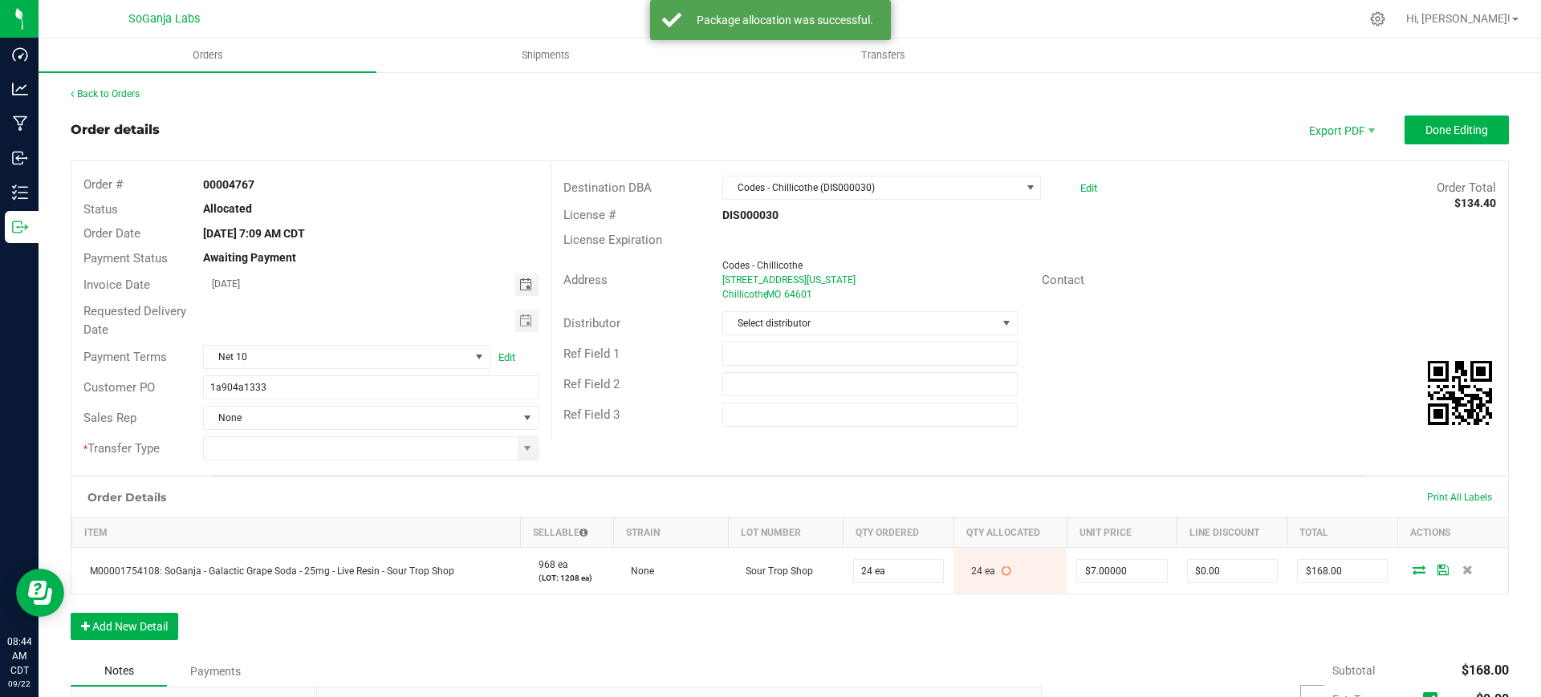
click at [518, 311] on span "Toggle calendar" at bounding box center [526, 321] width 23 height 22
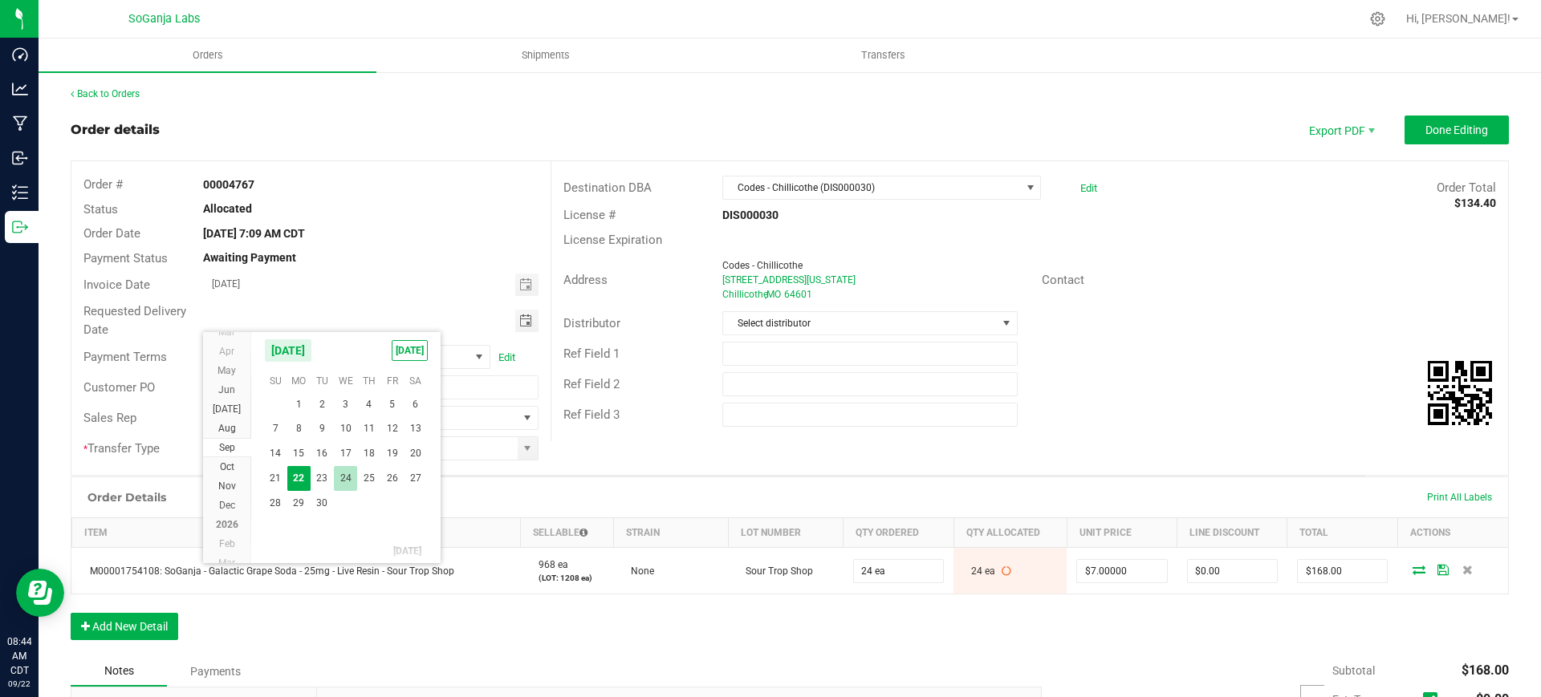
click at [351, 474] on span "24" at bounding box center [345, 478] width 23 height 25
type input "[DATE]"
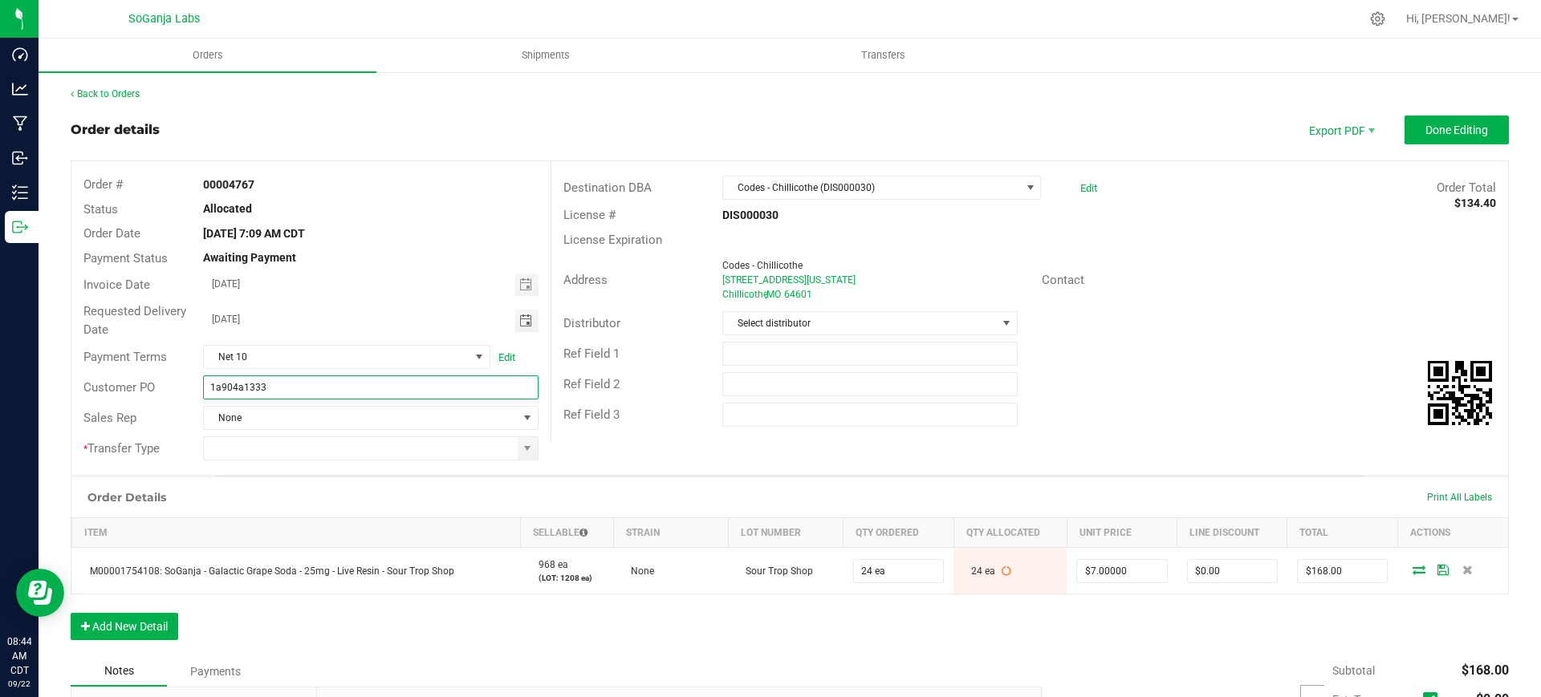
click at [351, 385] on input "1a904a1333" at bounding box center [370, 388] width 335 height 24
click at [518, 457] on span at bounding box center [528, 448] width 20 height 22
type input "1a904a1333 Codes - Chillicothe DIS000030"
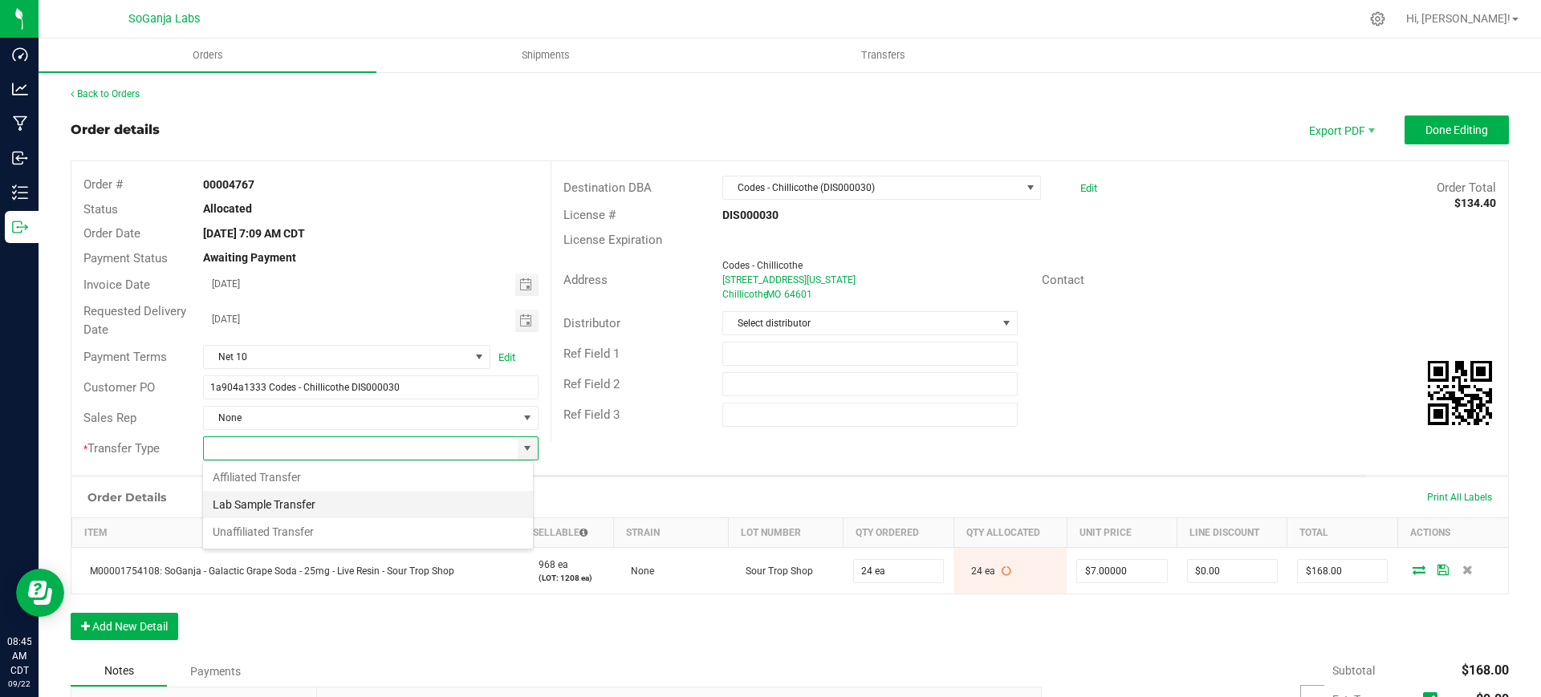
scroll to position [24, 331]
click at [297, 534] on li "Unaffiliated Transfer" at bounding box center [368, 531] width 330 height 27
type input "Unaffiliated Transfer"
click at [764, 324] on span "Select distributor" at bounding box center [859, 323] width 273 height 22
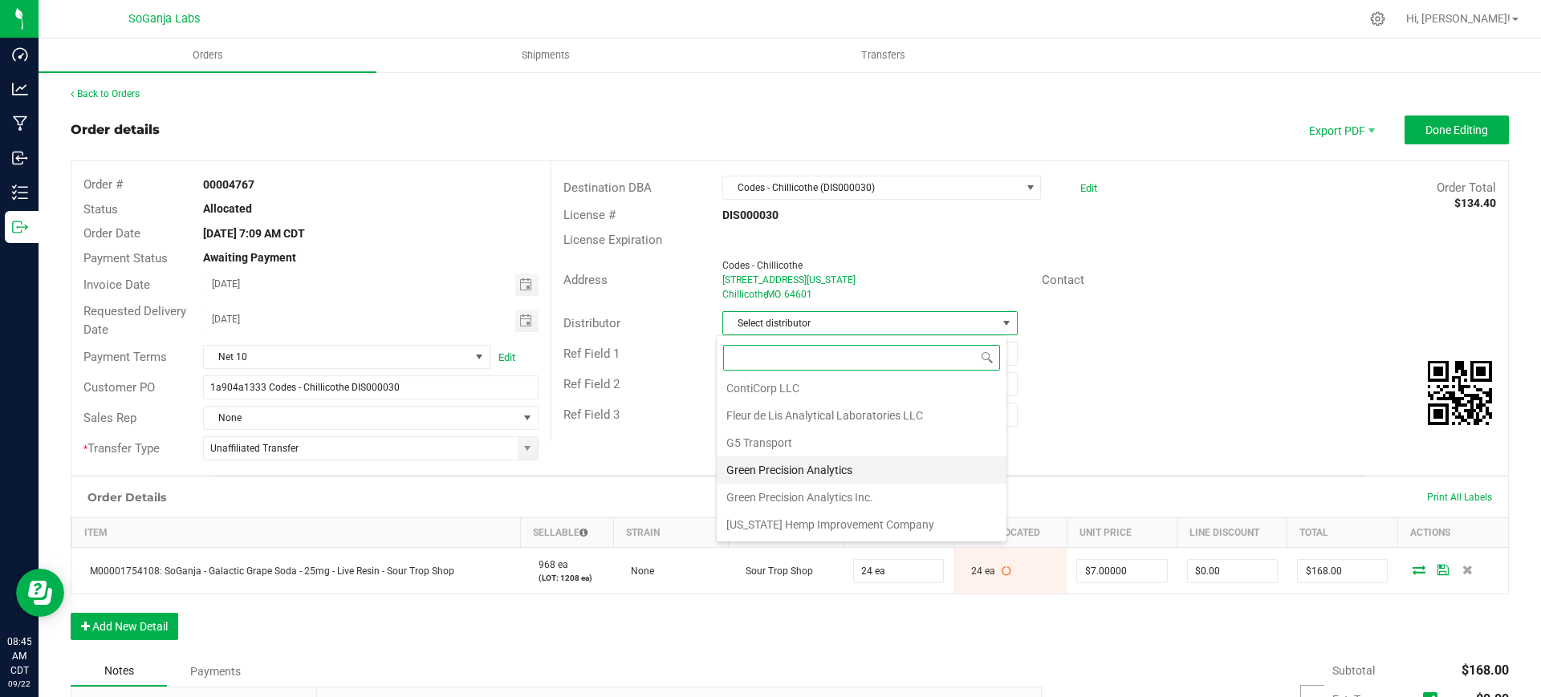
scroll to position [85, 0]
click at [814, 518] on li "Wellerman Transport" at bounding box center [862, 525] width 290 height 27
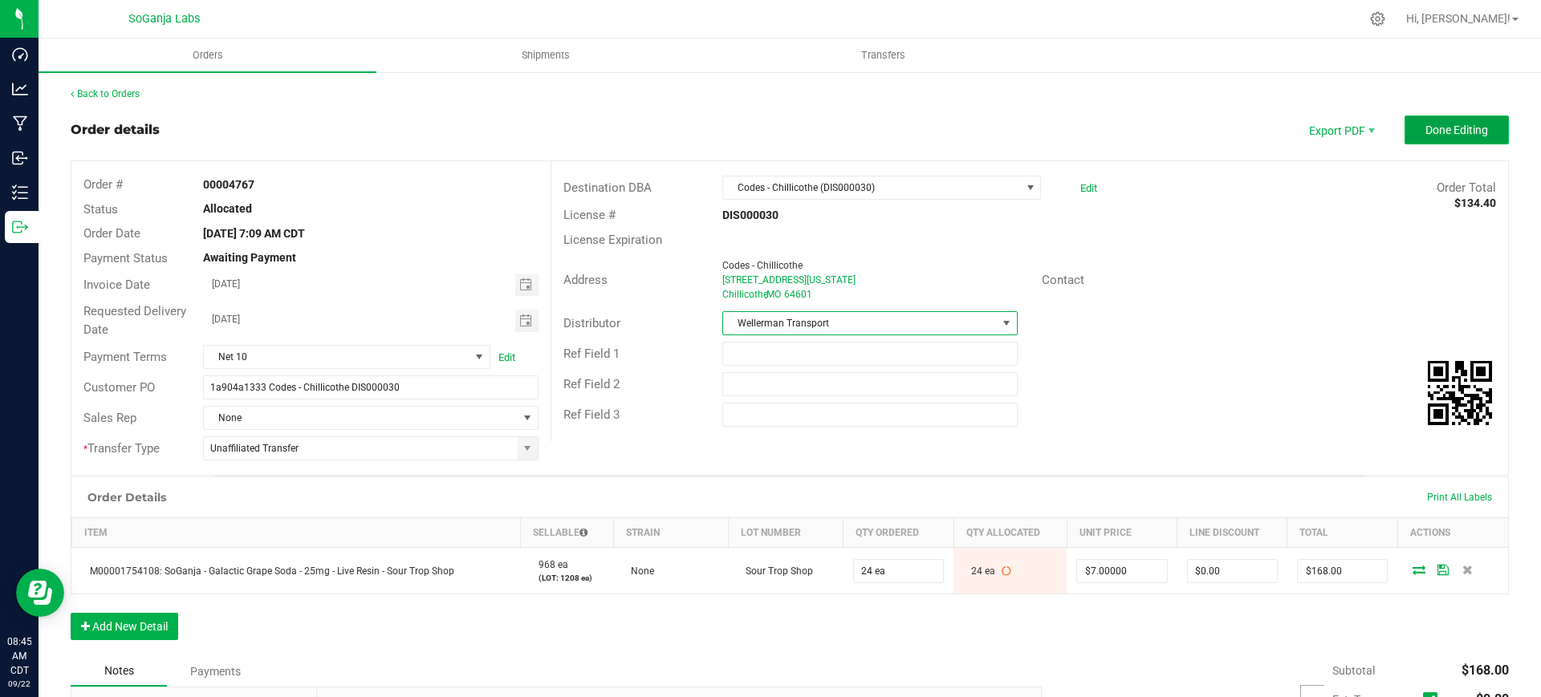
click at [1425, 124] on span "Done Editing" at bounding box center [1456, 130] width 63 height 13
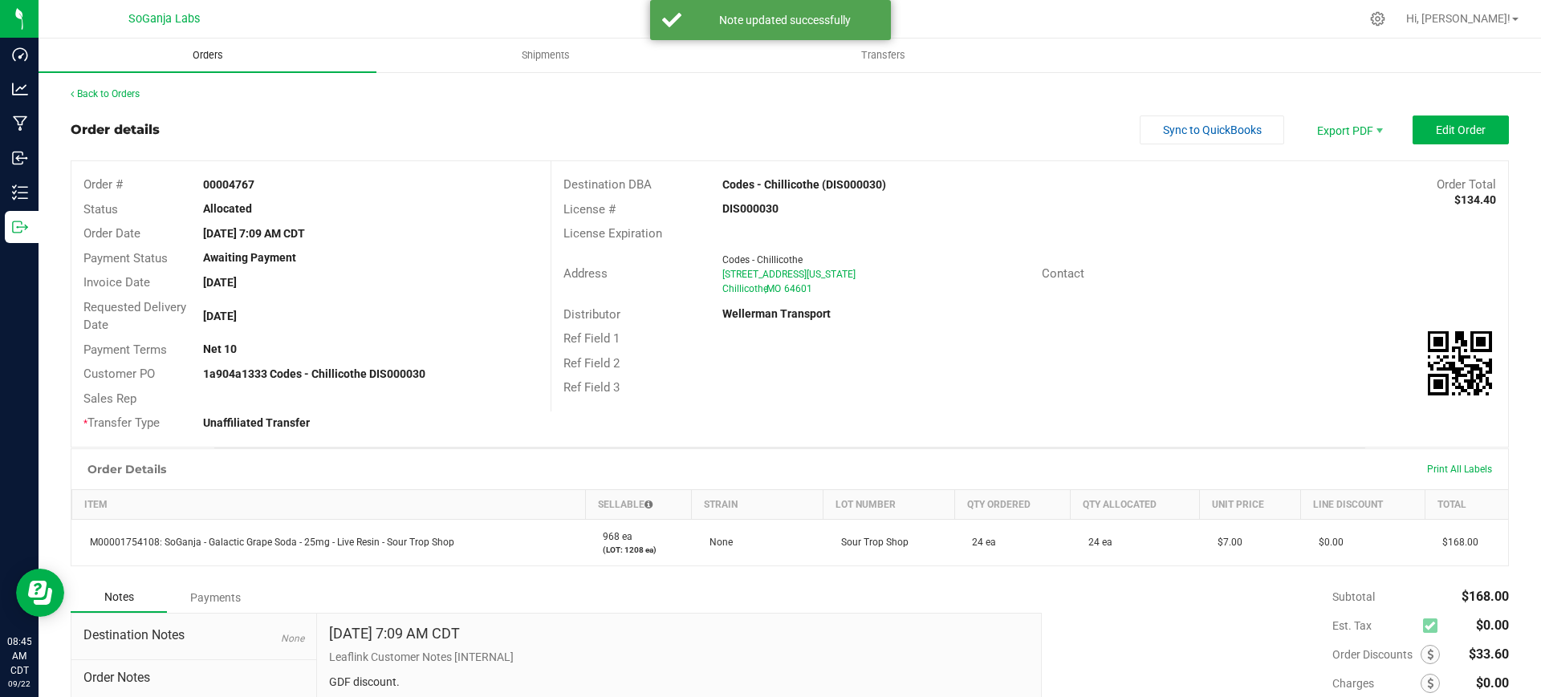
click at [213, 49] on span "Orders" at bounding box center [208, 55] width 74 height 14
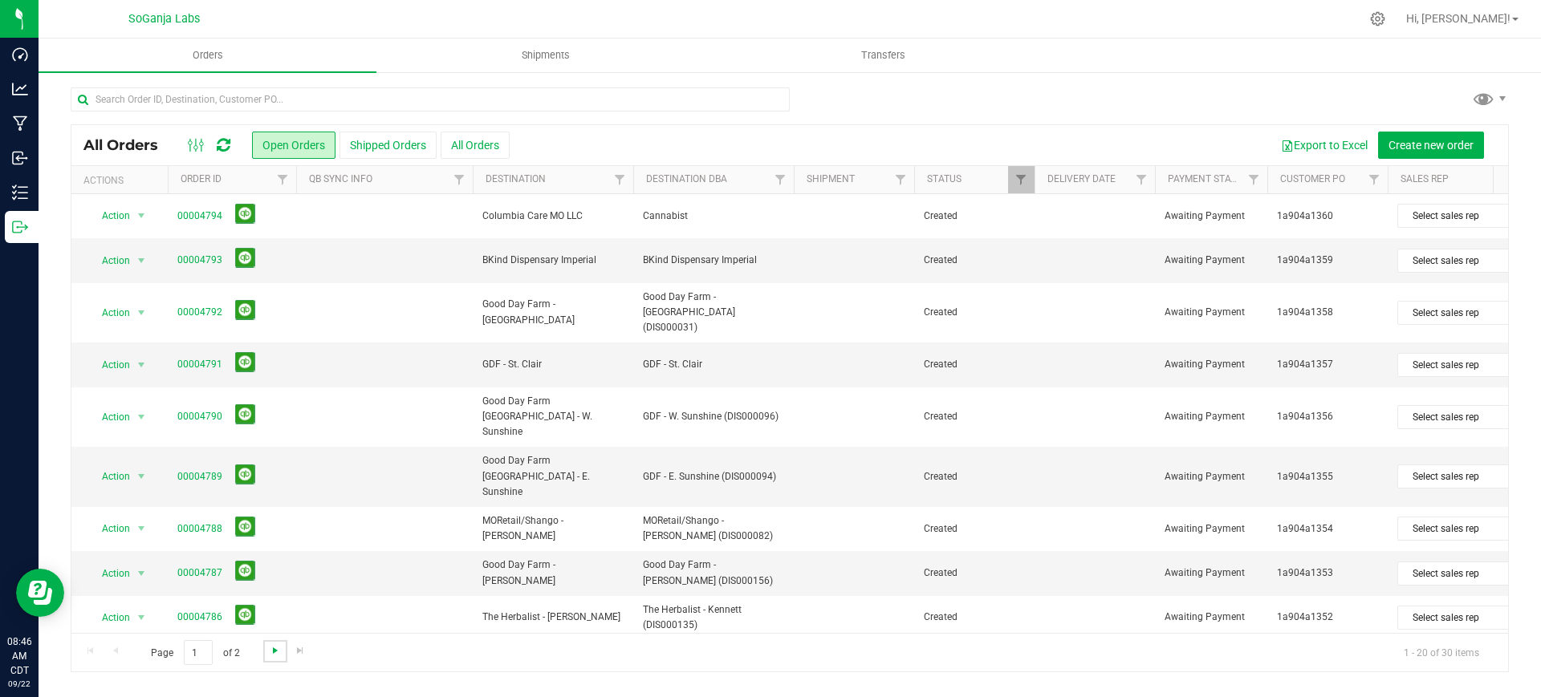
click at [278, 656] on span "Go to the next page" at bounding box center [275, 650] width 13 height 13
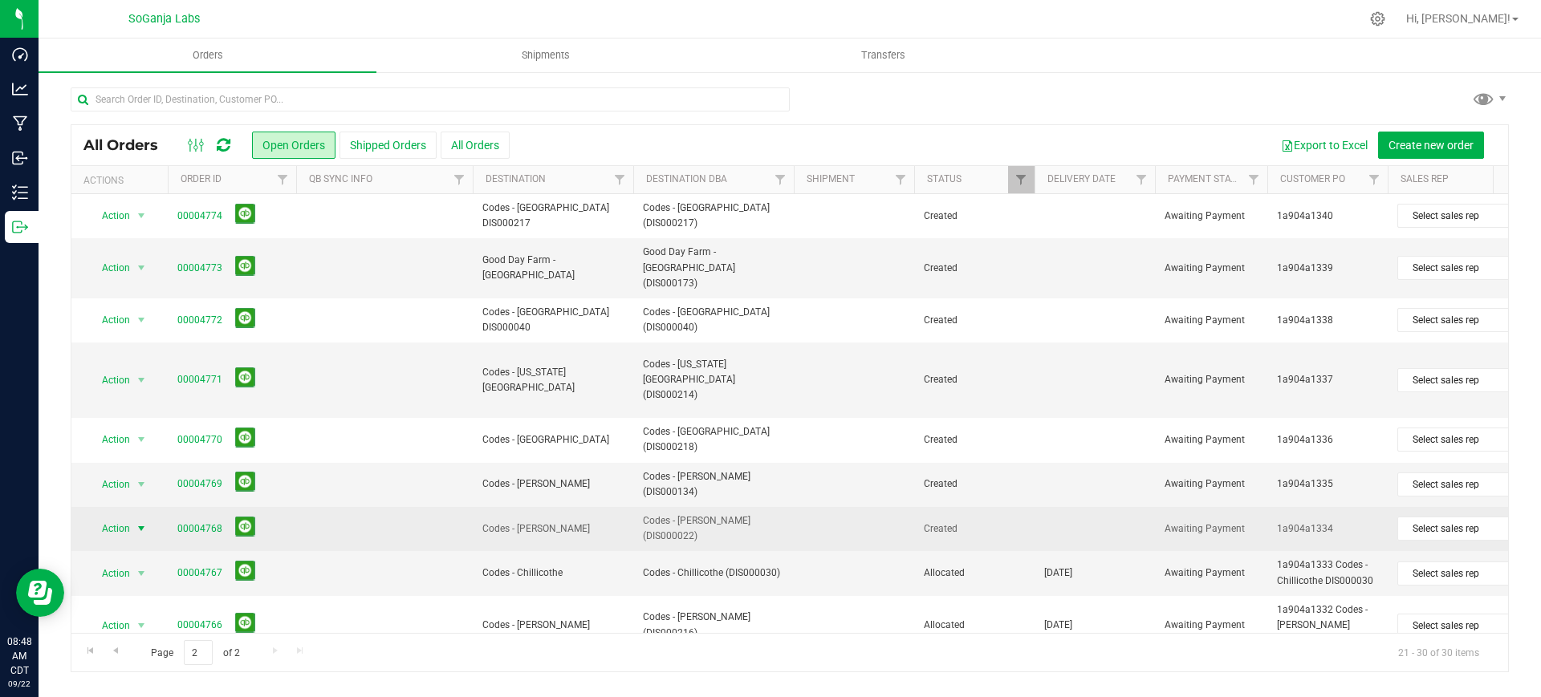
click at [116, 537] on span "Action" at bounding box center [108, 529] width 43 height 22
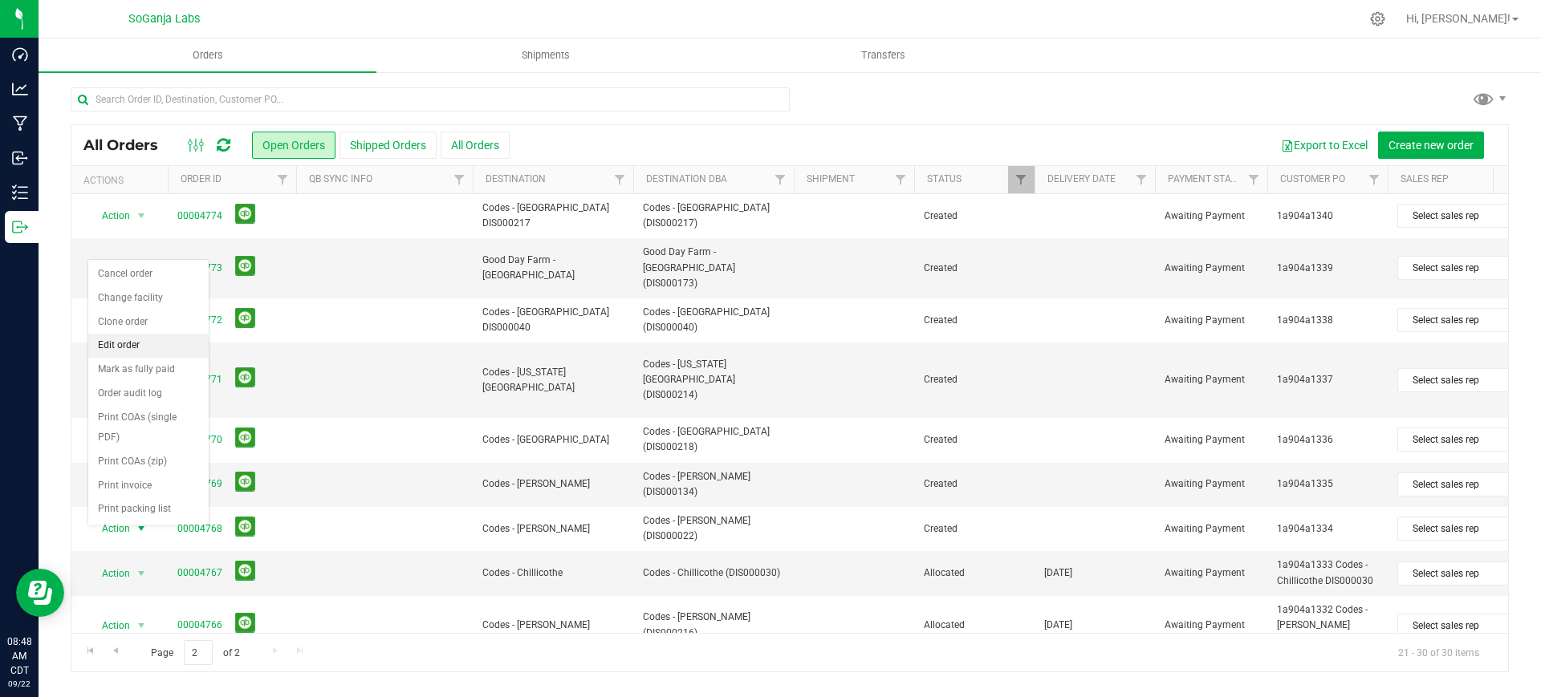
click at [129, 339] on li "Edit order" at bounding box center [148, 346] width 120 height 24
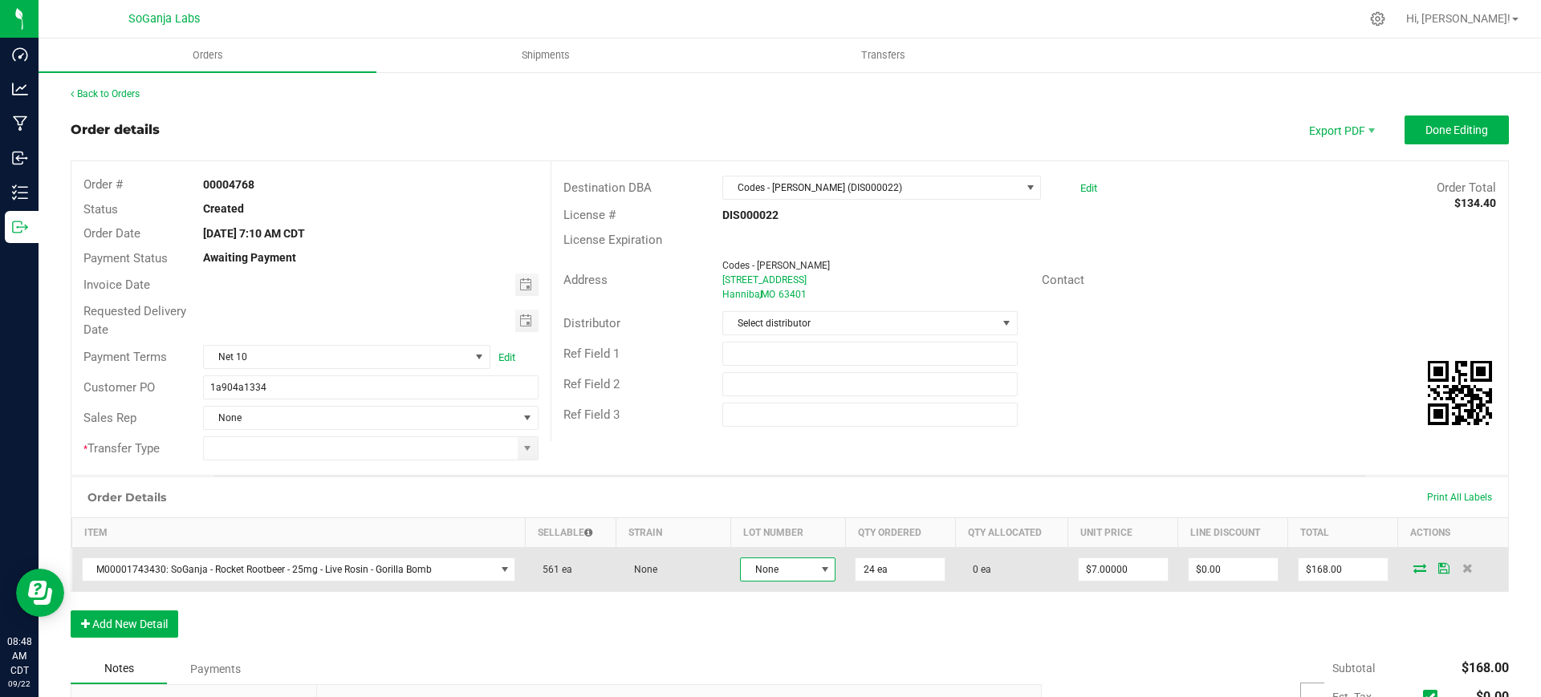
click at [782, 561] on span "None" at bounding box center [778, 569] width 74 height 22
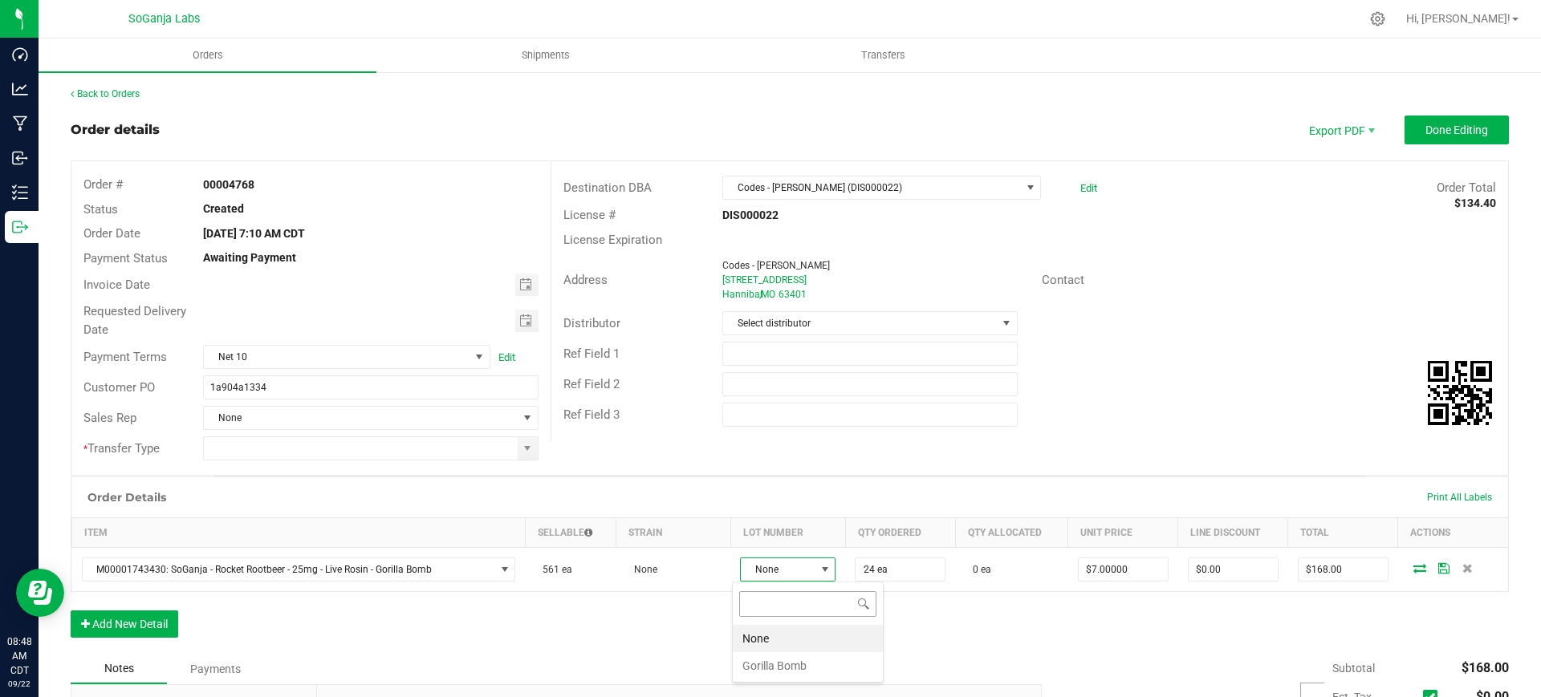
scroll to position [24, 95]
click at [789, 661] on Bomb "Gorilla Bomb" at bounding box center [808, 665] width 150 height 27
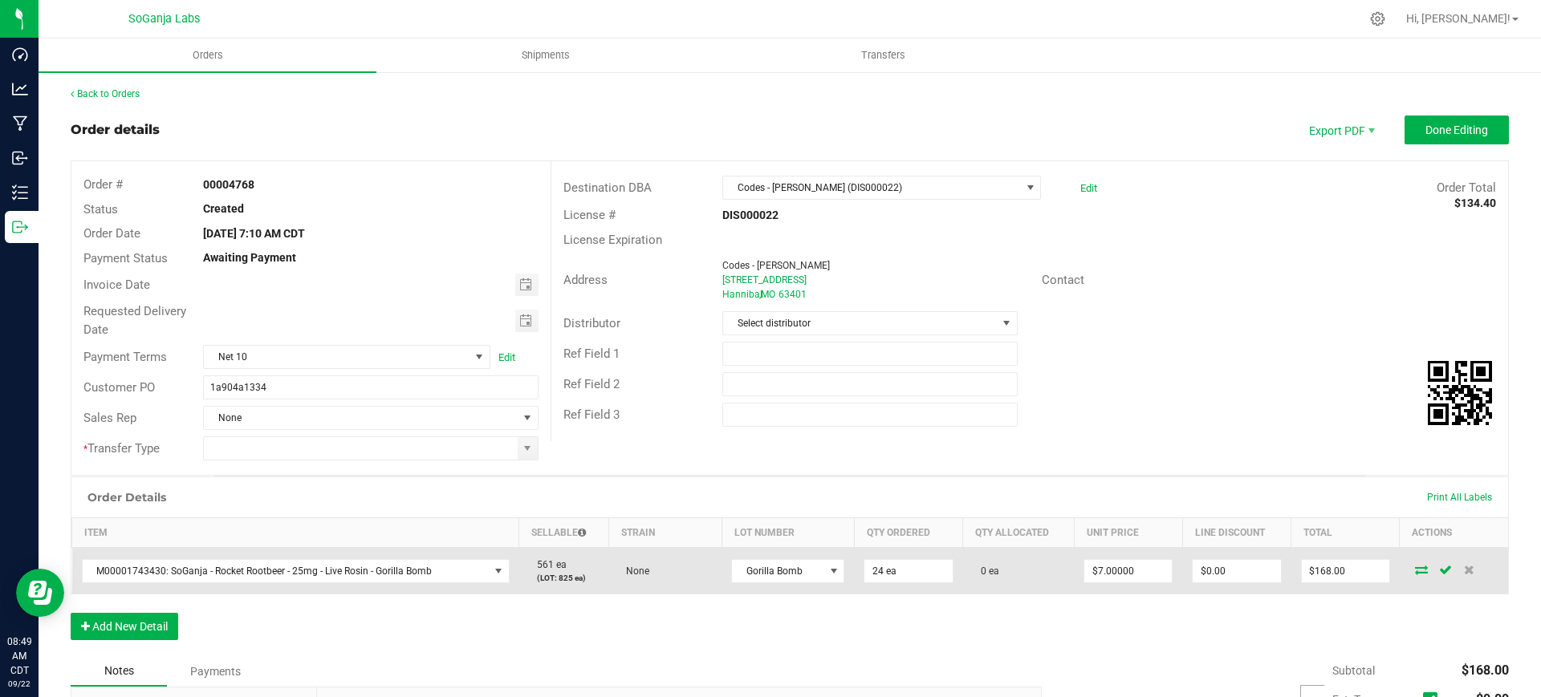
click at [1415, 565] on icon at bounding box center [1421, 570] width 13 height 10
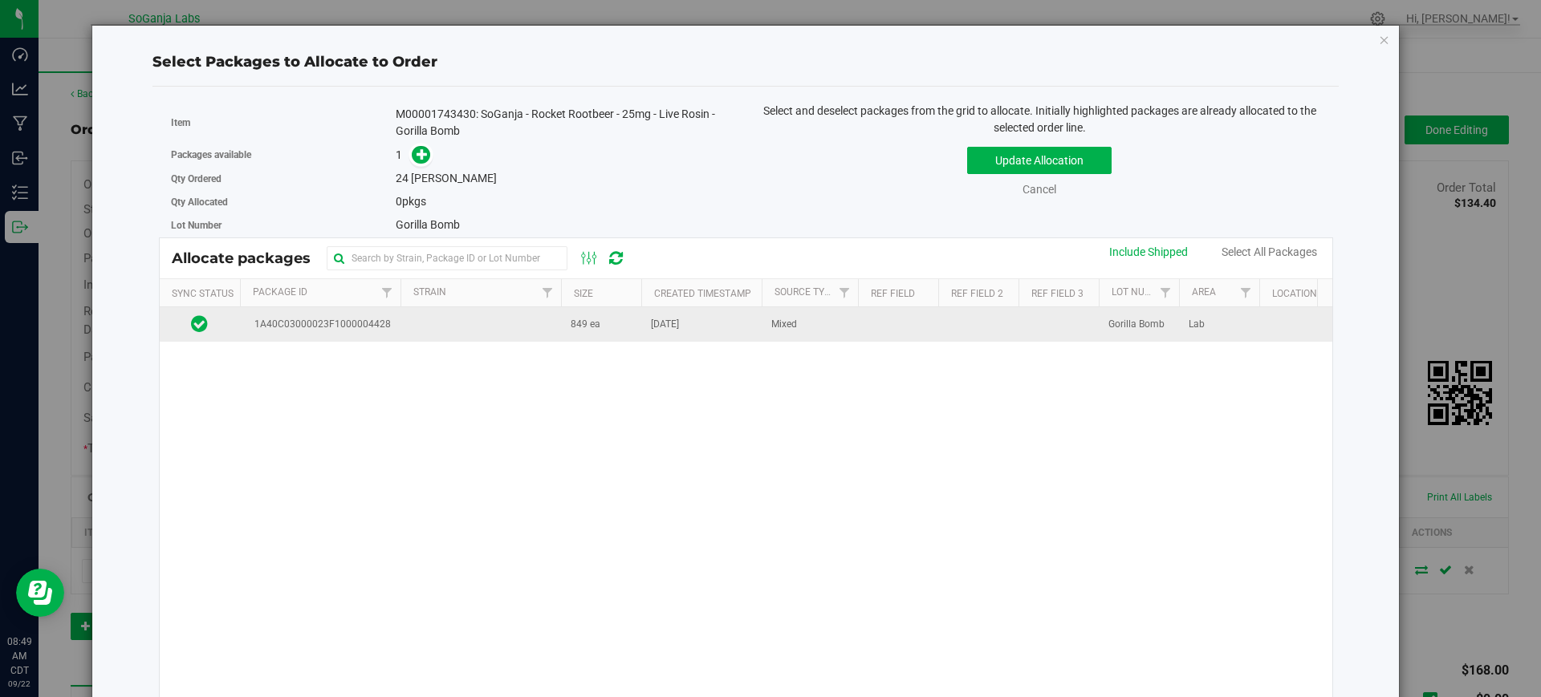
click at [550, 333] on td at bounding box center [480, 324] width 160 height 35
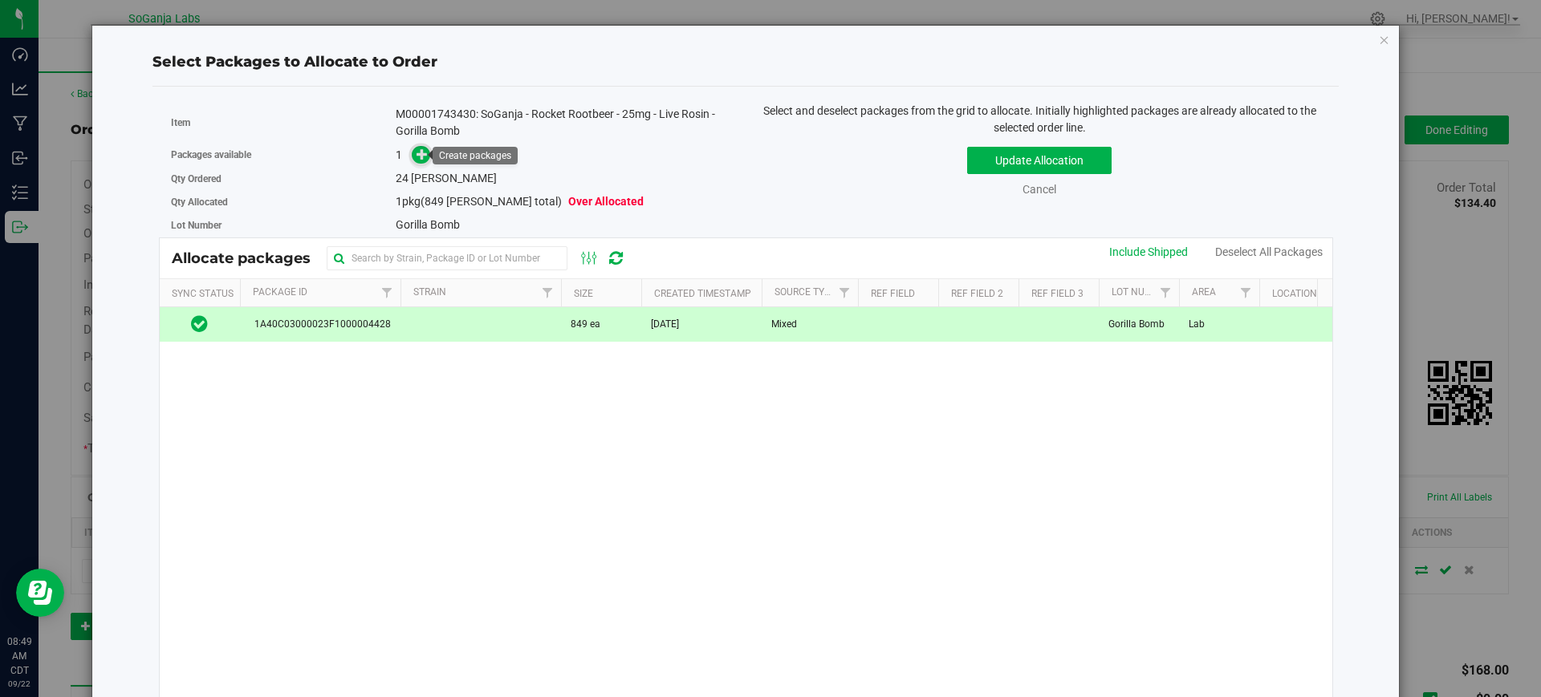
click at [416, 161] on span at bounding box center [421, 155] width 18 height 18
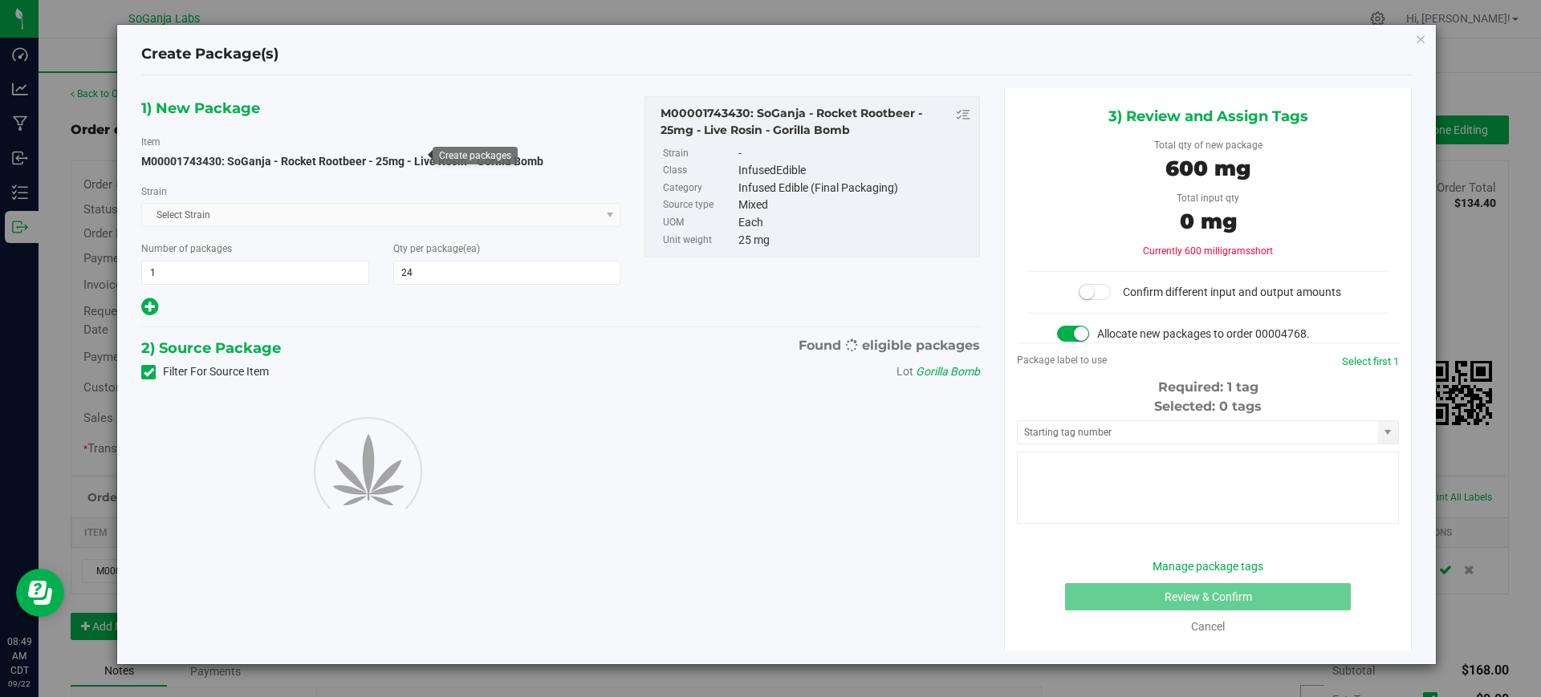
type input "24"
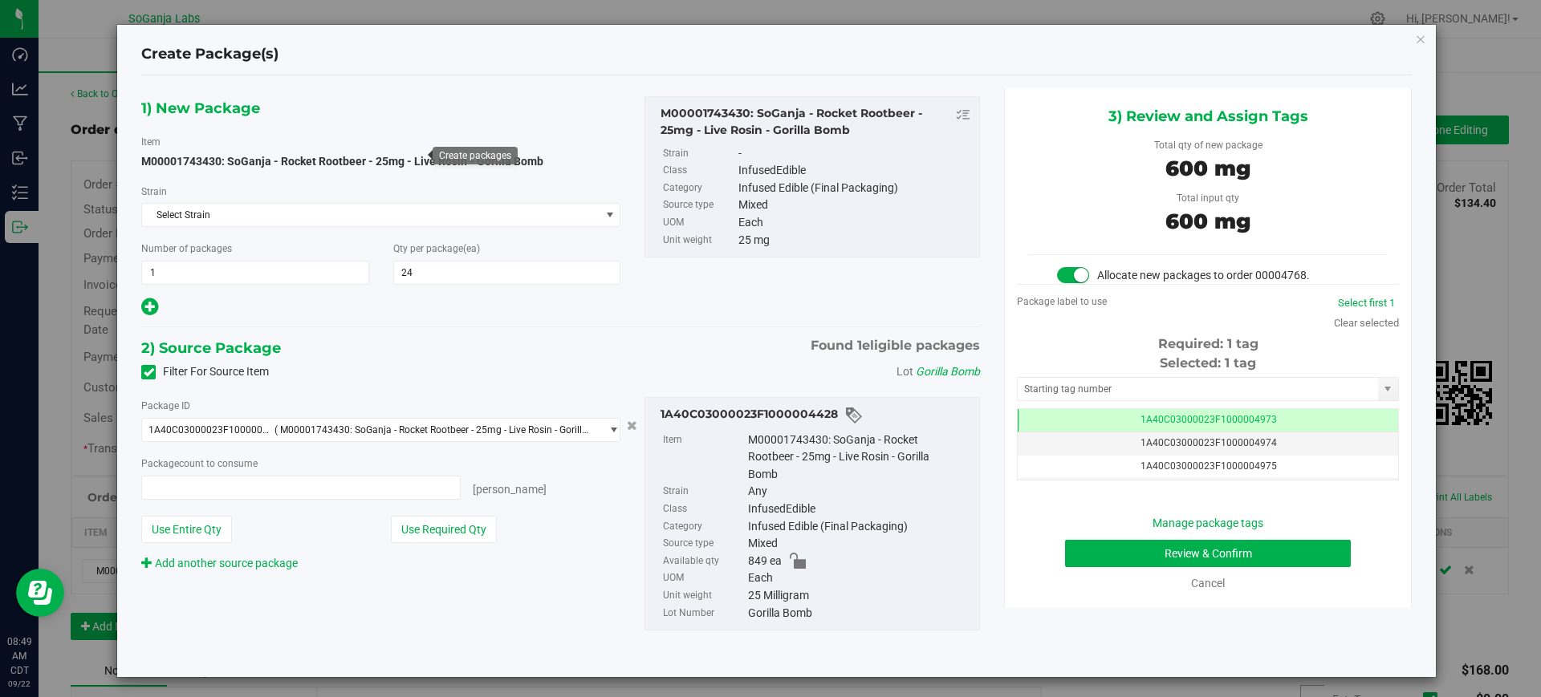
type input "24 ea"
click at [1281, 553] on button "Review & Confirm" at bounding box center [1208, 553] width 286 height 27
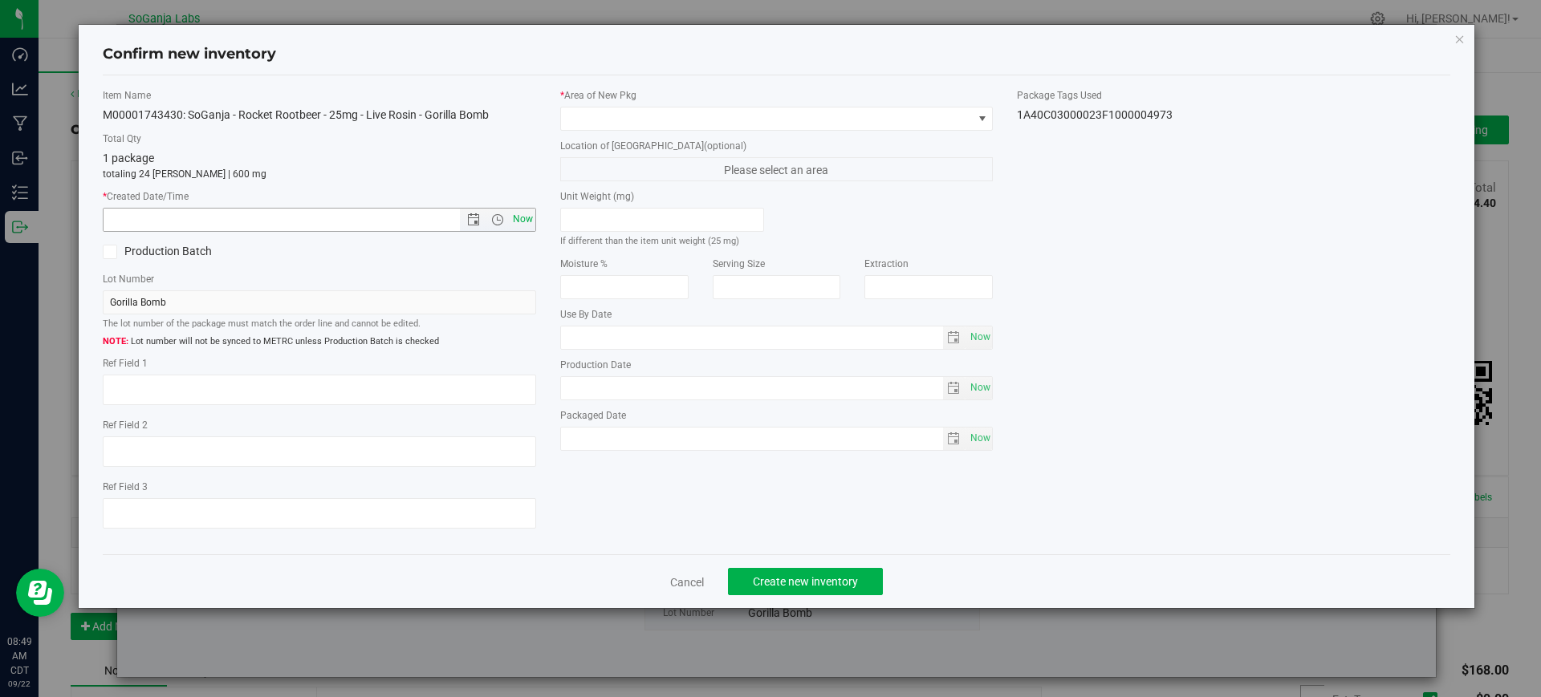
click at [526, 213] on span "Now" at bounding box center [522, 219] width 27 height 23
type input "[DATE] 8:49 AM"
click at [603, 123] on span at bounding box center [767, 119] width 412 height 22
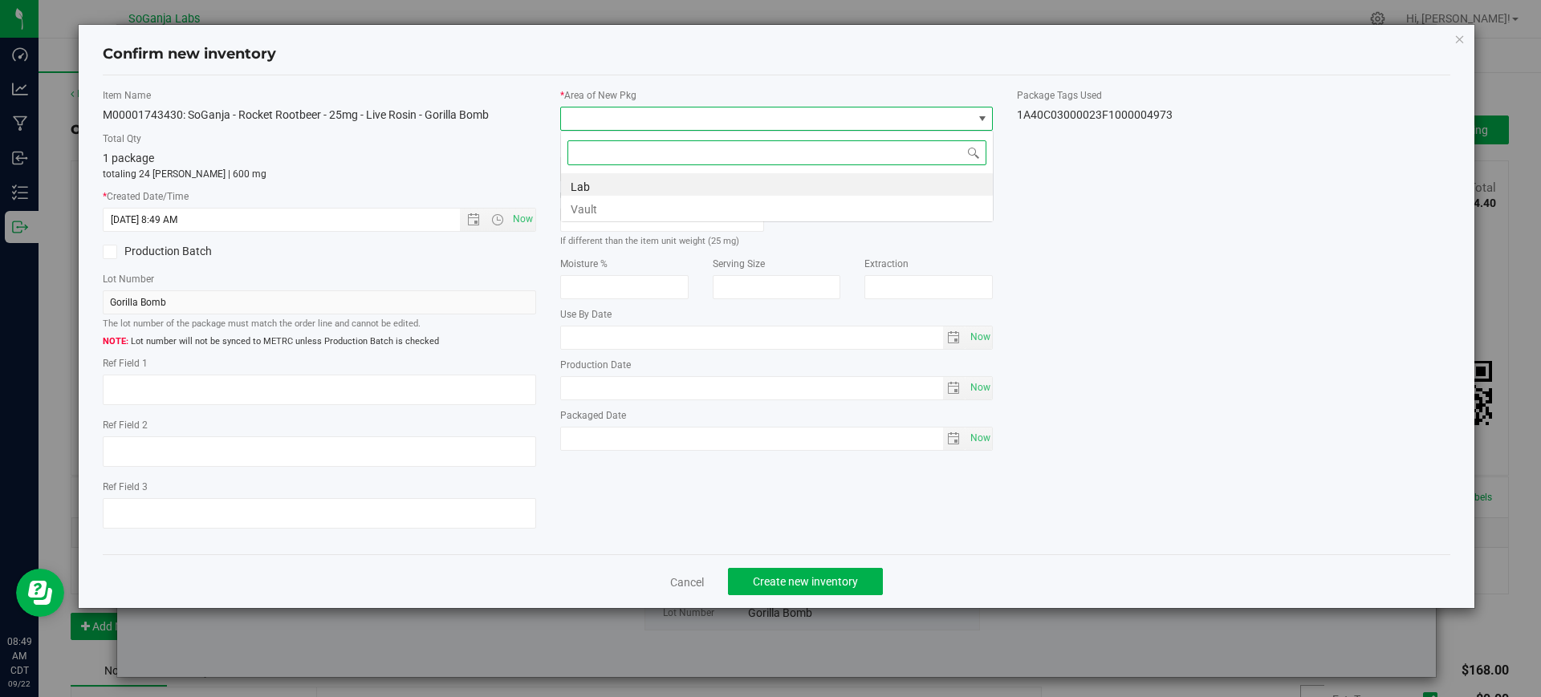
scroll to position [24, 433]
click at [595, 203] on li "Vault" at bounding box center [777, 207] width 432 height 22
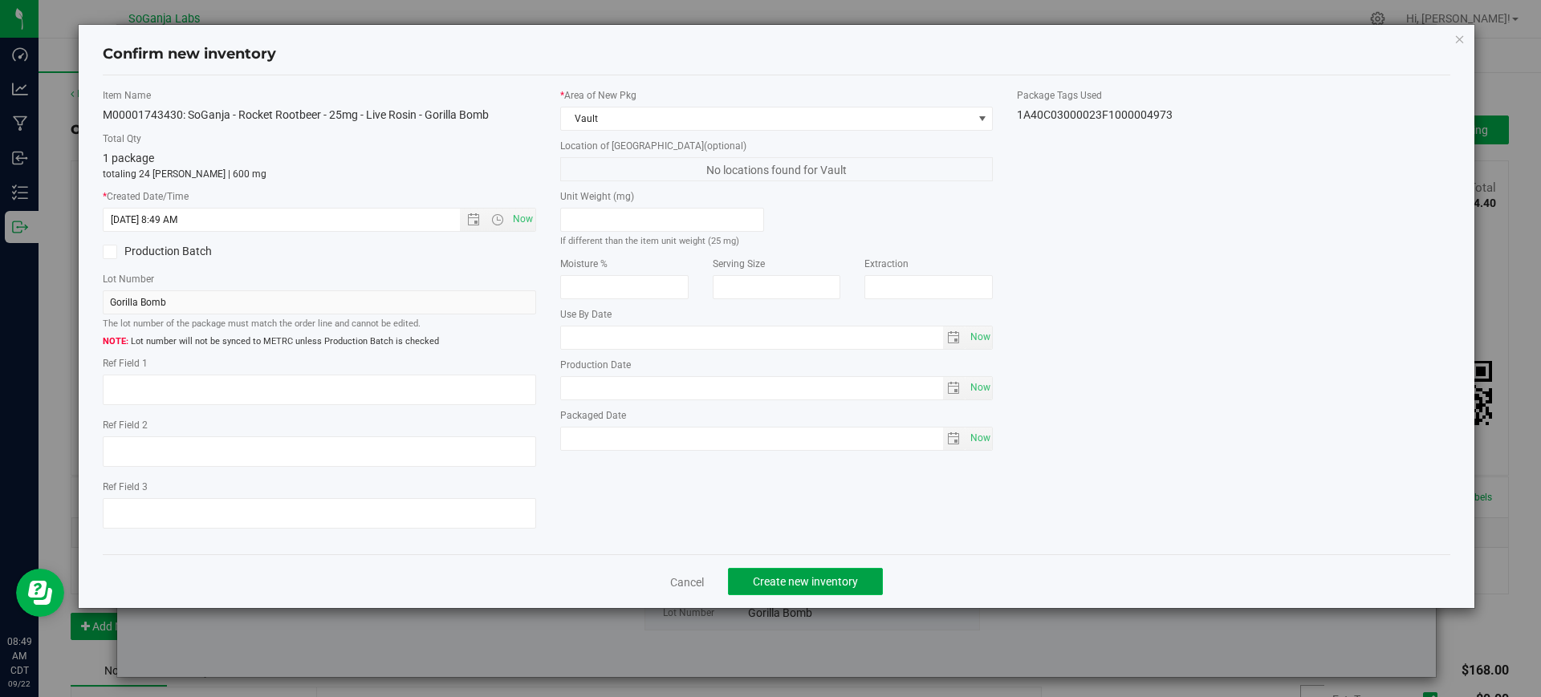
click at [823, 577] on span "Create new inventory" at bounding box center [805, 581] width 105 height 13
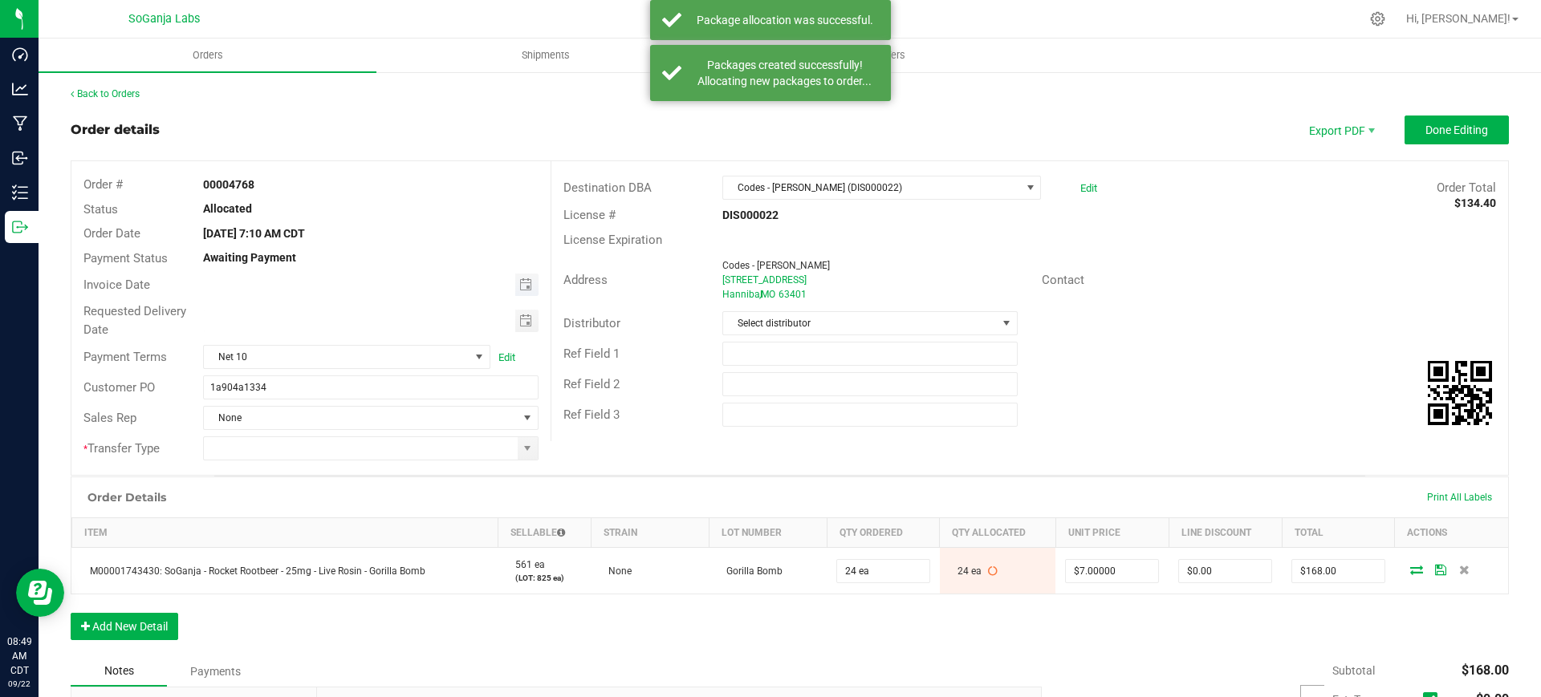
click at [515, 279] on span "Toggle calendar" at bounding box center [526, 285] width 23 height 22
click at [363, 429] on span "18" at bounding box center [368, 418] width 23 height 25
type input "[DATE]"
click at [524, 311] on span "Toggle calendar" at bounding box center [526, 321] width 23 height 22
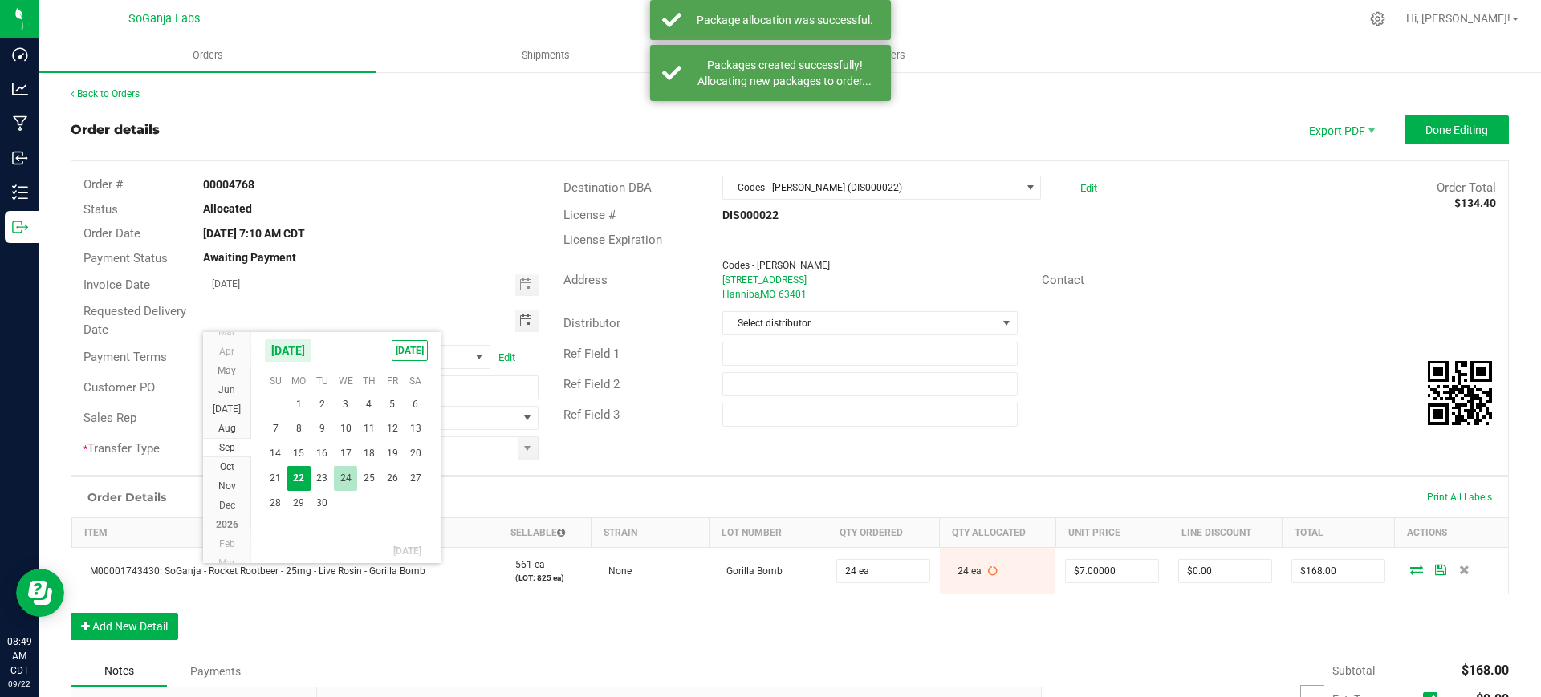
click at [337, 471] on span "24" at bounding box center [345, 478] width 23 height 25
type input "[DATE]"
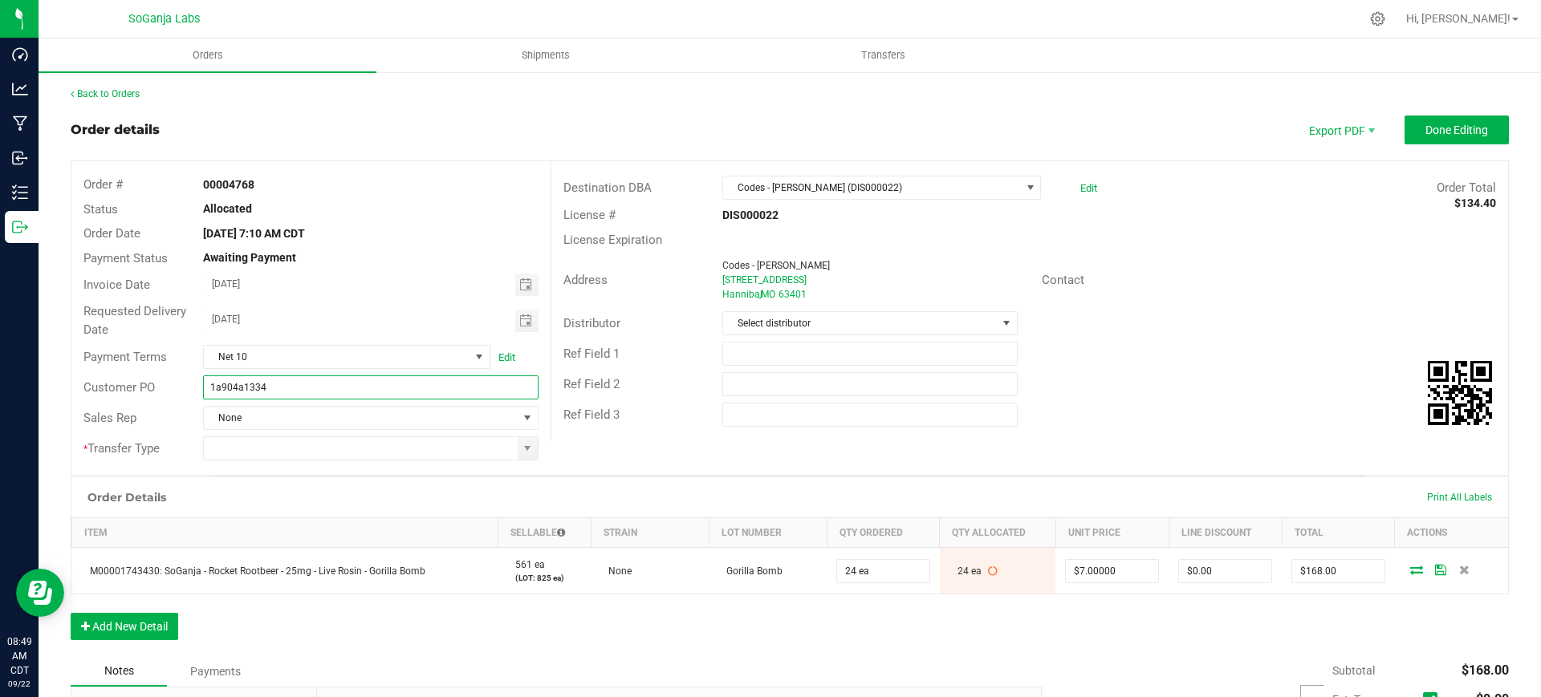
click at [350, 396] on input "1a904a1334" at bounding box center [370, 388] width 335 height 24
click at [330, 384] on input "1a904a1334Vpf" at bounding box center [370, 388] width 335 height 24
click at [518, 458] on span at bounding box center [528, 448] width 20 height 22
type input "1a904a1334 Codes - [PERSON_NAME] DIS000022"
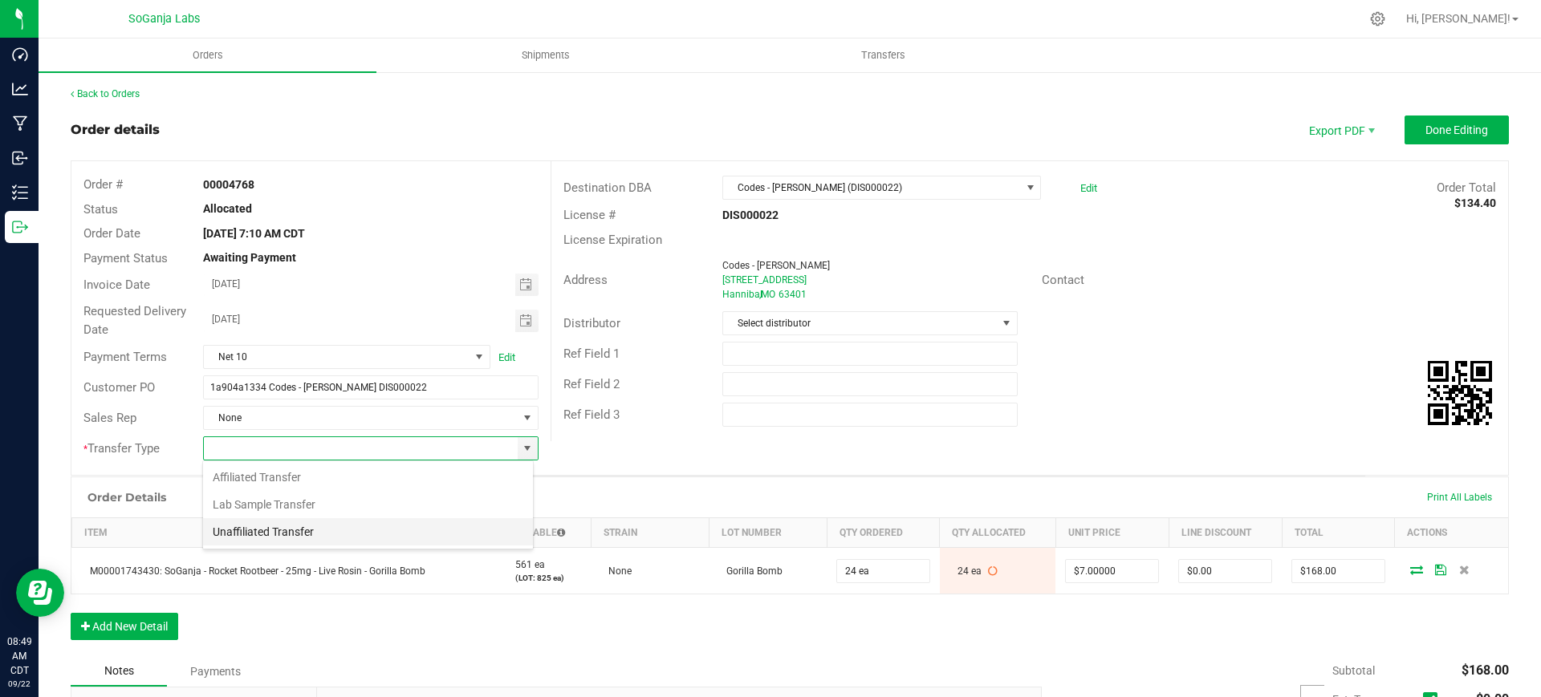
click at [295, 526] on li "Unaffiliated Transfer" at bounding box center [368, 531] width 330 height 27
type input "Unaffiliated Transfer"
click at [885, 327] on span "Select distributor" at bounding box center [859, 323] width 273 height 22
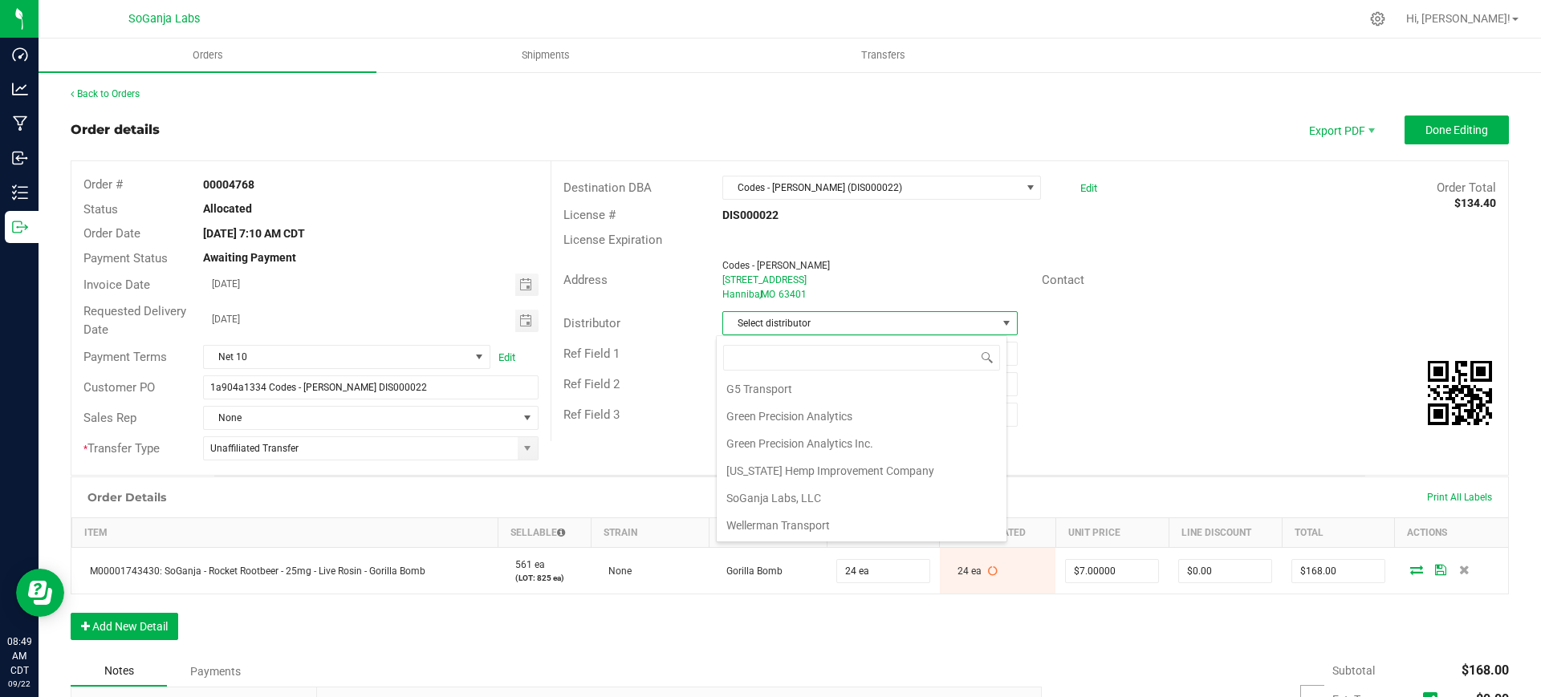
click at [802, 520] on li "Wellerman Transport" at bounding box center [862, 525] width 290 height 27
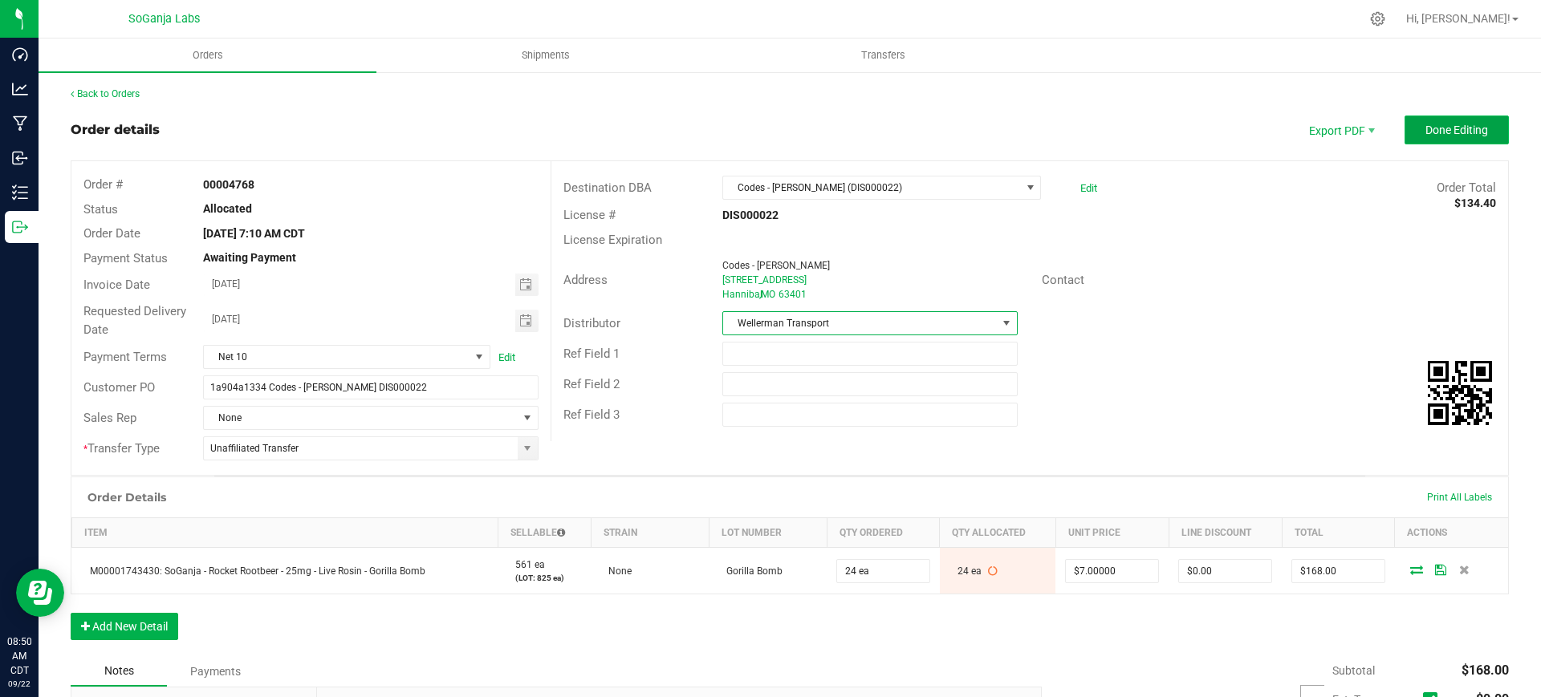
click at [1438, 130] on span "Done Editing" at bounding box center [1456, 130] width 63 height 13
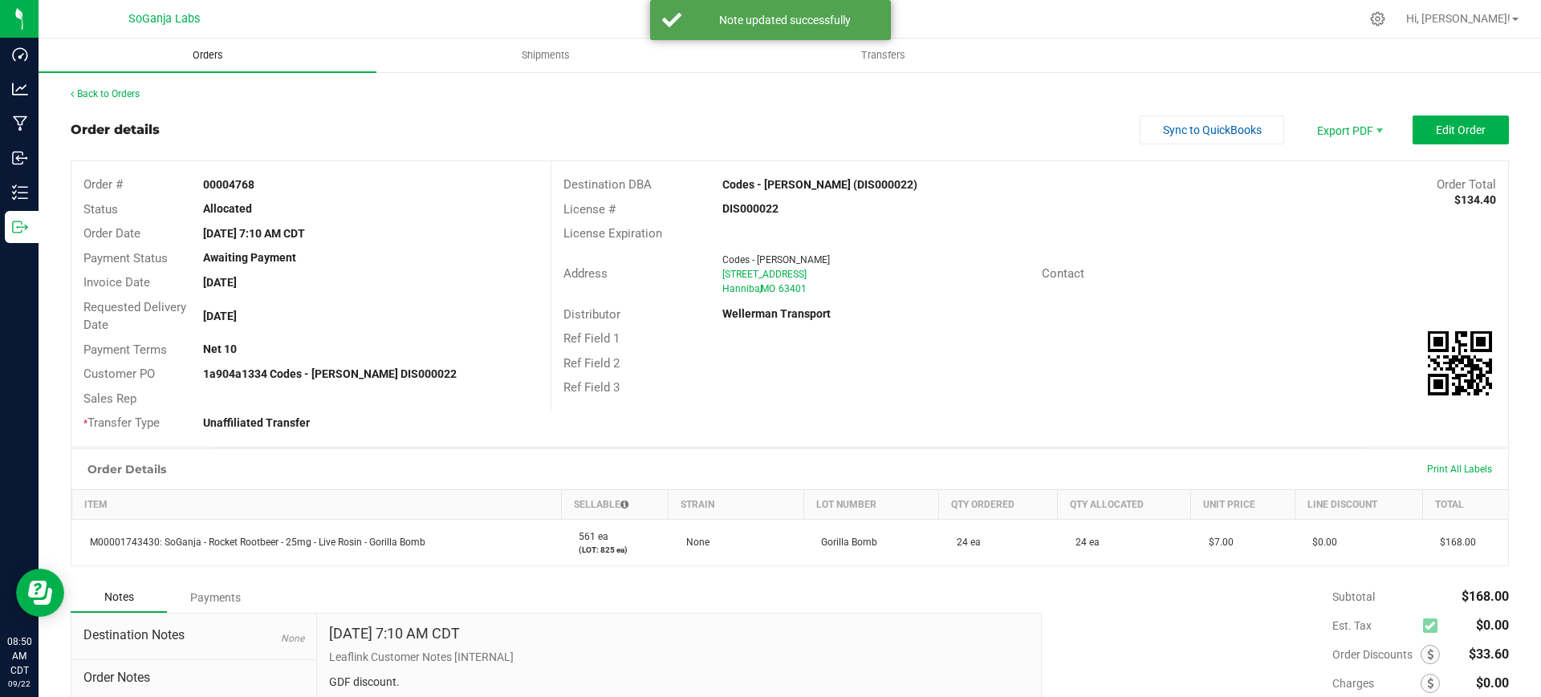
click at [199, 59] on span "Orders" at bounding box center [208, 55] width 74 height 14
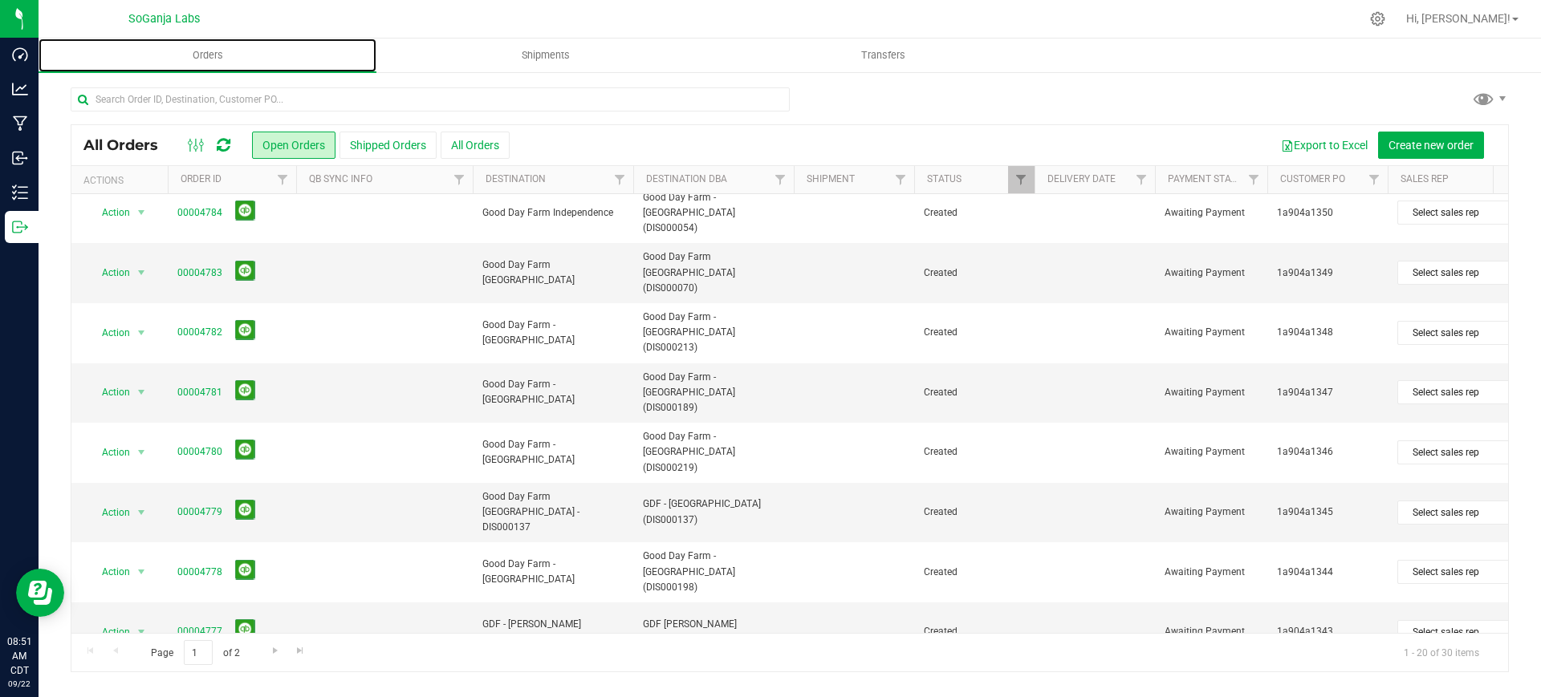
scroll to position [511, 0]
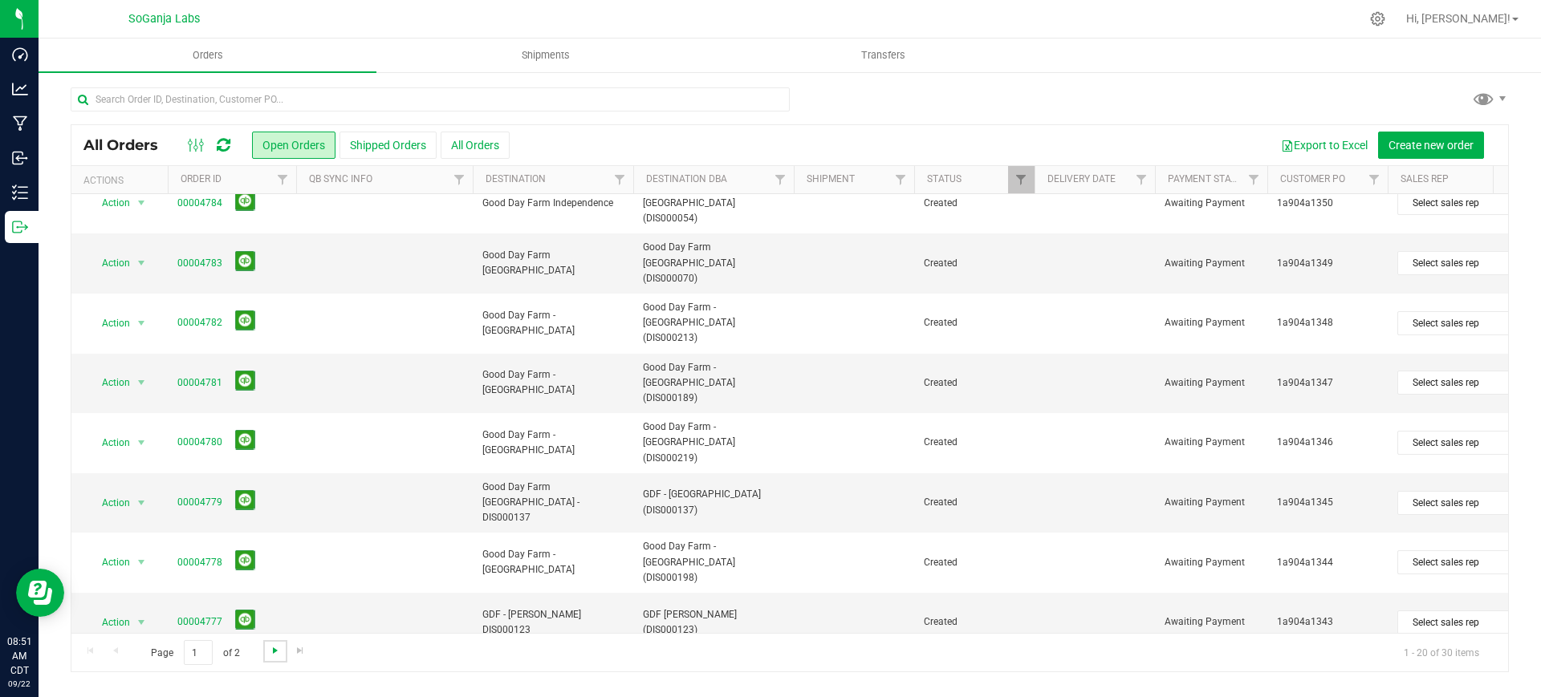
click at [274, 652] on span "Go to the next page" at bounding box center [275, 650] width 13 height 13
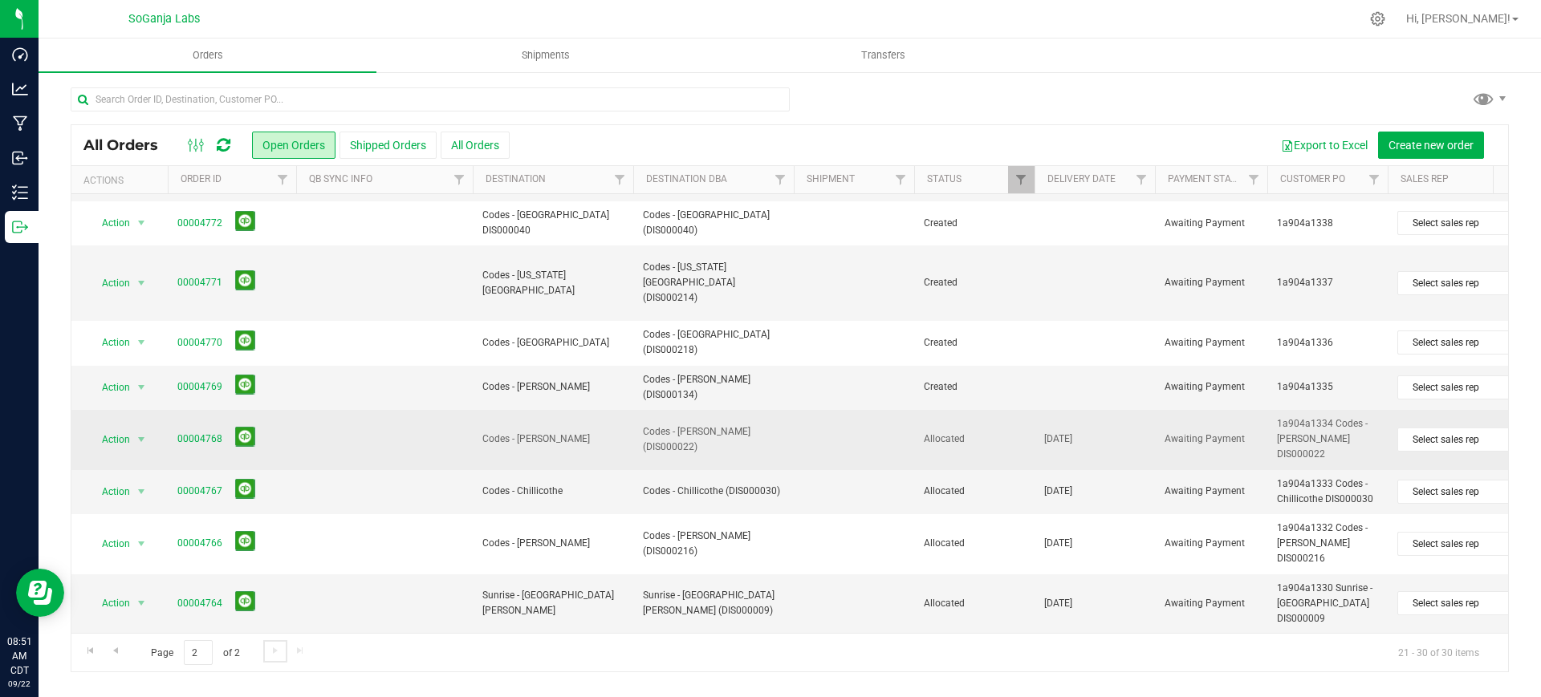
scroll to position [0, 0]
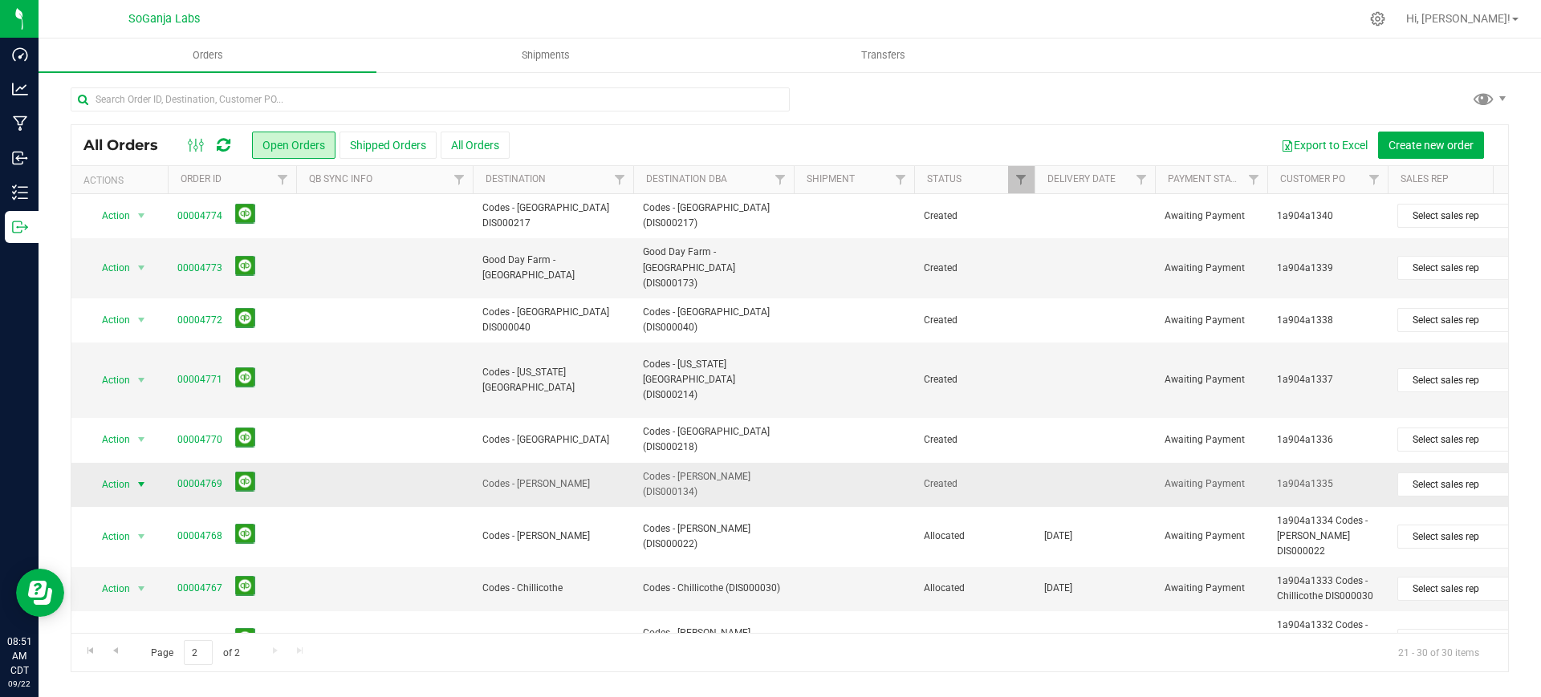
click at [128, 482] on span "Action" at bounding box center [108, 484] width 43 height 22
click at [140, 298] on li "Edit order" at bounding box center [148, 294] width 120 height 24
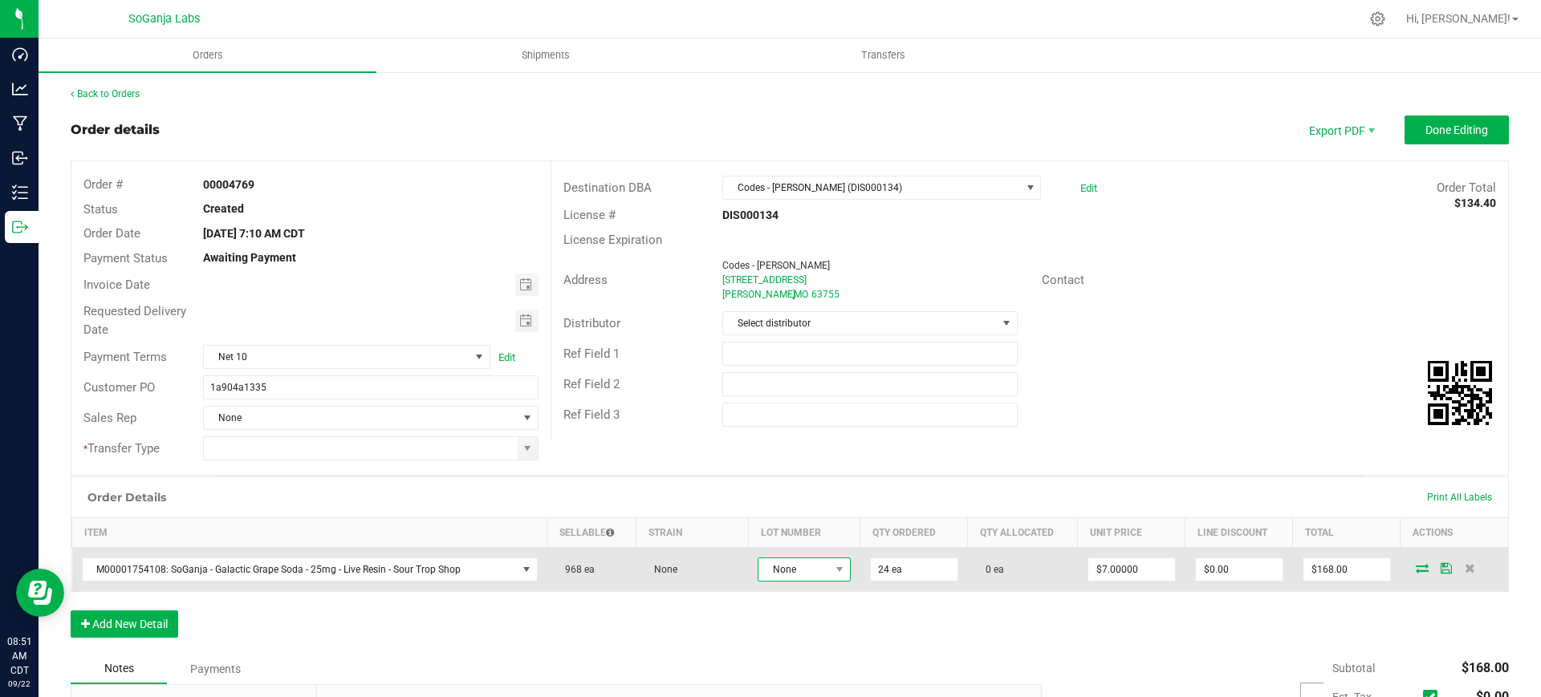
click at [769, 563] on span "None" at bounding box center [793, 569] width 71 height 22
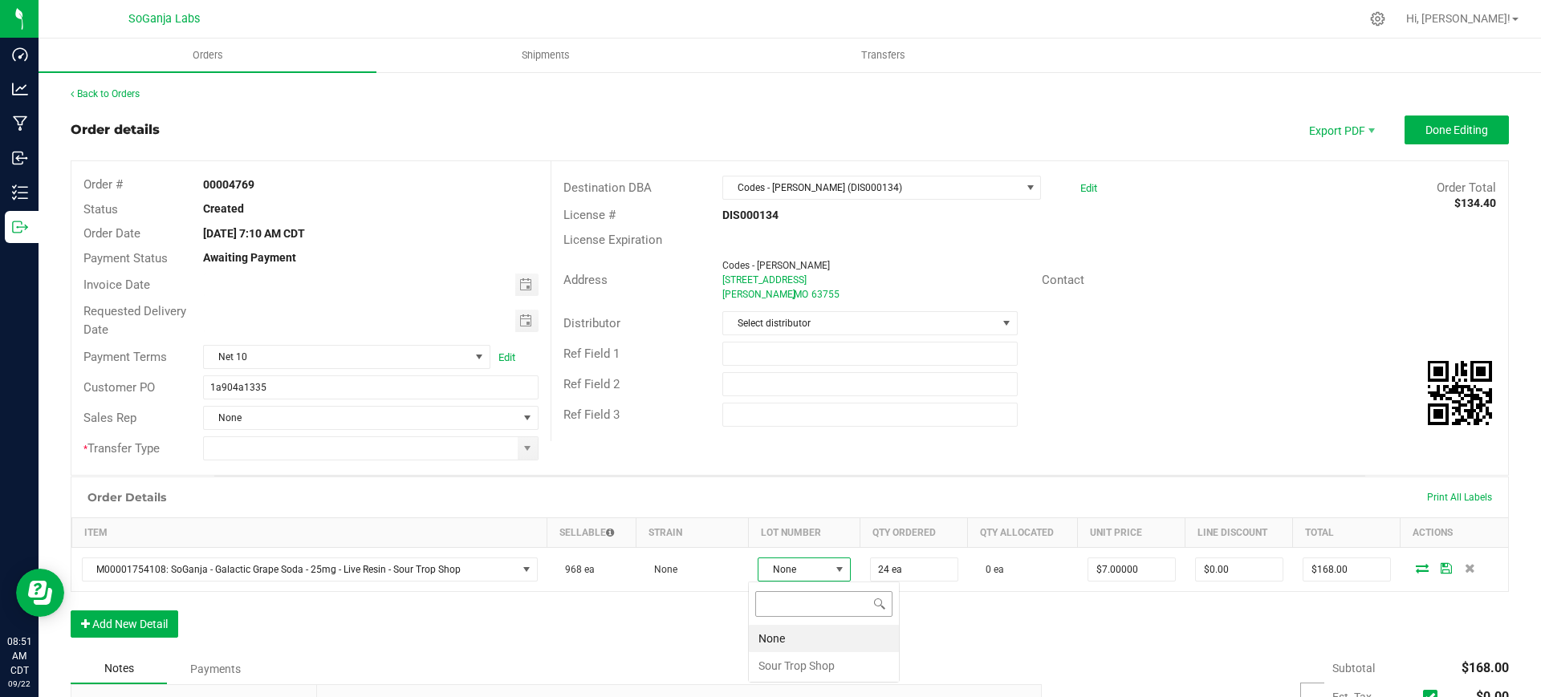
scroll to position [24, 91]
click at [825, 672] on Shop "Sour Trop Shop" at bounding box center [824, 665] width 150 height 27
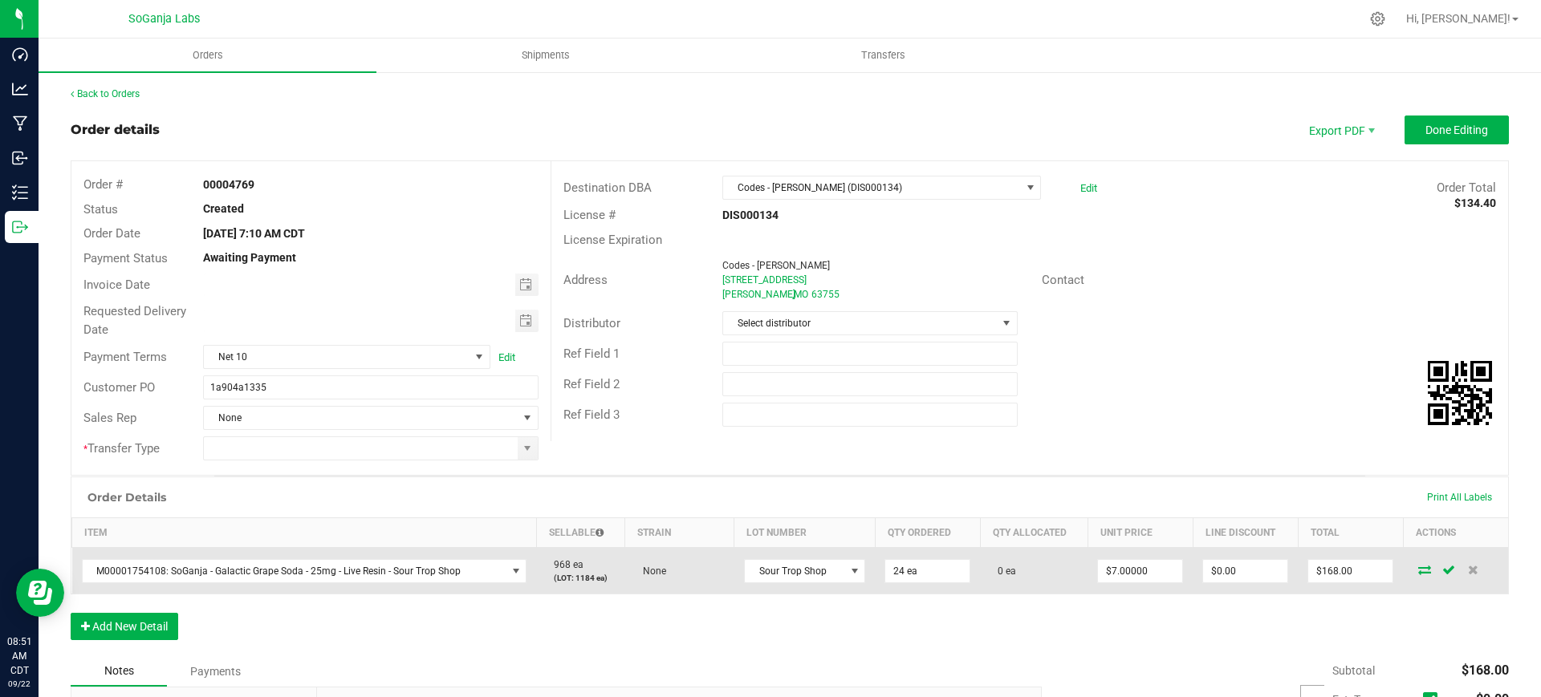
click at [1418, 565] on icon at bounding box center [1424, 570] width 13 height 10
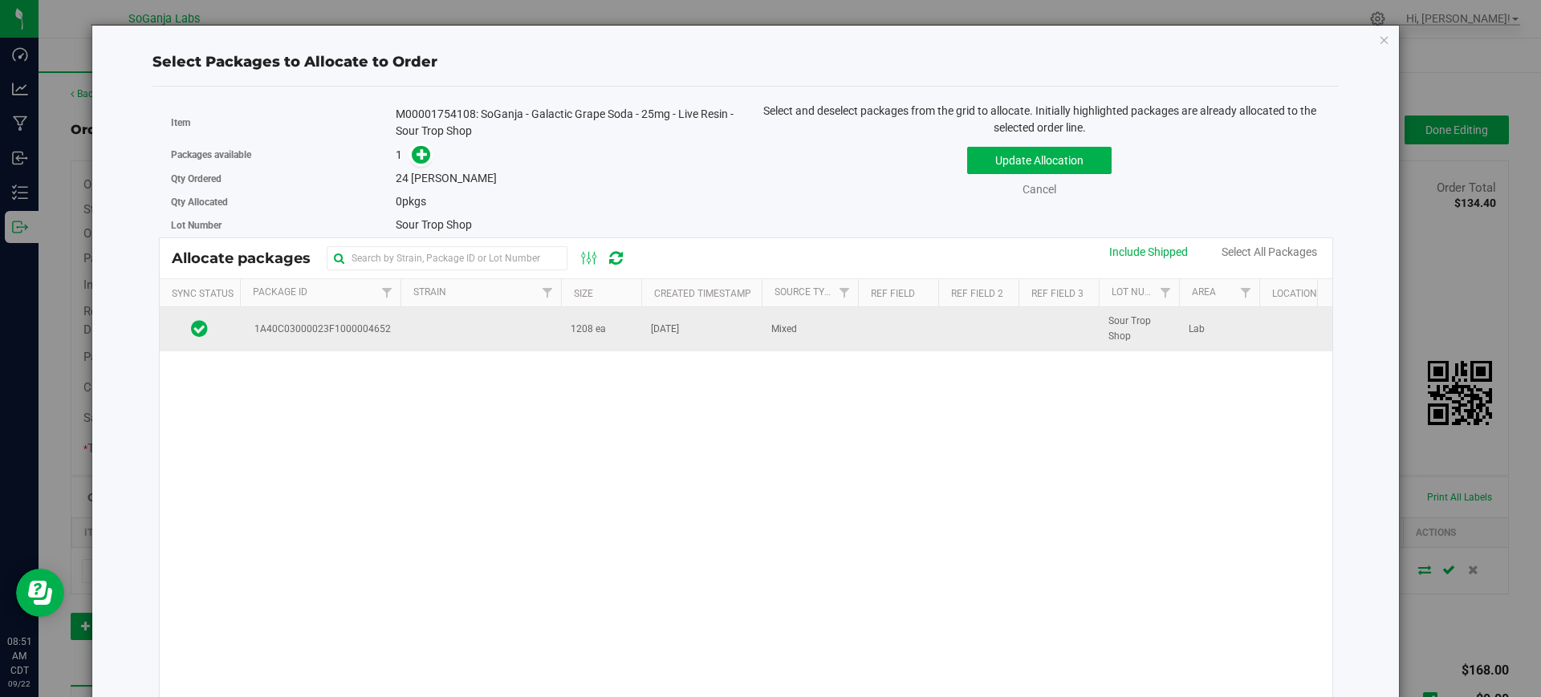
click at [583, 331] on span "1208 ea" at bounding box center [587, 329] width 35 height 15
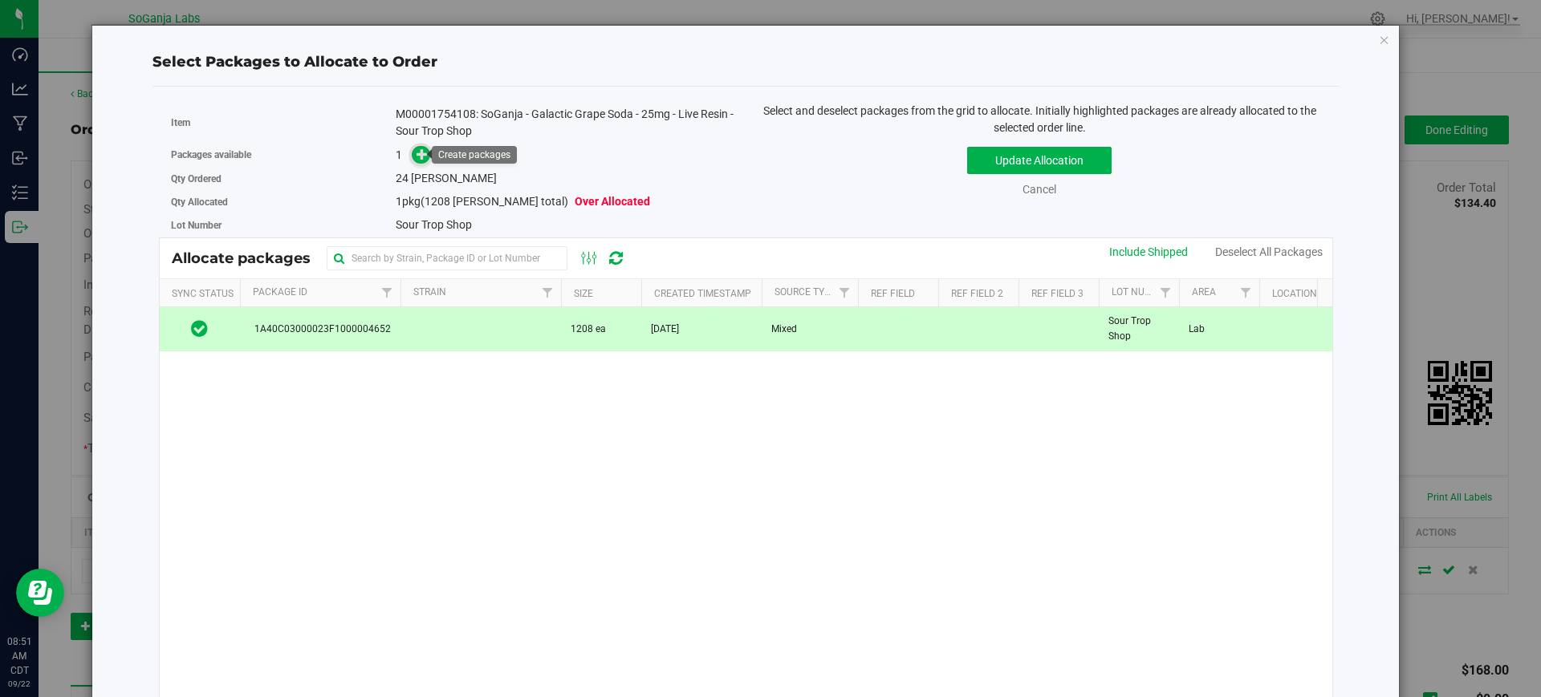
click at [424, 156] on icon at bounding box center [421, 153] width 11 height 11
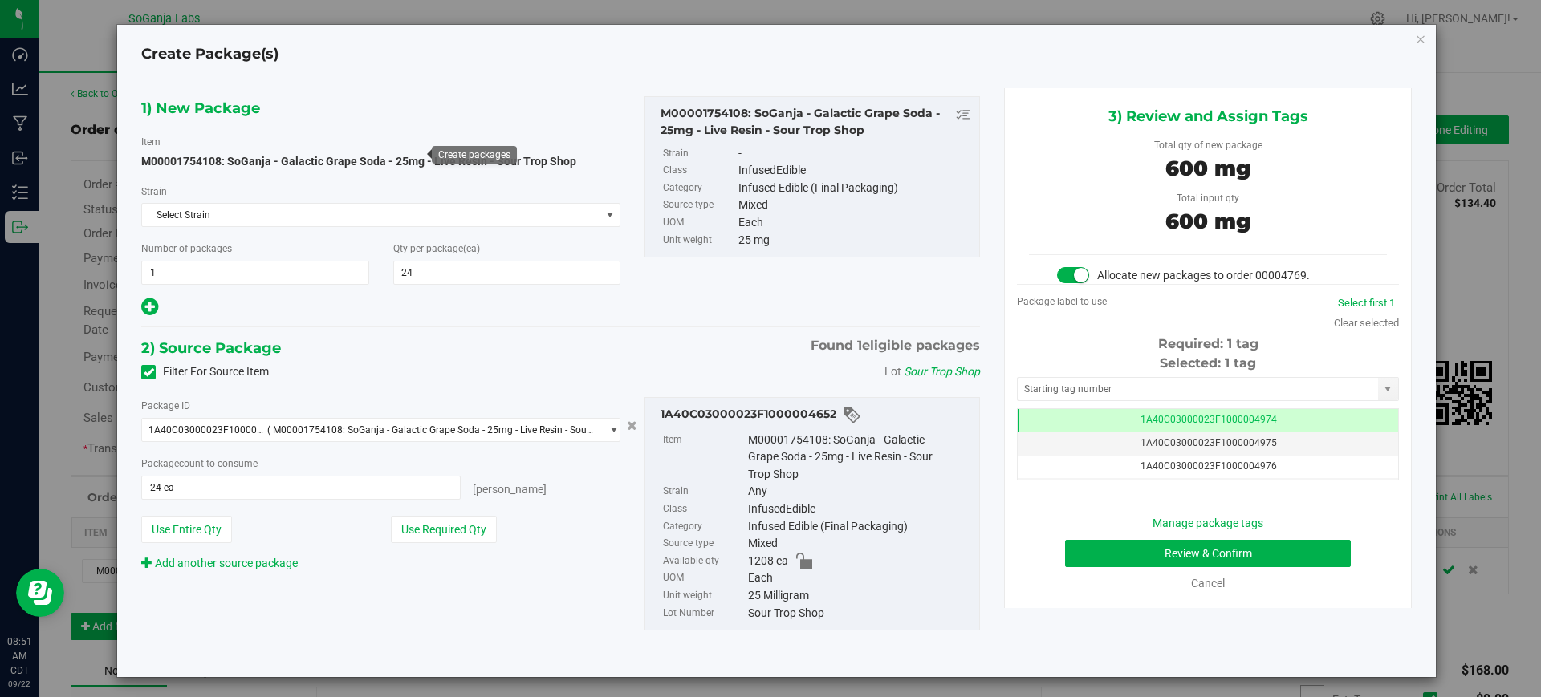
scroll to position [0, -1]
click at [1196, 563] on button "Review & Confirm" at bounding box center [1208, 553] width 286 height 27
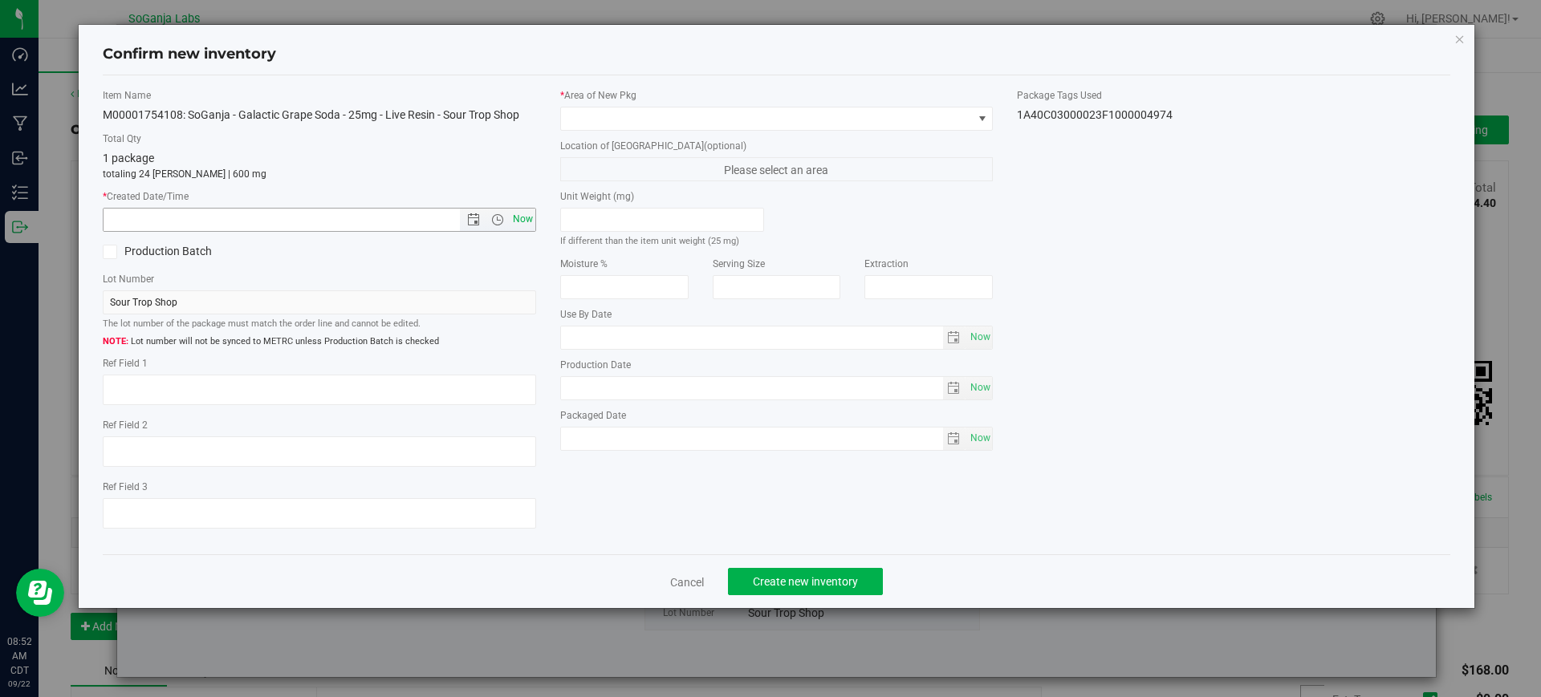
click at [526, 226] on span "Now" at bounding box center [522, 219] width 27 height 23
type input "[DATE] 8:52 AM"
click at [607, 116] on span at bounding box center [767, 119] width 412 height 22
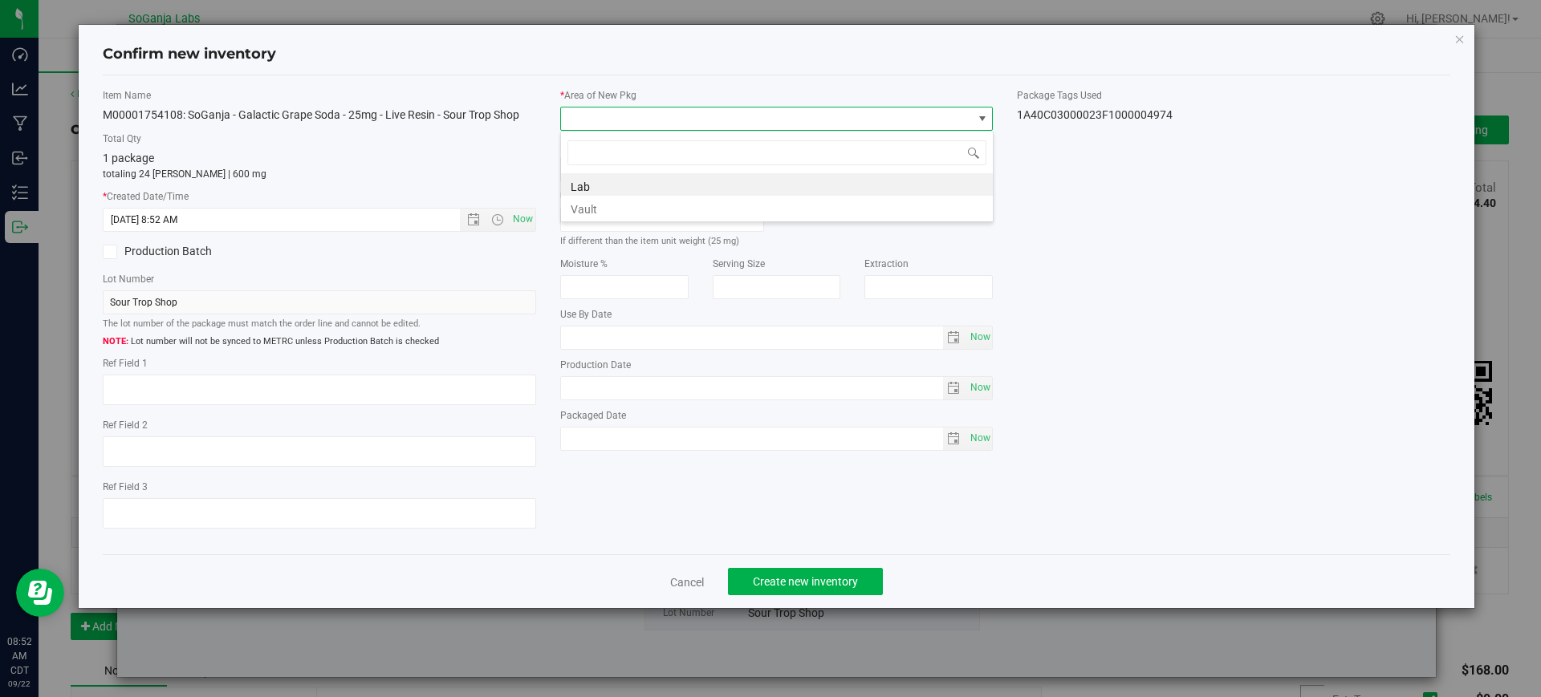
scroll to position [24, 433]
click at [591, 207] on li "Vault" at bounding box center [777, 207] width 432 height 22
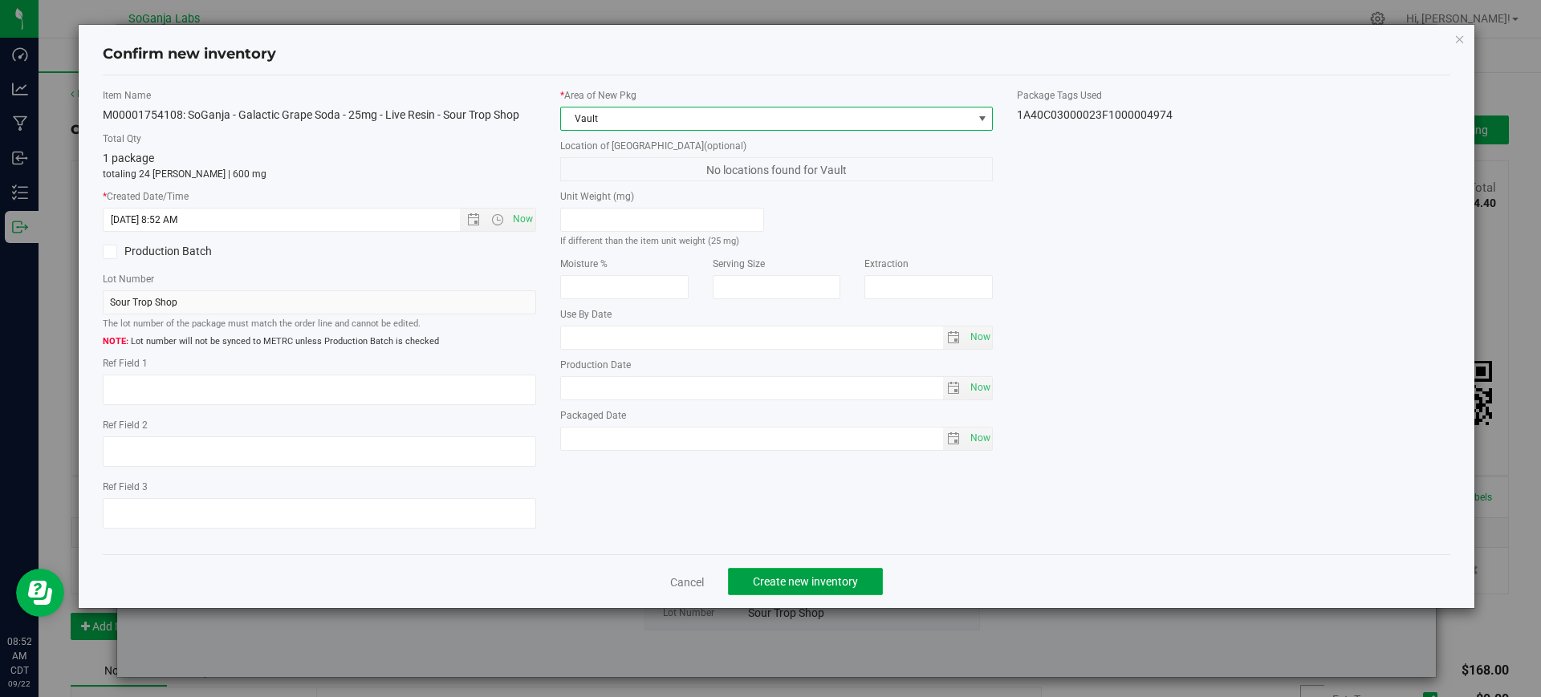
click at [802, 580] on span "Create new inventory" at bounding box center [805, 581] width 105 height 13
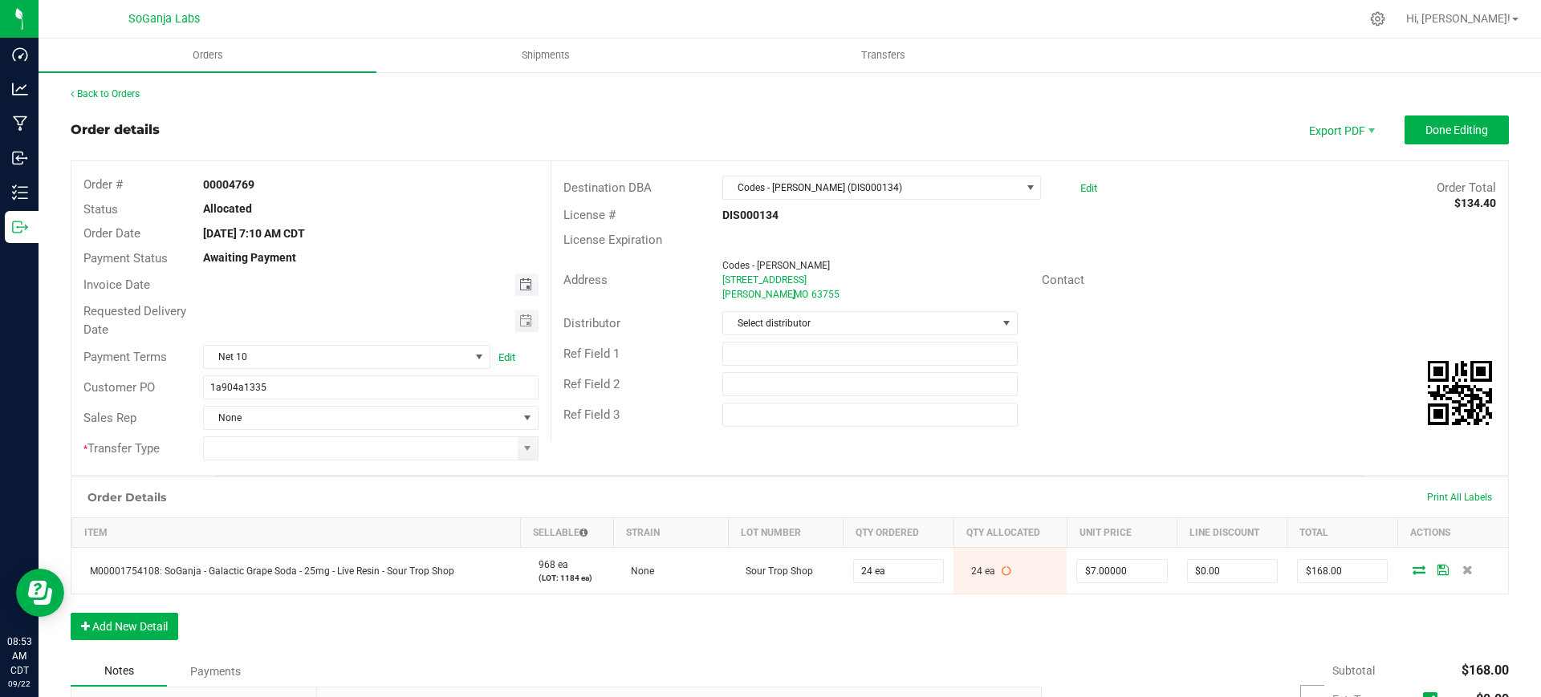
click at [525, 290] on span "Toggle calendar" at bounding box center [525, 284] width 13 height 13
click at [373, 406] on span "18" at bounding box center [368, 418] width 23 height 25
type input "[DATE]"
click at [534, 311] on div at bounding box center [370, 321] width 359 height 22
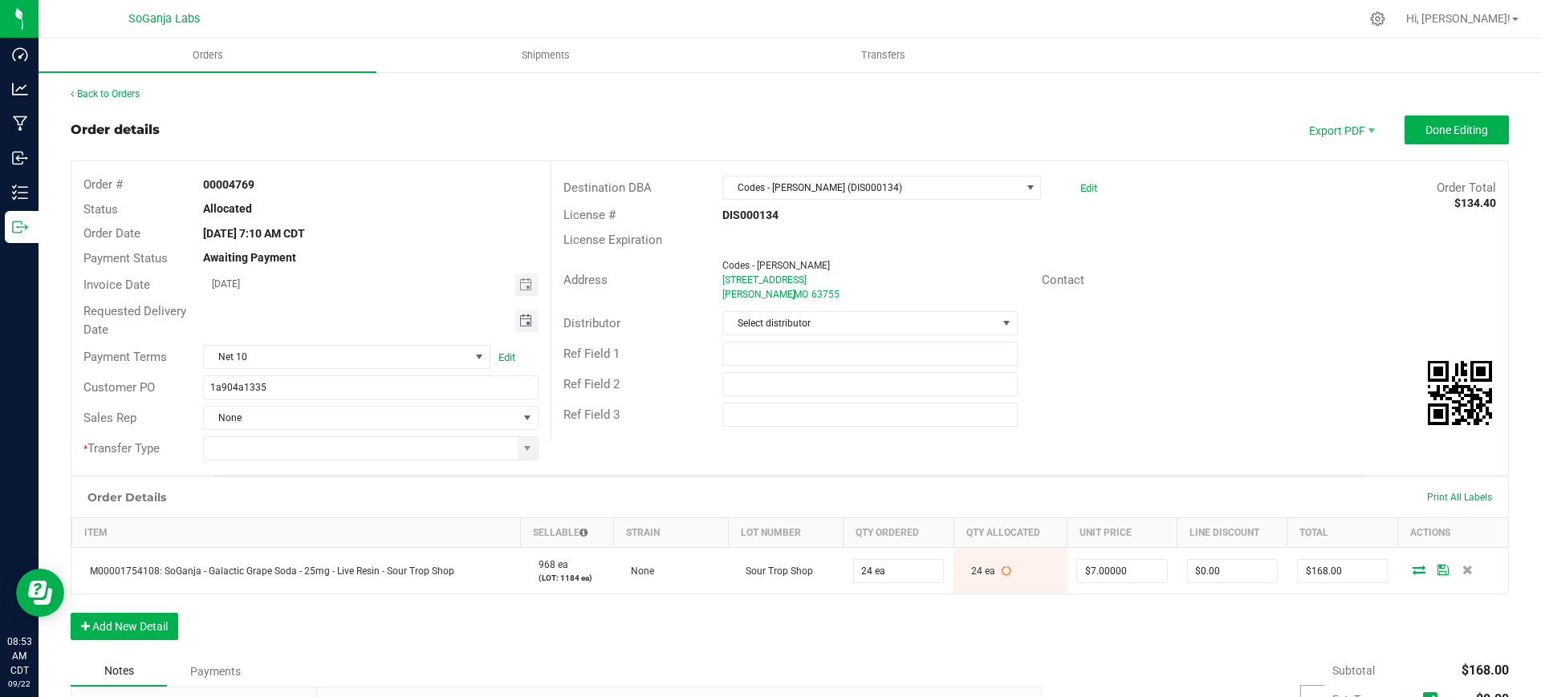
click at [523, 315] on span "Toggle calendar" at bounding box center [525, 321] width 13 height 13
click at [346, 481] on span "24" at bounding box center [345, 478] width 23 height 25
type input "[DATE]"
click at [390, 385] on input "1a904a1335" at bounding box center [370, 388] width 335 height 24
click at [518, 457] on span at bounding box center [528, 448] width 20 height 22
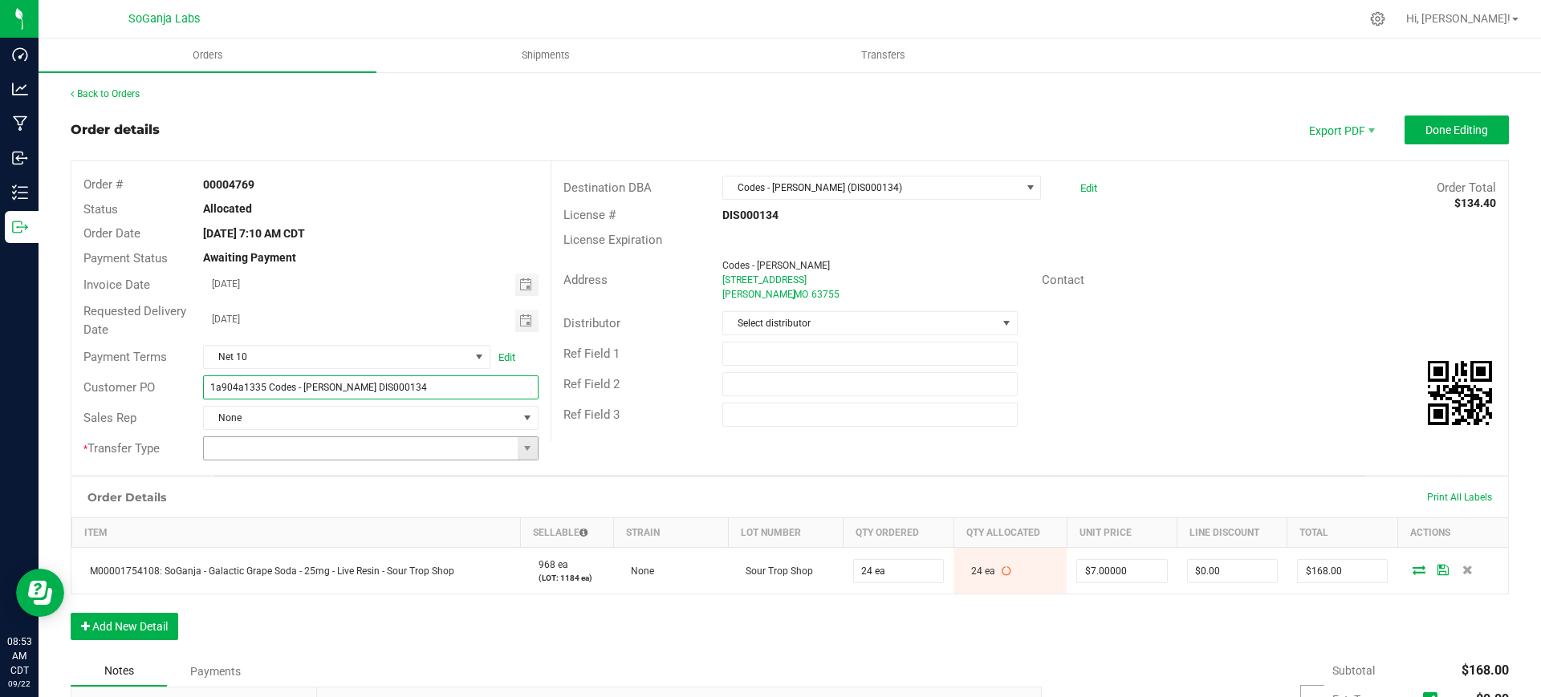
type input "1a904a1335 Codes - [PERSON_NAME] DIS000134"
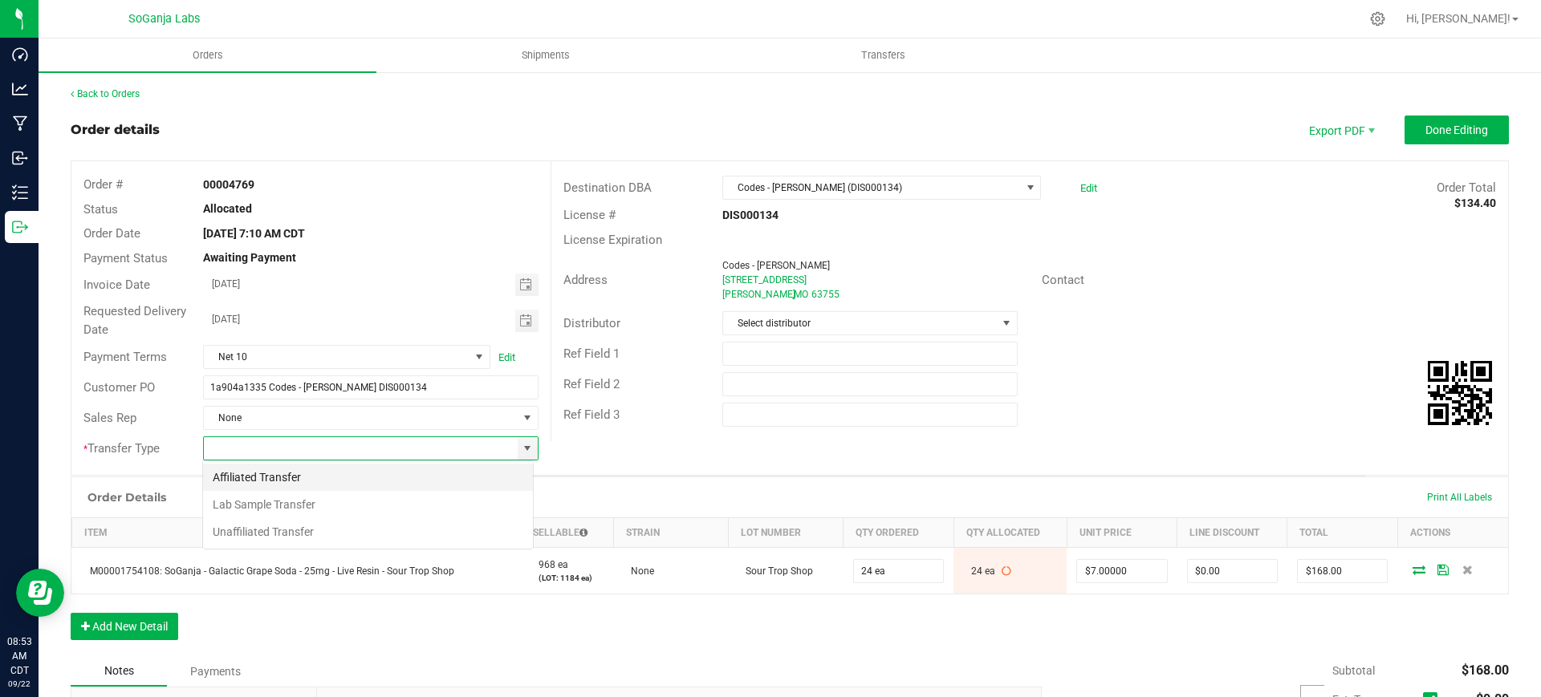
scroll to position [24, 331]
click at [338, 529] on li "Unaffiliated Transfer" at bounding box center [368, 531] width 330 height 27
type input "Unaffiliated Transfer"
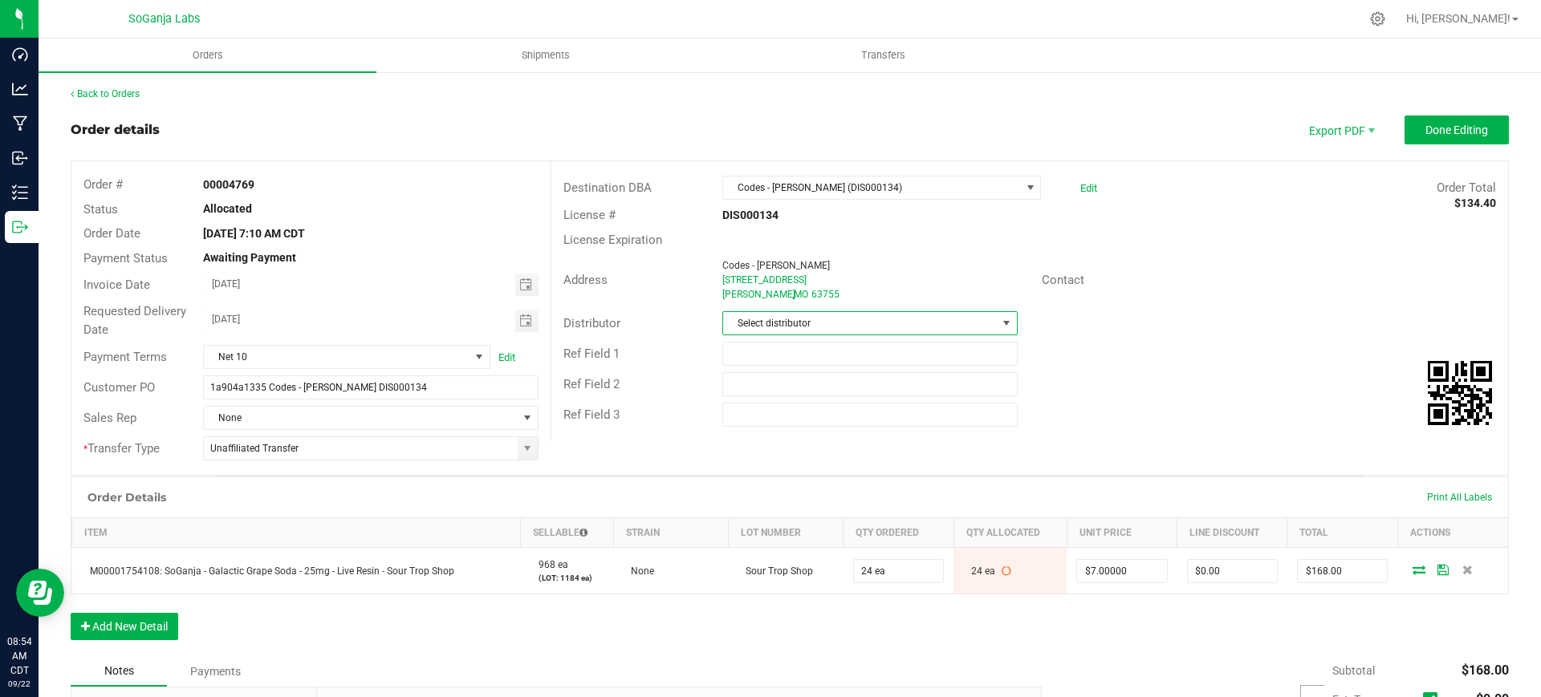
click at [792, 331] on span "Select distributor" at bounding box center [859, 323] width 273 height 22
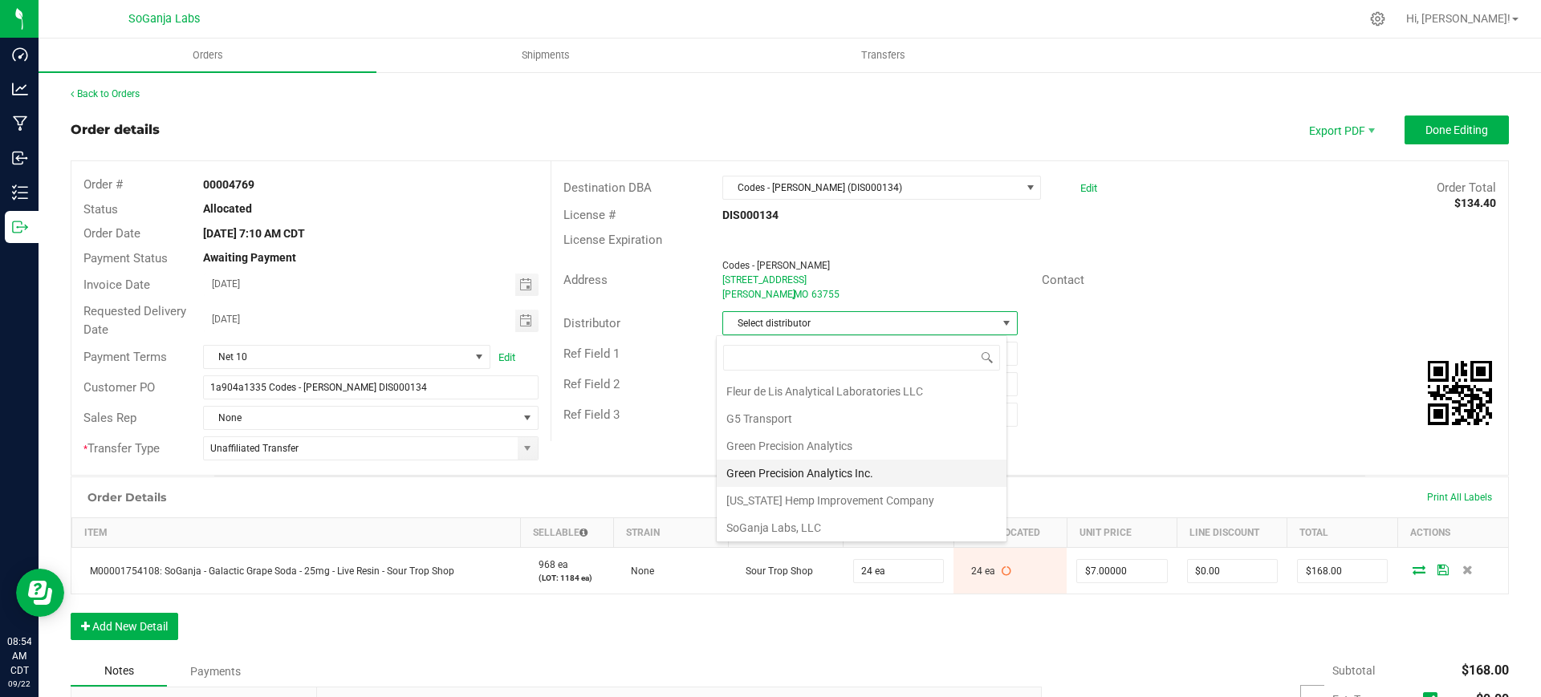
scroll to position [85, 0]
click at [837, 520] on li "Wellerman Transport" at bounding box center [862, 525] width 290 height 27
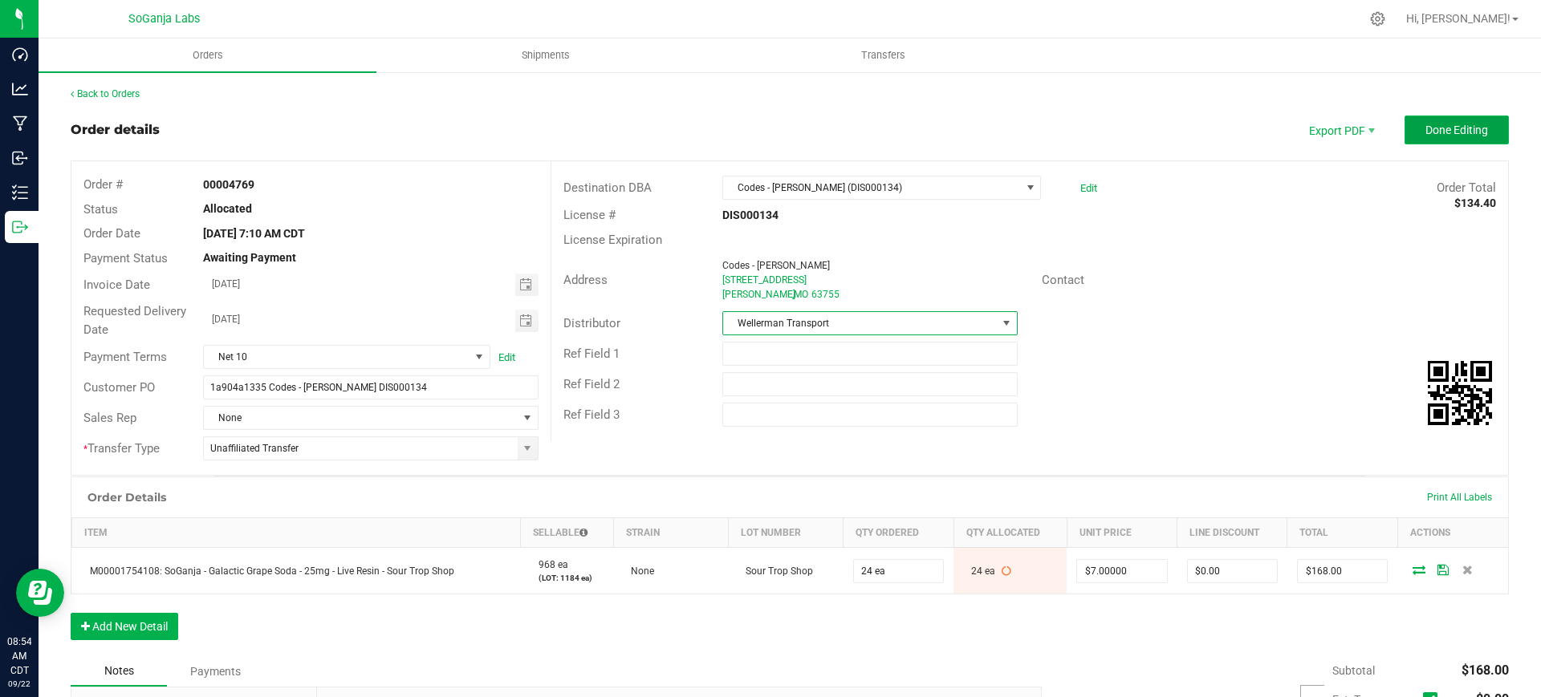
click at [1428, 130] on span "Done Editing" at bounding box center [1456, 130] width 63 height 13
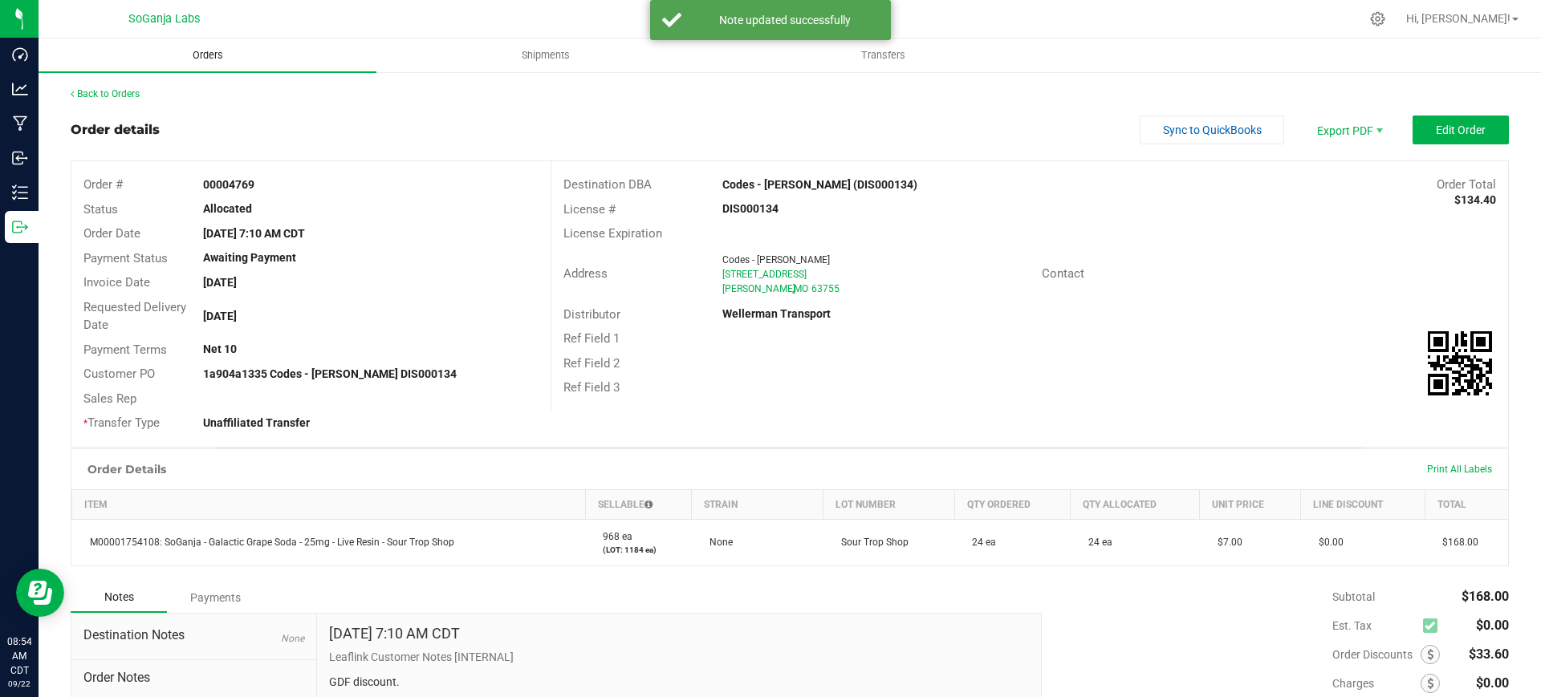
click at [217, 58] on span "Orders" at bounding box center [208, 55] width 74 height 14
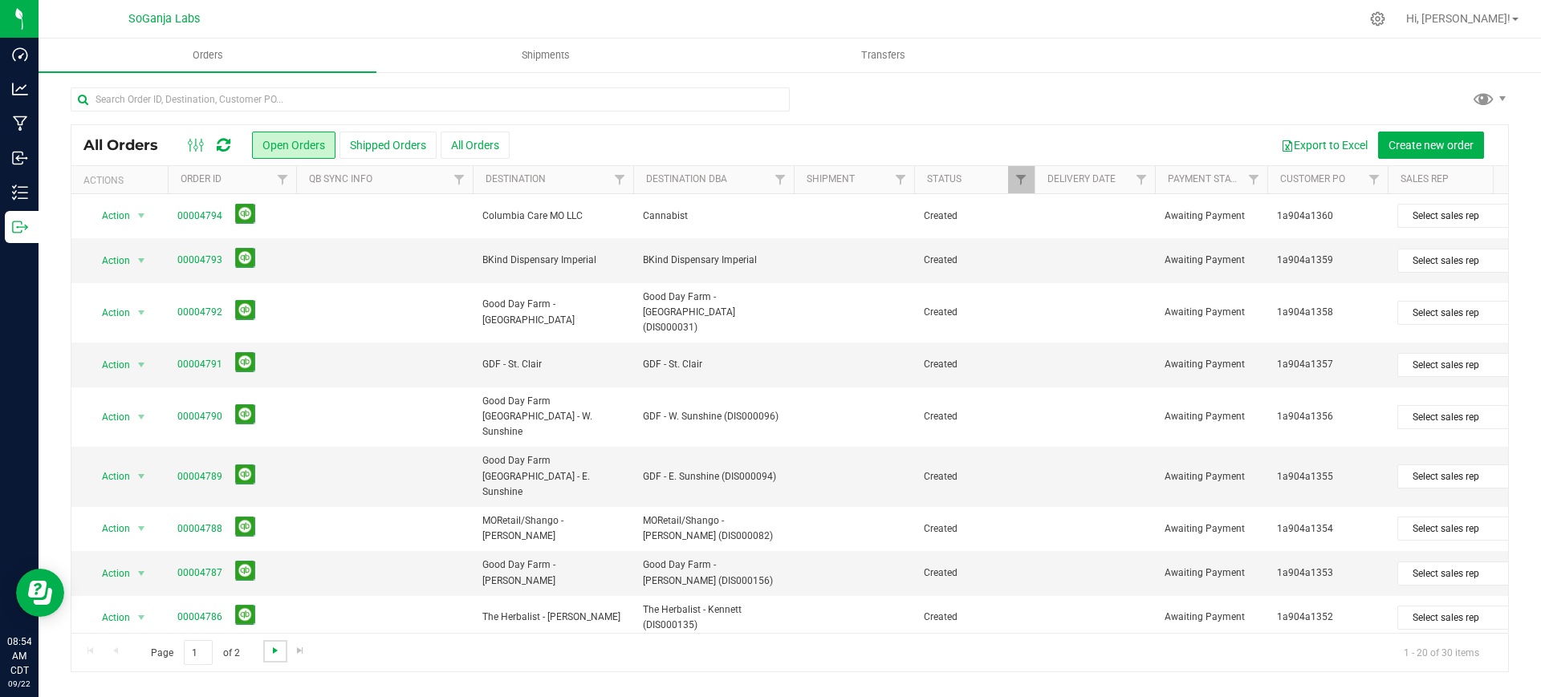
click at [274, 648] on span "Go to the next page" at bounding box center [275, 650] width 13 height 13
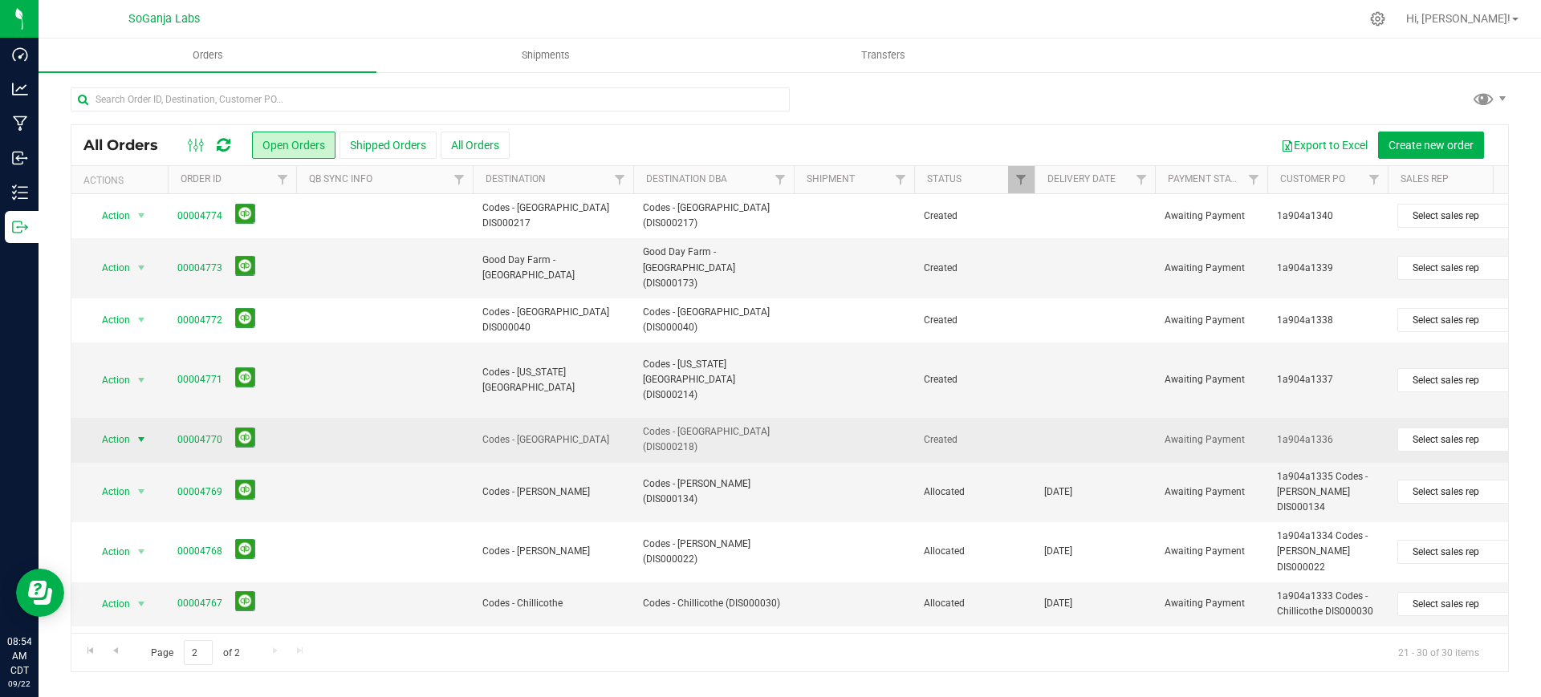
click at [141, 433] on span "select" at bounding box center [141, 439] width 13 height 13
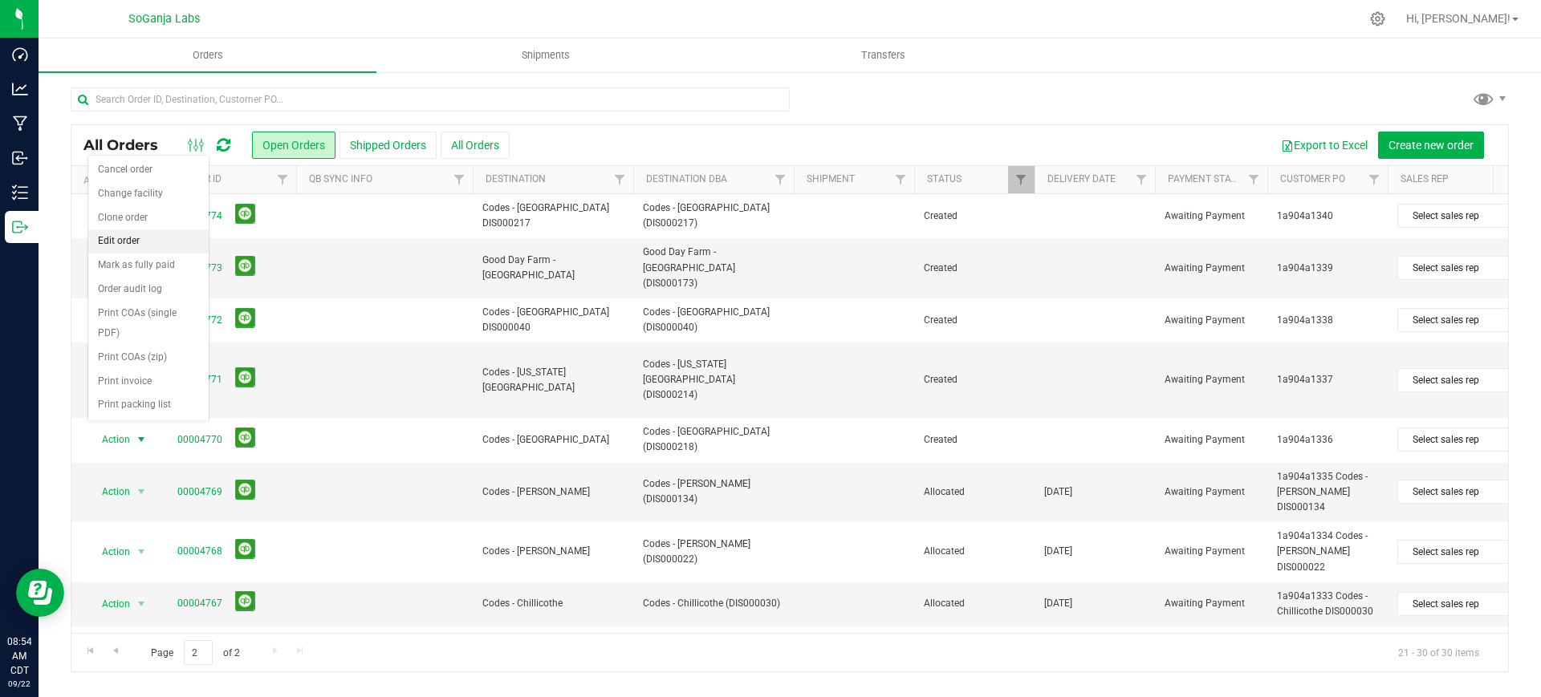
click at [140, 242] on li "Edit order" at bounding box center [148, 241] width 120 height 24
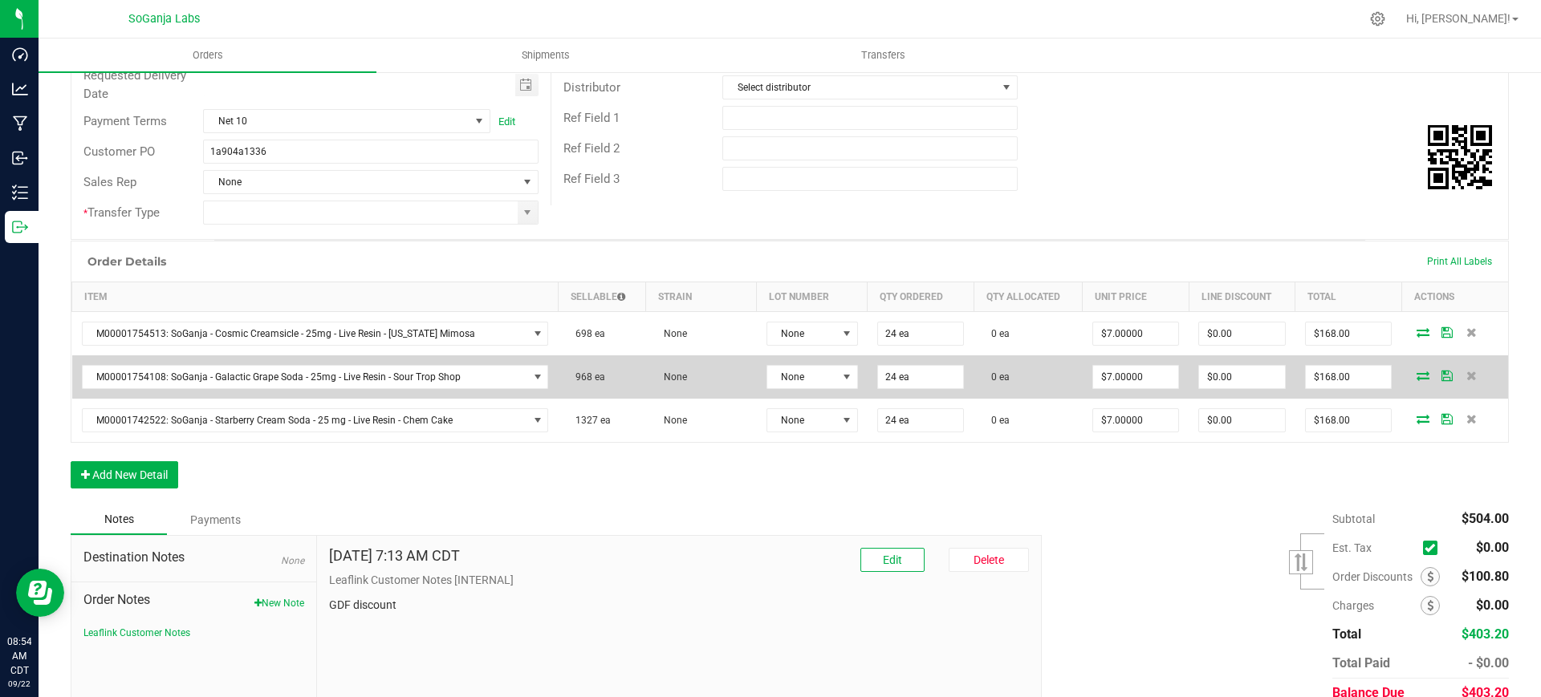
scroll to position [201, 0]
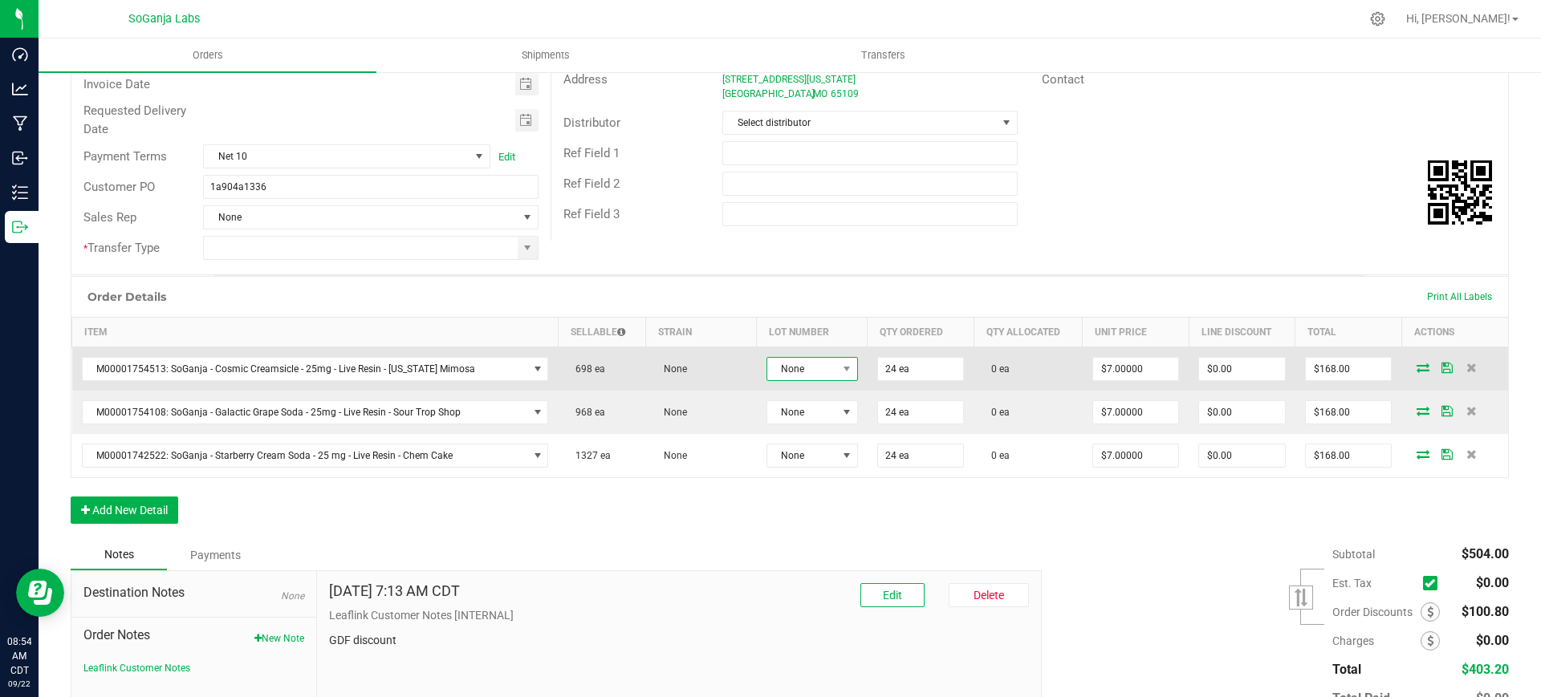
click at [771, 374] on span "None" at bounding box center [802, 369] width 70 height 22
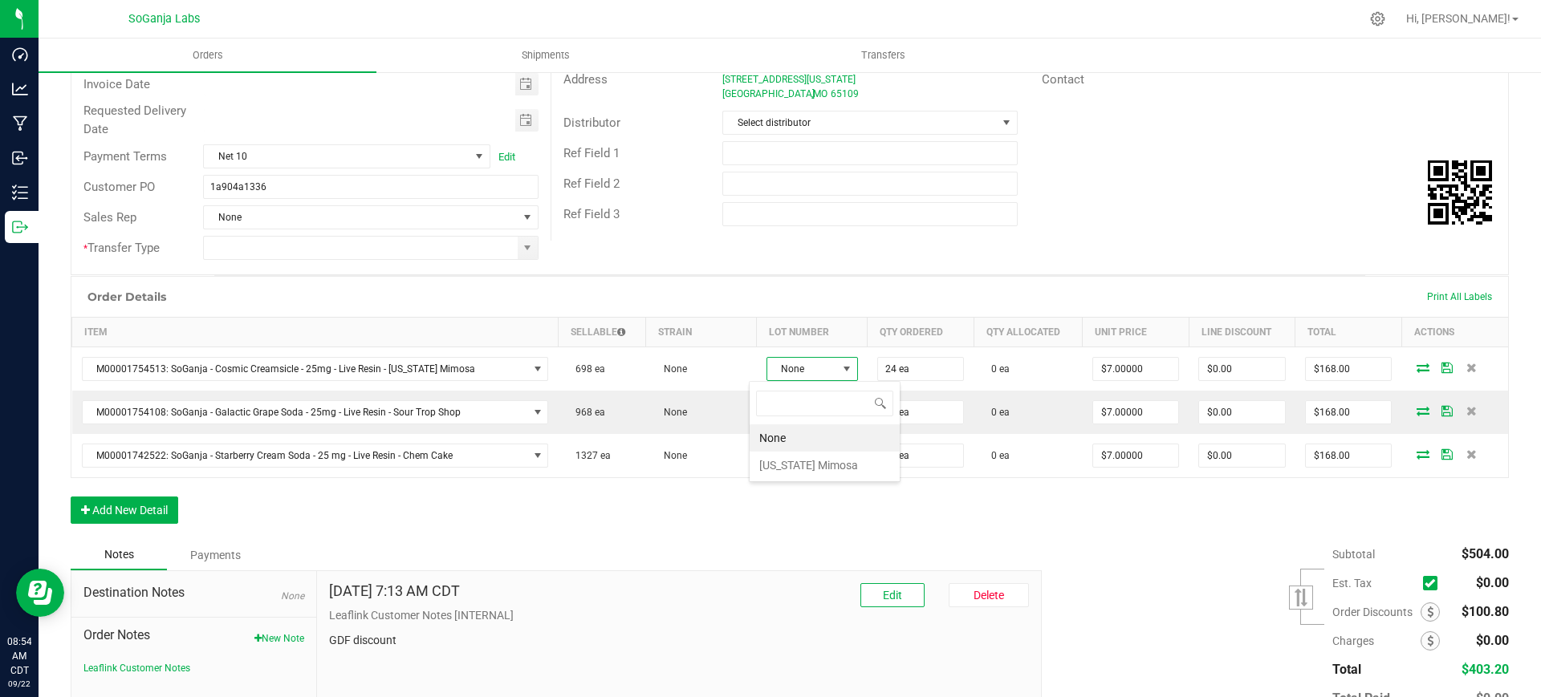
scroll to position [24, 92]
click at [776, 456] on Mimosa "[US_STATE] Mimosa" at bounding box center [824, 465] width 150 height 27
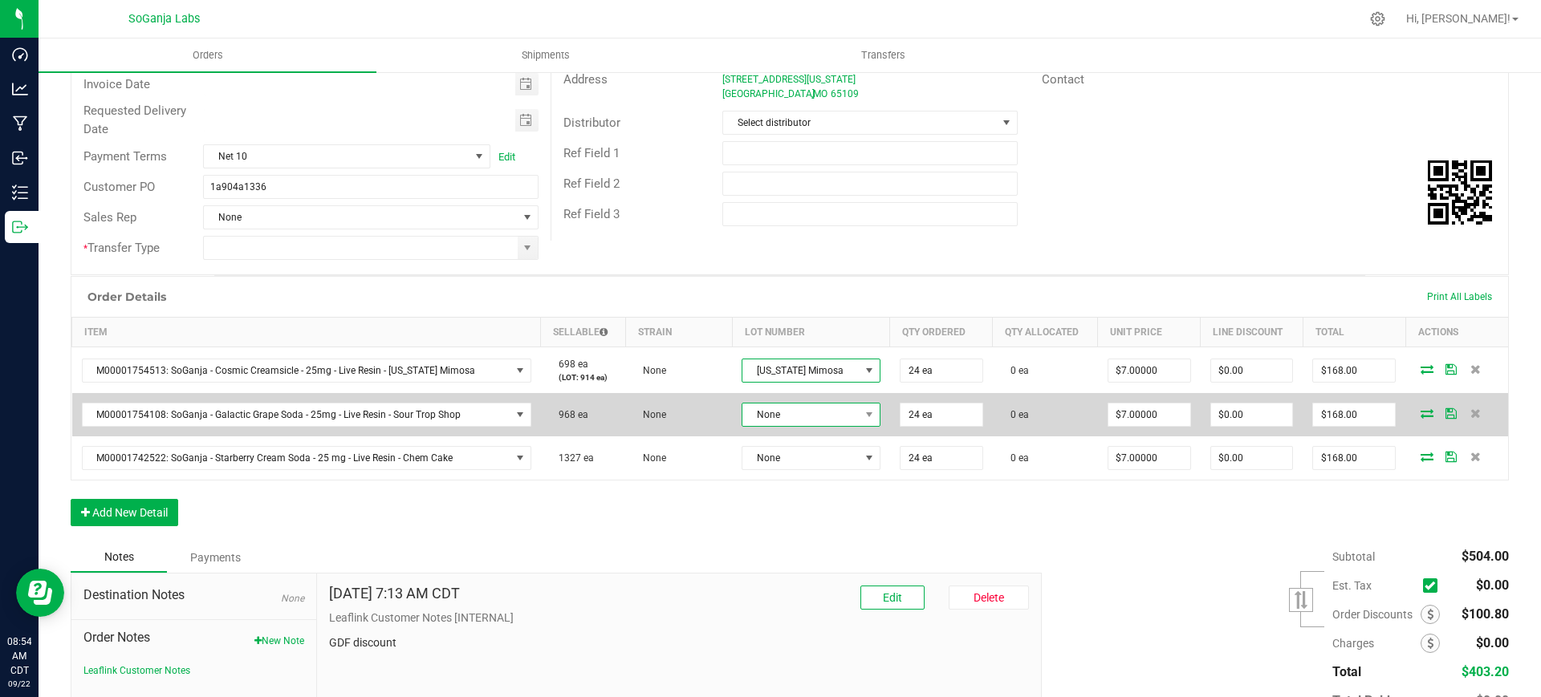
click at [776, 417] on span "None" at bounding box center [800, 415] width 117 height 22
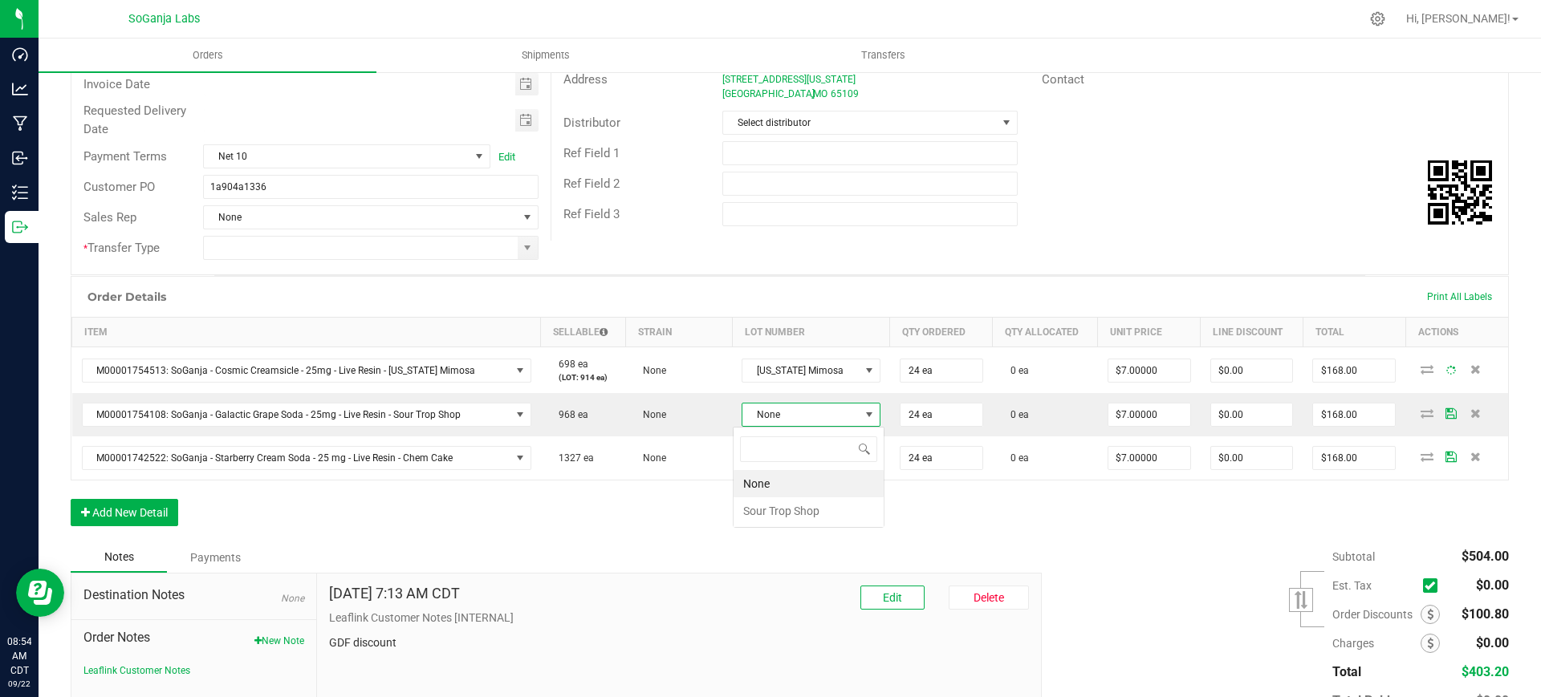
scroll to position [24, 124]
click at [781, 512] on Shop "Sour Trop Shop" at bounding box center [808, 510] width 150 height 27
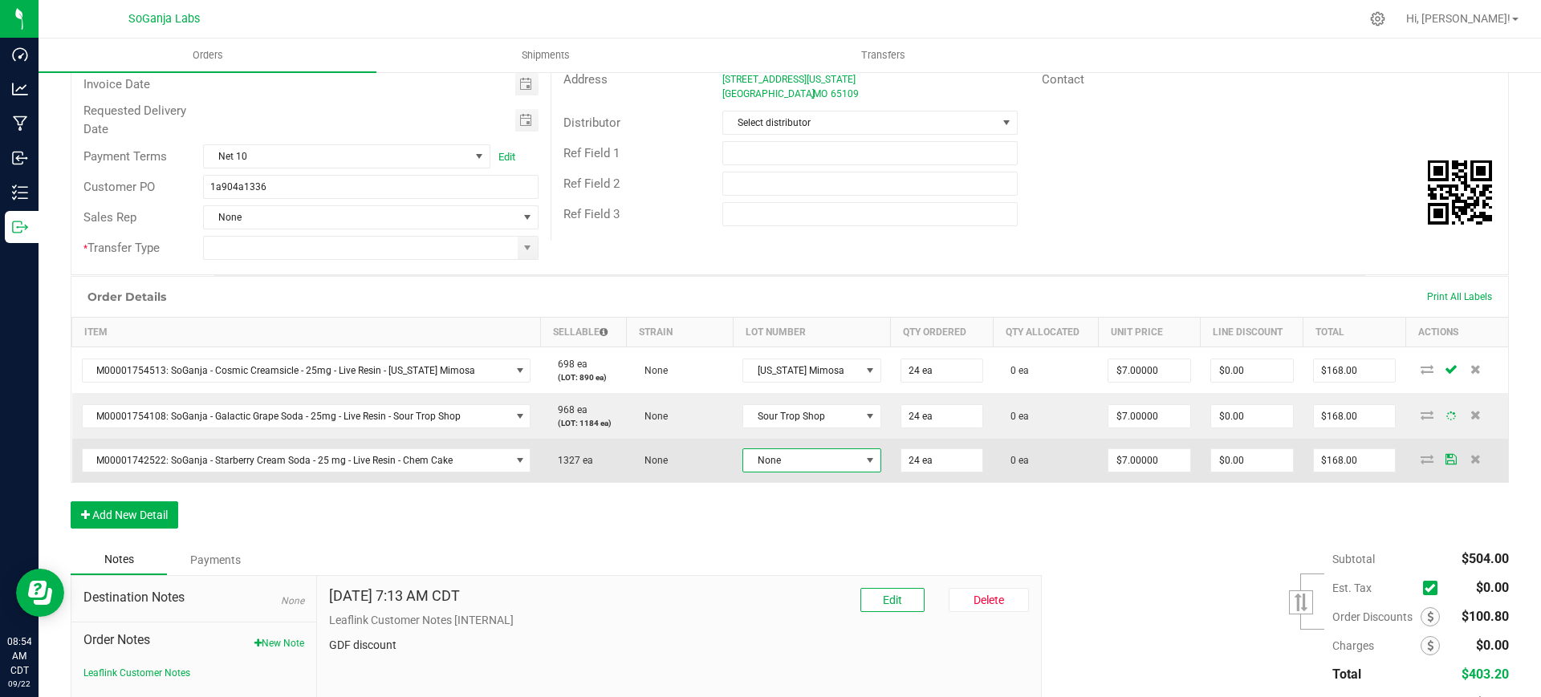
click at [781, 464] on span "None" at bounding box center [801, 460] width 116 height 22
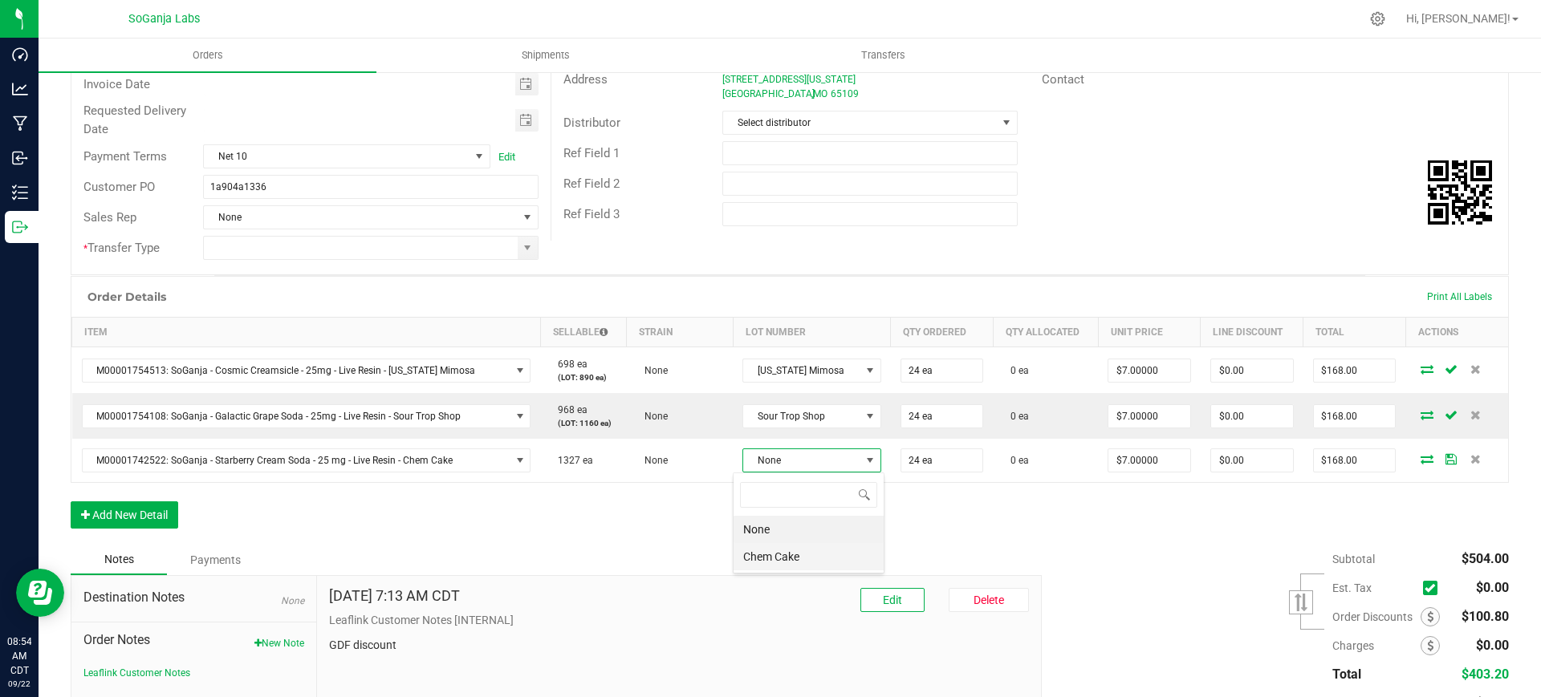
click at [796, 569] on Cake "Chem Cake" at bounding box center [808, 556] width 150 height 27
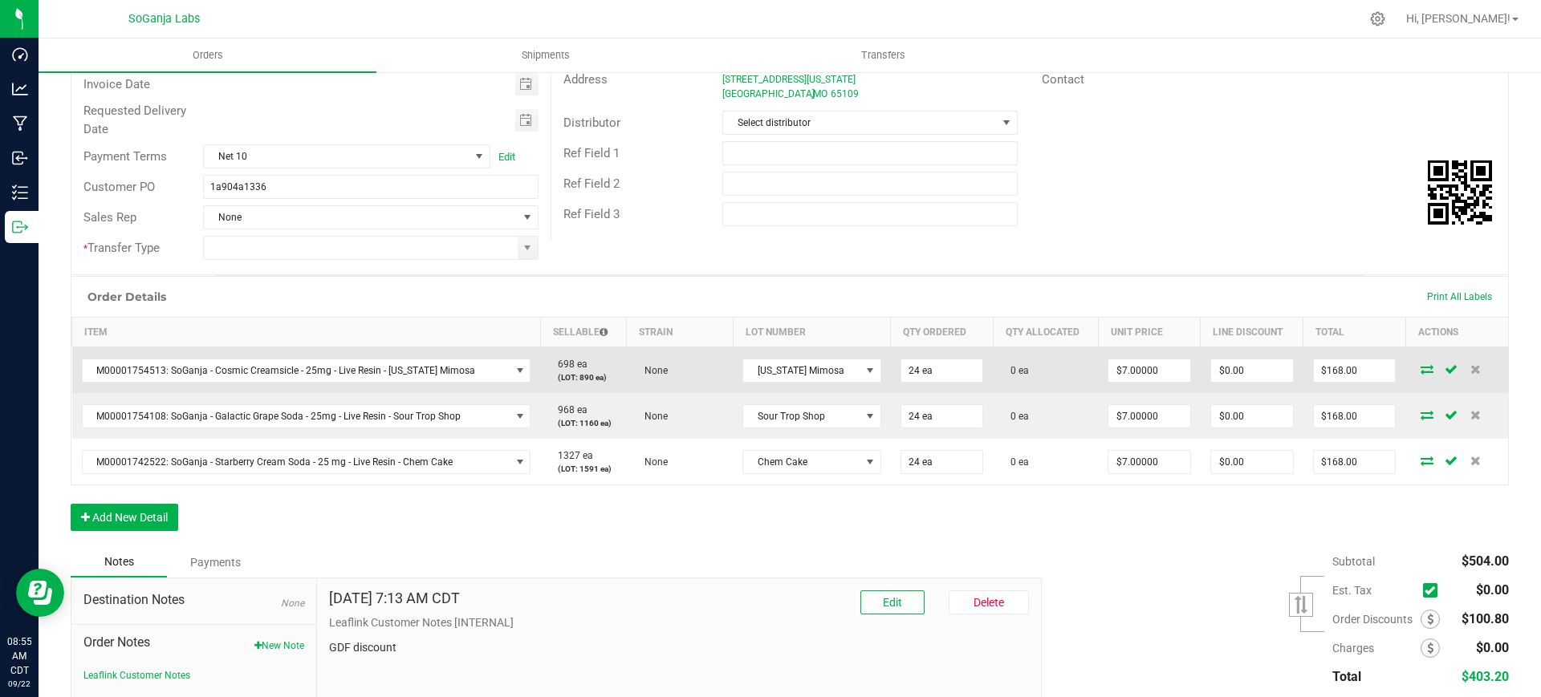
click at [1420, 366] on icon at bounding box center [1426, 369] width 13 height 10
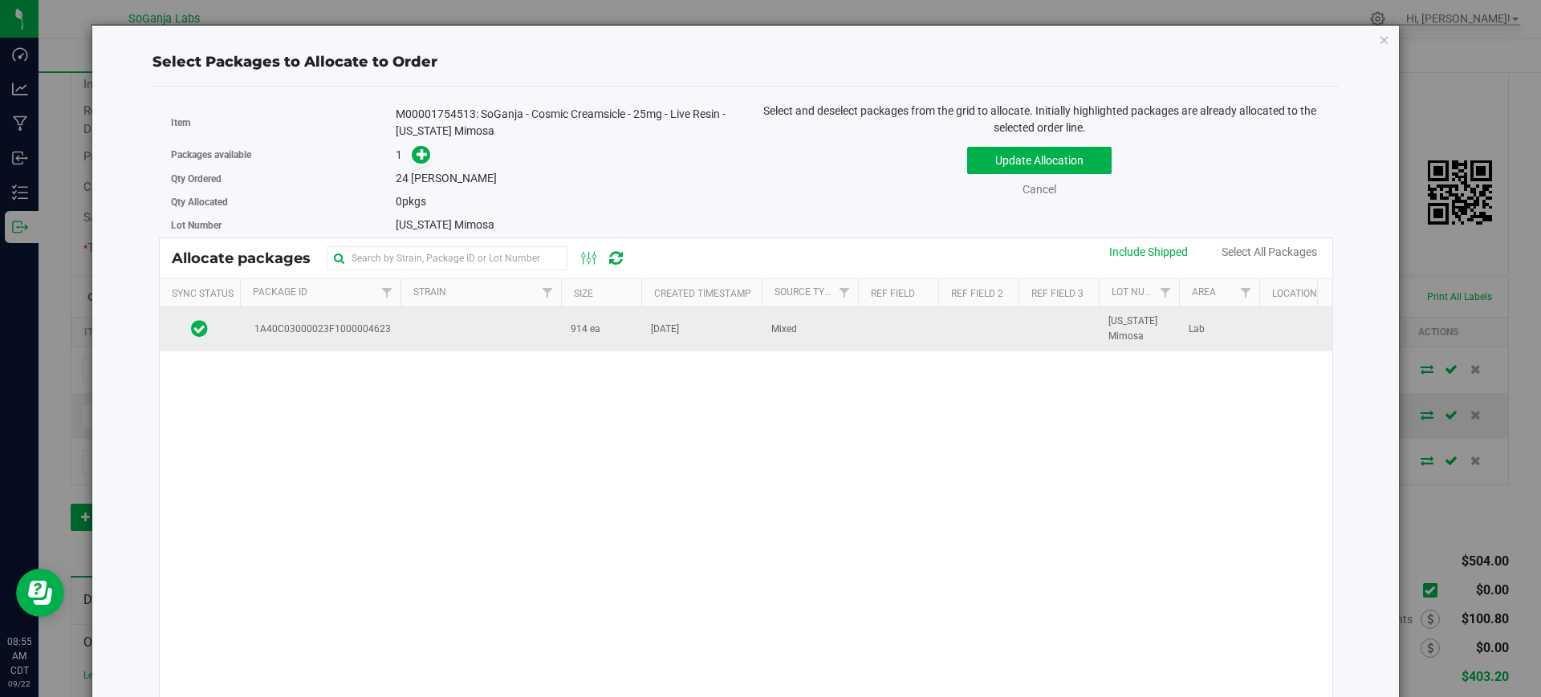
click at [498, 334] on td at bounding box center [480, 328] width 160 height 43
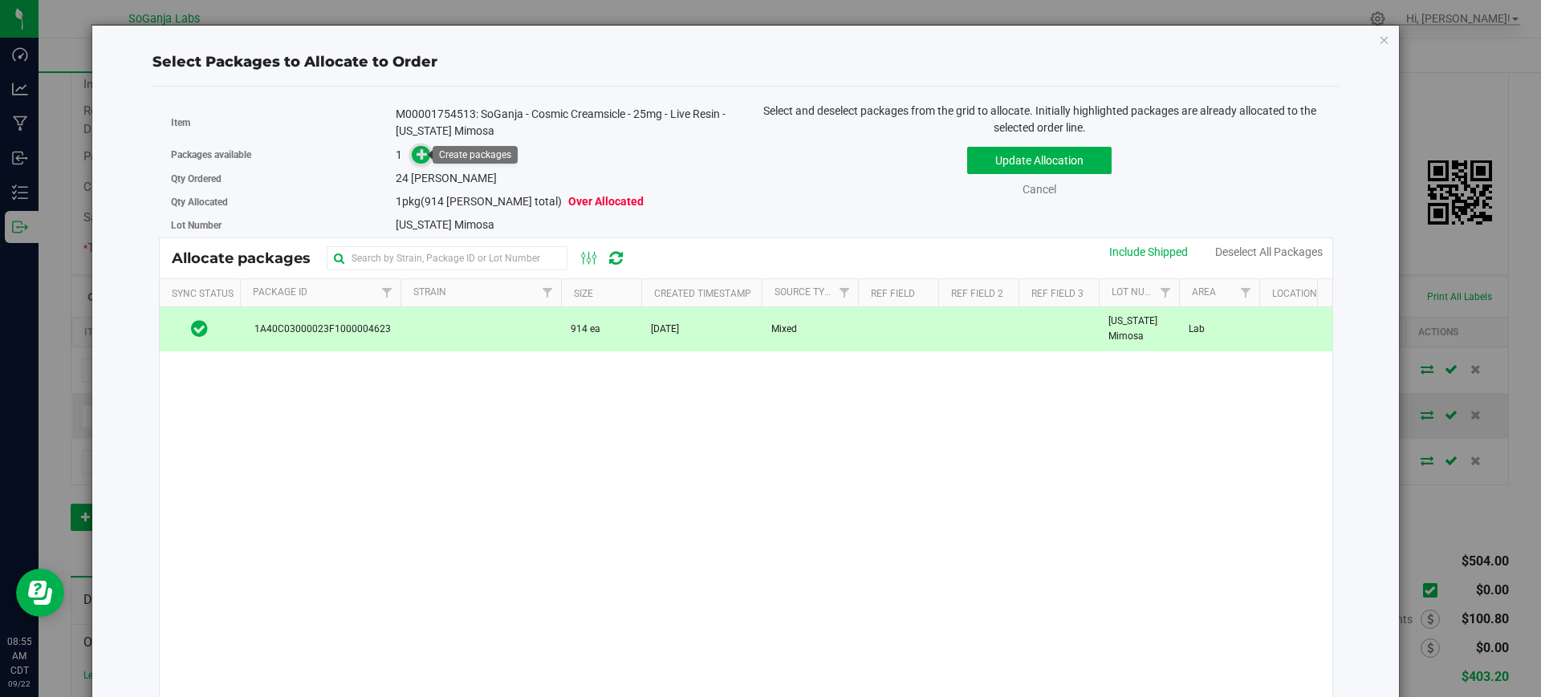
click at [422, 154] on icon at bounding box center [421, 153] width 11 height 11
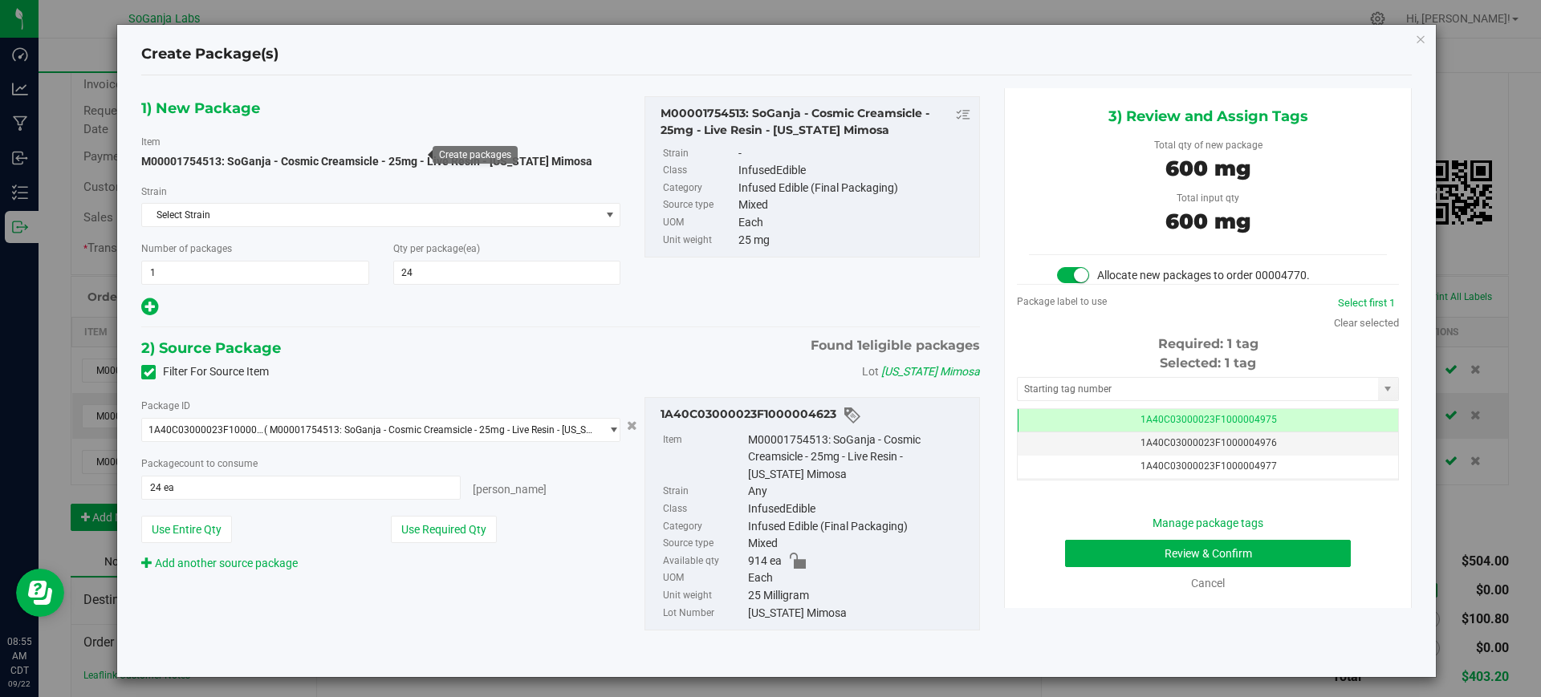
scroll to position [0, -1]
click at [1131, 553] on button "Review & Confirm" at bounding box center [1208, 553] width 286 height 27
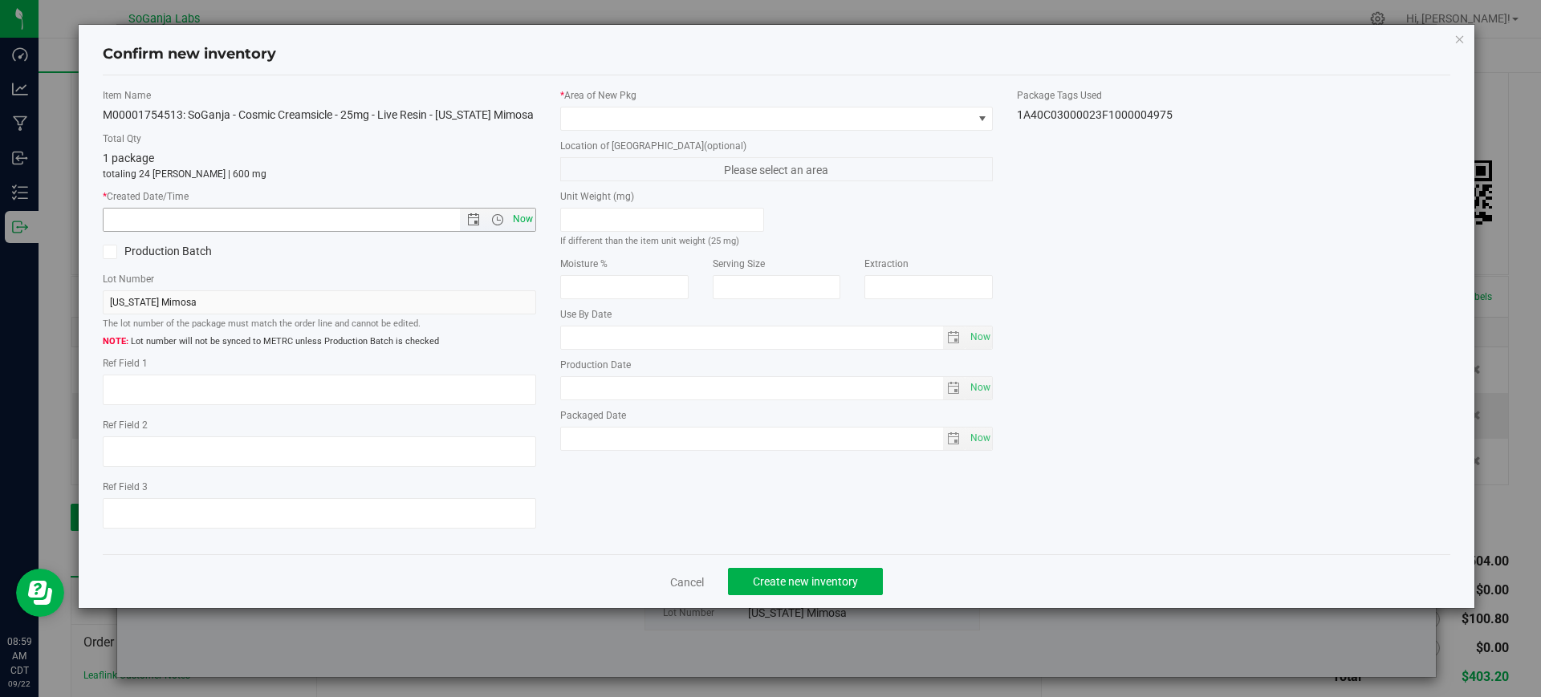
click at [527, 217] on span "Now" at bounding box center [522, 219] width 27 height 23
type input "[DATE] 8:59 AM"
click at [610, 109] on span at bounding box center [767, 119] width 412 height 22
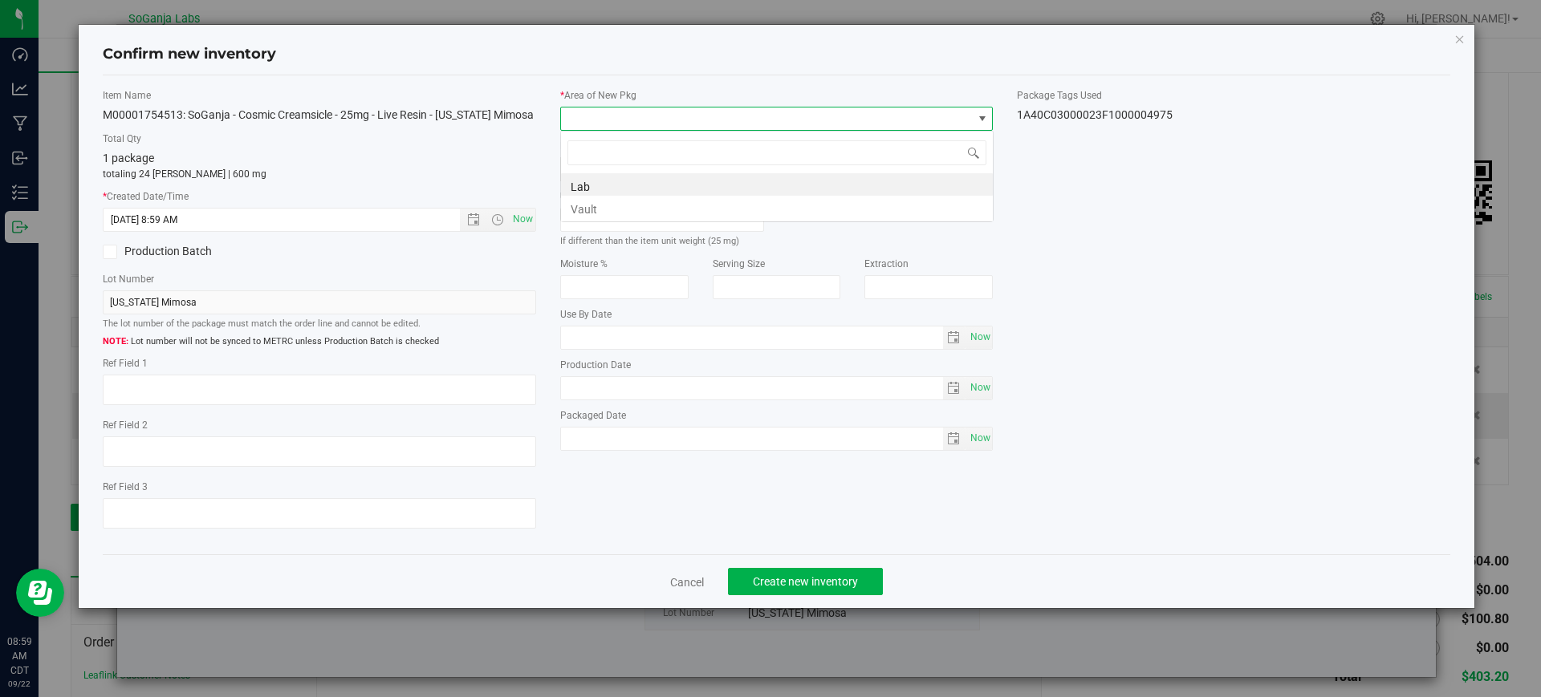
scroll to position [24, 433]
click at [603, 208] on li "Vault" at bounding box center [777, 207] width 432 height 22
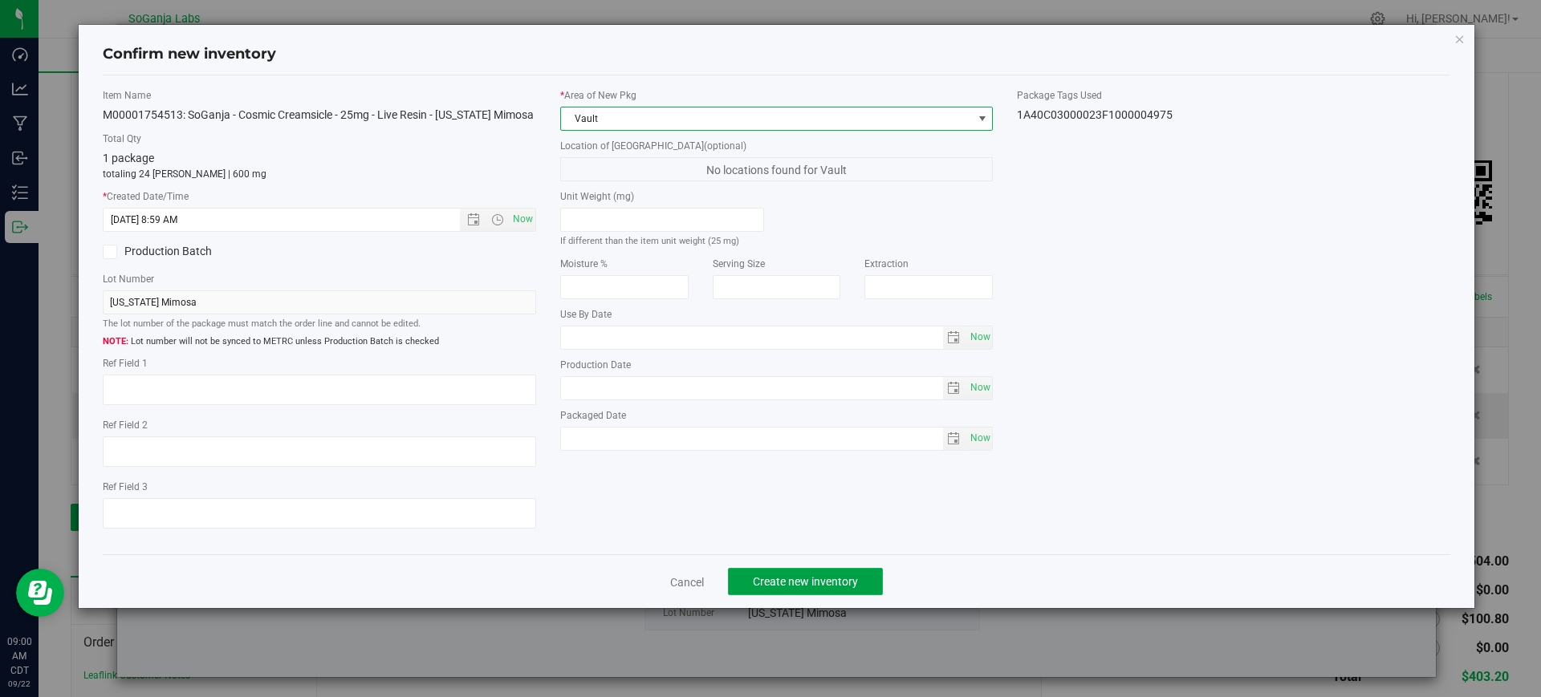
click at [831, 581] on span "Create new inventory" at bounding box center [805, 581] width 105 height 13
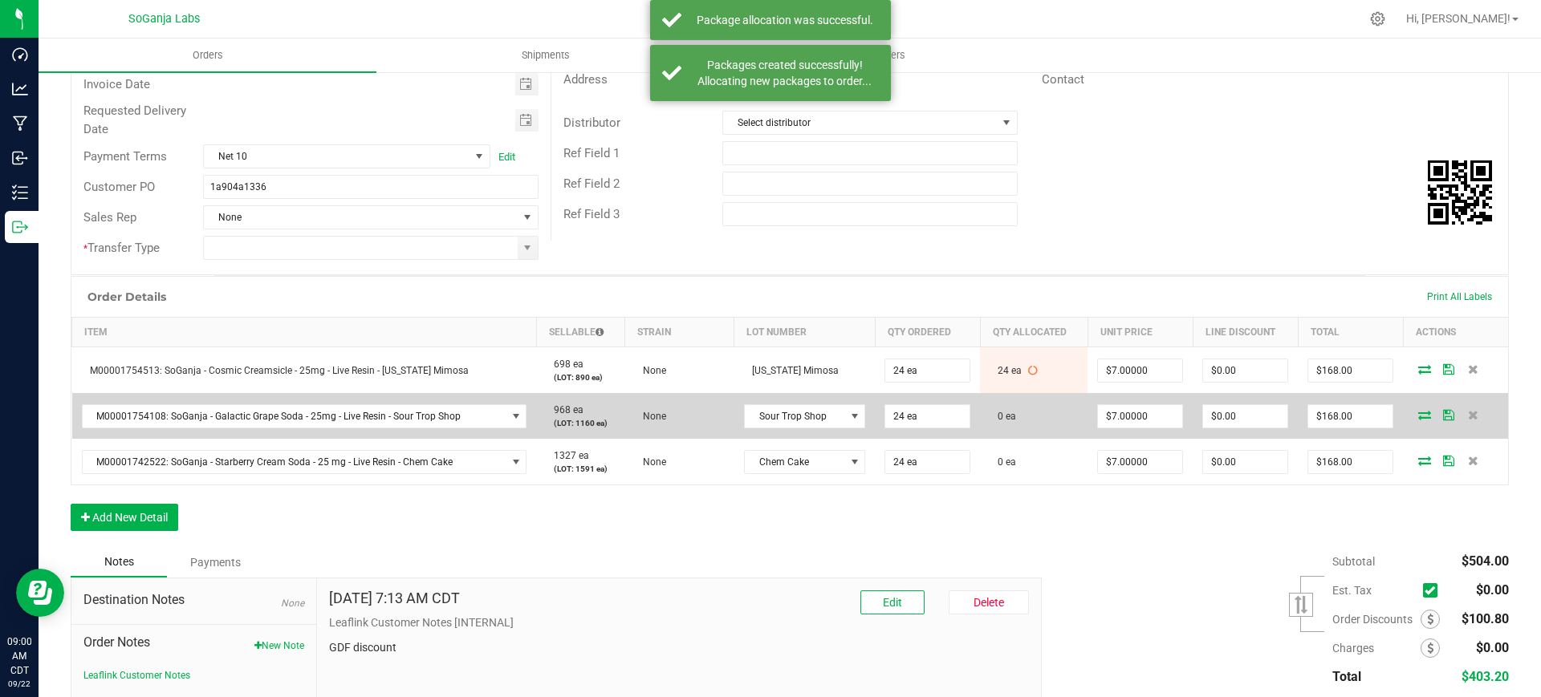
click at [1418, 410] on icon at bounding box center [1424, 415] width 13 height 10
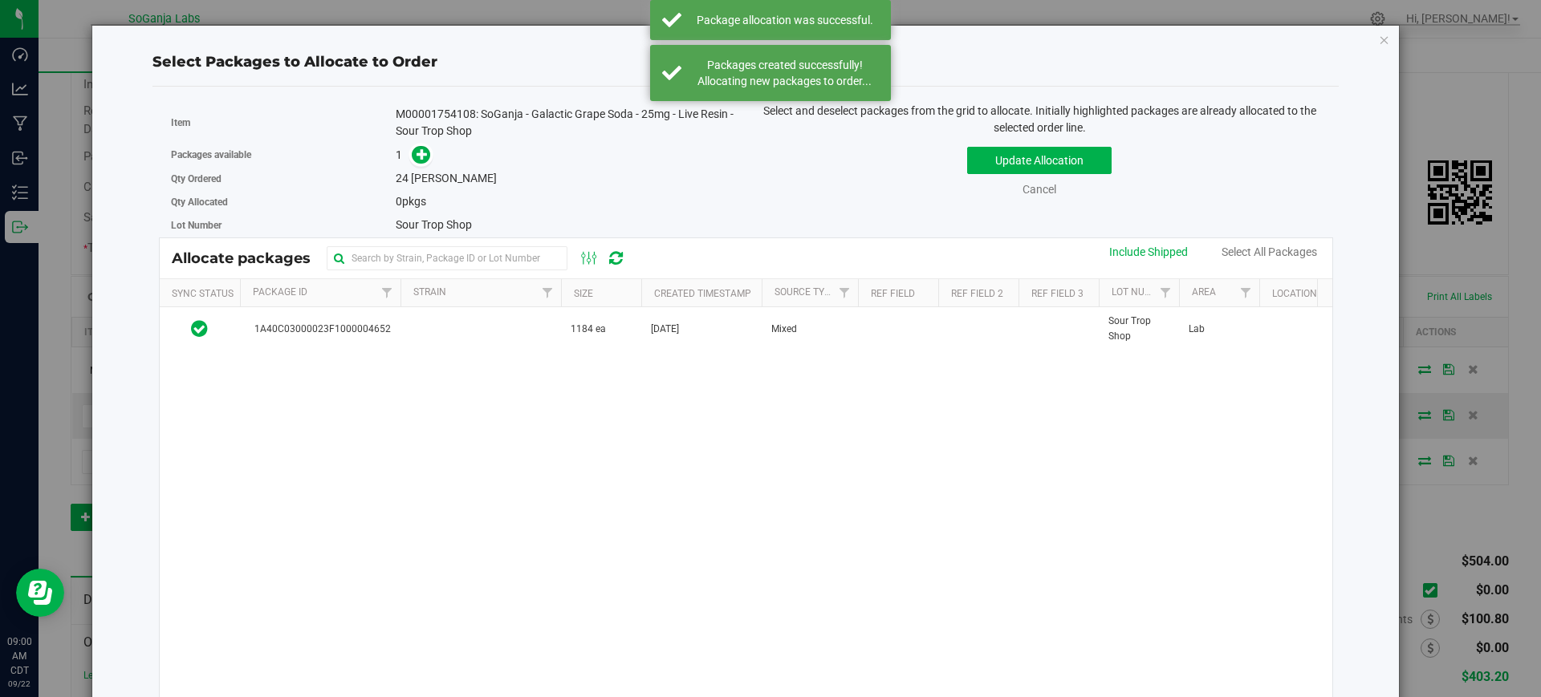
drag, startPoint x: 556, startPoint y: 329, endPoint x: 505, endPoint y: 284, distance: 67.6
click at [556, 329] on td at bounding box center [480, 328] width 160 height 43
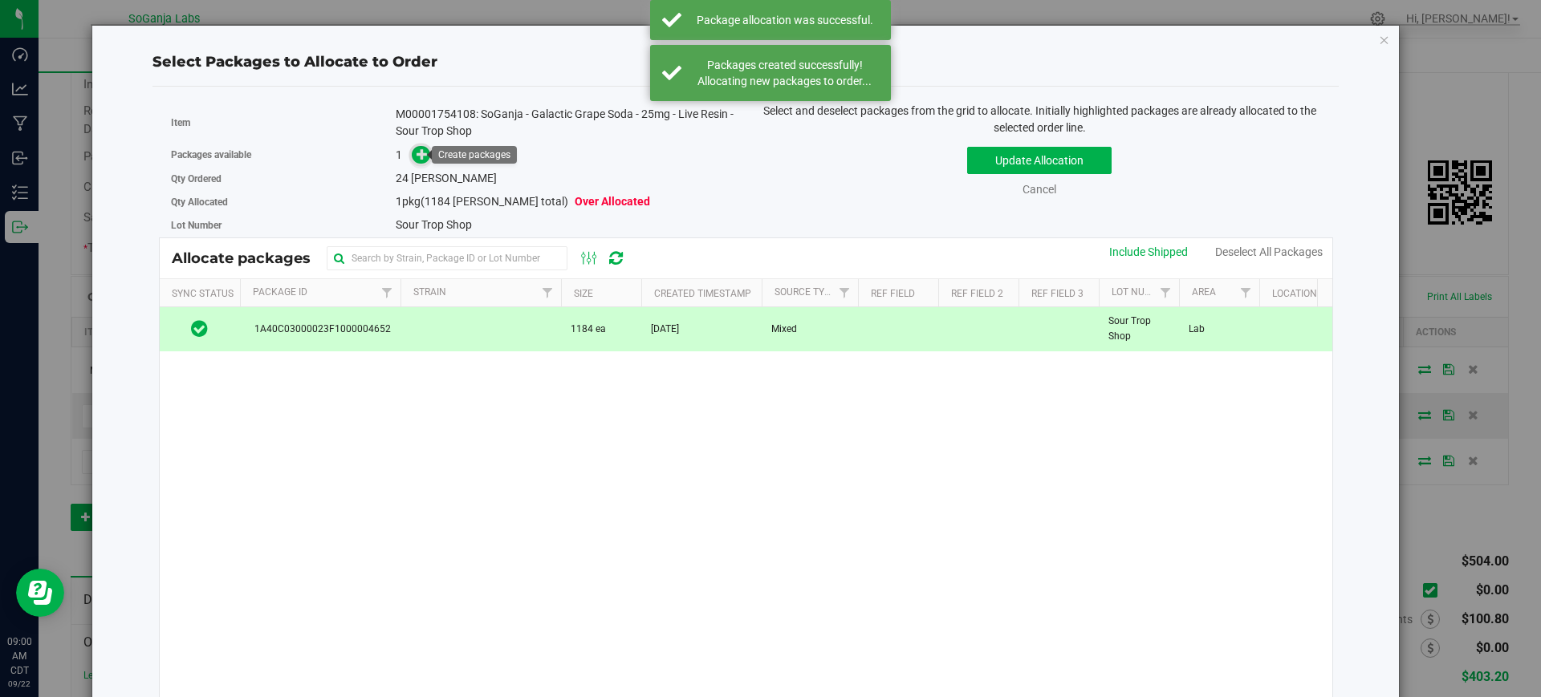
click at [418, 158] on icon at bounding box center [421, 153] width 11 height 11
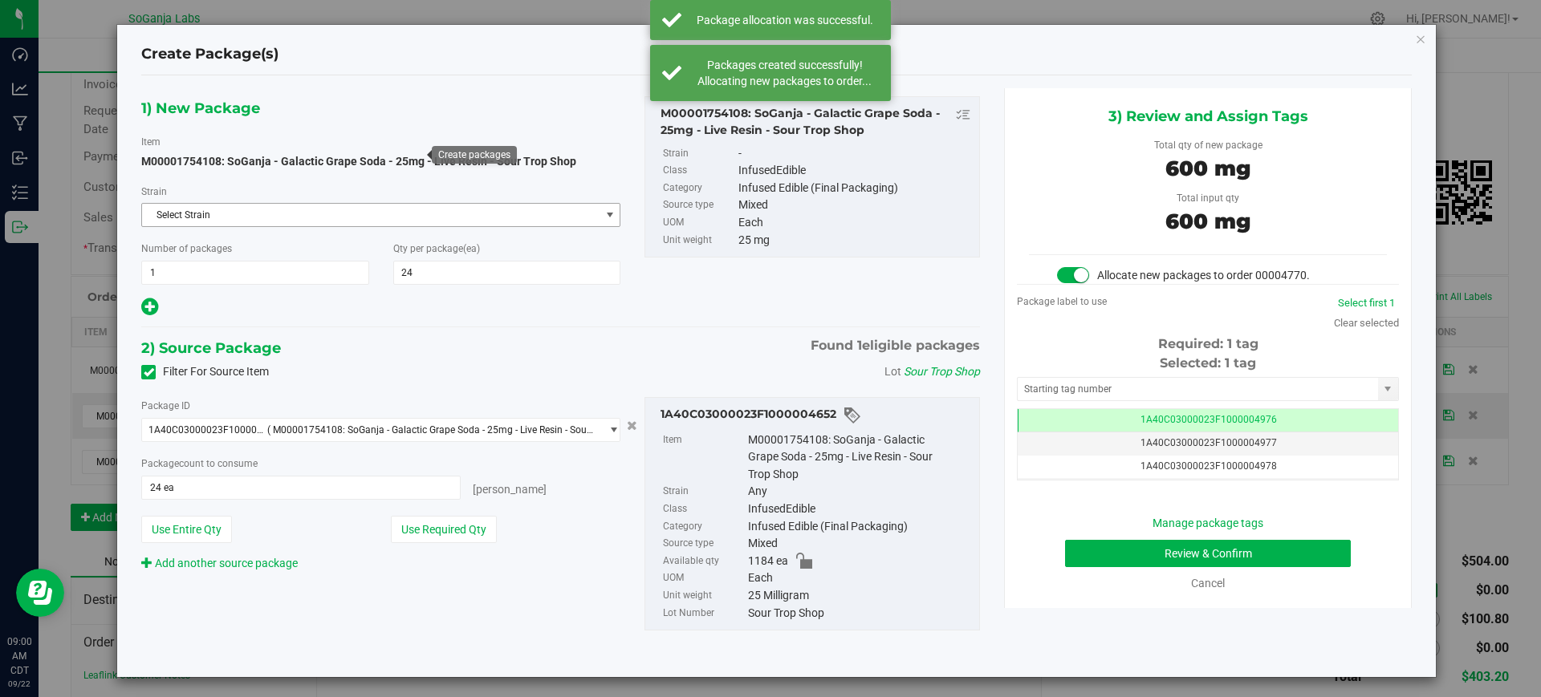
scroll to position [0, -1]
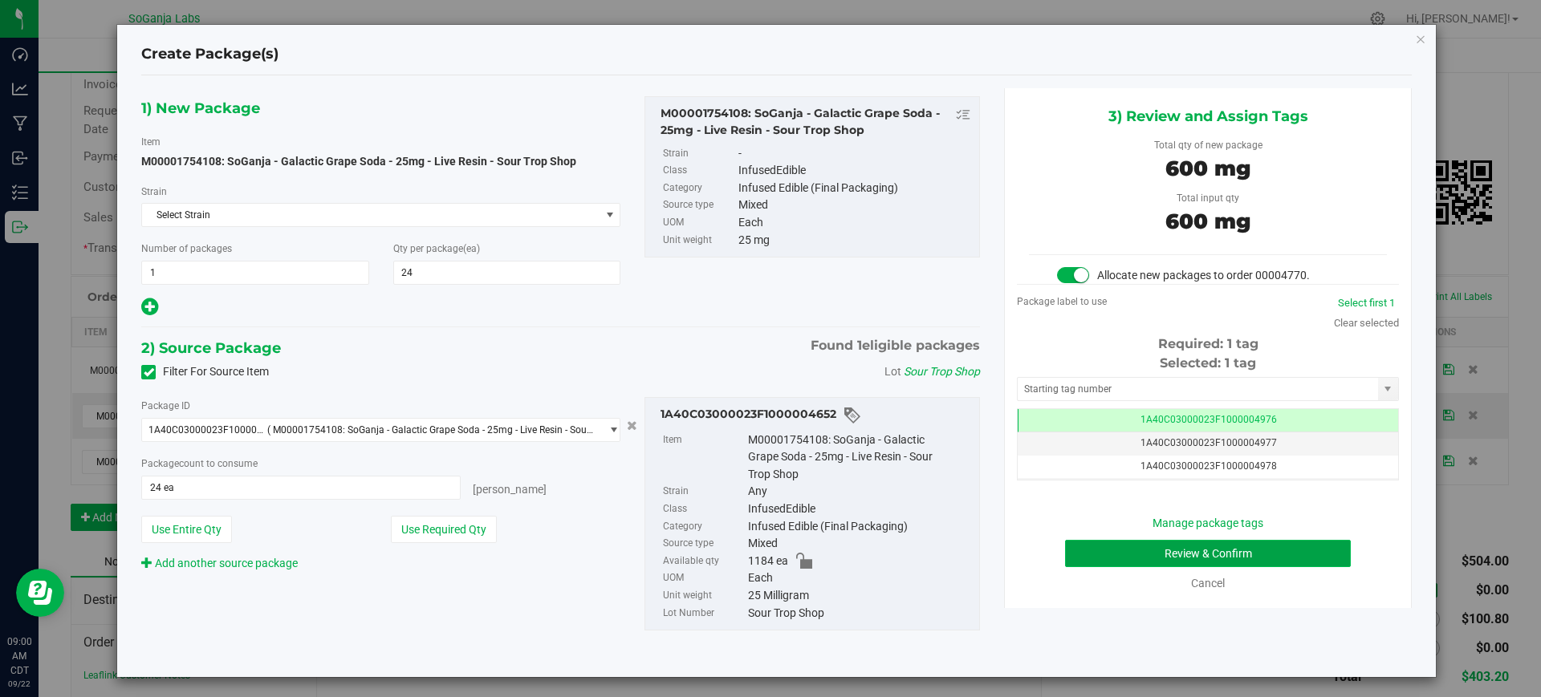
click at [1223, 556] on button "Review & Confirm" at bounding box center [1208, 553] width 286 height 27
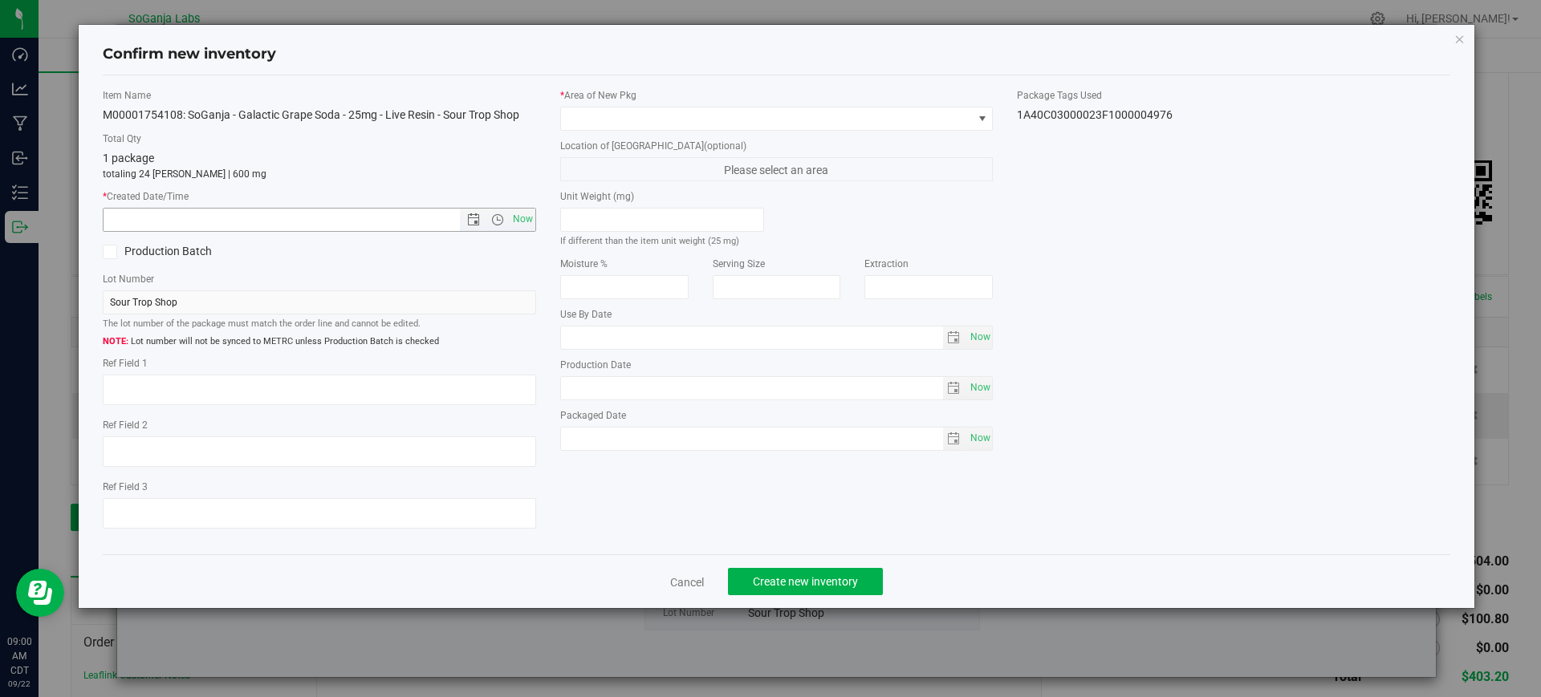
drag, startPoint x: 519, startPoint y: 221, endPoint x: 596, endPoint y: 160, distance: 98.2
click at [521, 221] on span "Now" at bounding box center [522, 219] width 27 height 23
type input "[DATE] 9:00 AM"
click at [615, 112] on span at bounding box center [767, 119] width 412 height 22
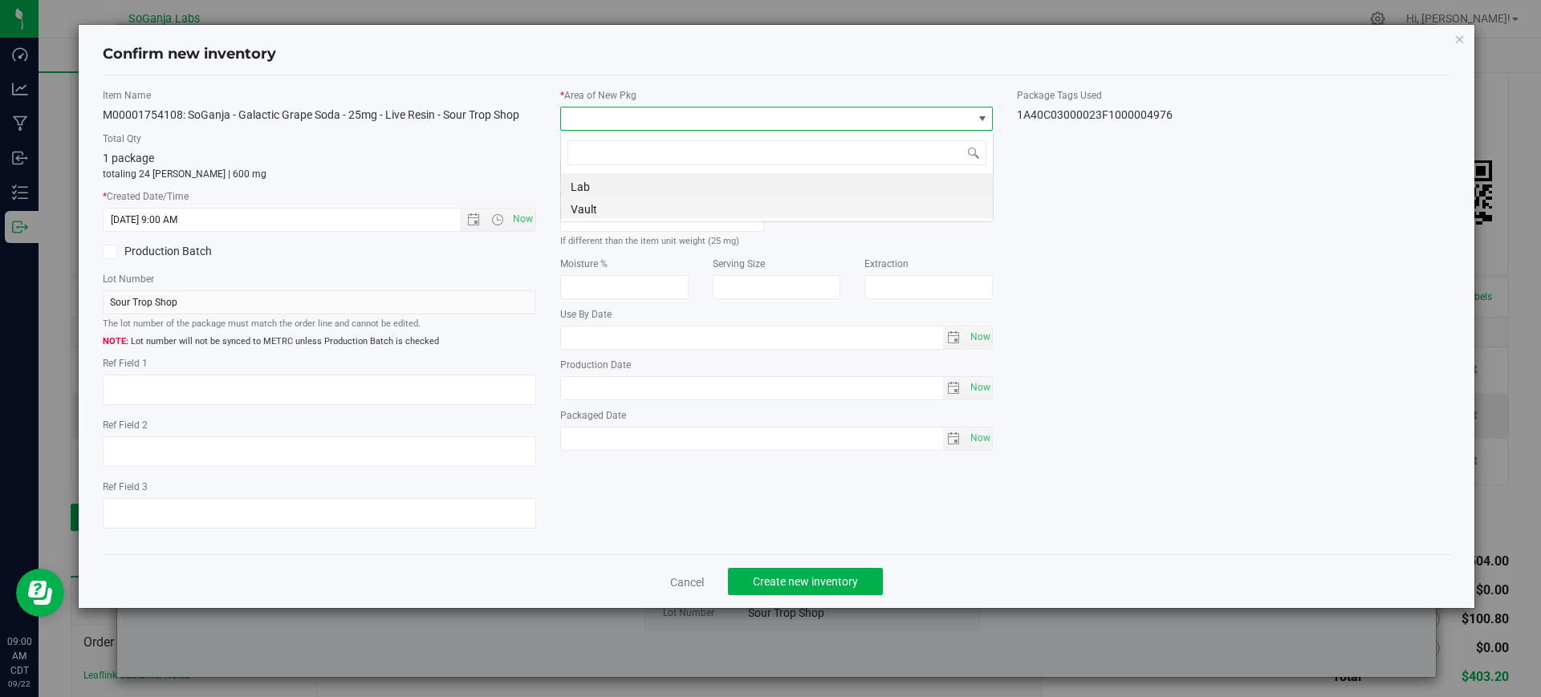
scroll to position [24, 433]
click at [603, 201] on li "Vault" at bounding box center [777, 207] width 432 height 22
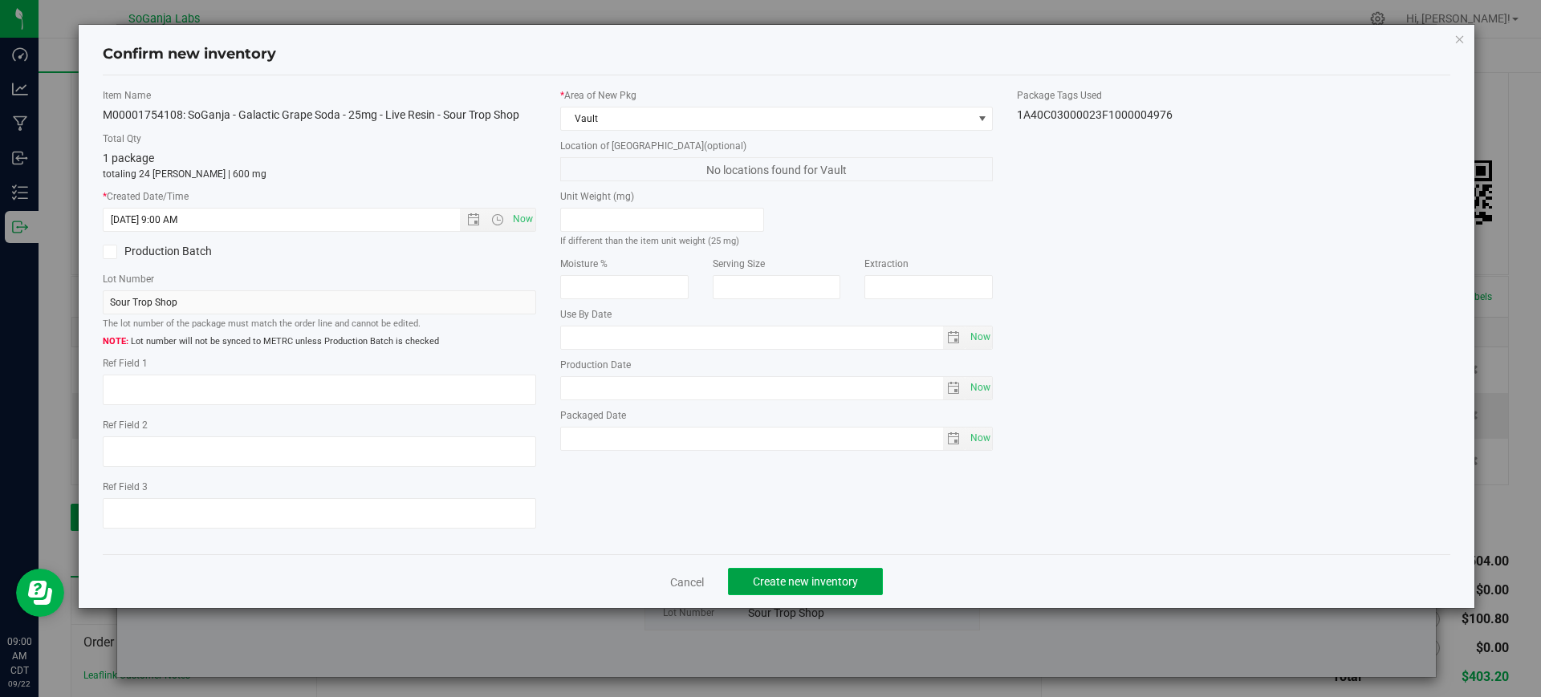
click at [821, 583] on span "Create new inventory" at bounding box center [805, 581] width 105 height 13
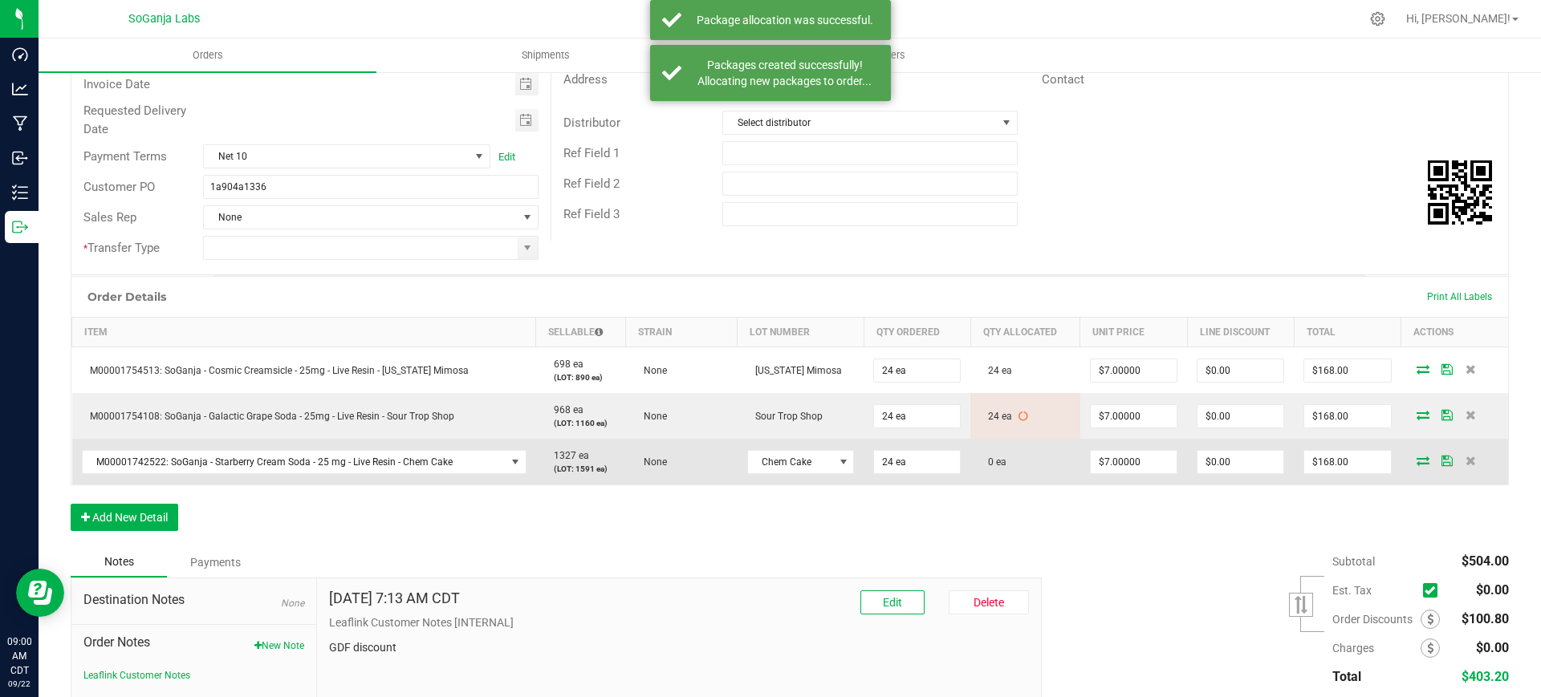
click at [1416, 465] on icon at bounding box center [1422, 461] width 13 height 10
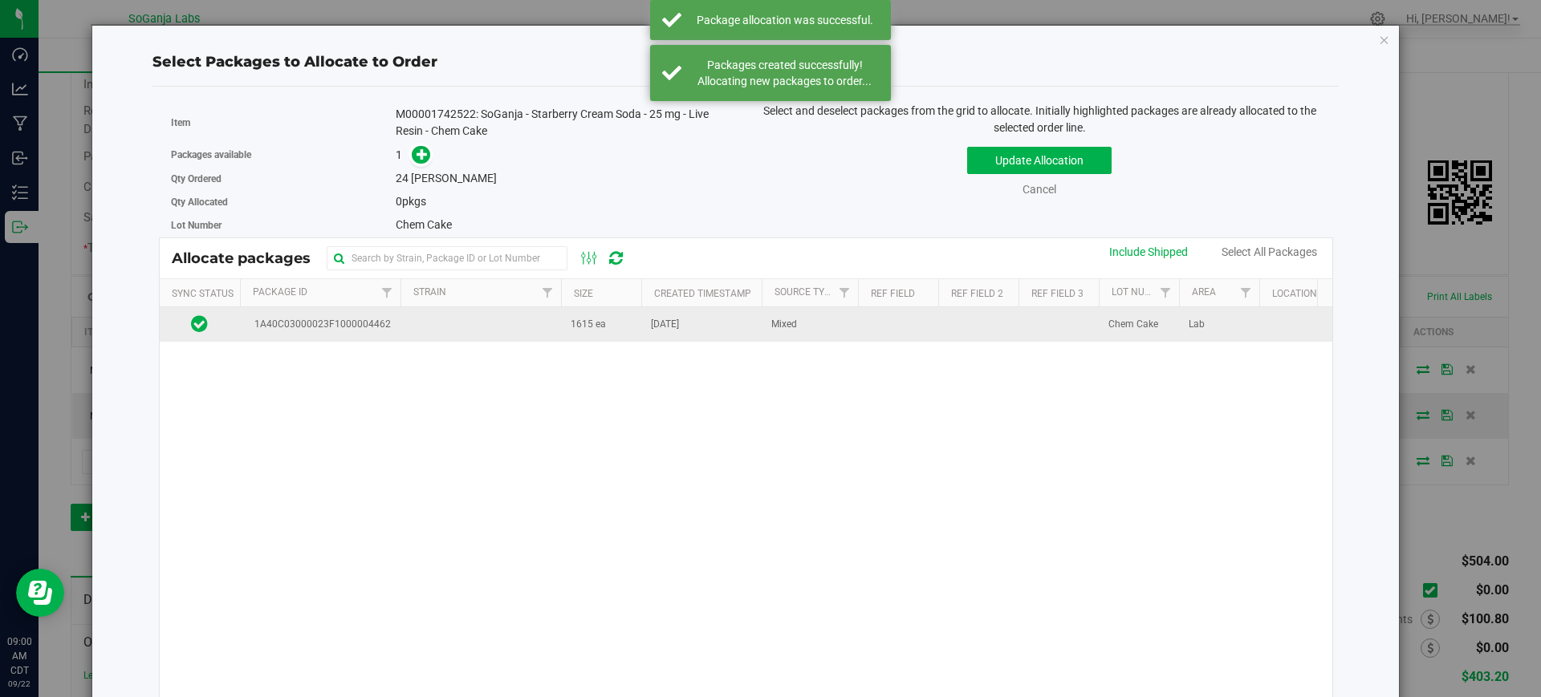
click at [615, 333] on td "1615 ea" at bounding box center [601, 324] width 80 height 35
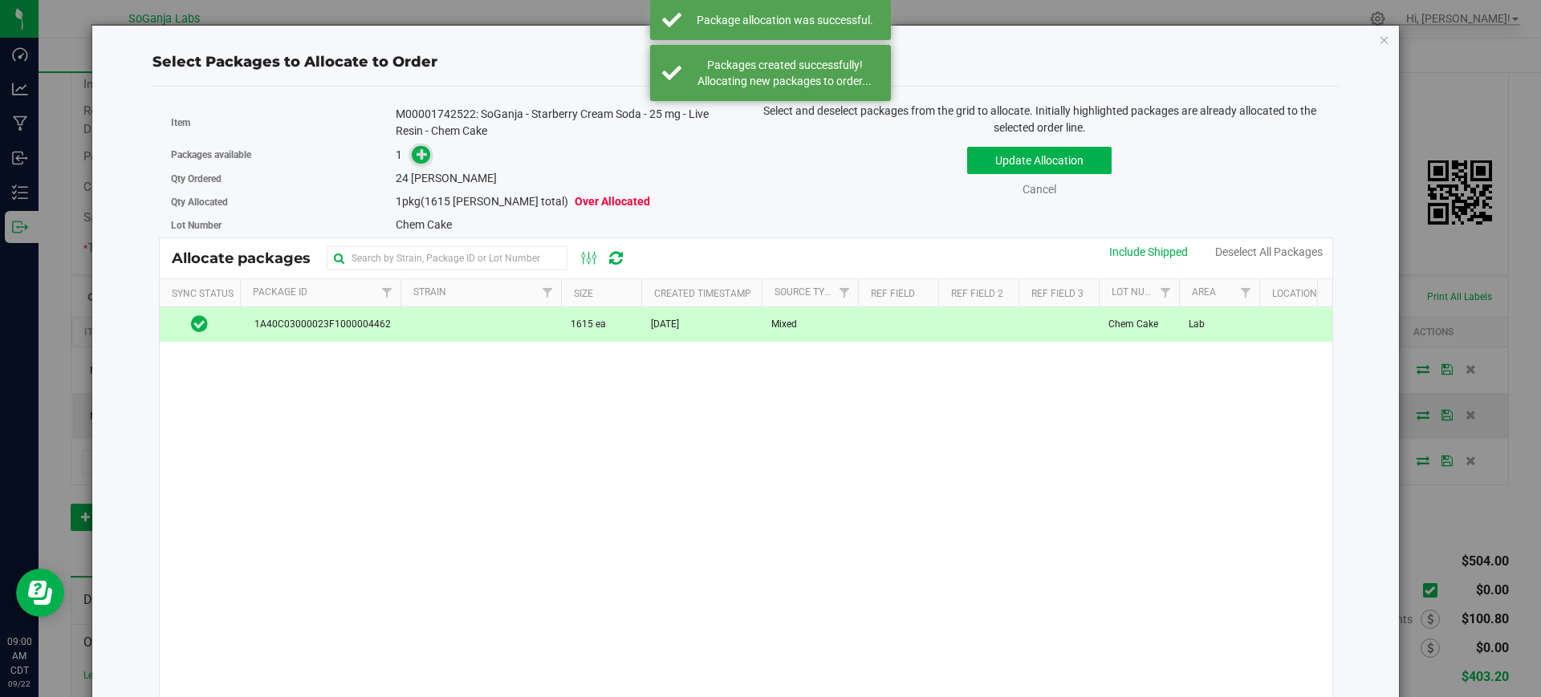
click at [419, 159] on icon at bounding box center [421, 153] width 11 height 11
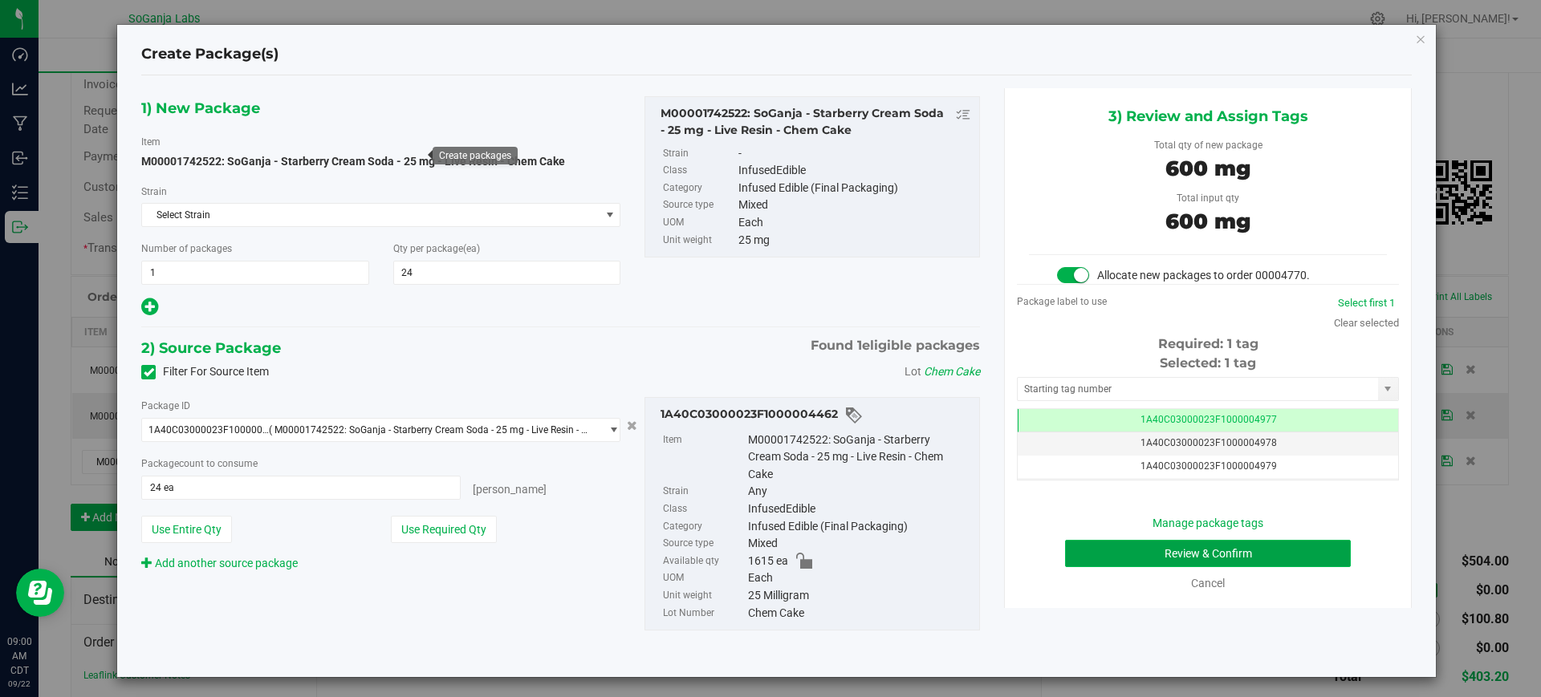
click at [1150, 549] on button "Review & Confirm" at bounding box center [1208, 553] width 286 height 27
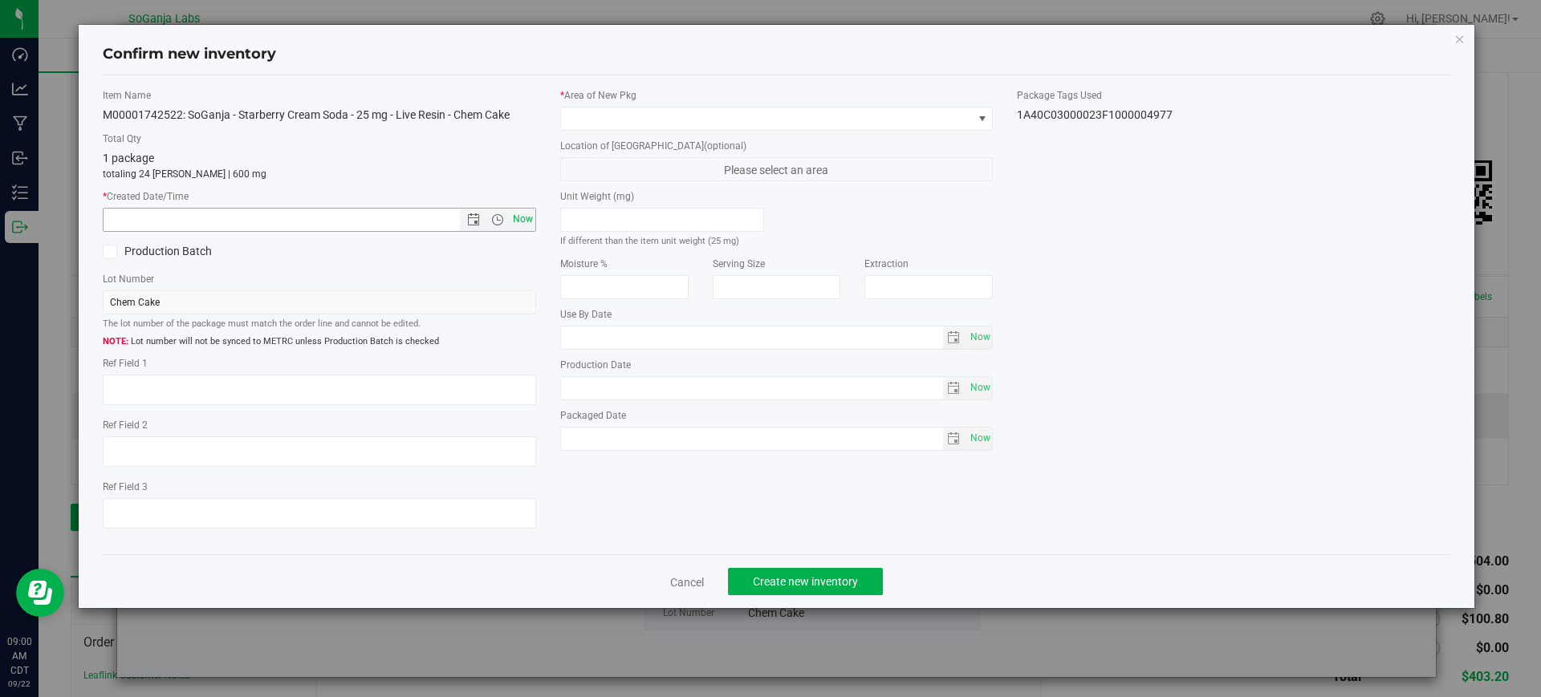
click at [520, 220] on span "Now" at bounding box center [522, 219] width 27 height 23
type input "[DATE] 9:00 AM"
drag, startPoint x: 594, startPoint y: 112, endPoint x: 595, endPoint y: 124, distance: 12.9
click at [598, 113] on span at bounding box center [767, 119] width 412 height 22
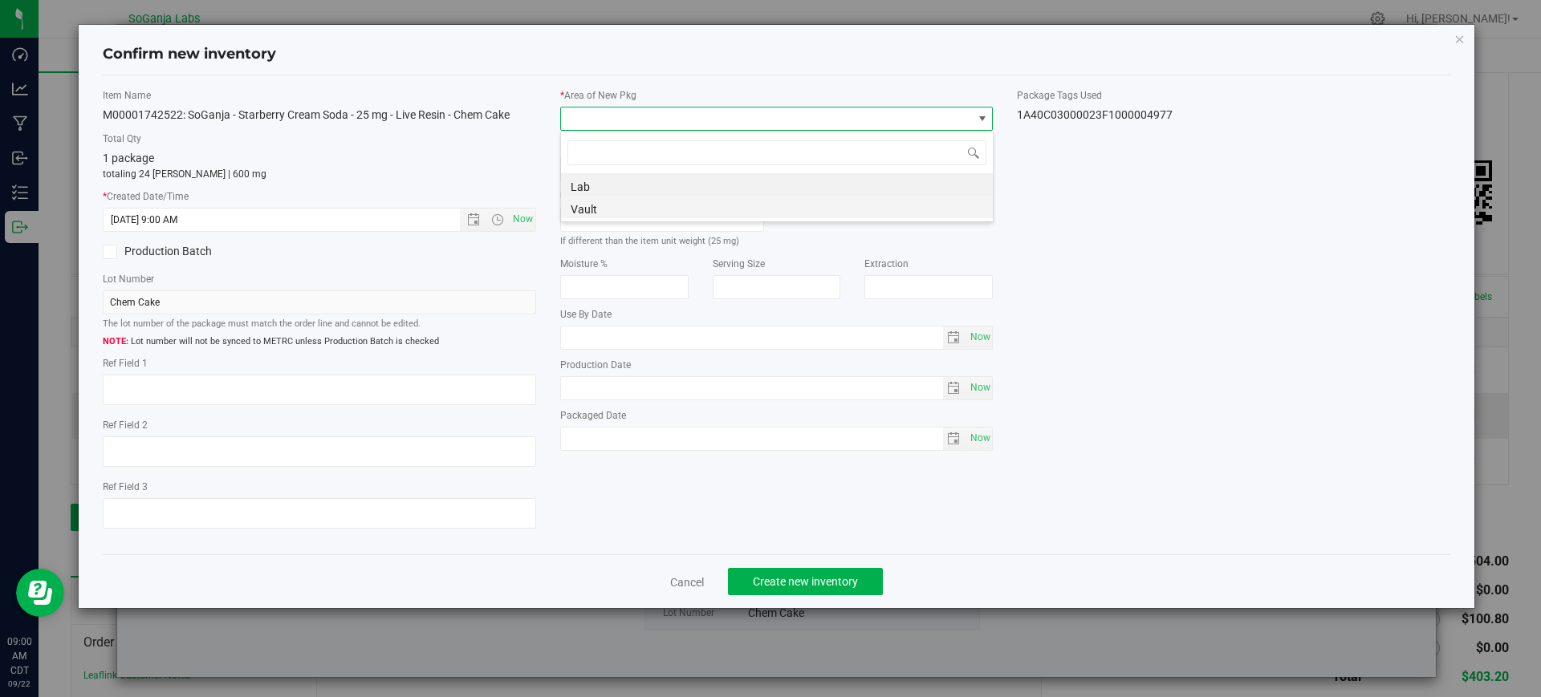
click at [603, 209] on li "Vault" at bounding box center [777, 207] width 432 height 22
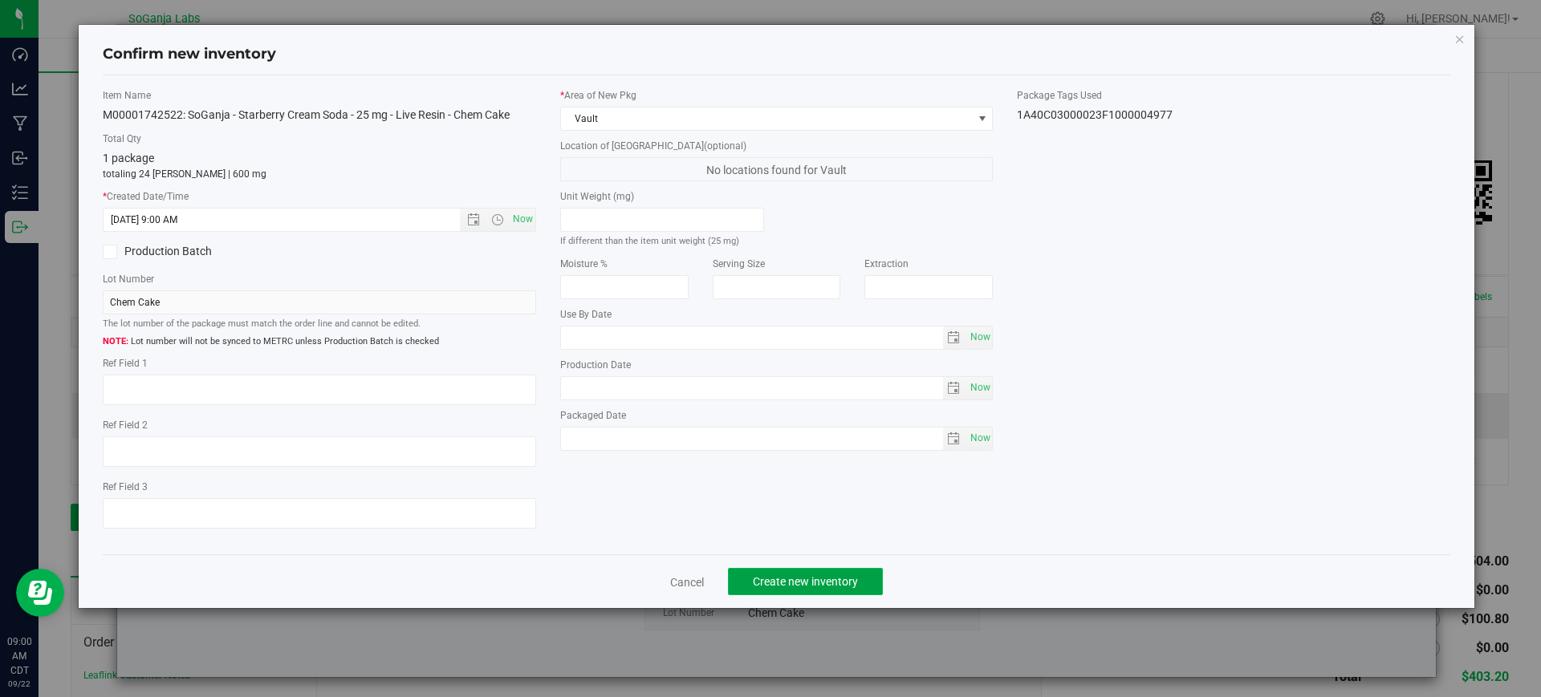
click at [757, 576] on span "Create new inventory" at bounding box center [805, 581] width 105 height 13
